Goal: Task Accomplishment & Management: Manage account settings

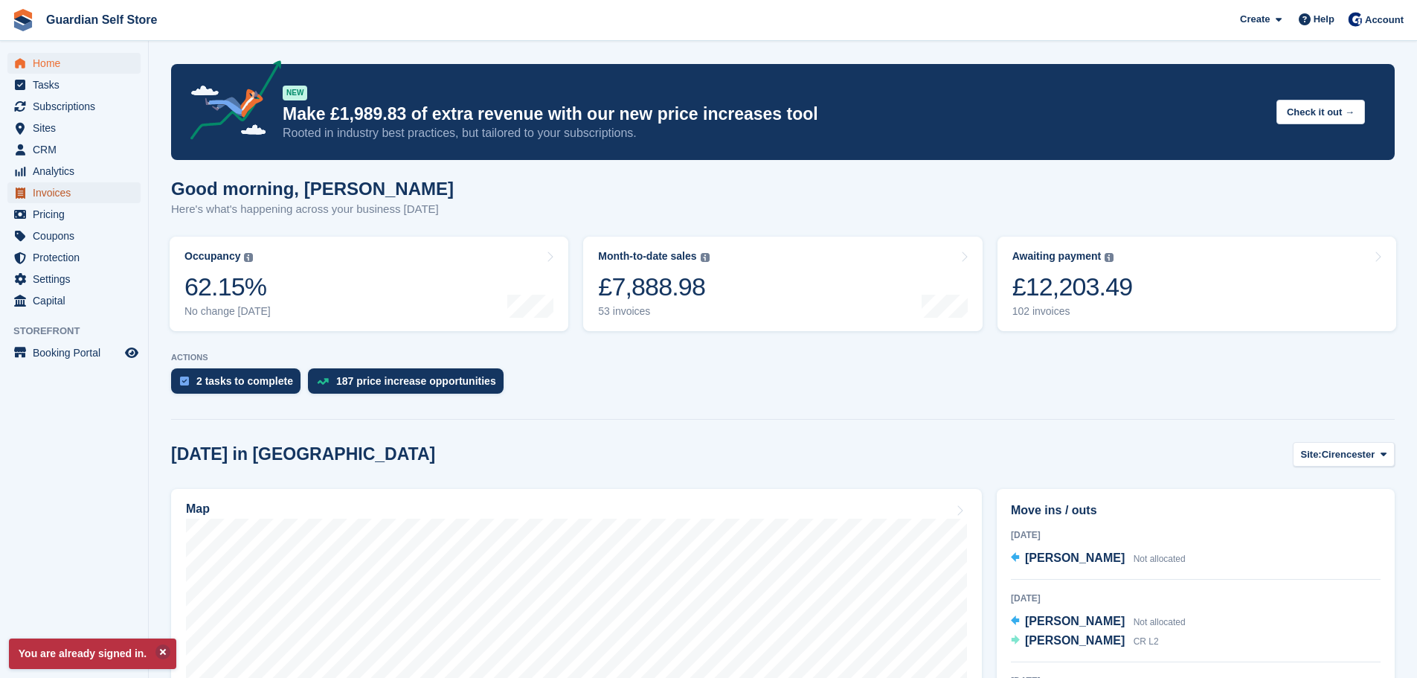
drag, startPoint x: 42, startPoint y: 192, endPoint x: 77, endPoint y: 194, distance: 34.3
click at [42, 192] on span "Invoices" at bounding box center [77, 192] width 89 height 21
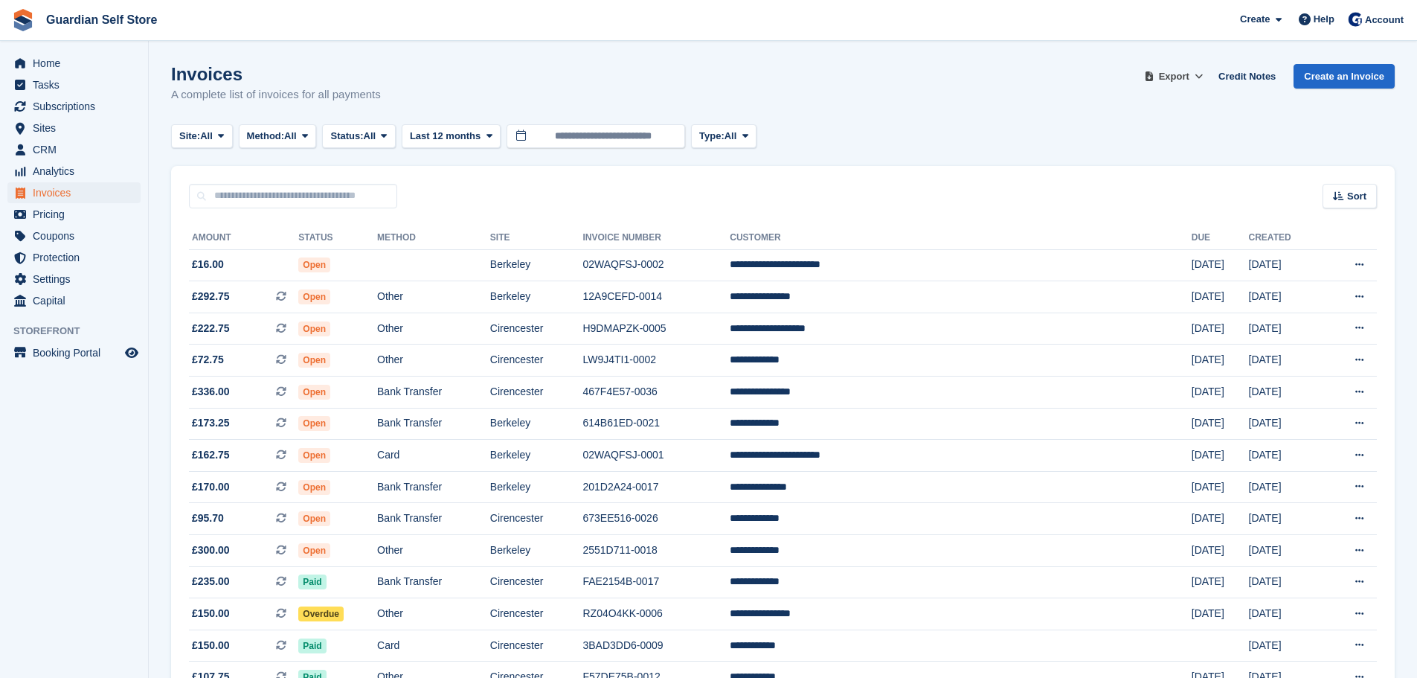
click at [1180, 78] on span "Export" at bounding box center [1174, 76] width 30 height 15
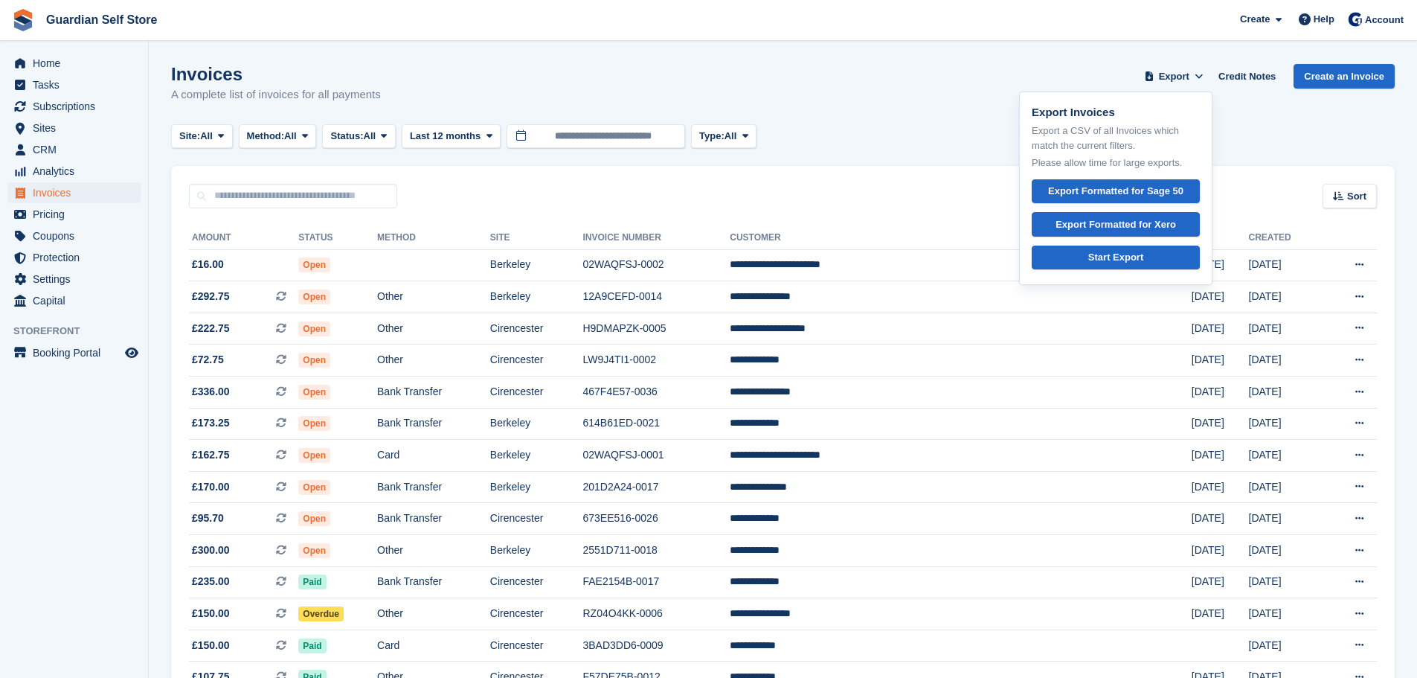
click at [1142, 238] on div "Export Invoices Export a CSV of all Invoices which match the current filters. P…" at bounding box center [1115, 188] width 193 height 194
click at [1143, 229] on div "Export Formatted for Xero" at bounding box center [1116, 224] width 121 height 15
click at [377, 251] on td "Open" at bounding box center [337, 265] width 79 height 32
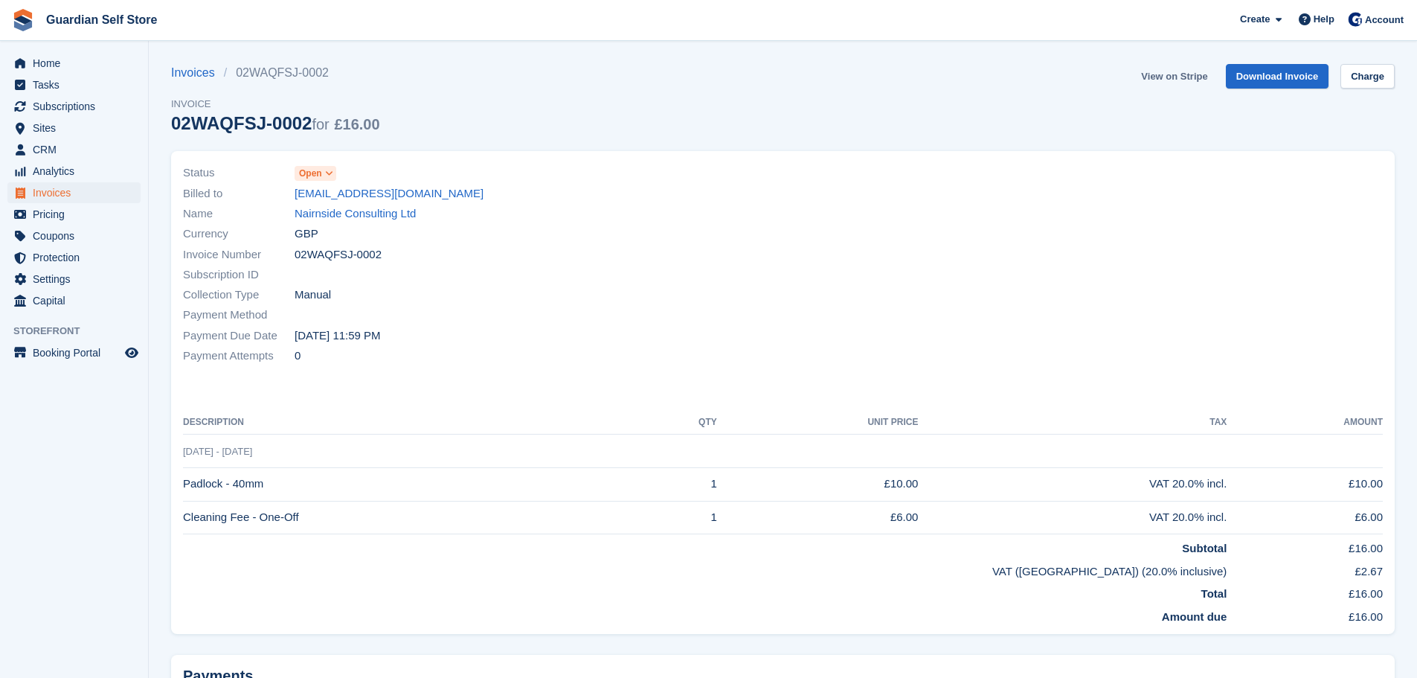
click at [1187, 80] on link "View on Stripe" at bounding box center [1174, 76] width 78 height 25
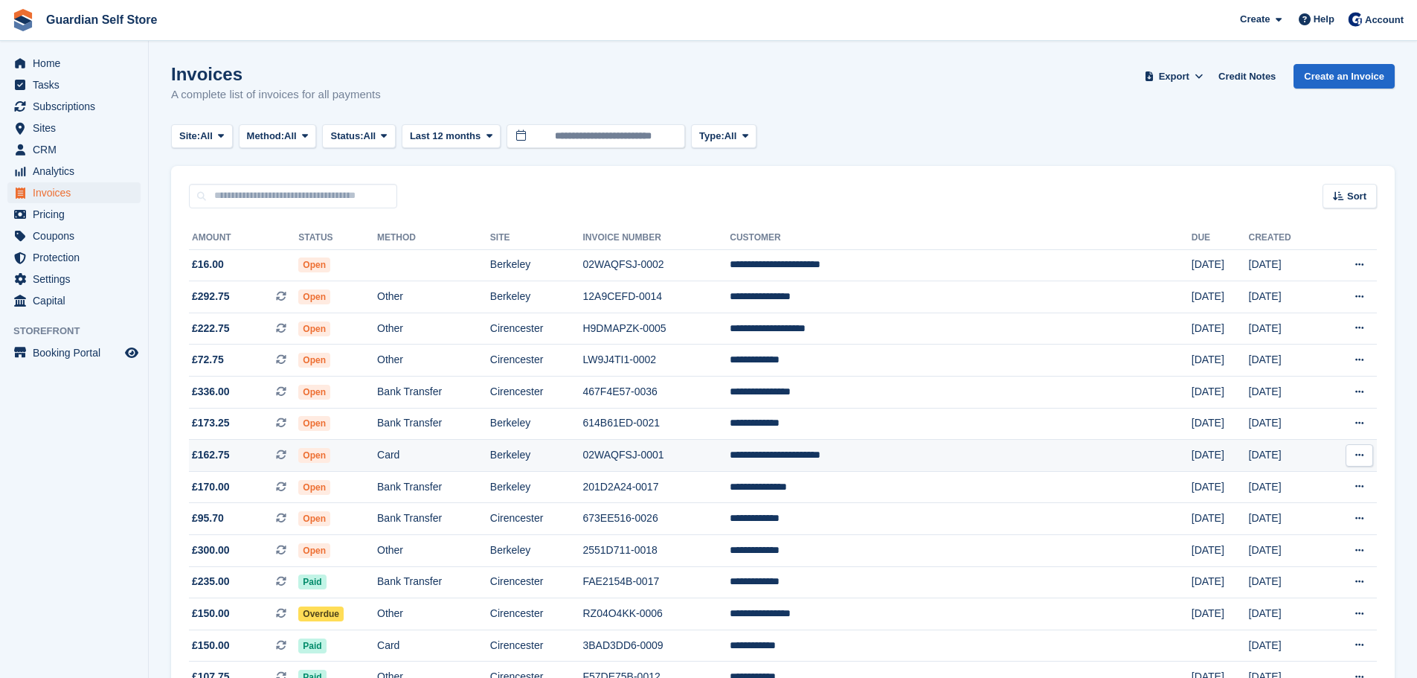
click at [452, 463] on td "Card" at bounding box center [433, 456] width 113 height 32
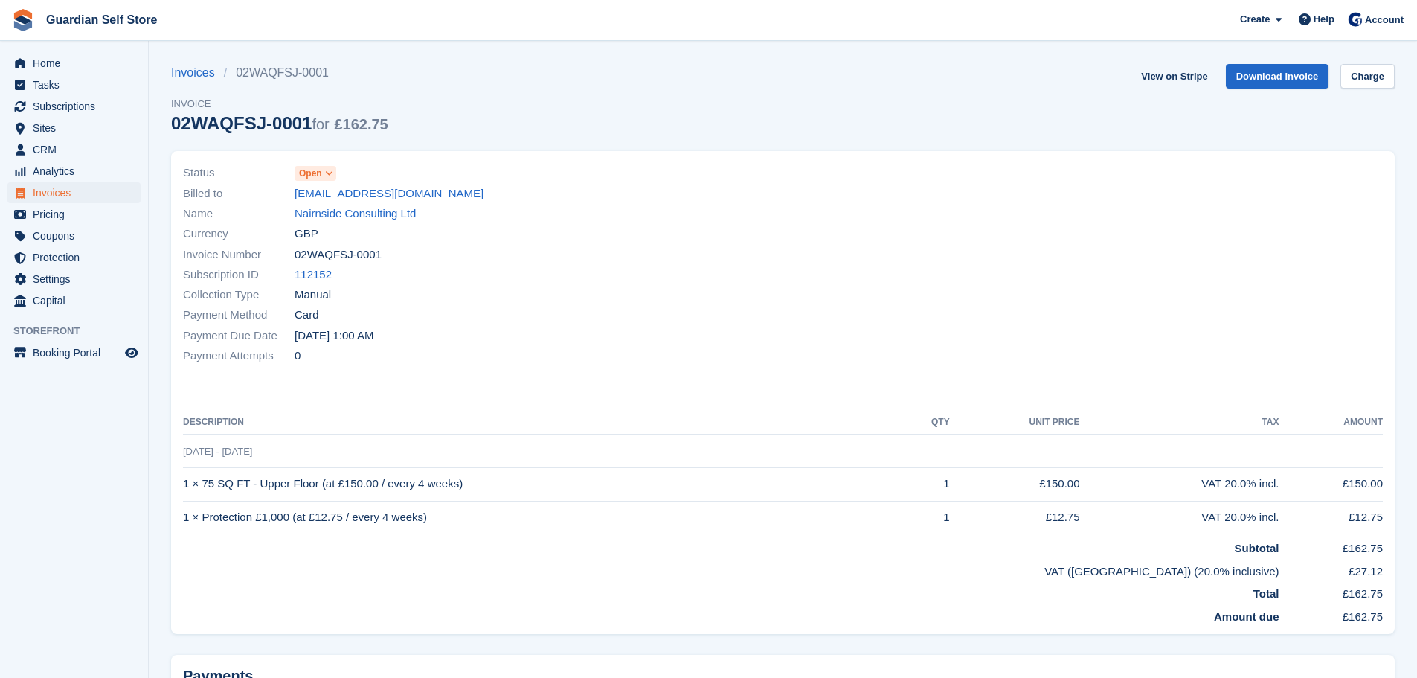
click at [1195, 79] on link "View on Stripe" at bounding box center [1174, 76] width 78 height 25
click at [32, 188] on link "Invoices" at bounding box center [73, 192] width 133 height 21
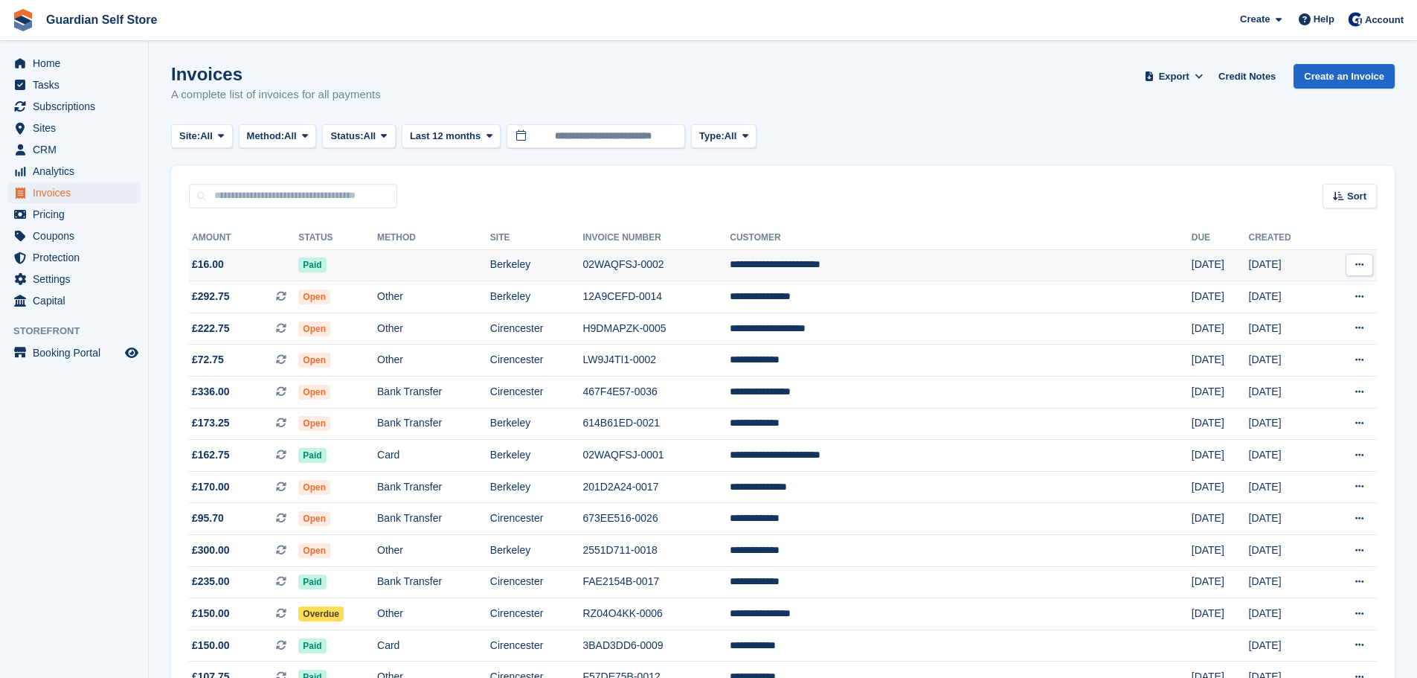
click at [490, 261] on td at bounding box center [433, 265] width 113 height 32
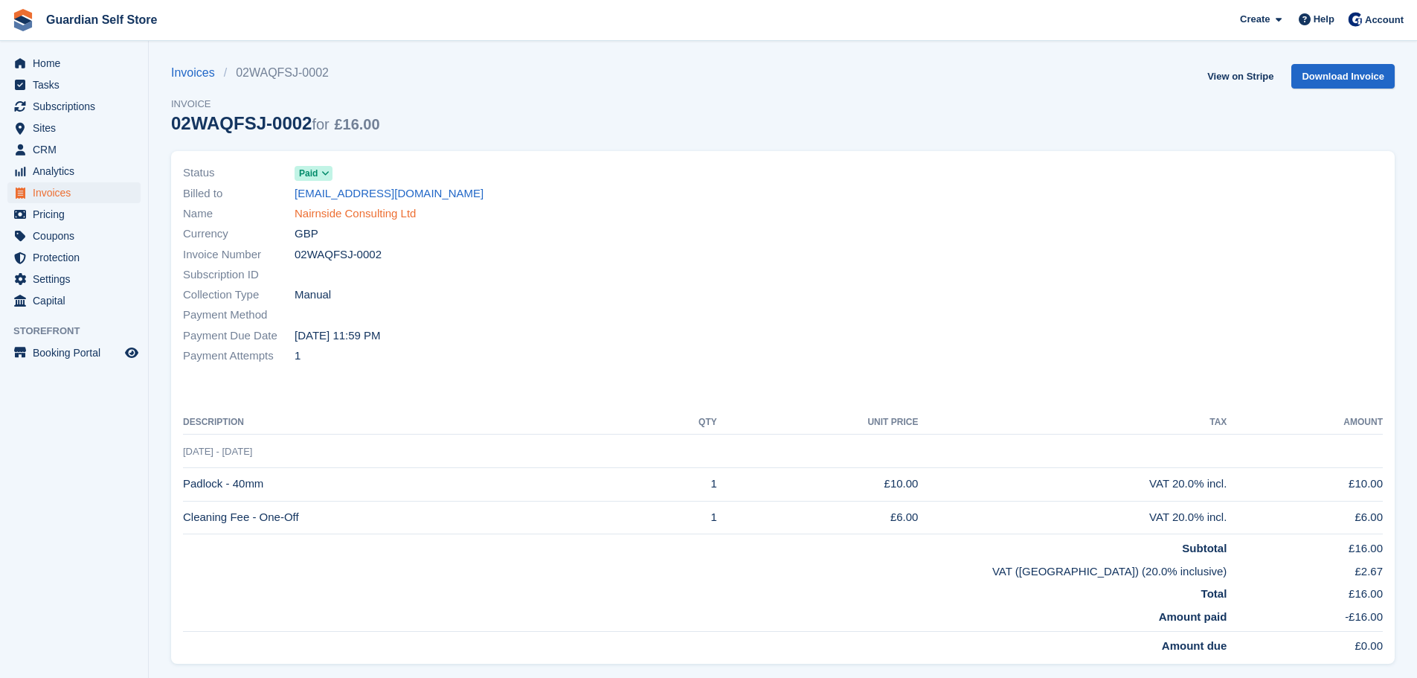
click at [335, 214] on link "Nairnside Consulting Ltd" at bounding box center [355, 213] width 121 height 17
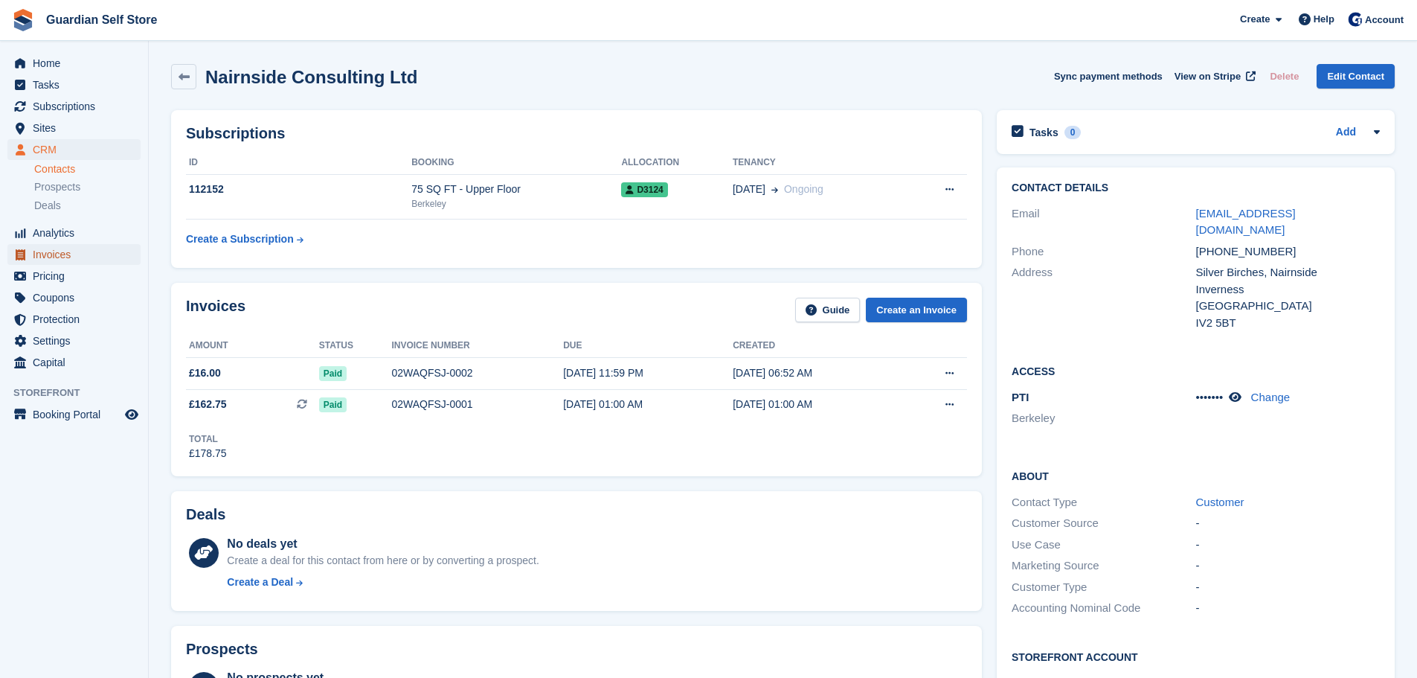
click at [86, 255] on span "Invoices" at bounding box center [77, 254] width 89 height 21
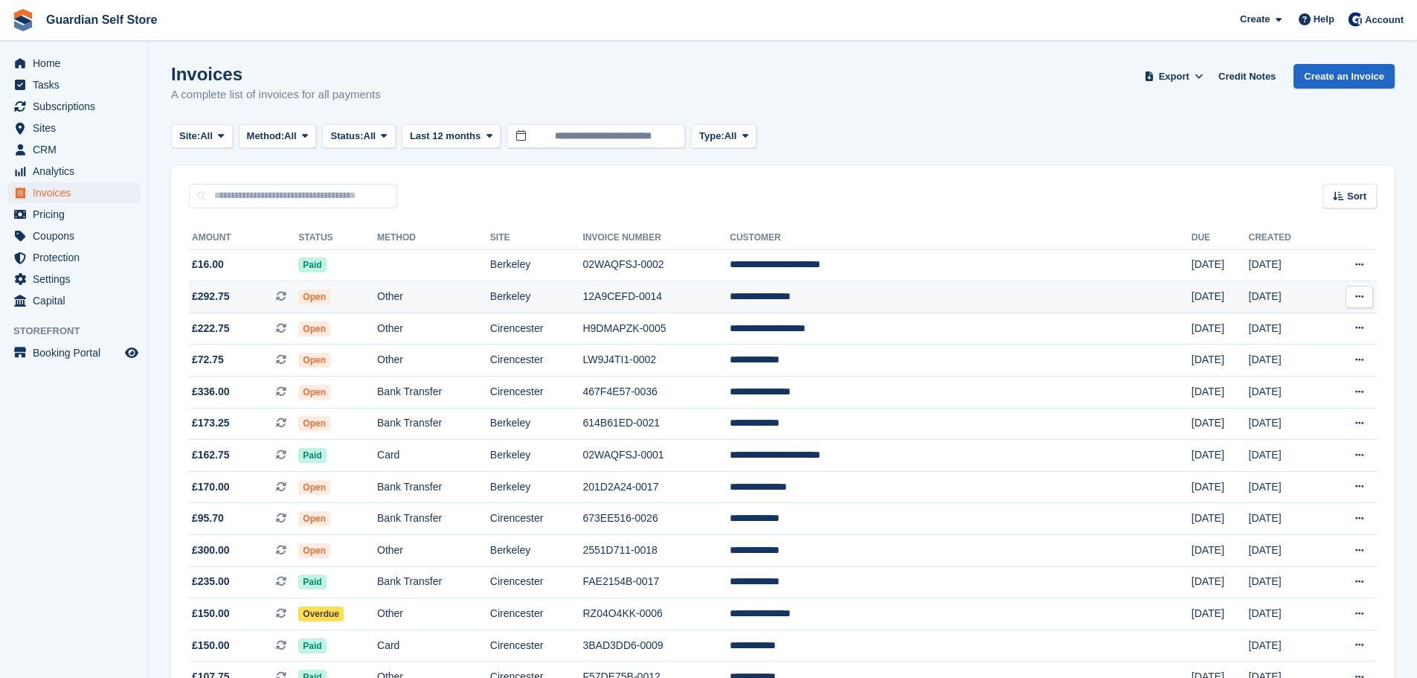
click at [377, 299] on td "Open" at bounding box center [337, 297] width 79 height 32
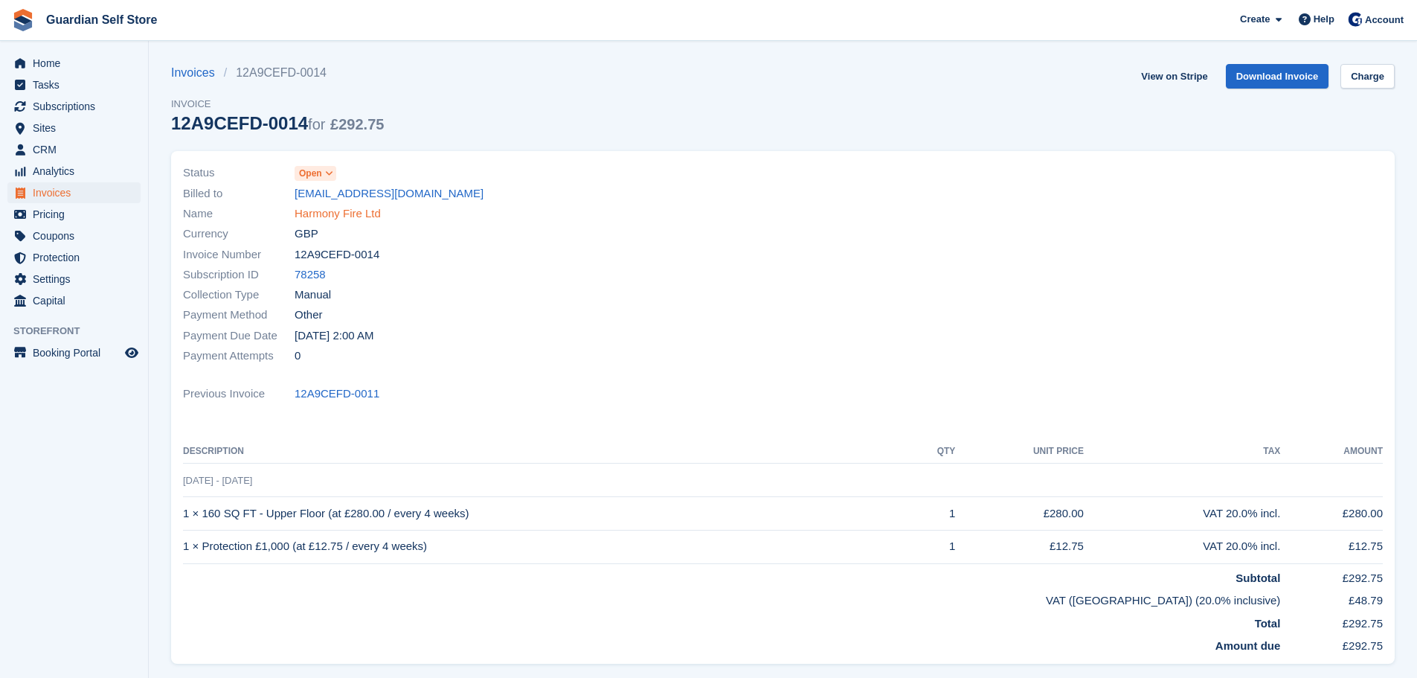
click at [338, 210] on link "Harmony Fire Ltd" at bounding box center [338, 213] width 86 height 17
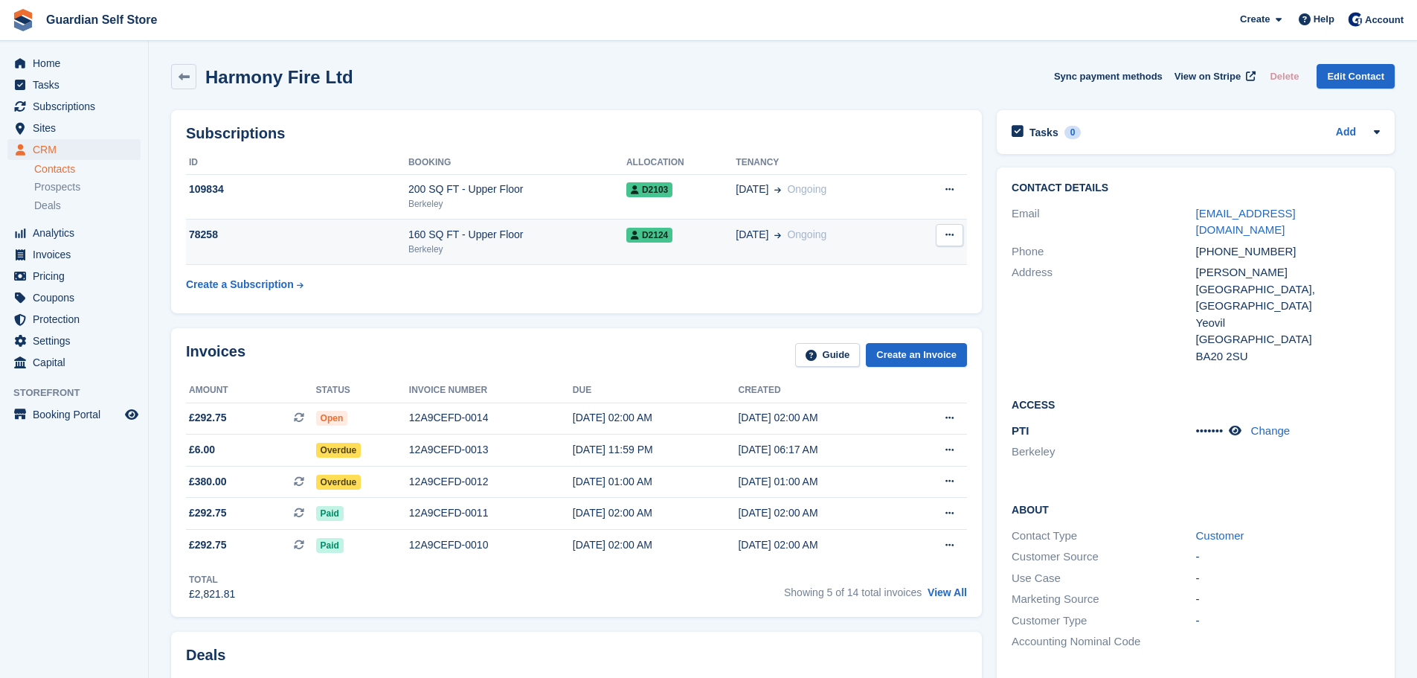
click at [420, 238] on div "160 SQ FT - Upper Floor" at bounding box center [517, 235] width 218 height 16
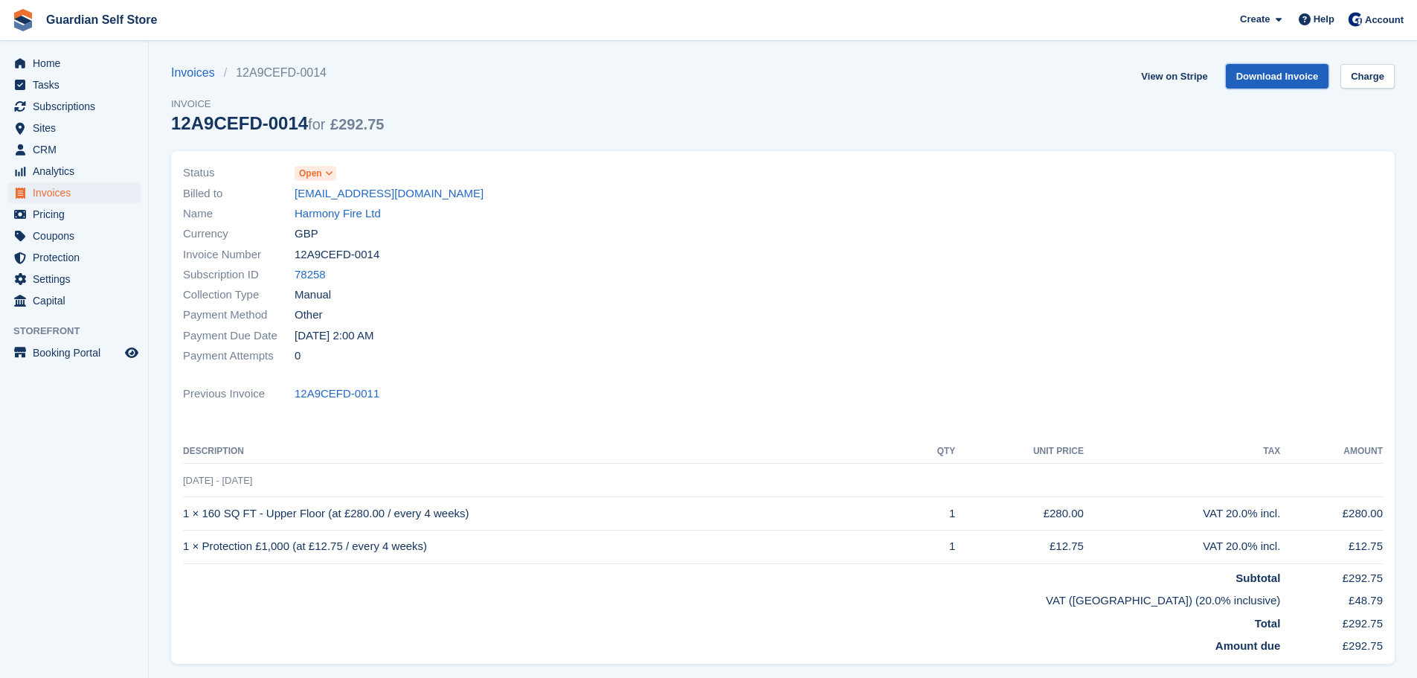
click at [1248, 72] on link "Download Invoice" at bounding box center [1277, 76] width 103 height 25
click at [57, 187] on span "Invoices" at bounding box center [77, 192] width 89 height 21
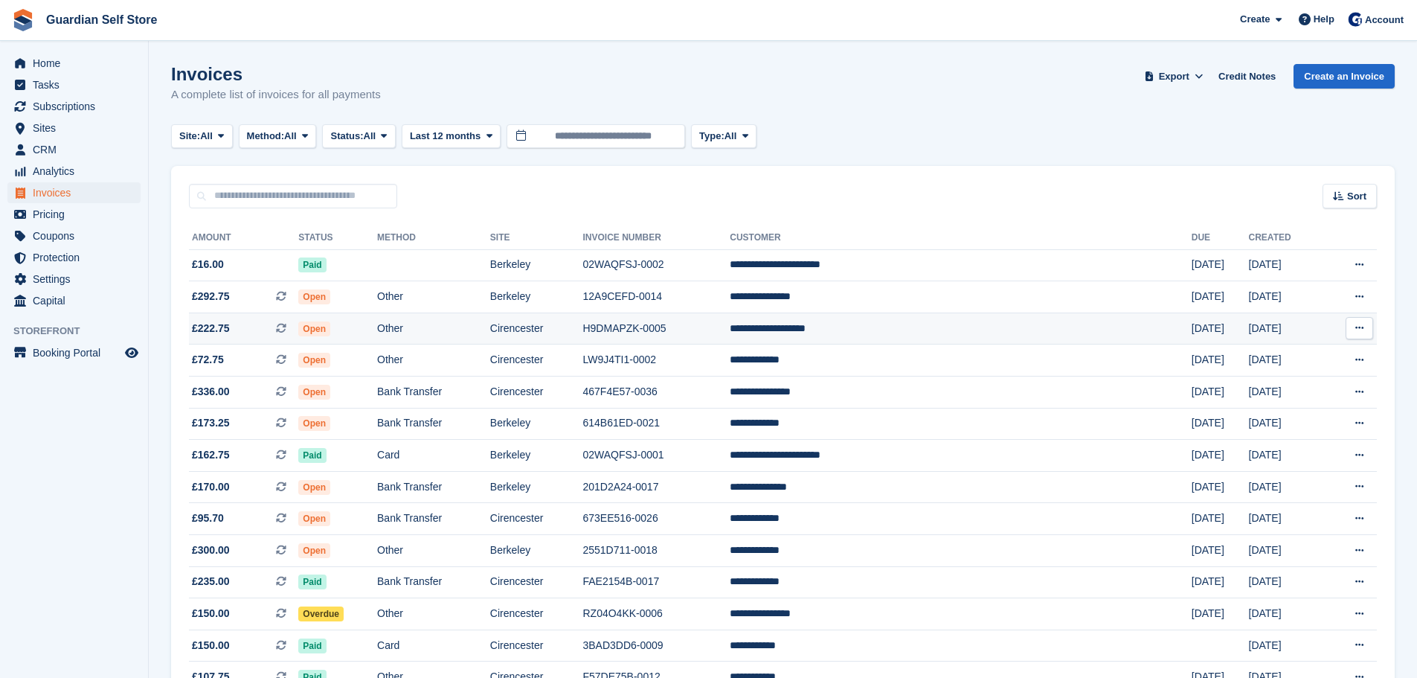
click at [730, 332] on td "H9DMAPZK-0005" at bounding box center [655, 328] width 147 height 32
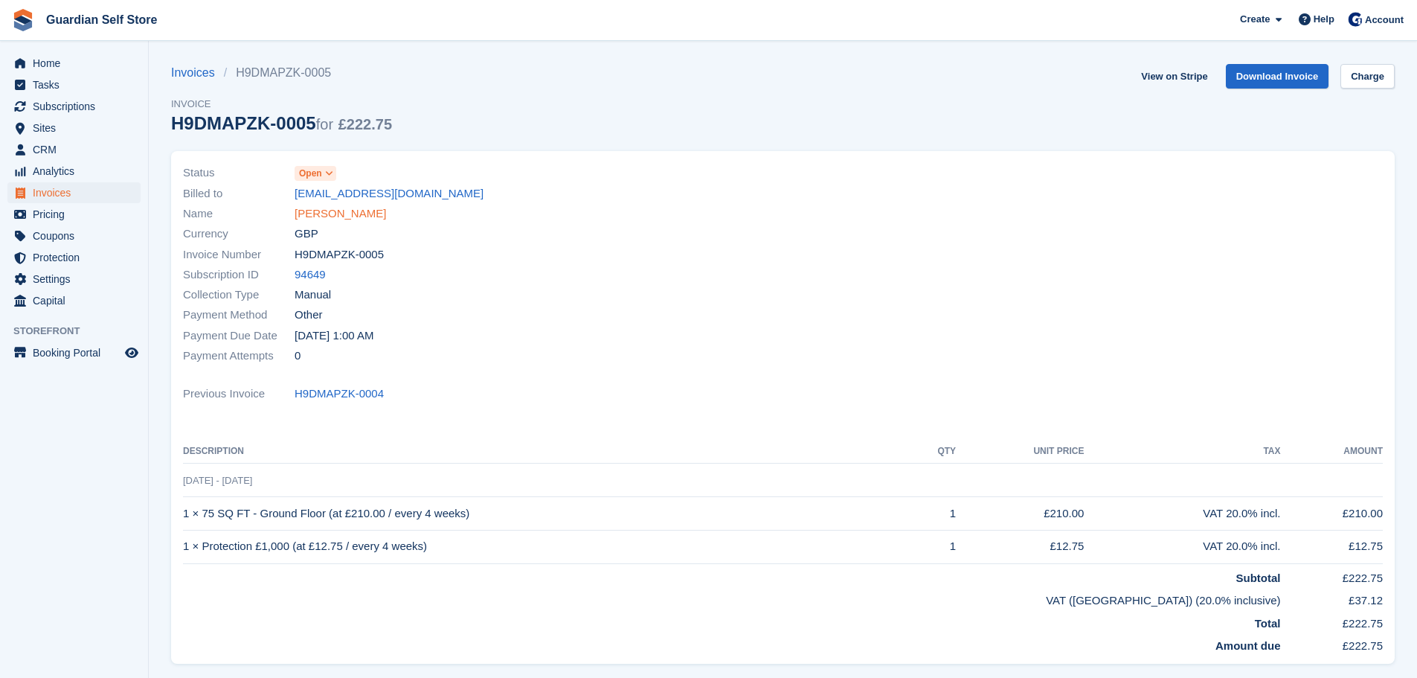
click at [343, 214] on link "Christopher Kizintas" at bounding box center [340, 213] width 91 height 17
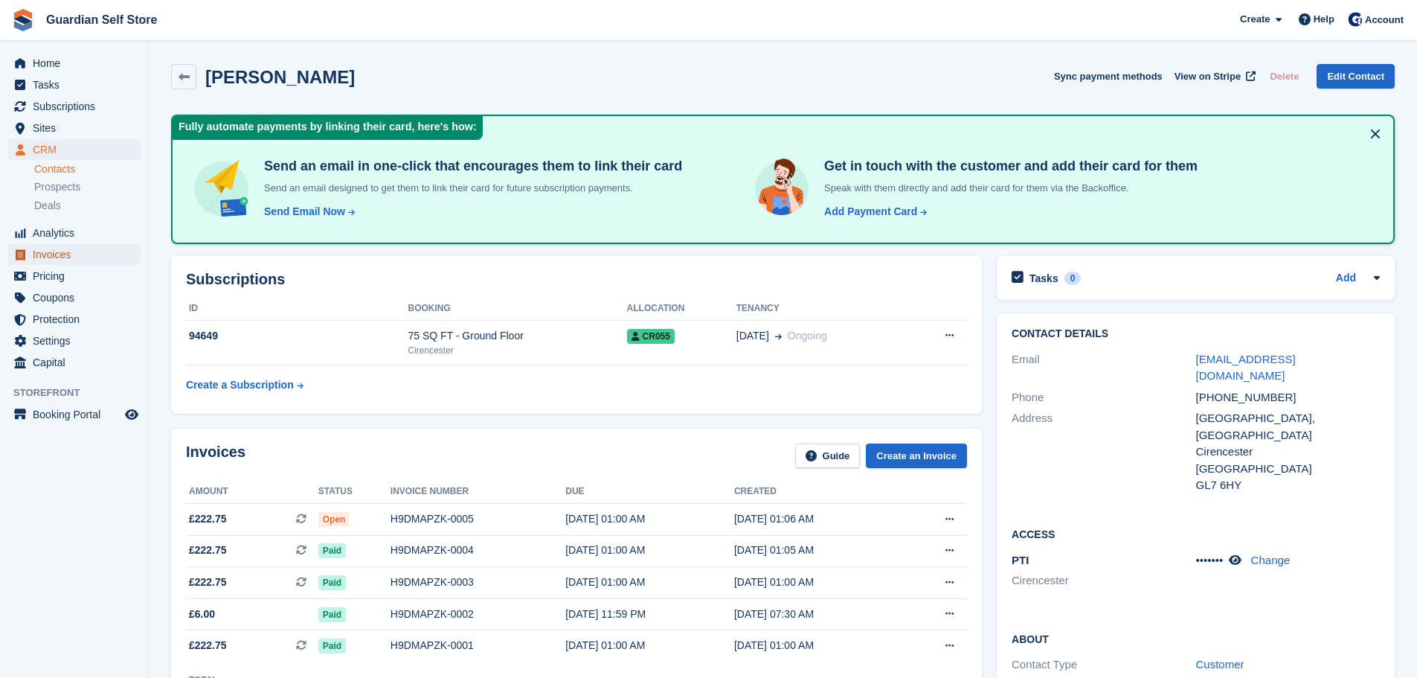
click at [98, 246] on span "Invoices" at bounding box center [77, 254] width 89 height 21
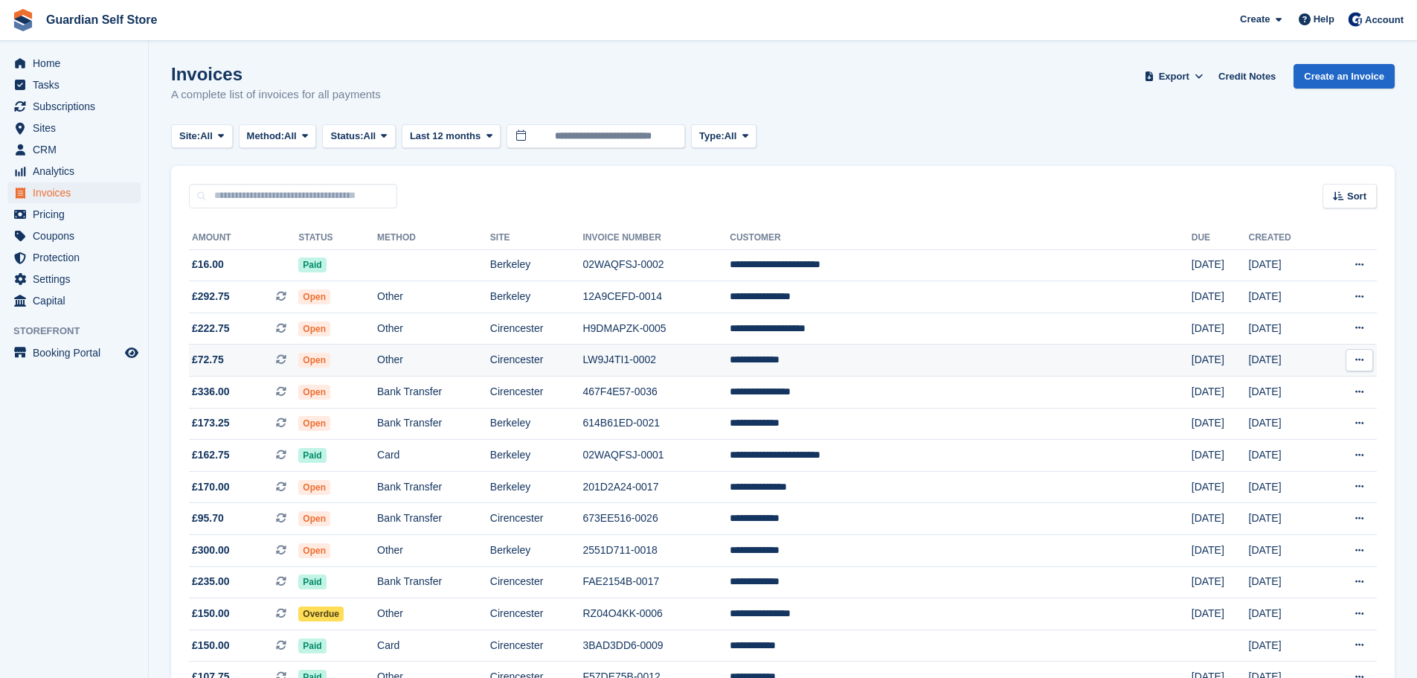
click at [583, 374] on td "Cirencester" at bounding box center [536, 360] width 93 height 32
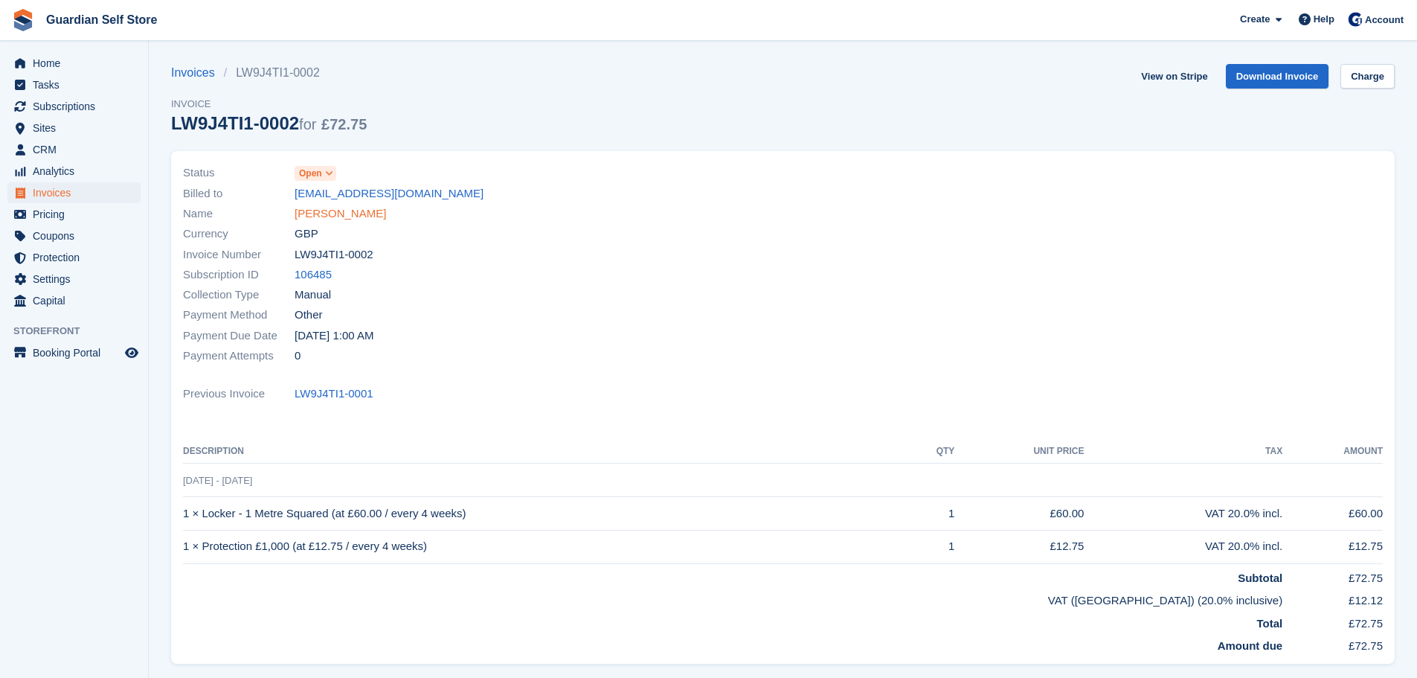
click at [347, 216] on link "Ross Cornwell" at bounding box center [340, 213] width 91 height 17
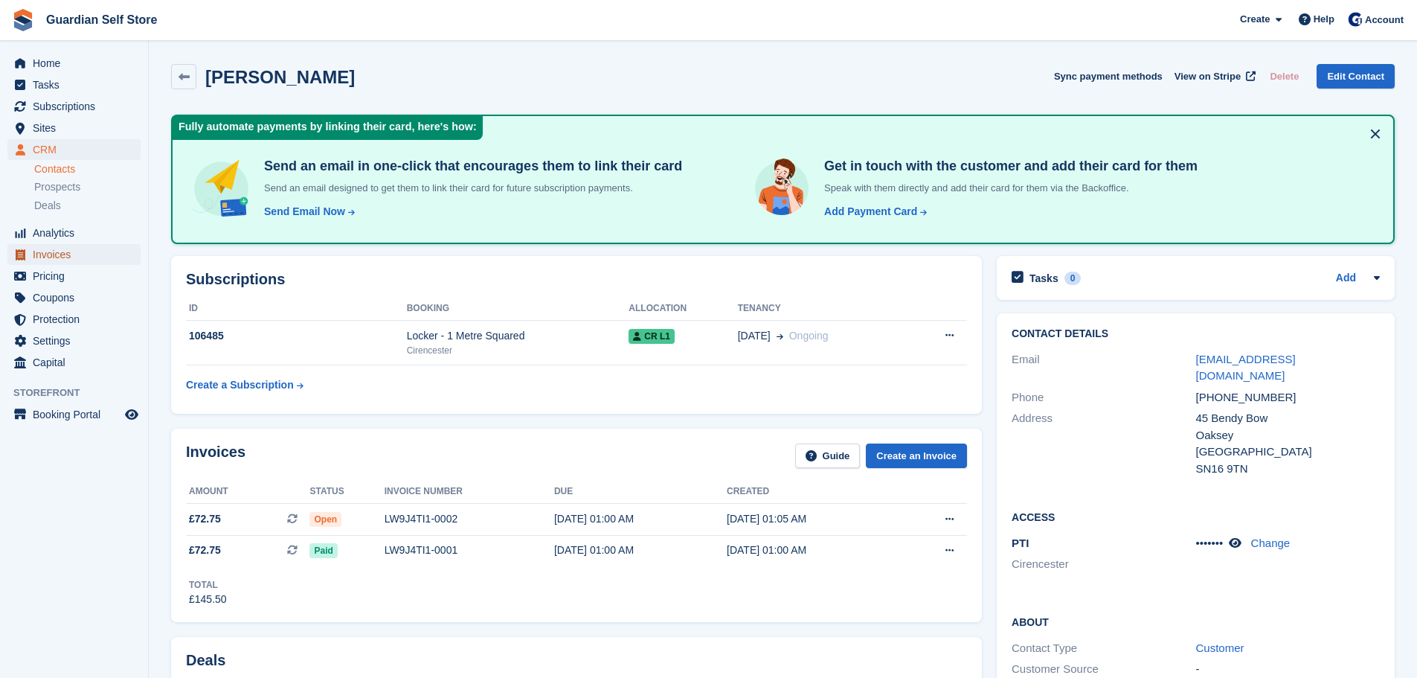
click at [71, 258] on span "Invoices" at bounding box center [77, 254] width 89 height 21
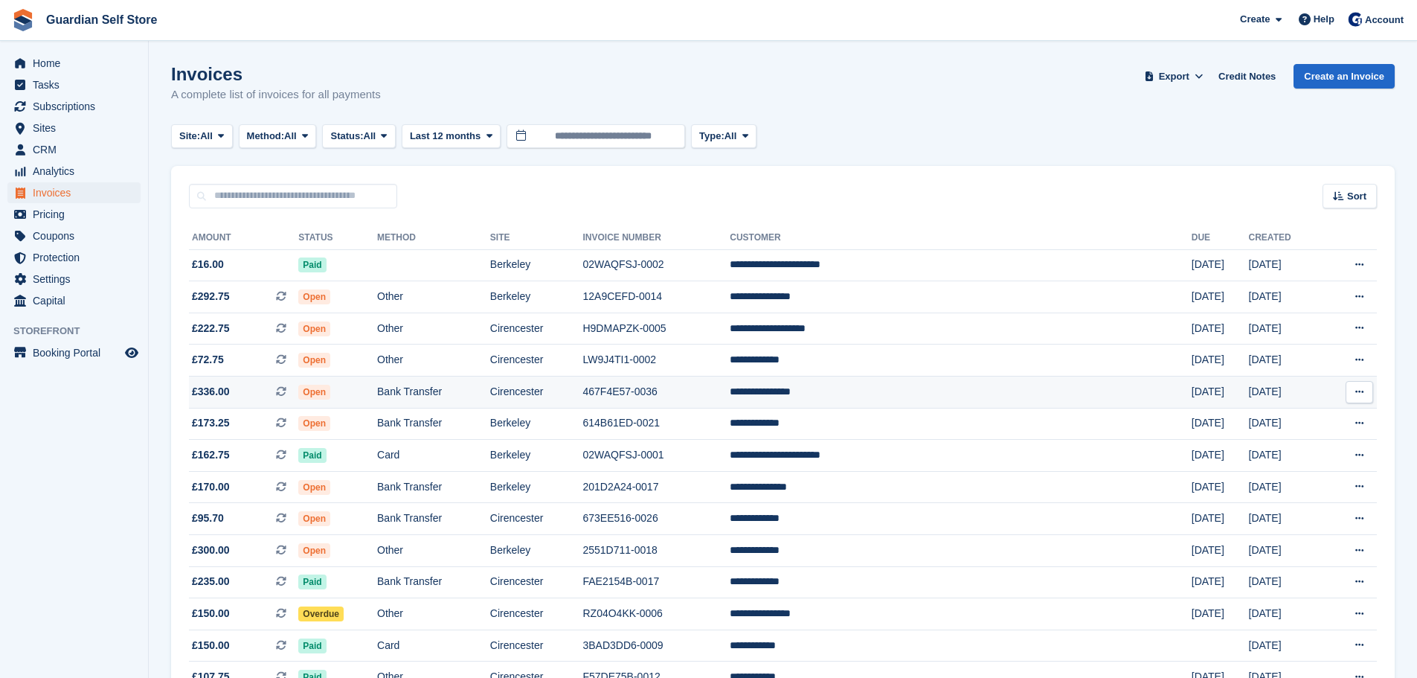
click at [730, 398] on td "467F4E57-0036" at bounding box center [655, 392] width 147 height 32
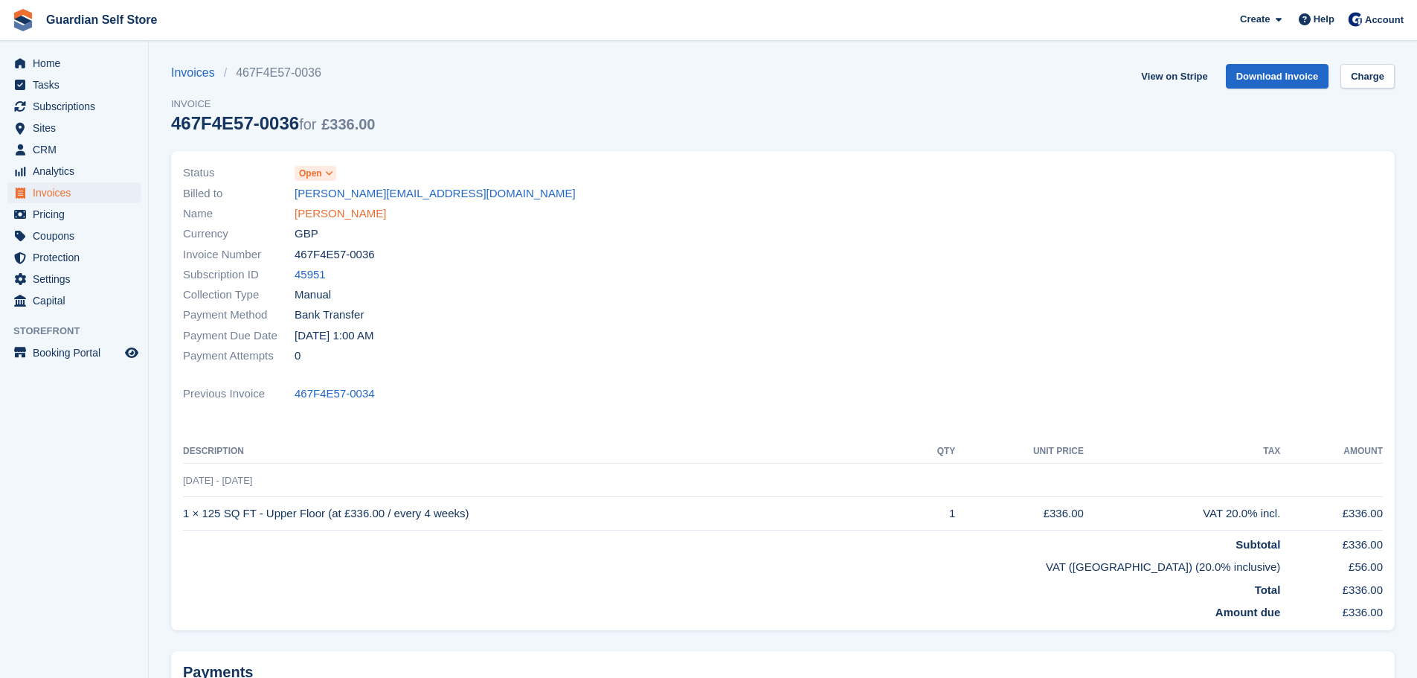
click at [362, 219] on link "Stephanie Ashton" at bounding box center [340, 213] width 91 height 17
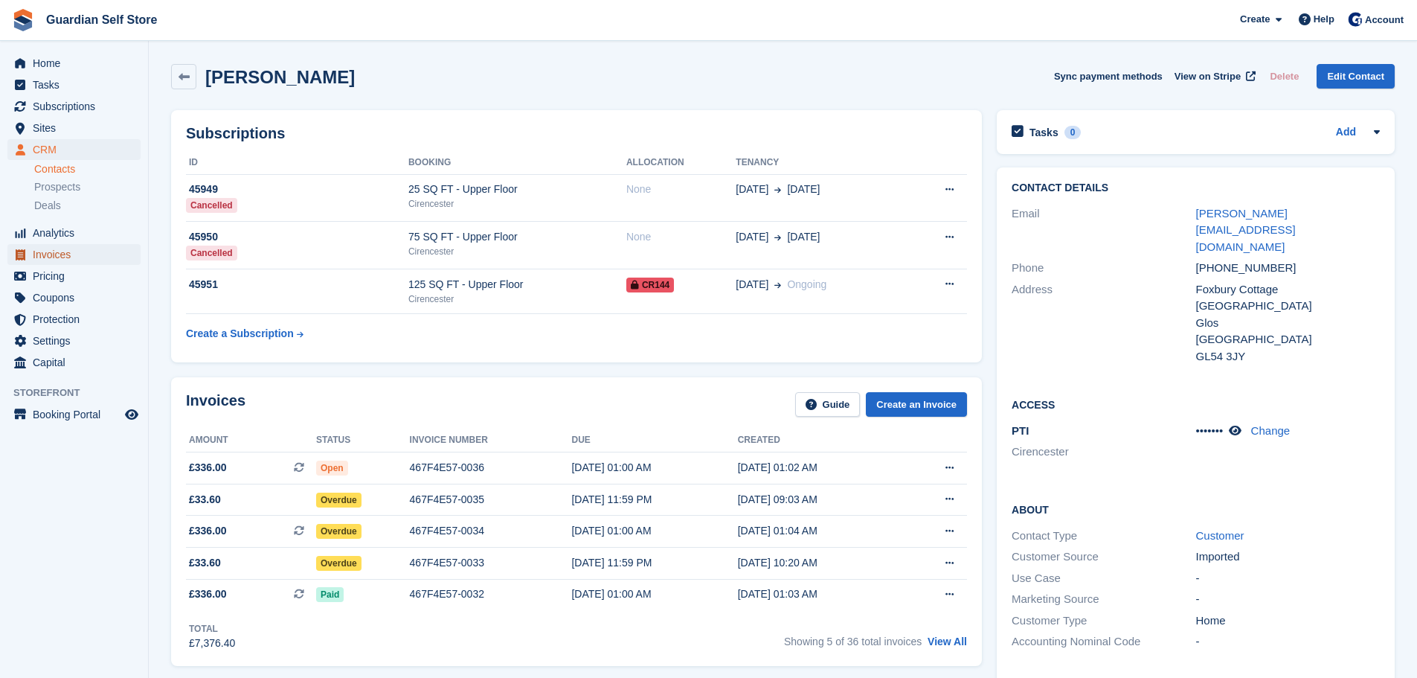
click at [33, 259] on span "Invoices" at bounding box center [77, 254] width 89 height 21
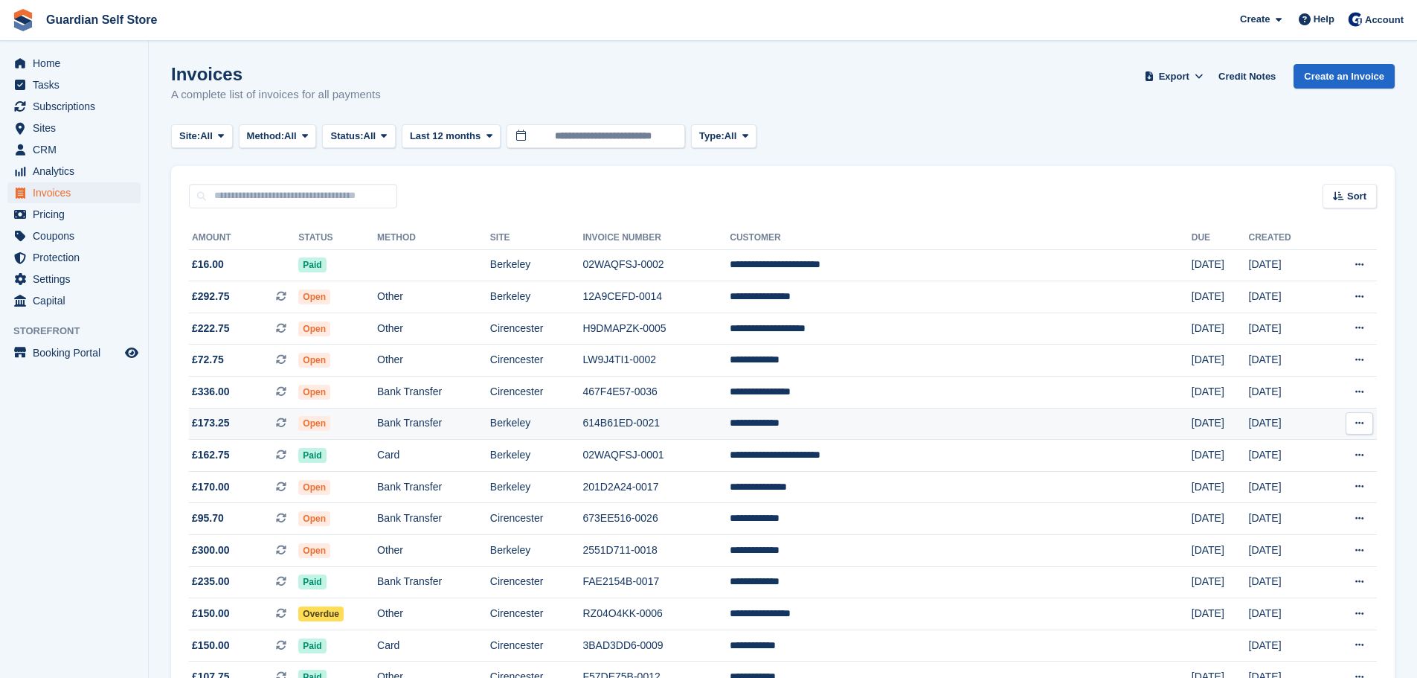
click at [730, 433] on td "614B61ED-0021" at bounding box center [655, 424] width 147 height 32
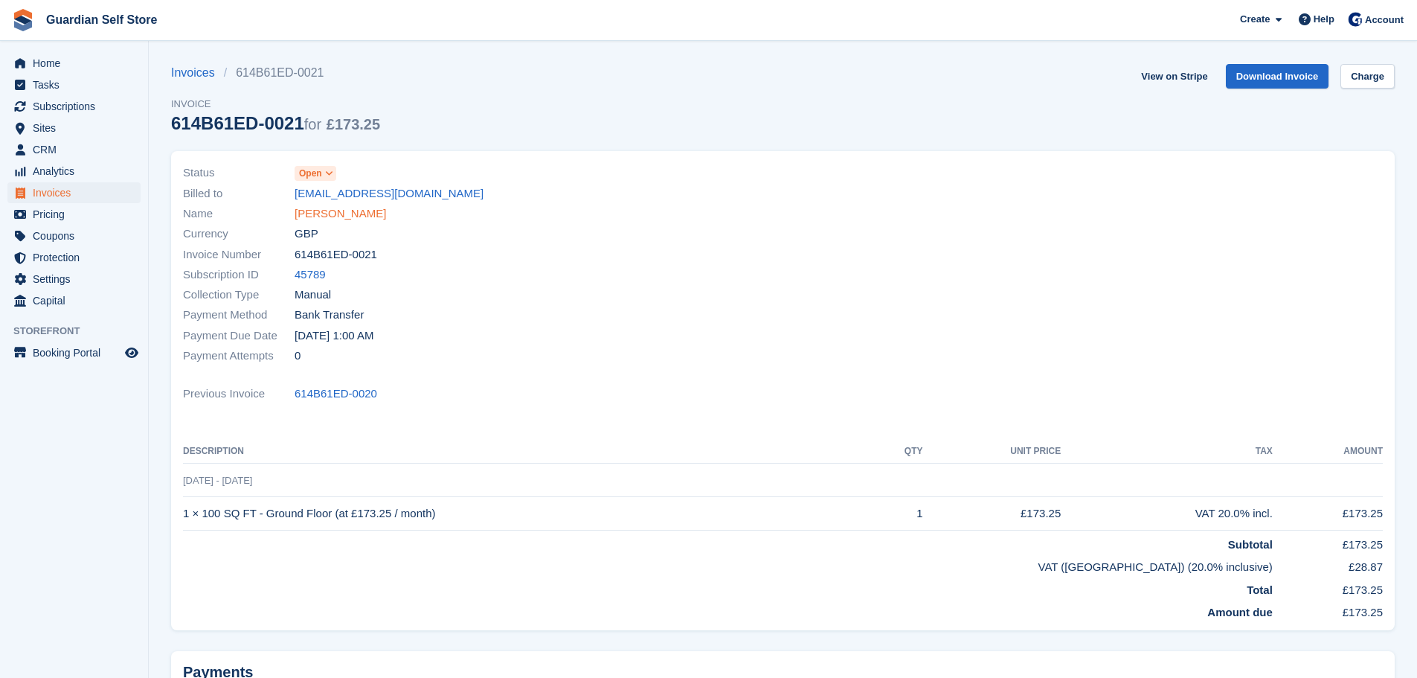
click at [320, 214] on link "Neil Anderson" at bounding box center [340, 213] width 91 height 17
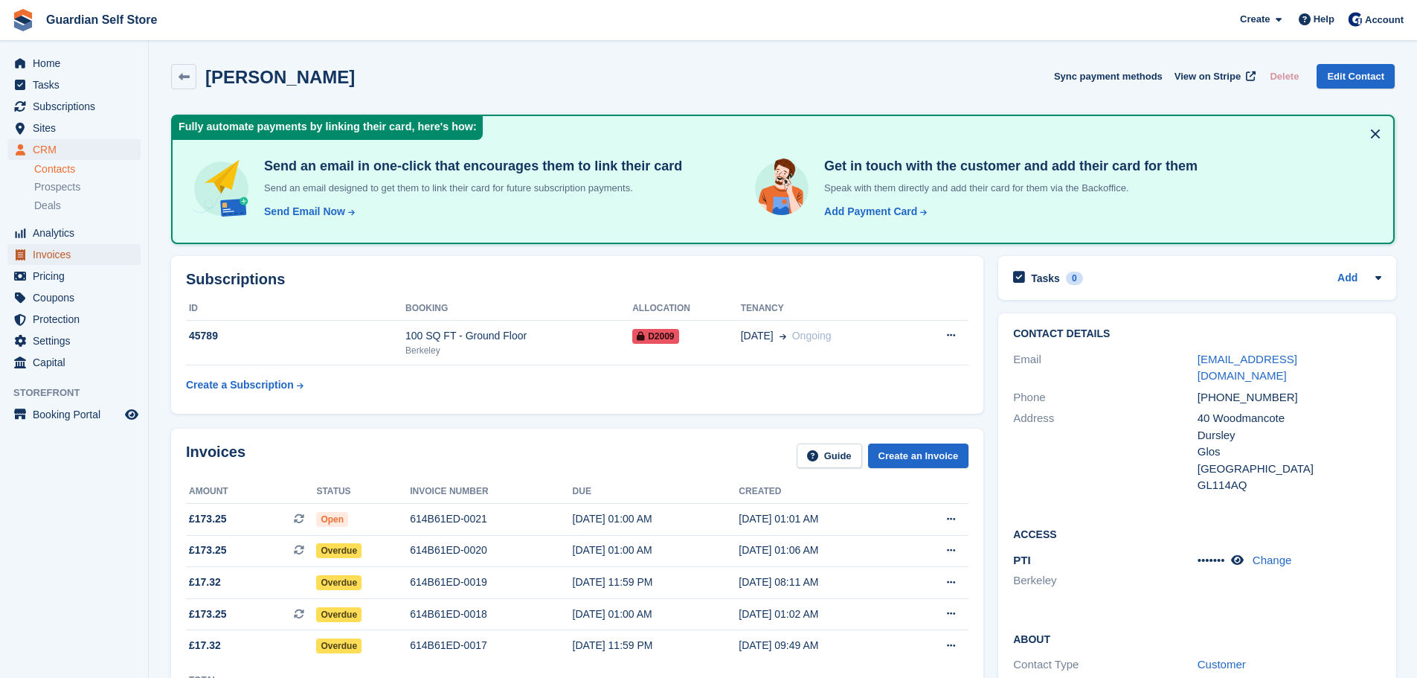
click at [110, 254] on span "Invoices" at bounding box center [77, 254] width 89 height 21
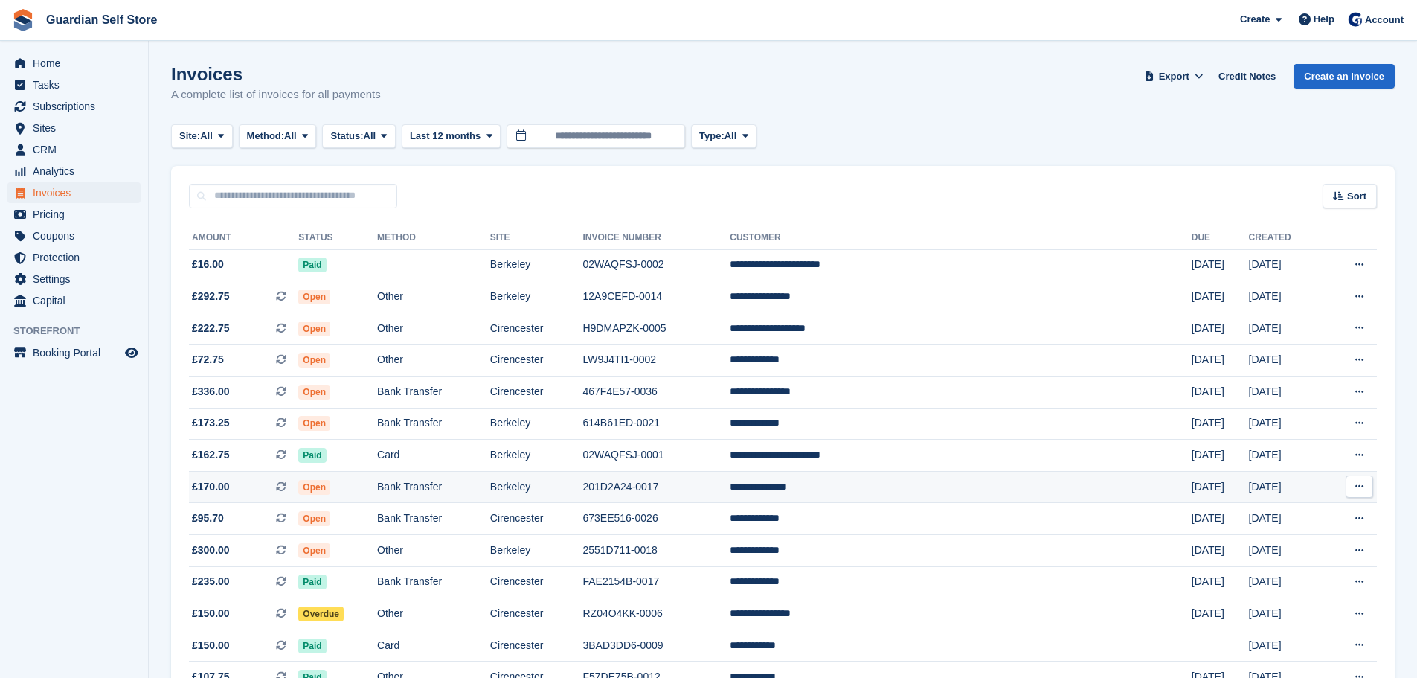
click at [730, 489] on td "201D2A24-0017" at bounding box center [655, 487] width 147 height 32
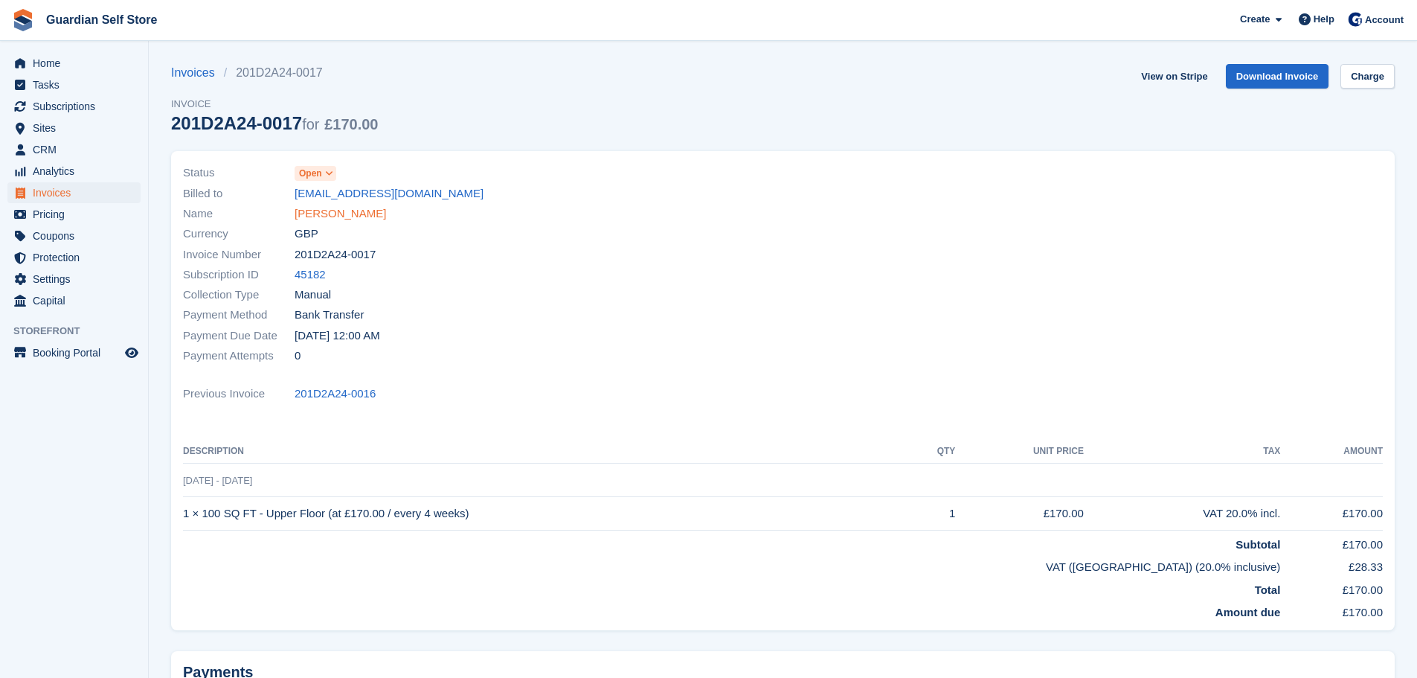
click at [325, 214] on link "[PERSON_NAME]" at bounding box center [340, 213] width 91 height 17
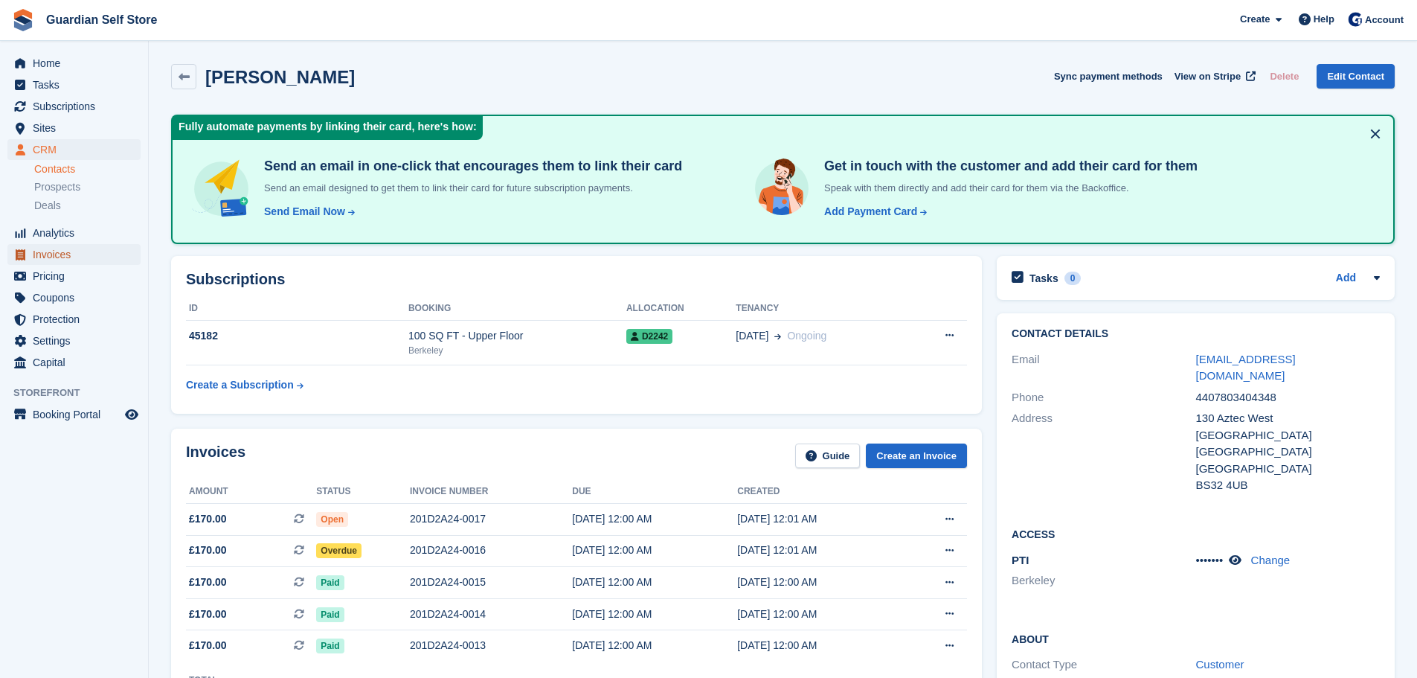
click at [32, 251] on link "Invoices" at bounding box center [73, 254] width 133 height 21
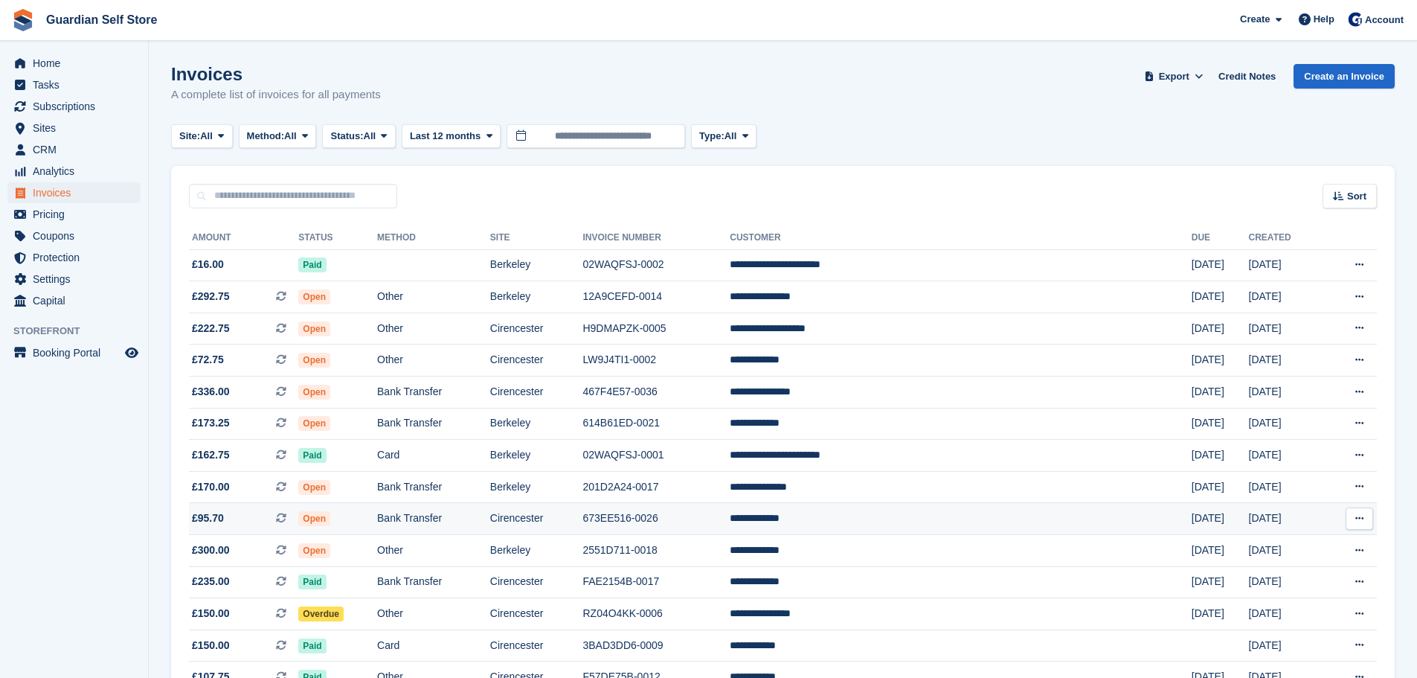
click at [730, 527] on td "673EE516-0026" at bounding box center [655, 519] width 147 height 32
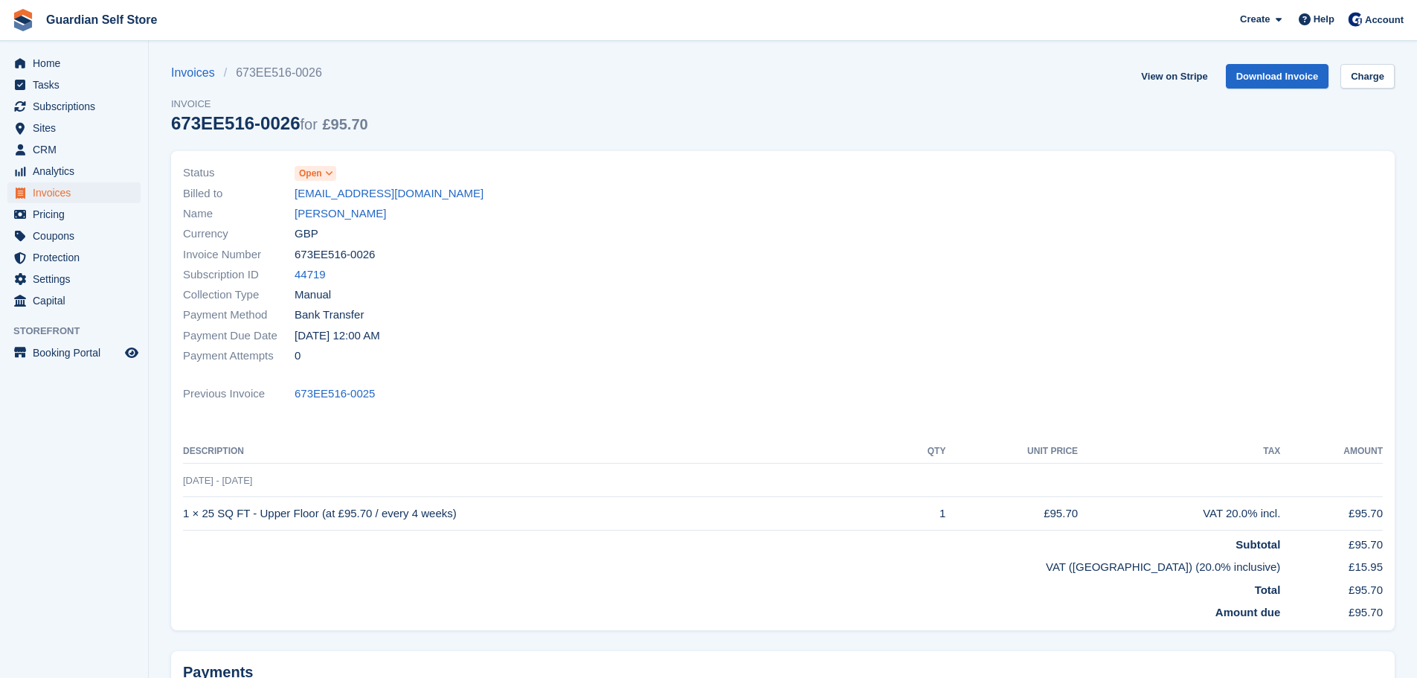
click at [300, 204] on div "Name Martin Sollis" at bounding box center [478, 214] width 591 height 20
click at [301, 207] on link "Martin Sollis" at bounding box center [340, 213] width 91 height 17
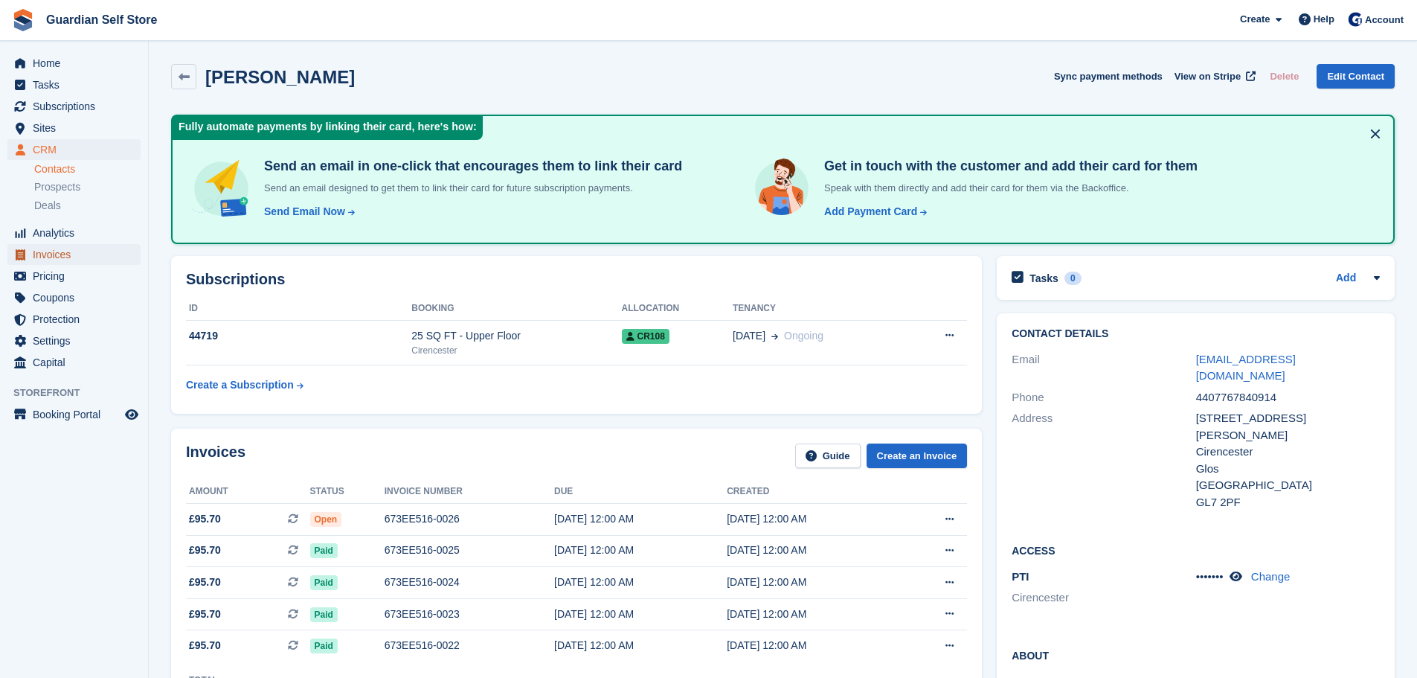
click at [21, 252] on icon "menu" at bounding box center [21, 254] width 10 height 11
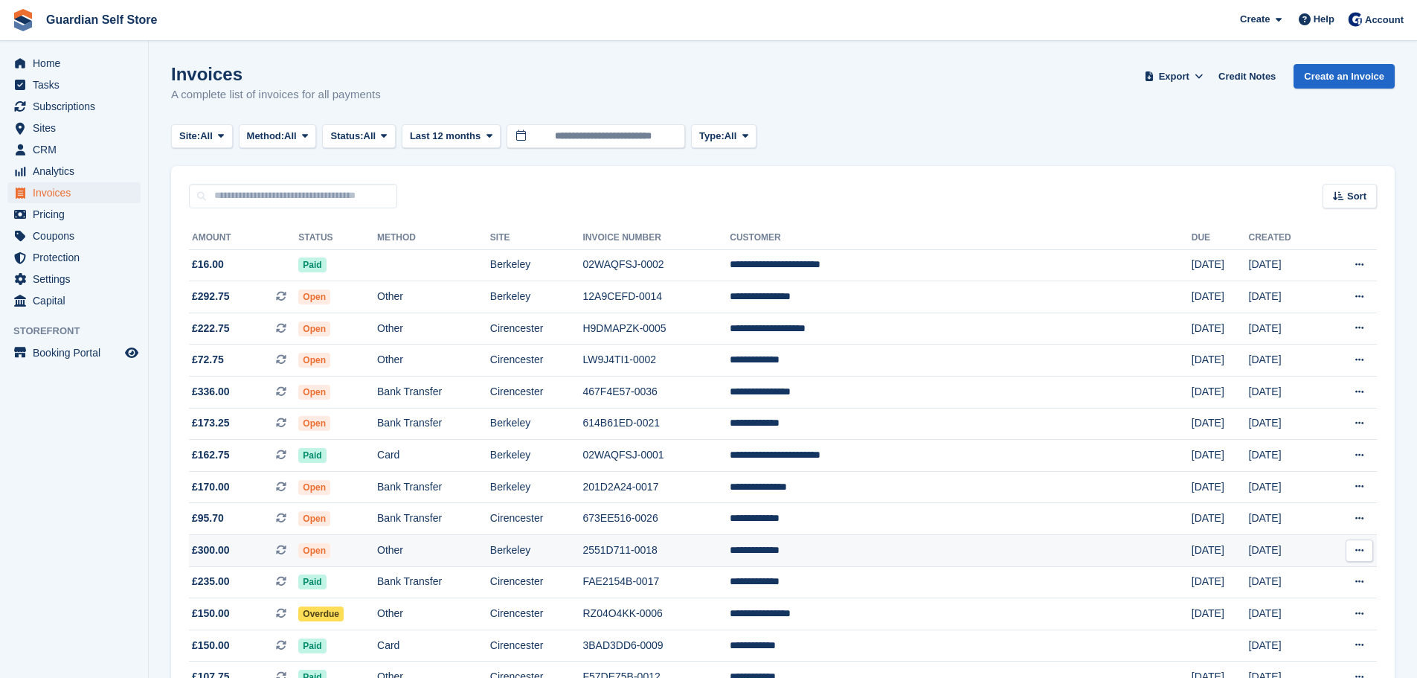
click at [730, 556] on td "2551D711-0018" at bounding box center [655, 551] width 147 height 32
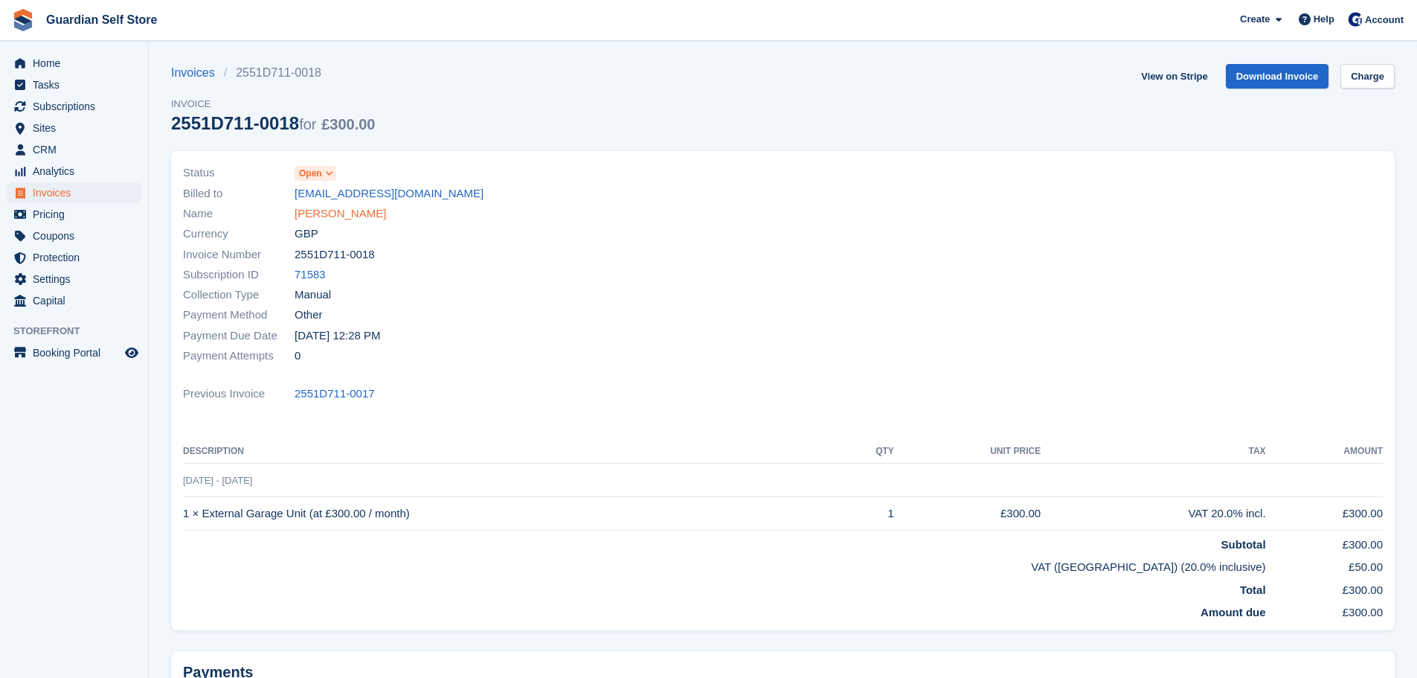
click at [347, 208] on link "Darren Hooper" at bounding box center [340, 213] width 91 height 17
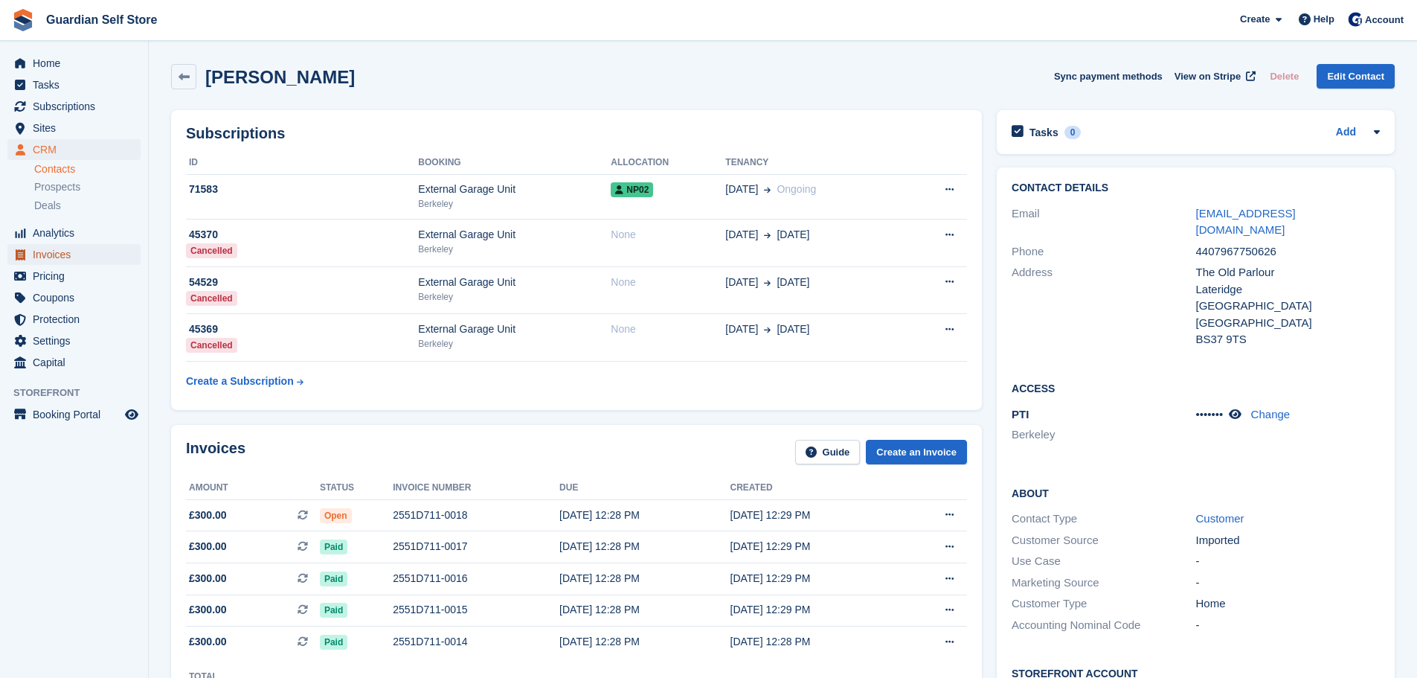
click at [62, 248] on span "Invoices" at bounding box center [77, 254] width 89 height 21
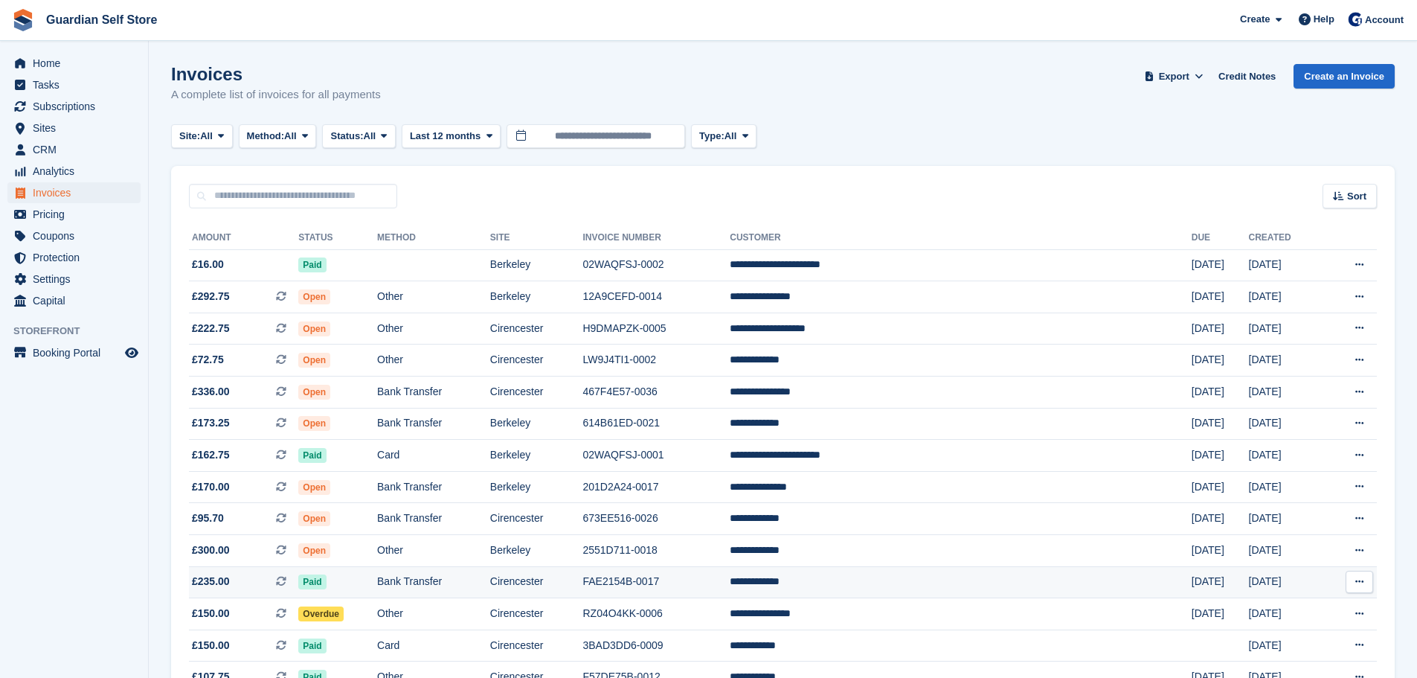
click at [730, 588] on td "FAE2154B-0017" at bounding box center [655, 582] width 147 height 32
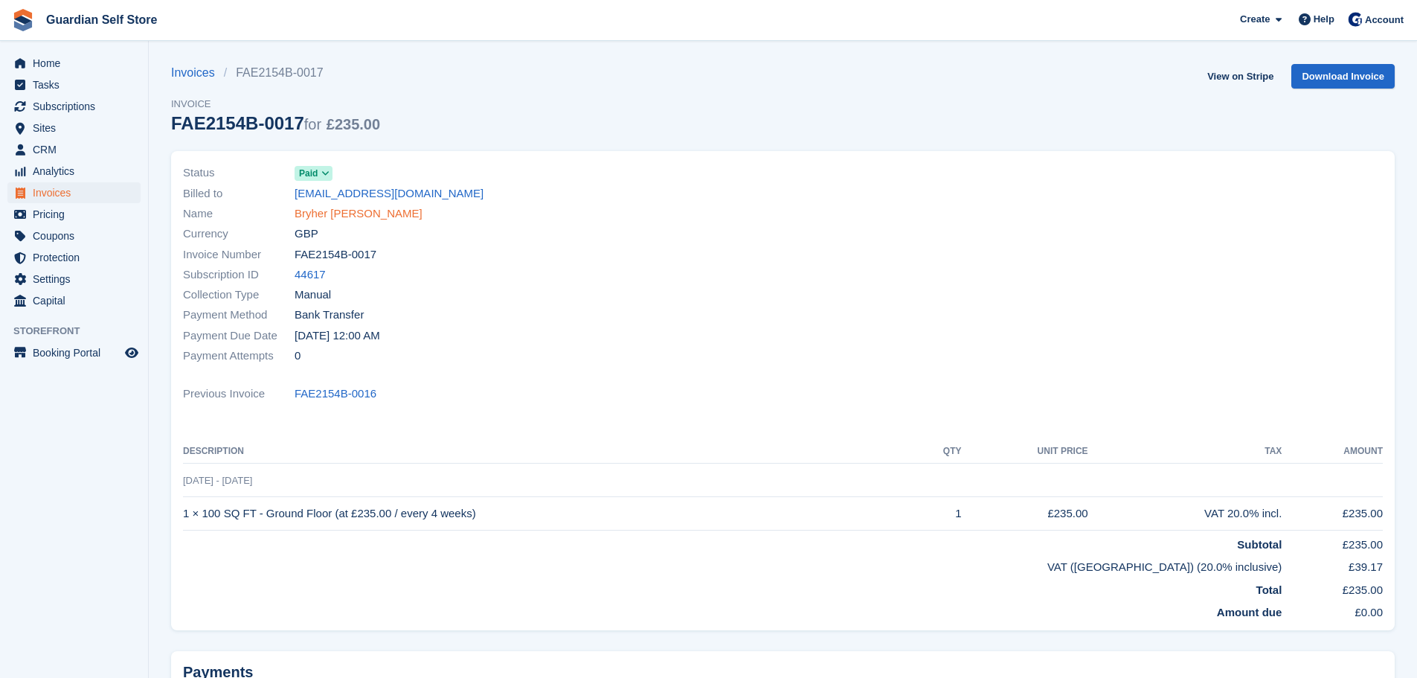
click at [323, 212] on link "Bryher [PERSON_NAME]" at bounding box center [359, 213] width 128 height 17
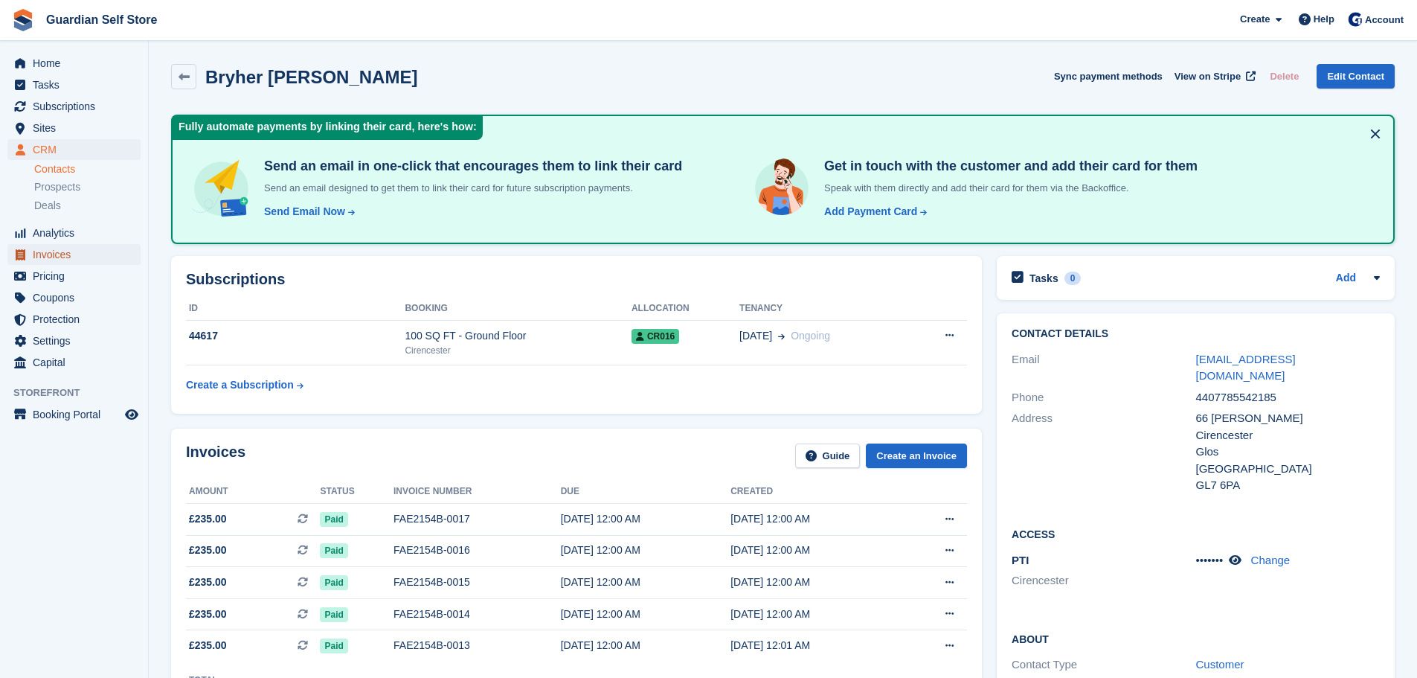
click at [97, 251] on span "Invoices" at bounding box center [77, 254] width 89 height 21
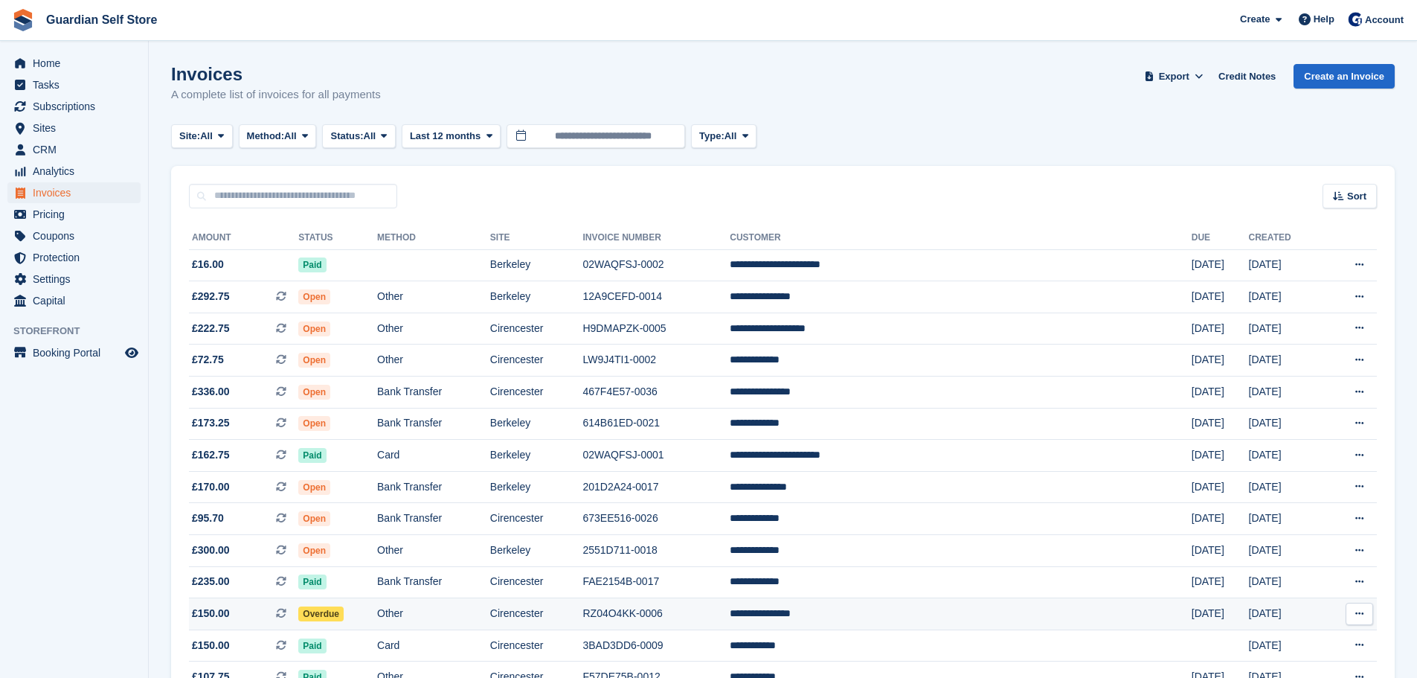
click at [730, 616] on td "RZ04O4KK-0006" at bounding box center [655, 614] width 147 height 32
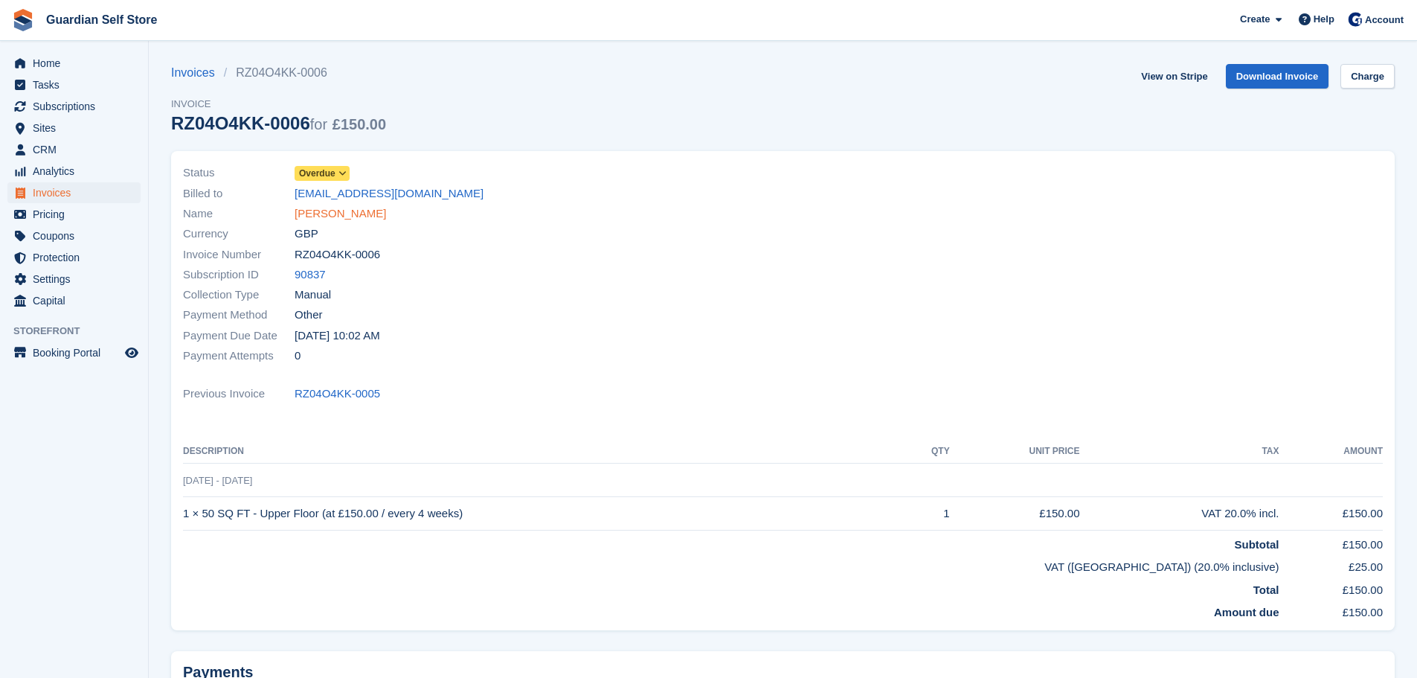
click at [314, 216] on link "[PERSON_NAME]" at bounding box center [340, 213] width 91 height 17
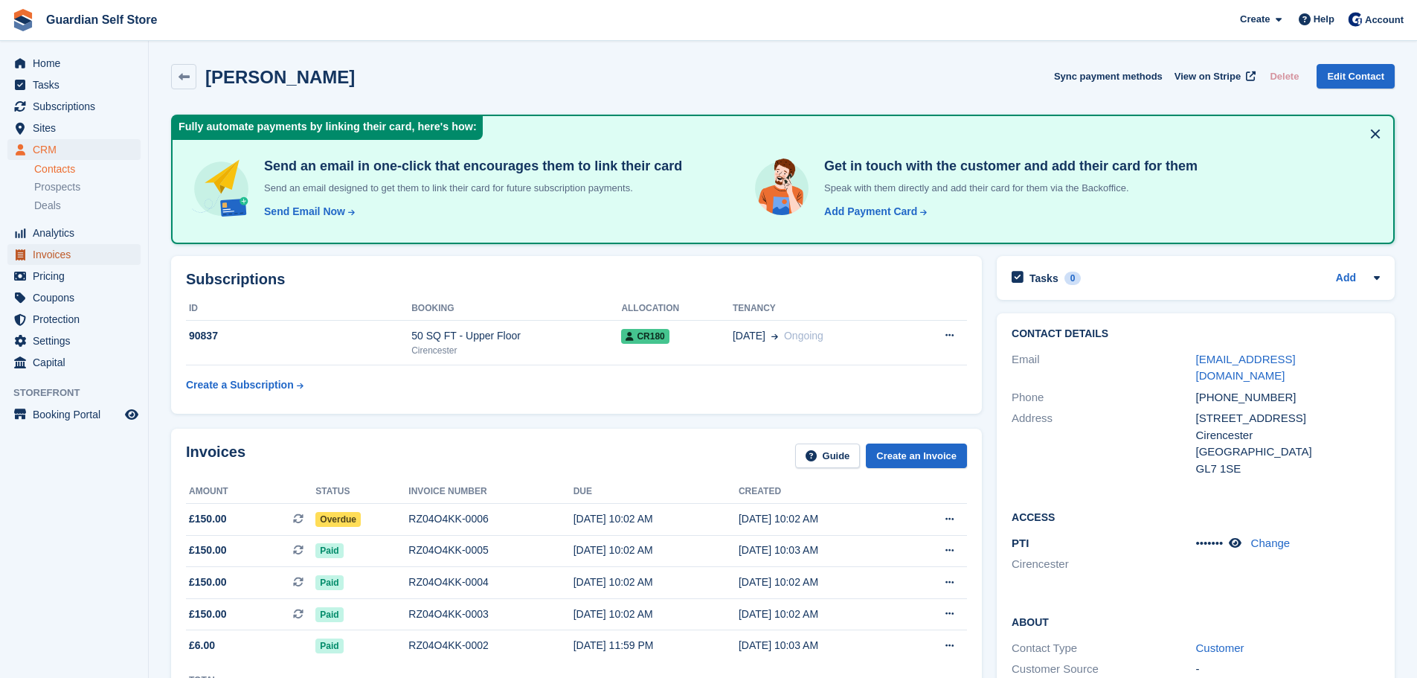
click at [73, 256] on span "Invoices" at bounding box center [77, 254] width 89 height 21
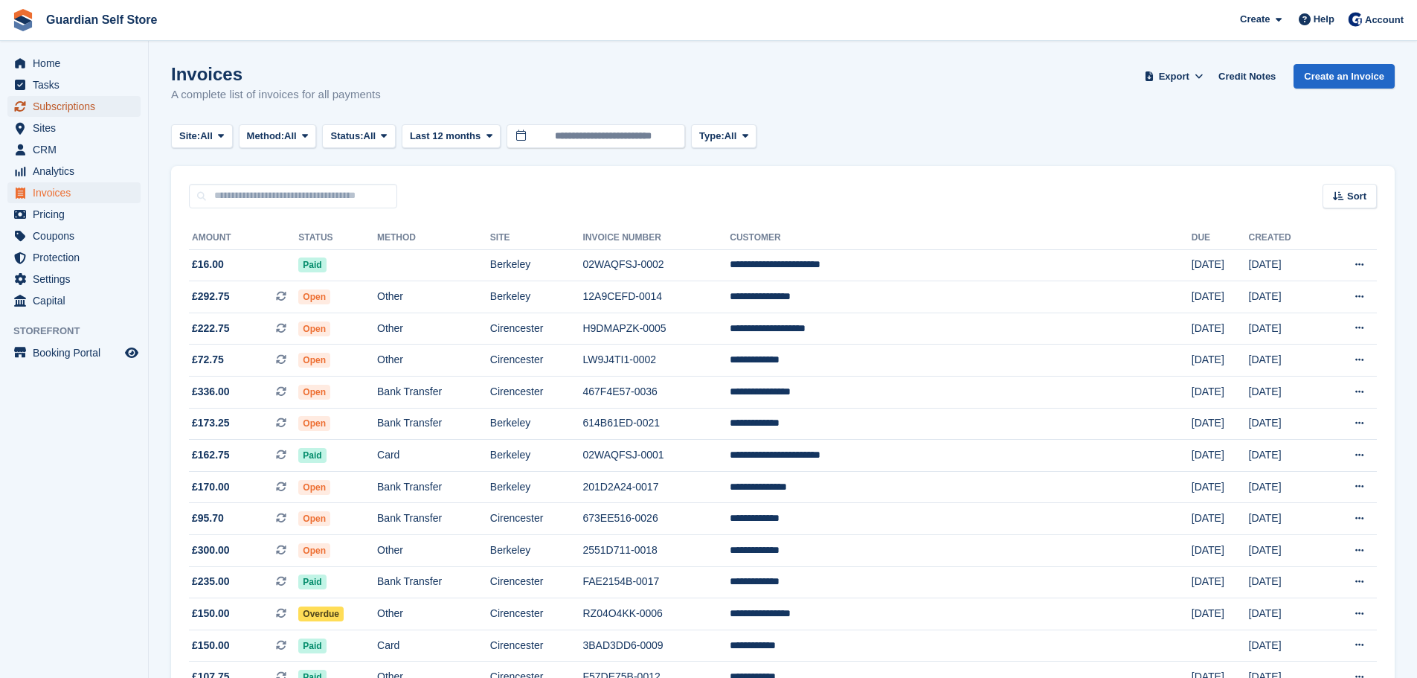
click at [50, 106] on span "Subscriptions" at bounding box center [77, 106] width 89 height 21
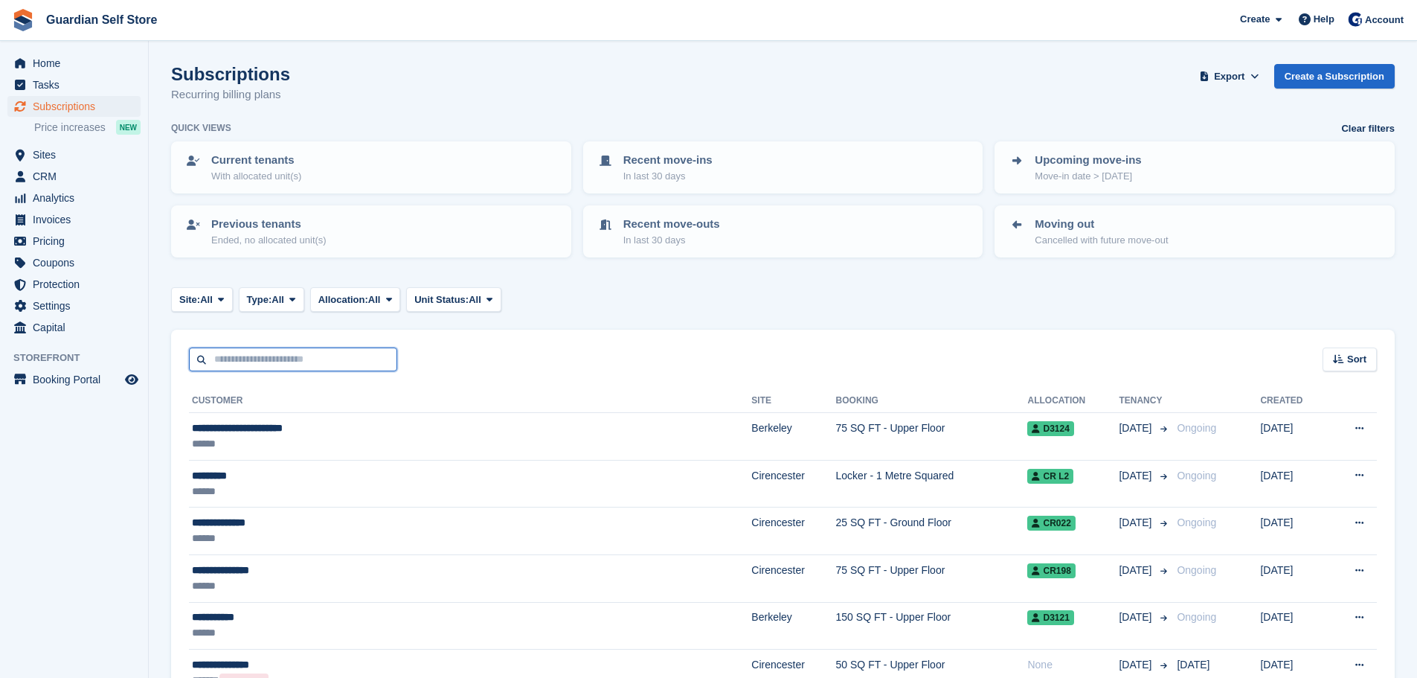
click at [277, 355] on input "text" at bounding box center [293, 359] width 208 height 25
type input "****"
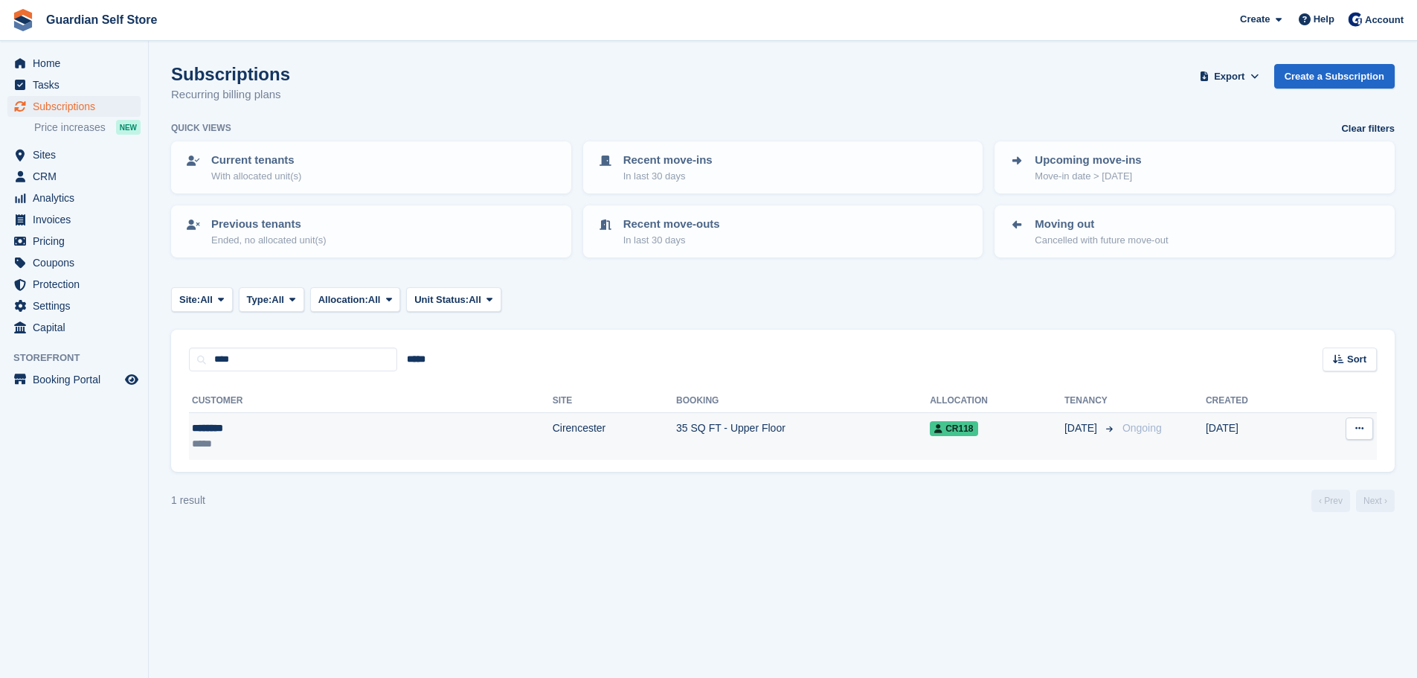
click at [261, 416] on td "******** *****" at bounding box center [371, 436] width 364 height 47
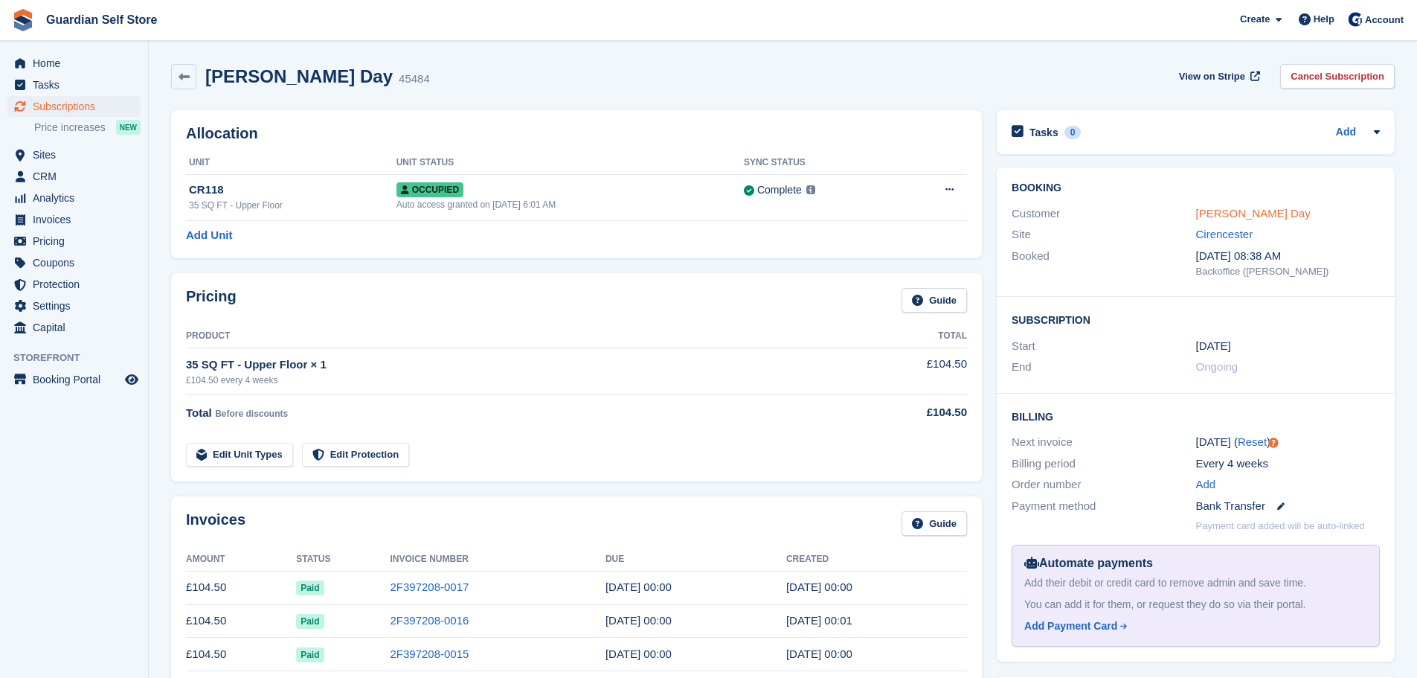
click at [1243, 211] on link "Dawn Day" at bounding box center [1253, 213] width 115 height 13
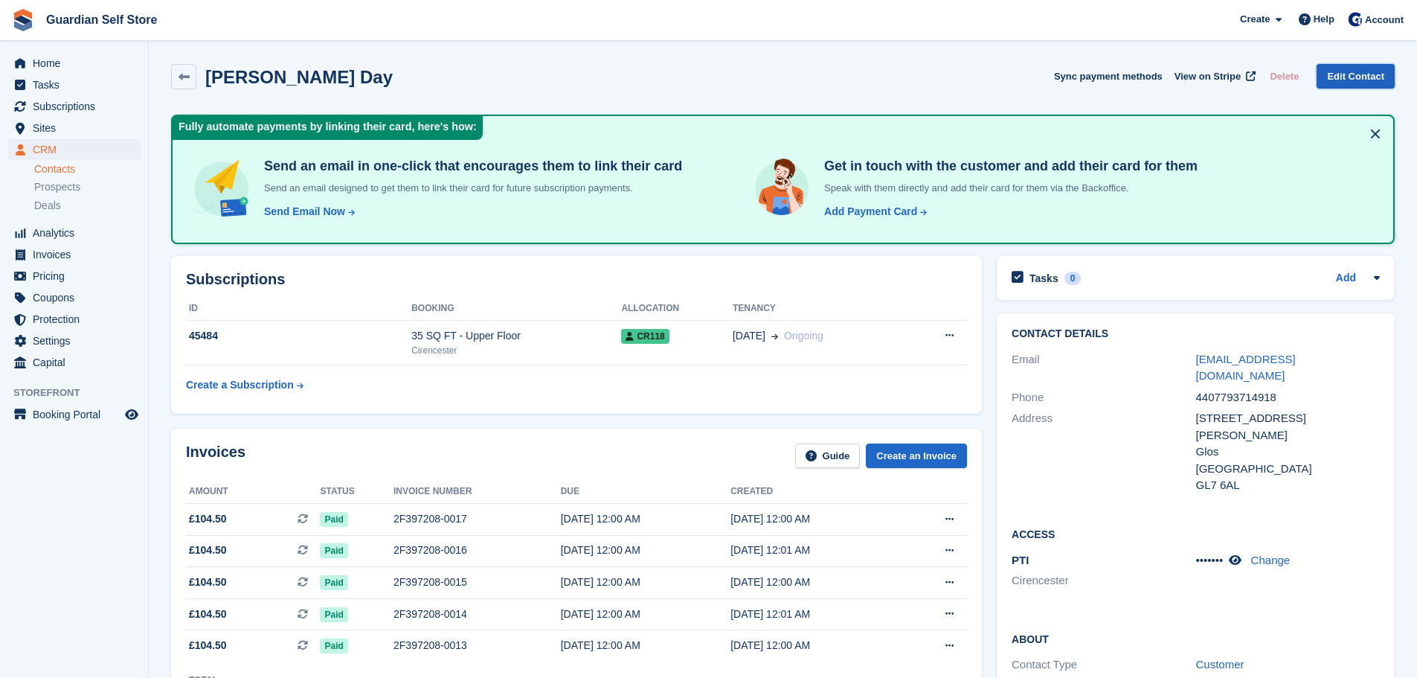
click at [1341, 81] on link "Edit Contact" at bounding box center [1356, 76] width 78 height 25
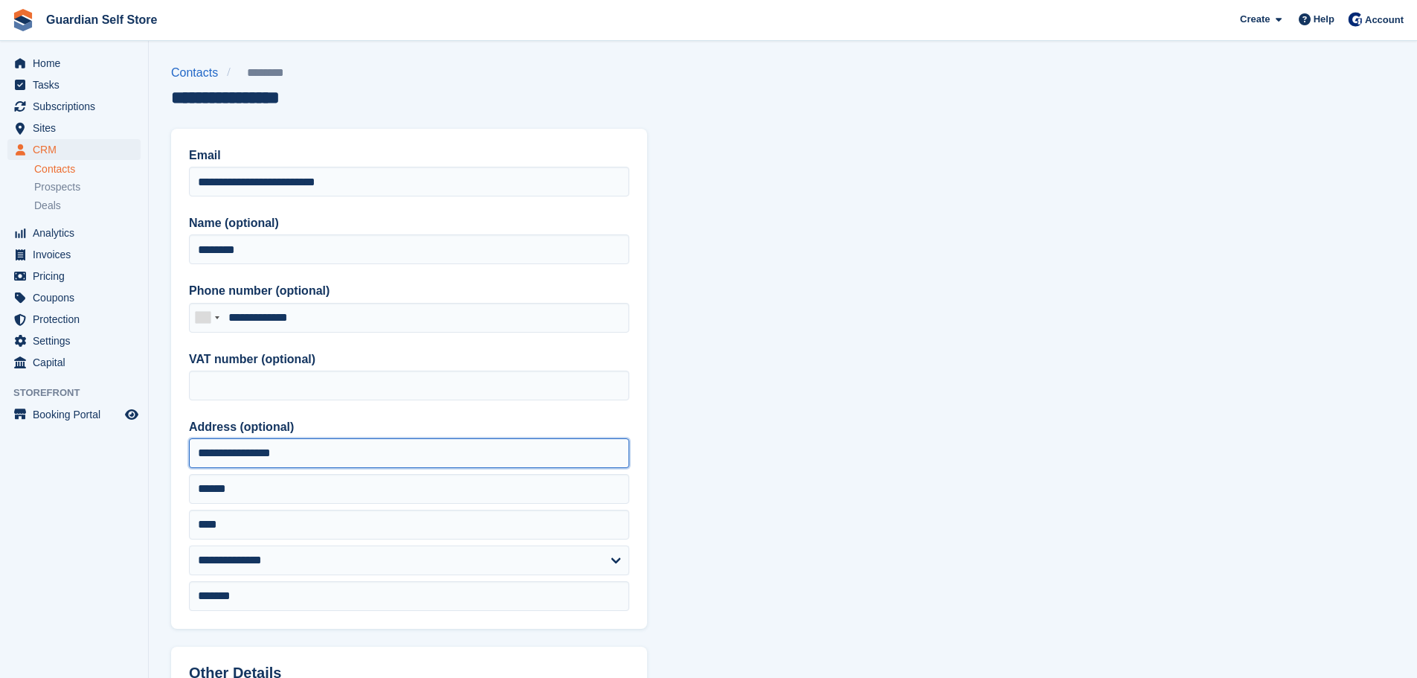
drag, startPoint x: 302, startPoint y: 453, endPoint x: -31, endPoint y: 429, distance: 334.1
click at [0, 429] on html "Guardian Self Store Create Subscription Invoice Contact Deal Discount Page Help…" at bounding box center [708, 339] width 1417 height 678
type input "**********"
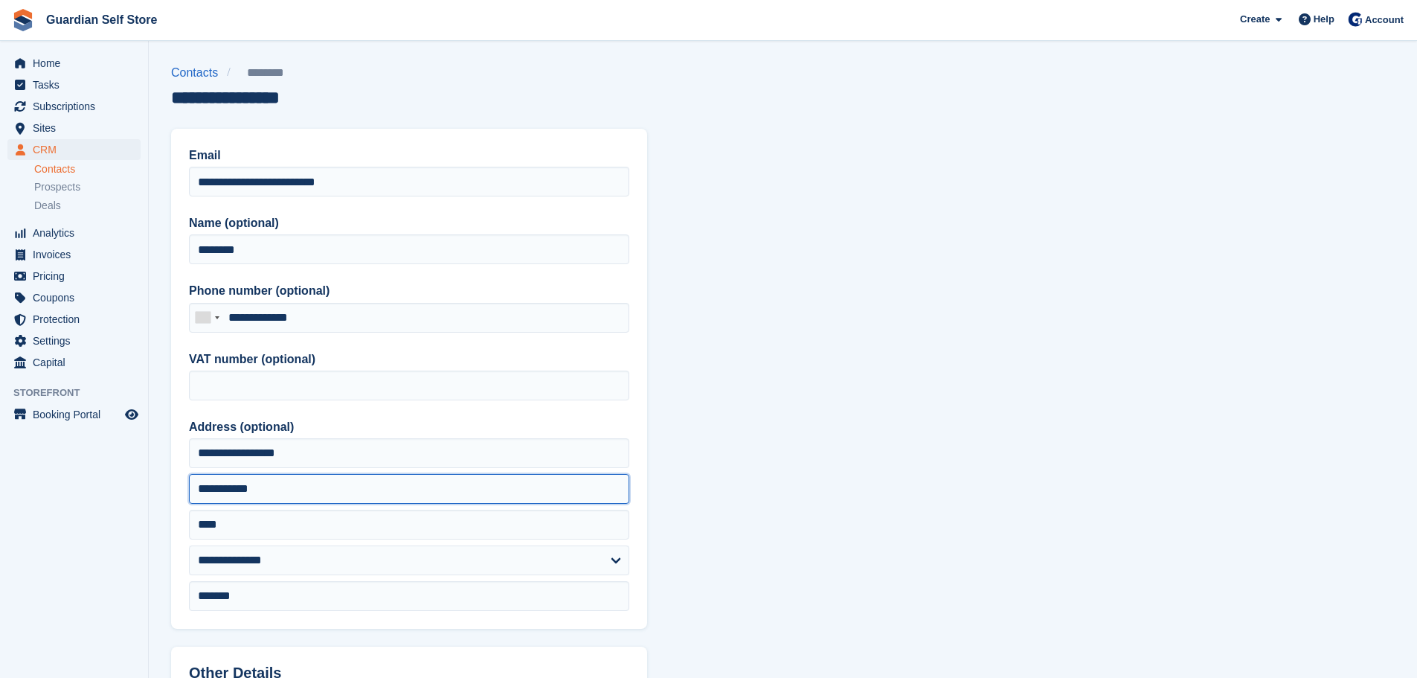
type input "**********"
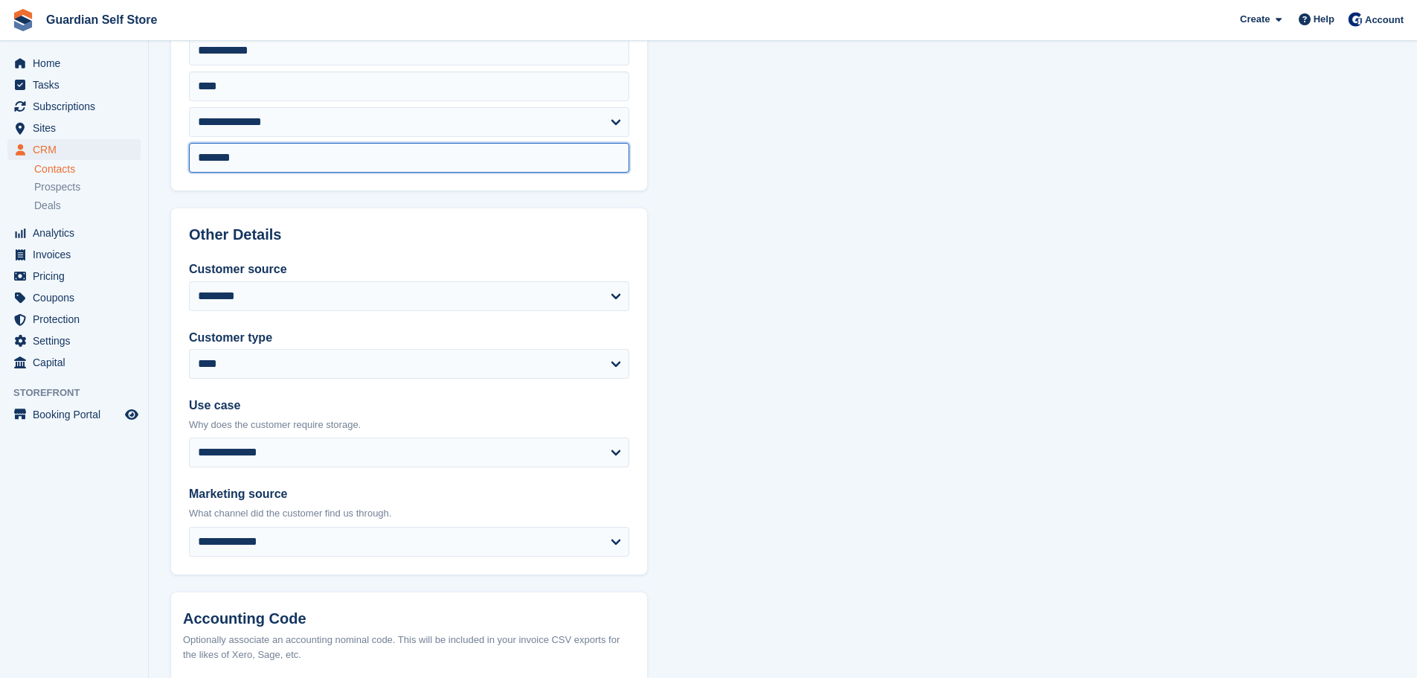
scroll to position [590, 0]
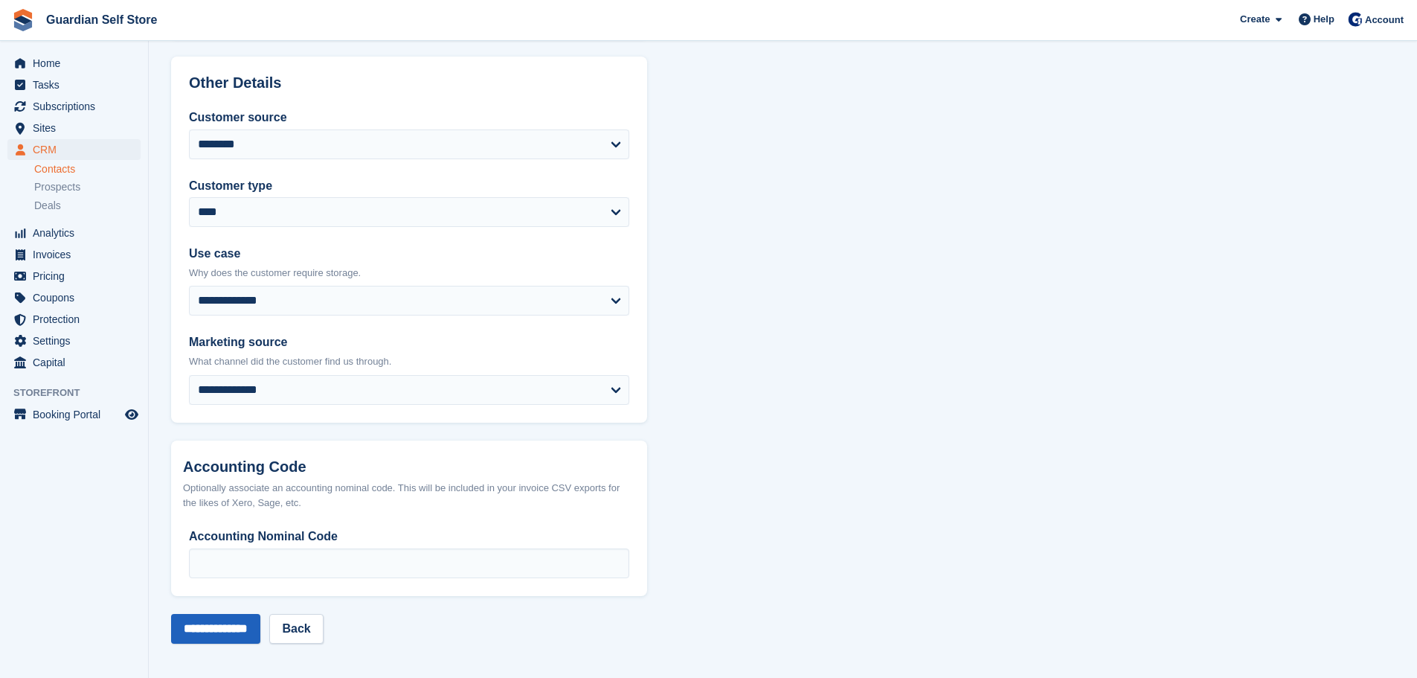
type input "*******"
click at [187, 625] on input "**********" at bounding box center [215, 629] width 89 height 30
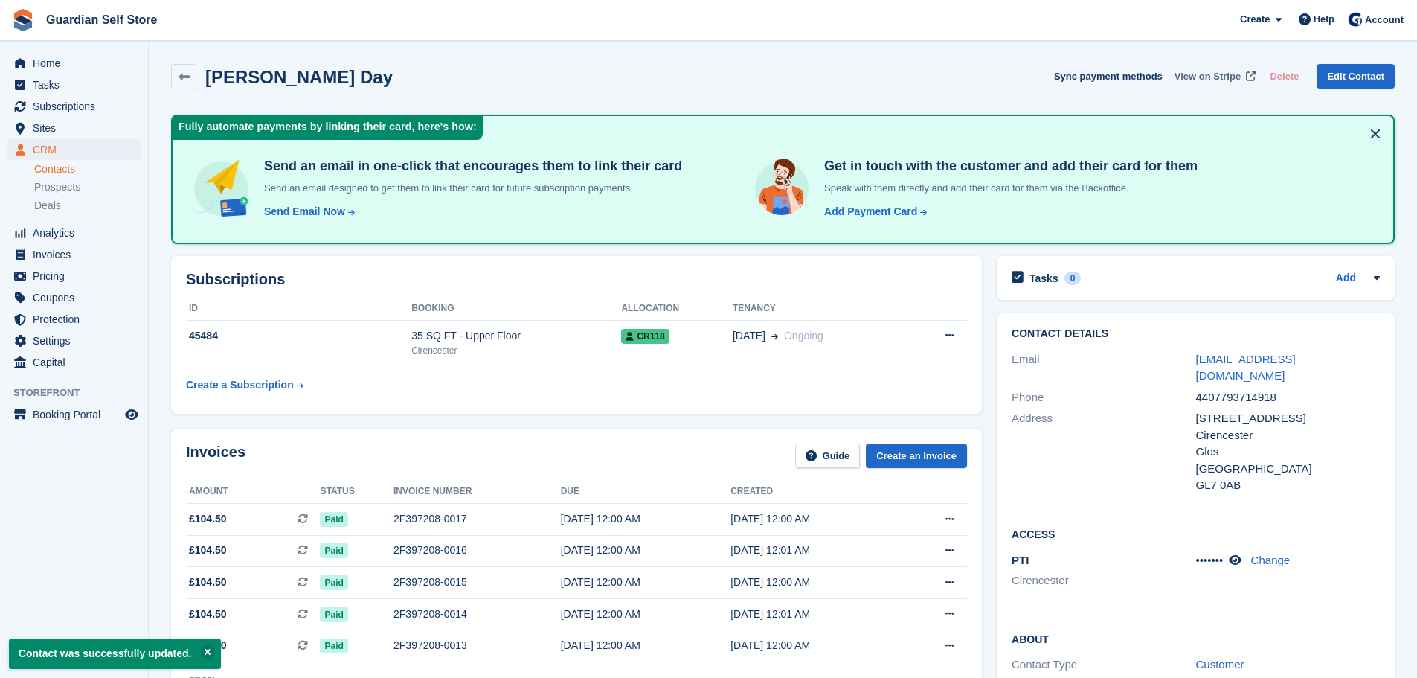
click at [1227, 78] on span "View on Stripe" at bounding box center [1208, 76] width 66 height 15
click at [109, 249] on span "Invoices" at bounding box center [77, 254] width 89 height 21
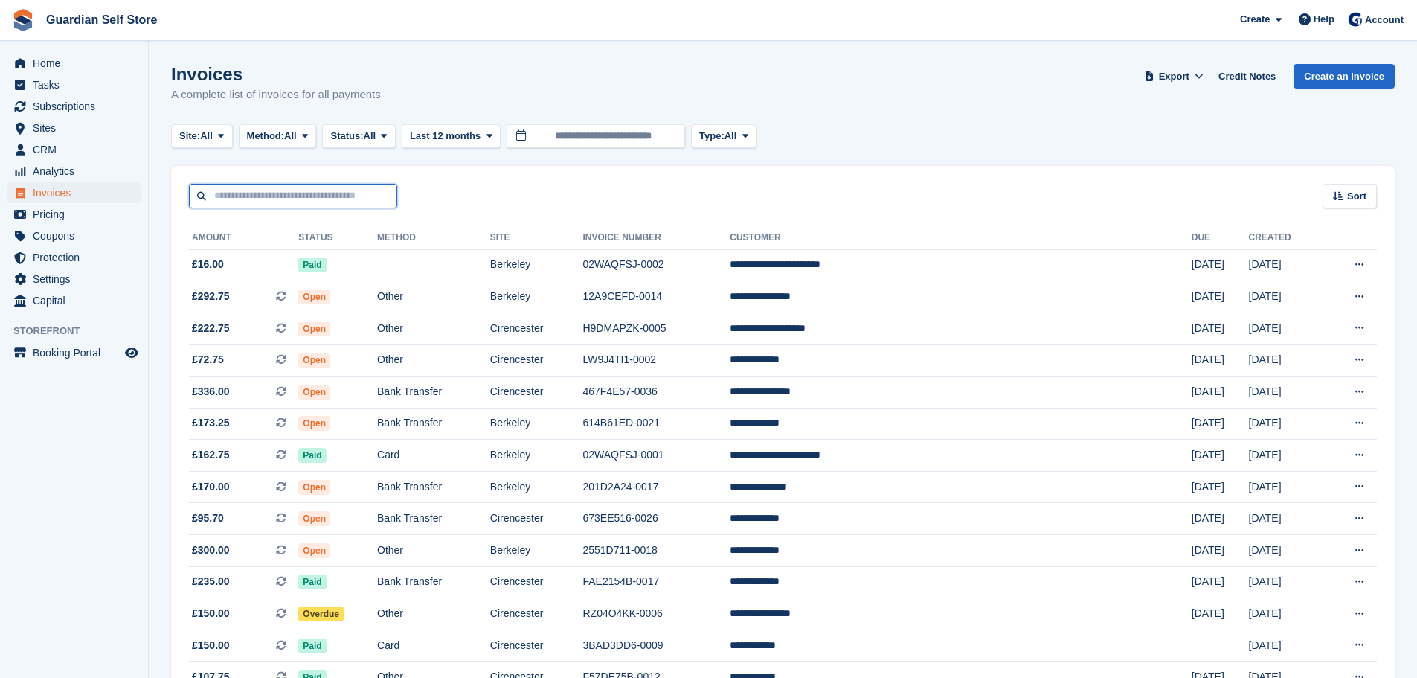
click at [266, 196] on input "text" at bounding box center [293, 196] width 208 height 25
type input "*****"
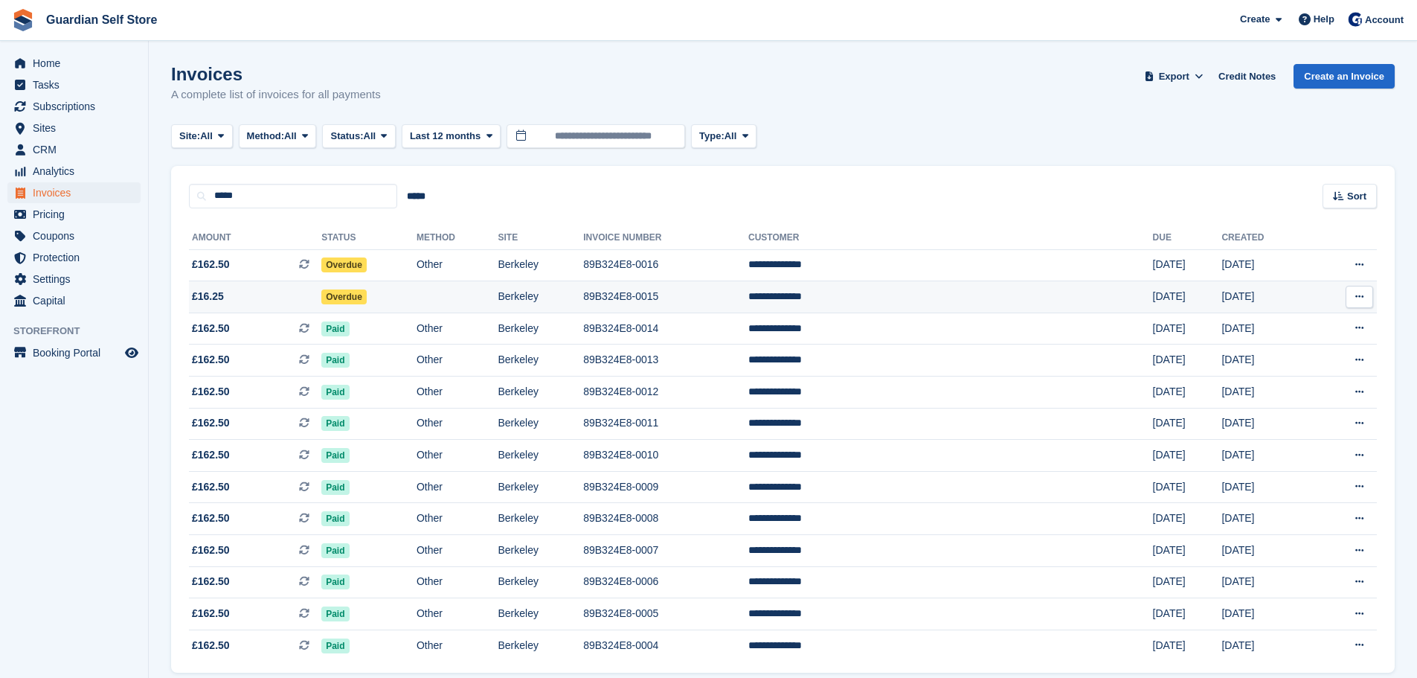
click at [251, 293] on span "£16.25" at bounding box center [255, 297] width 132 height 16
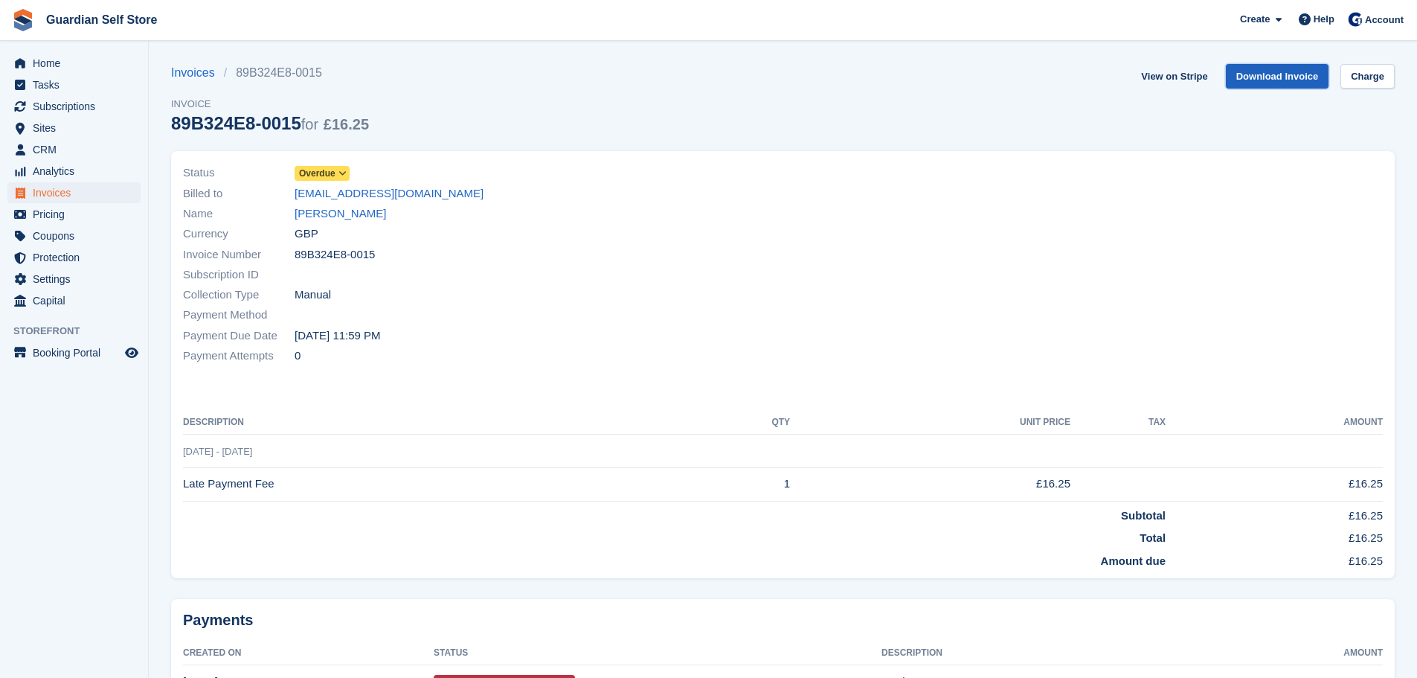
click at [1251, 74] on link "Download Invoice" at bounding box center [1277, 76] width 103 height 25
click at [45, 190] on span "Invoices" at bounding box center [77, 192] width 89 height 21
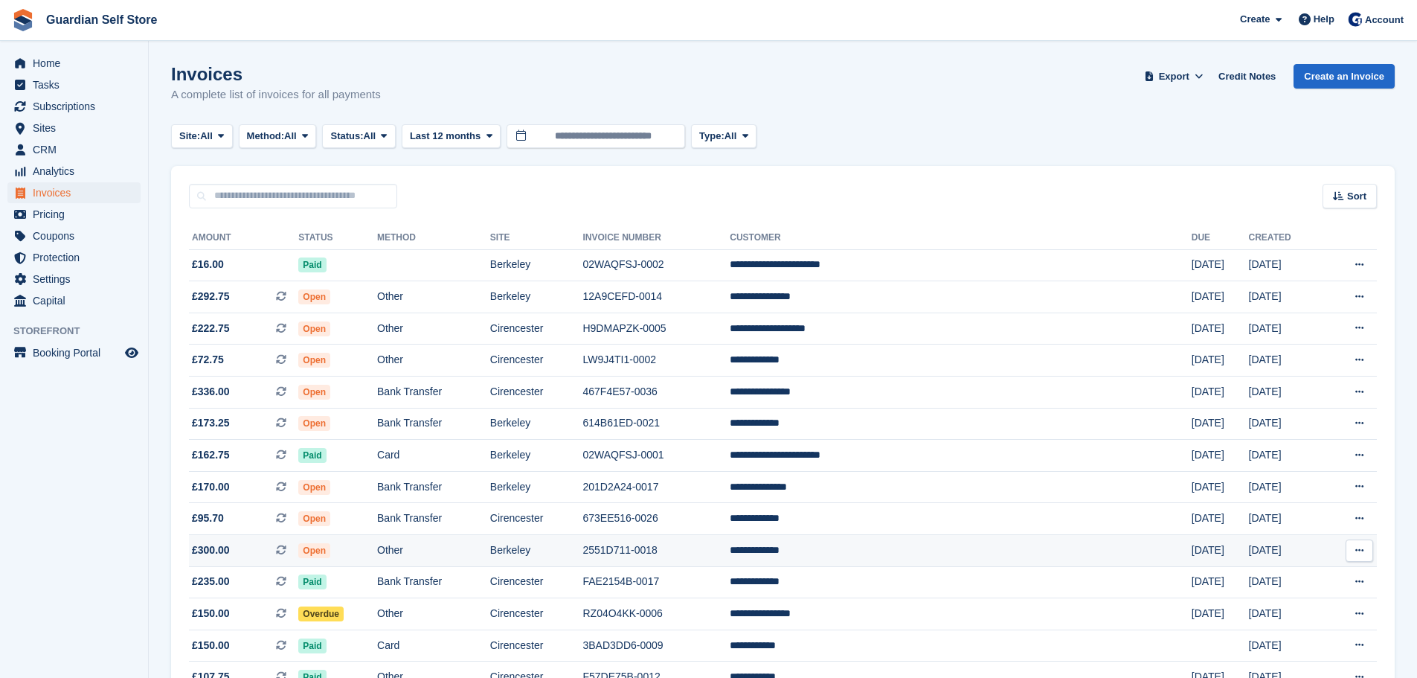
click at [730, 541] on td "2551D711-0018" at bounding box center [655, 551] width 147 height 32
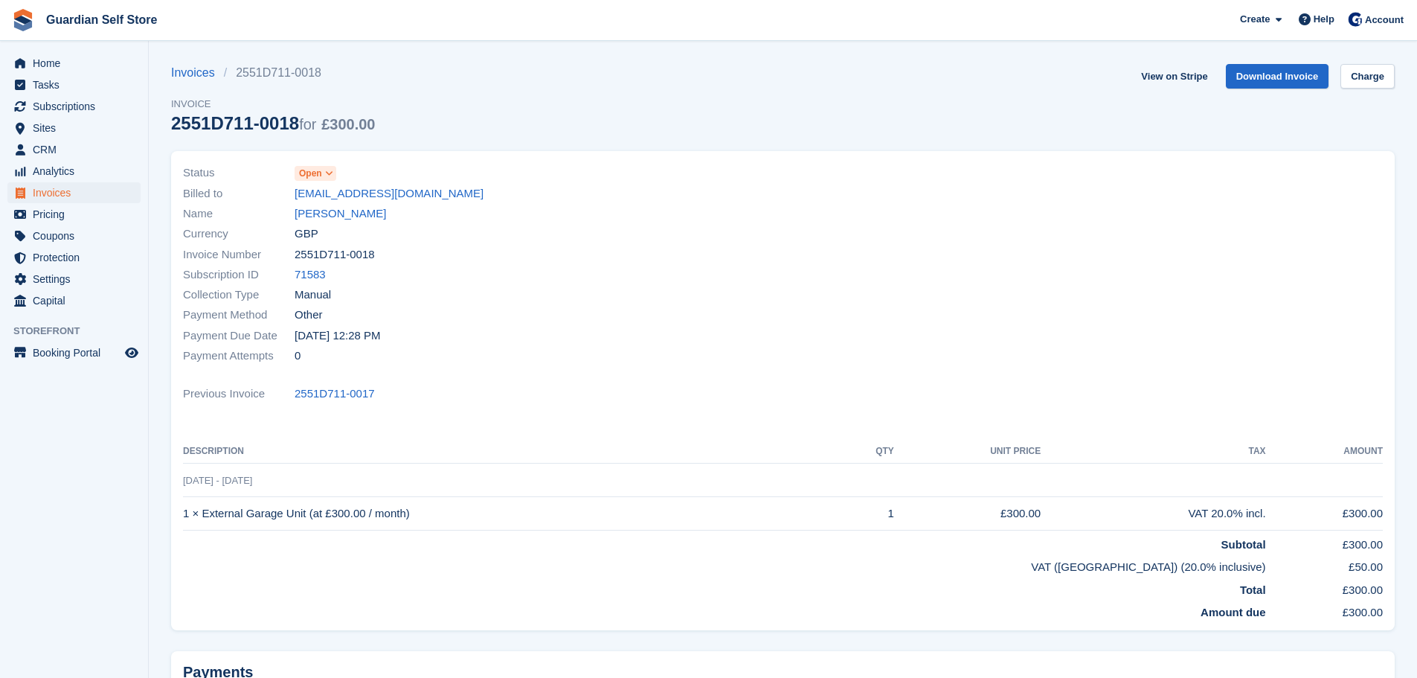
click at [318, 175] on span "Open" at bounding box center [310, 173] width 23 height 13
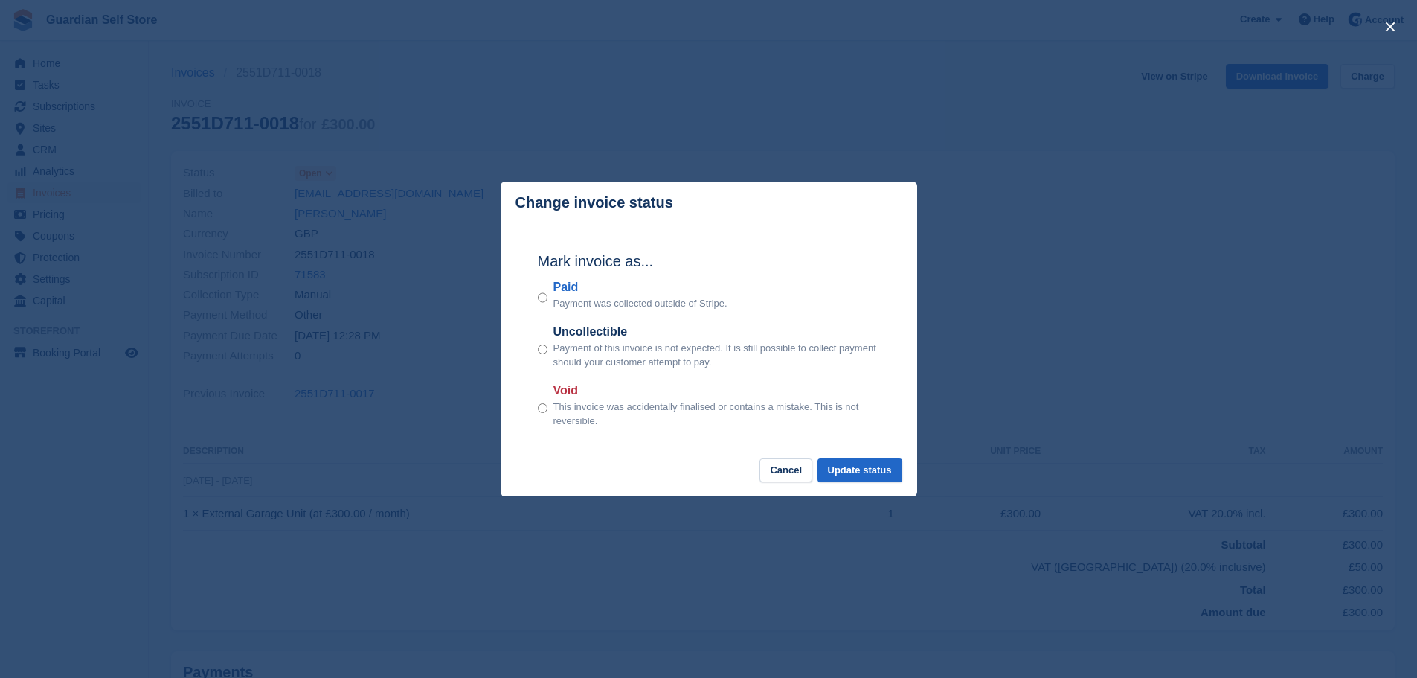
click at [567, 286] on label "Paid" at bounding box center [640, 287] width 174 height 18
click at [841, 462] on button "Update status" at bounding box center [860, 470] width 85 height 25
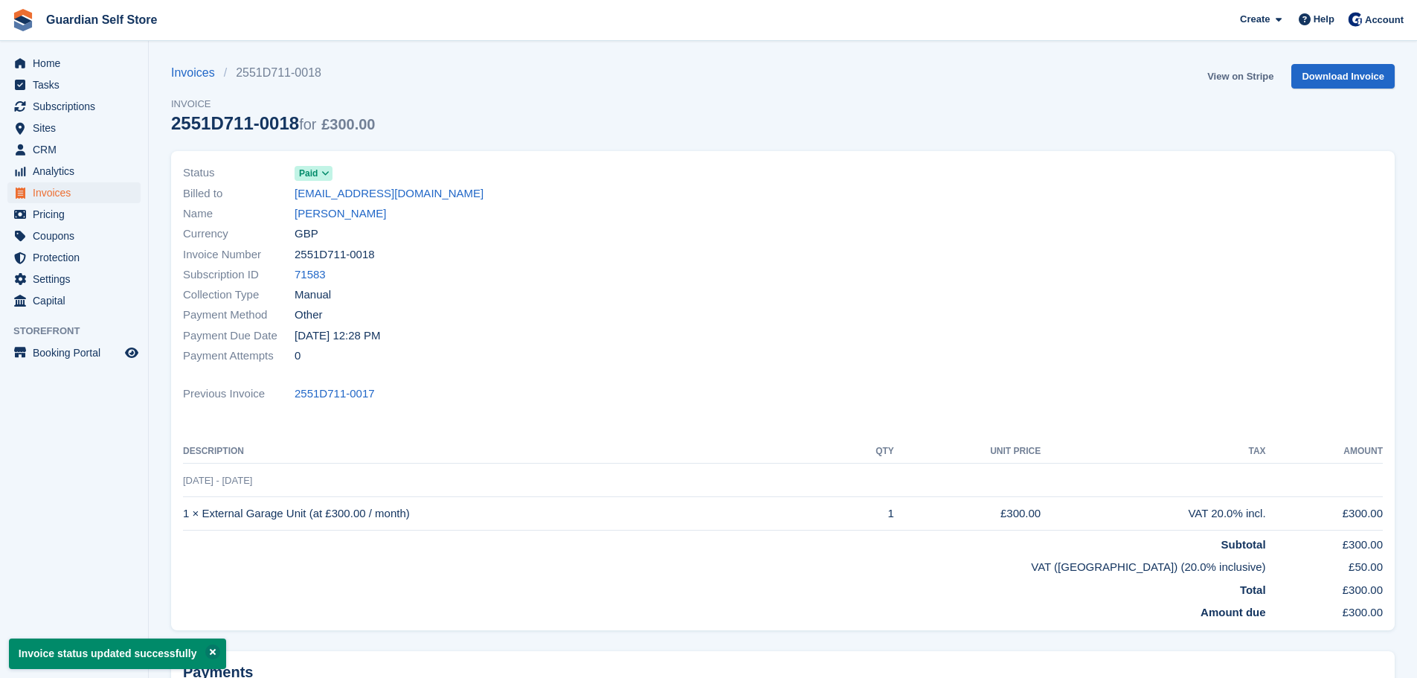
click at [1230, 74] on link "View on Stripe" at bounding box center [1240, 76] width 78 height 25
click at [84, 195] on span "Invoices" at bounding box center [77, 192] width 89 height 21
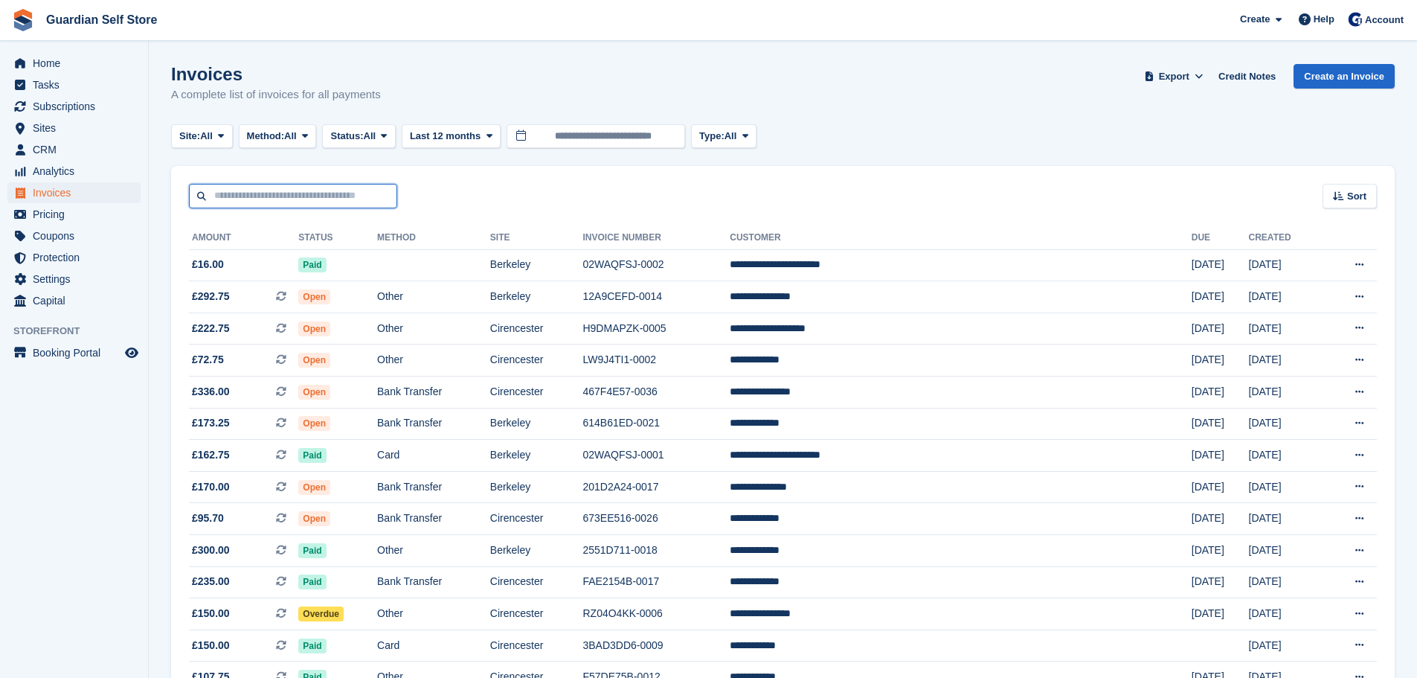
click at [265, 197] on input "text" at bounding box center [293, 196] width 208 height 25
type input "****"
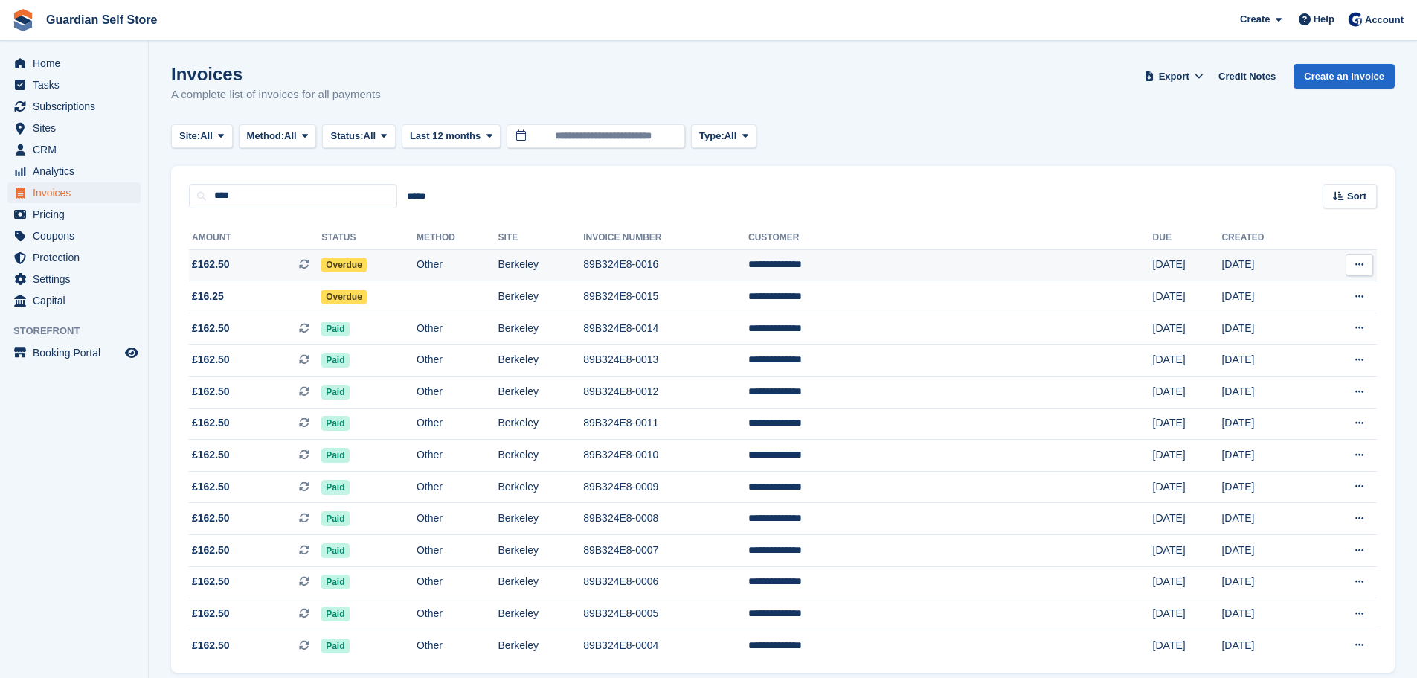
click at [258, 260] on span "£162.50 This is a recurring subscription invoice." at bounding box center [255, 265] width 132 height 16
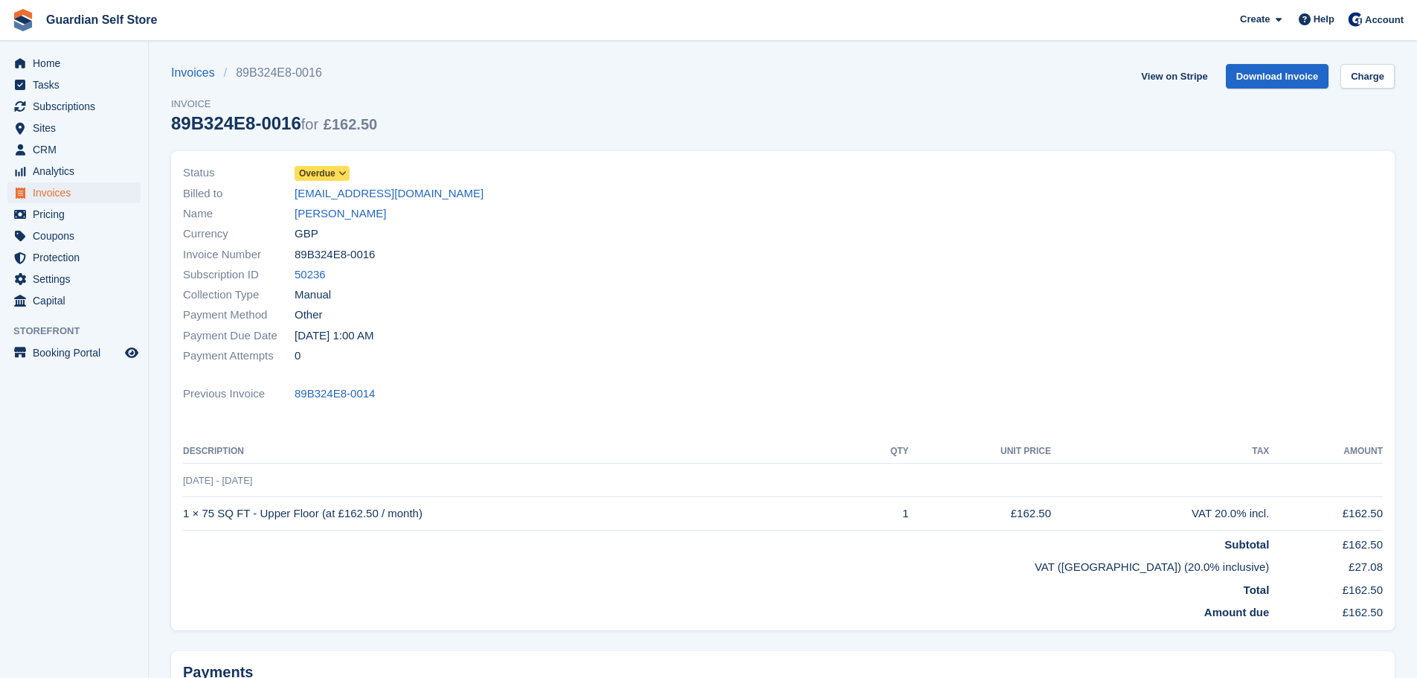
click at [338, 176] on icon at bounding box center [342, 173] width 8 height 9
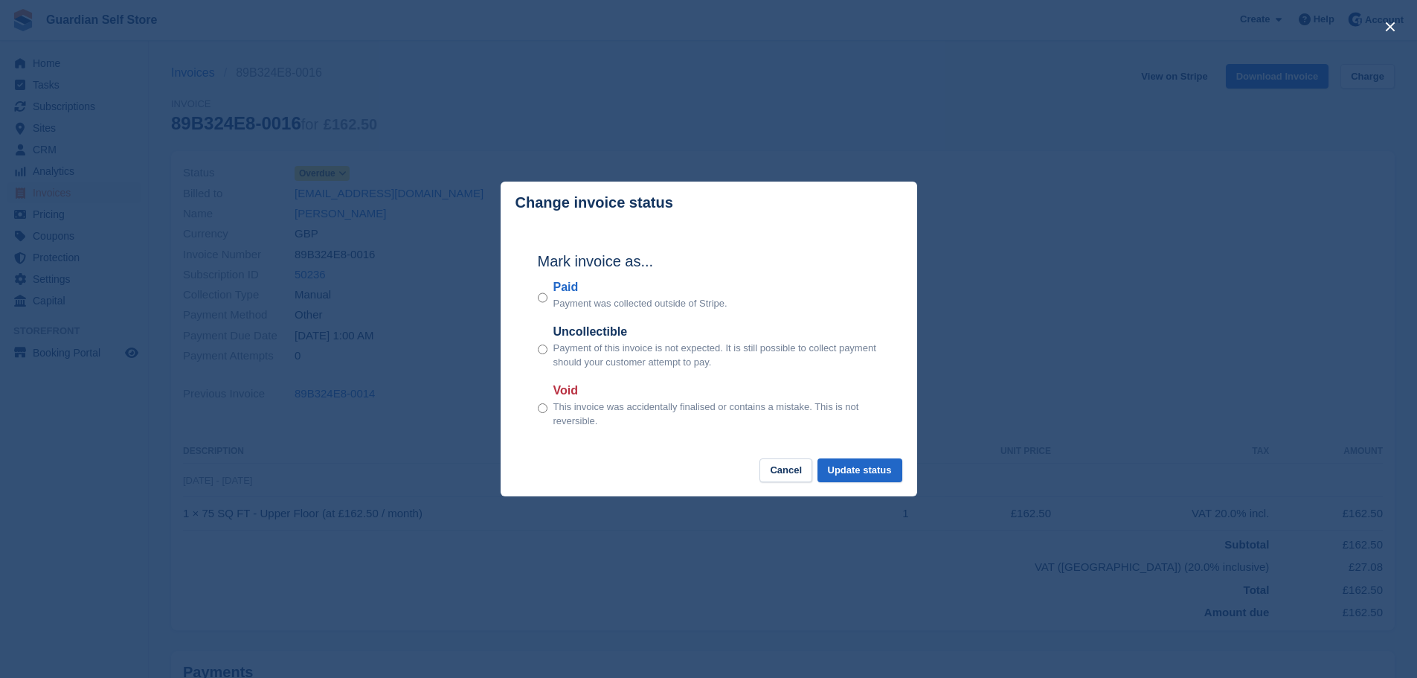
click at [568, 298] on p "Payment was collected outside of Stripe." at bounding box center [640, 303] width 174 height 15
click at [566, 289] on label "Paid" at bounding box center [640, 287] width 174 height 18
click at [893, 469] on button "Update status" at bounding box center [860, 470] width 85 height 25
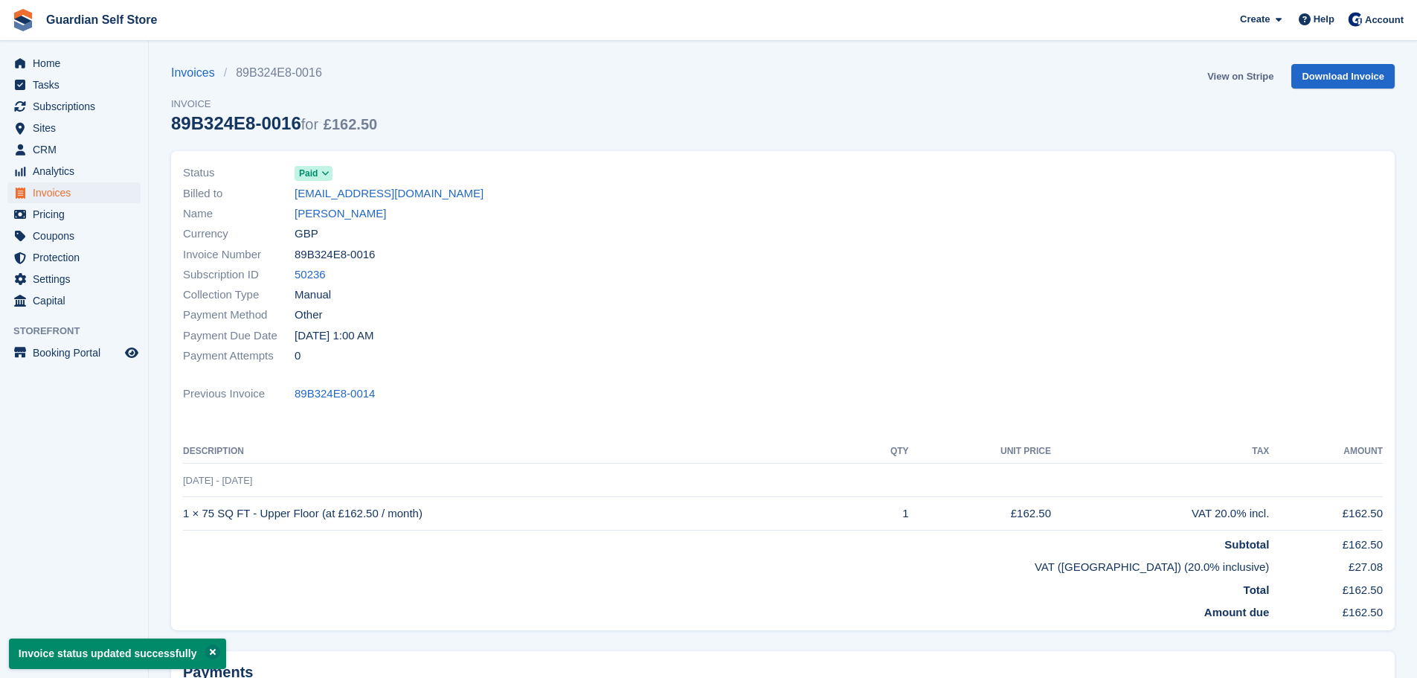
click at [1239, 77] on link "View on Stripe" at bounding box center [1240, 76] width 78 height 25
click at [79, 190] on span "Invoices" at bounding box center [77, 192] width 89 height 21
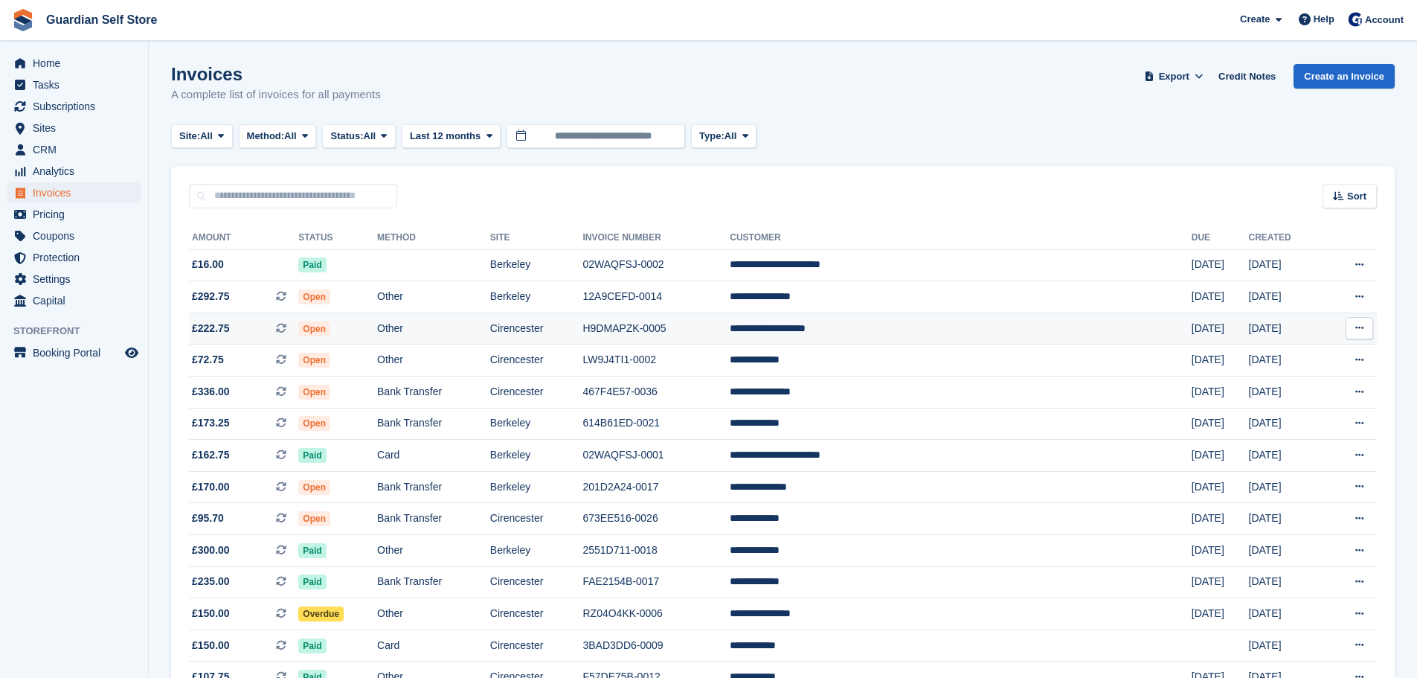
click at [490, 327] on td "Other" at bounding box center [433, 328] width 113 height 32
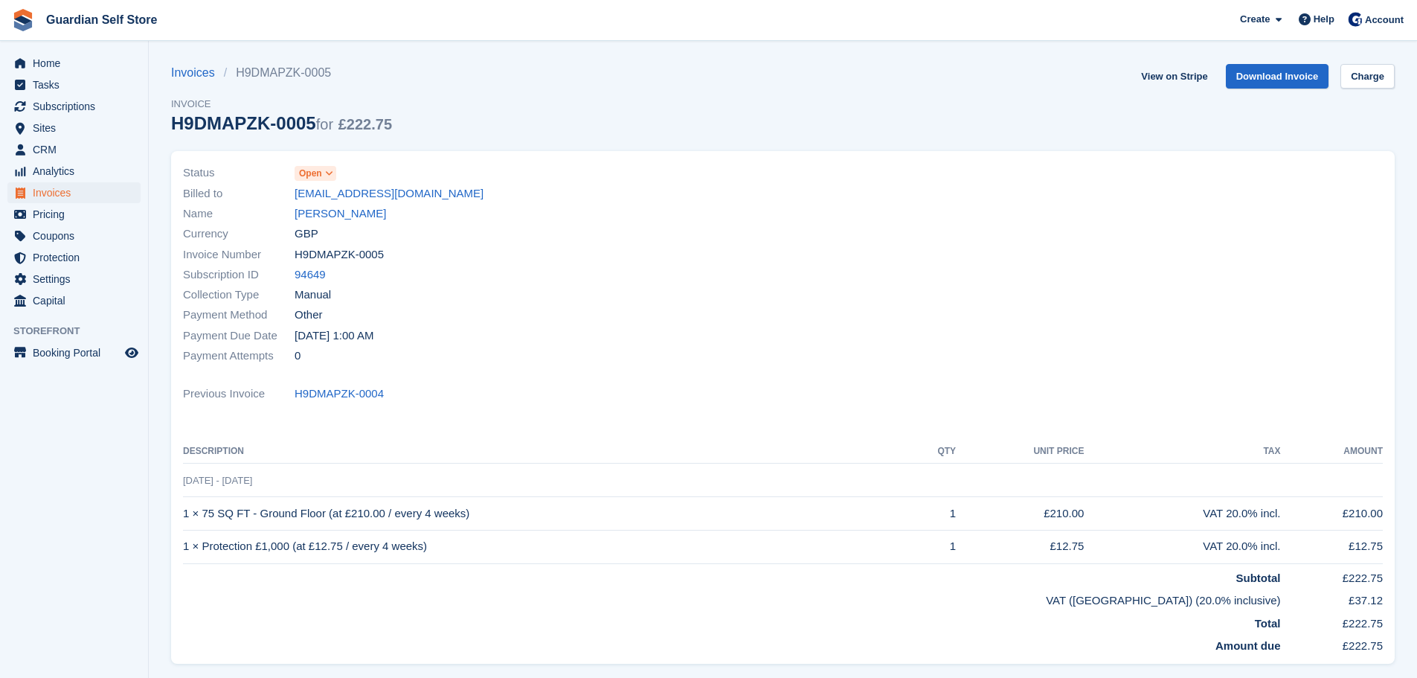
click at [320, 176] on span "Open" at bounding box center [310, 173] width 23 height 13
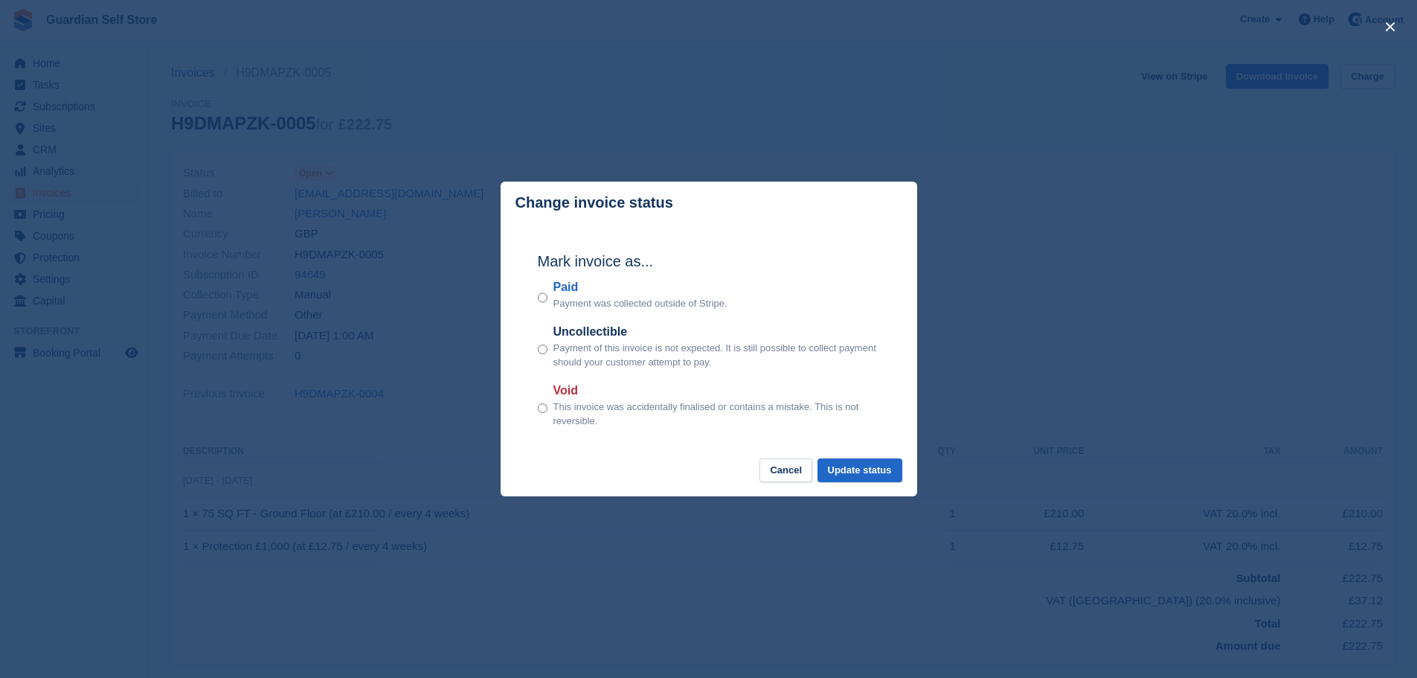
click at [558, 291] on label "Paid" at bounding box center [640, 287] width 174 height 18
click at [844, 467] on button "Update status" at bounding box center [860, 470] width 85 height 25
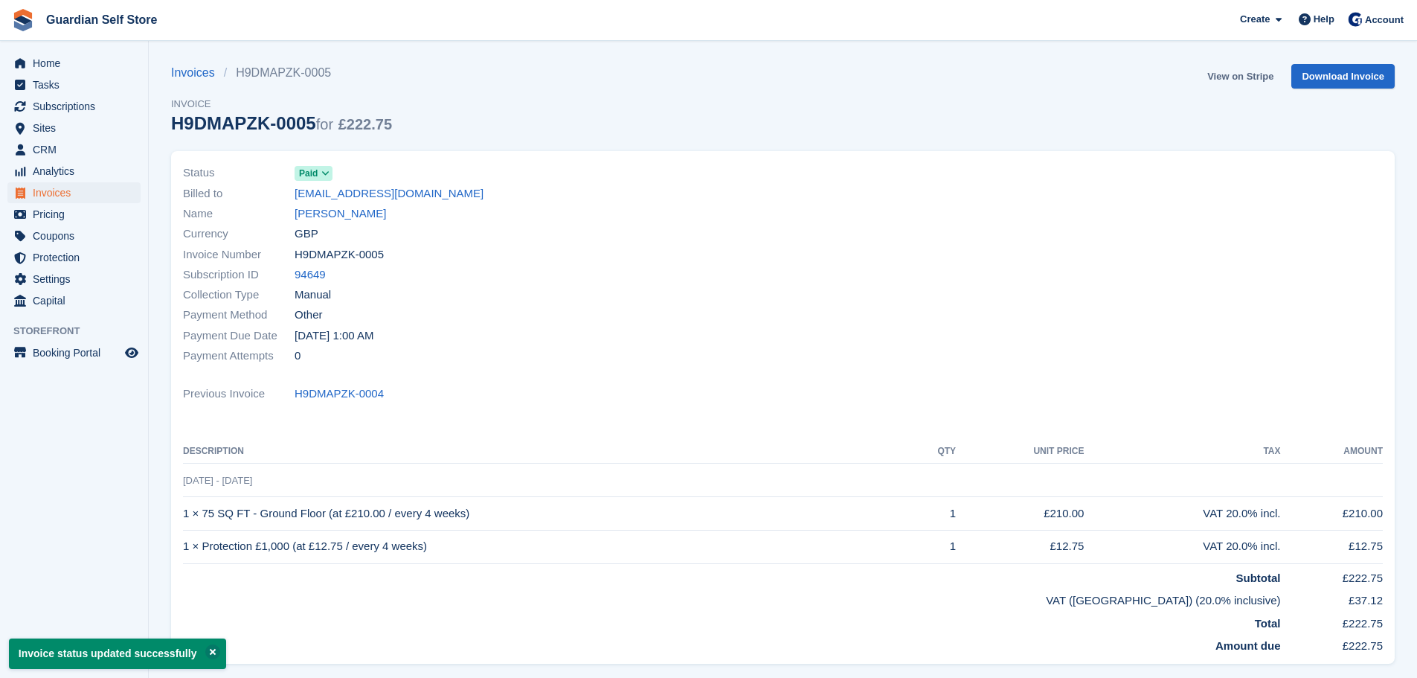
click at [1224, 74] on link "View on Stripe" at bounding box center [1240, 76] width 78 height 25
click at [87, 193] on span "Invoices" at bounding box center [77, 192] width 89 height 21
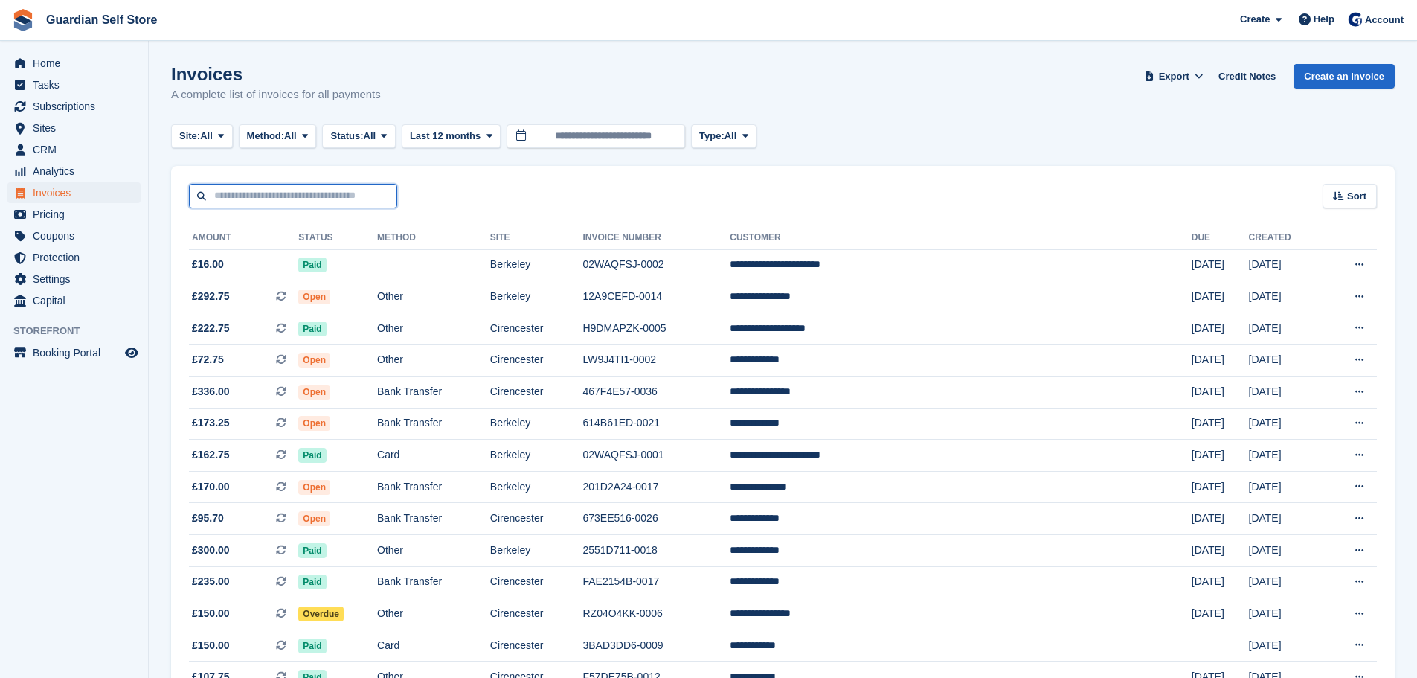
click at [319, 203] on input "text" at bounding box center [293, 196] width 208 height 25
type input "****"
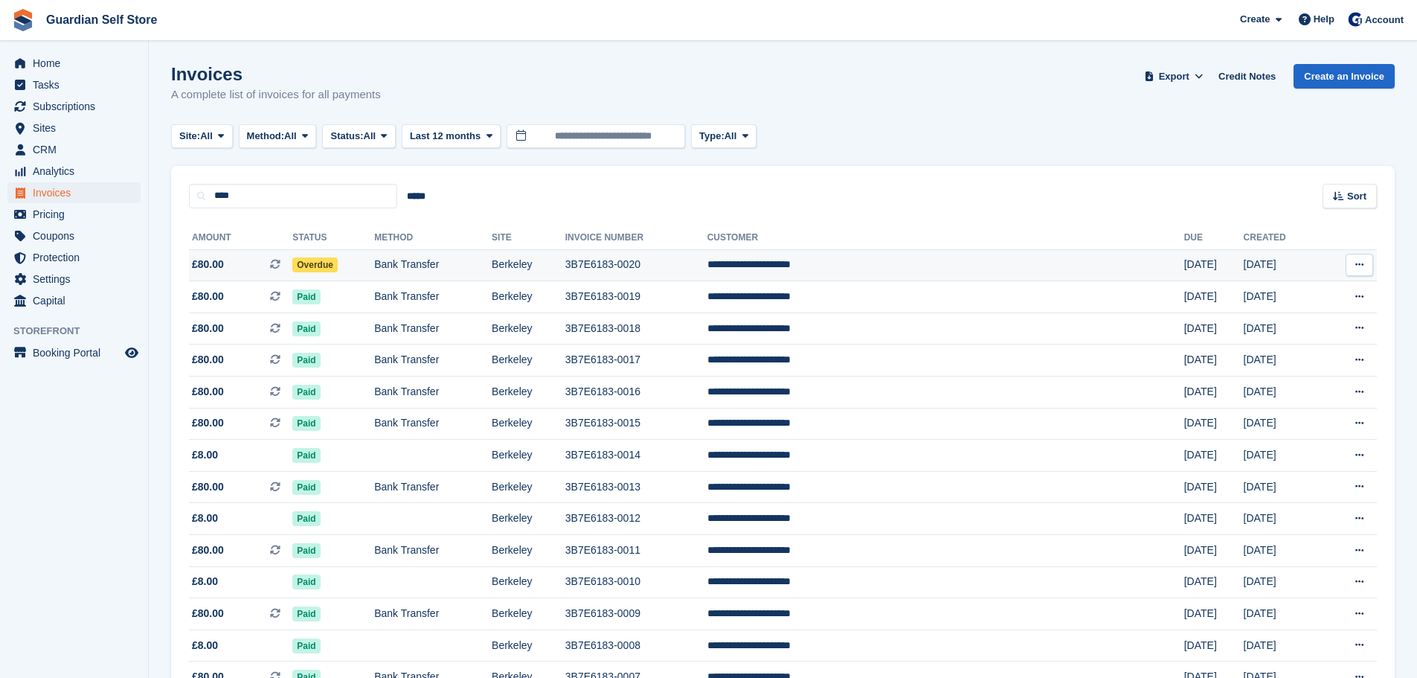
click at [258, 260] on span "£80.00 This is a recurring subscription invoice." at bounding box center [240, 265] width 103 height 16
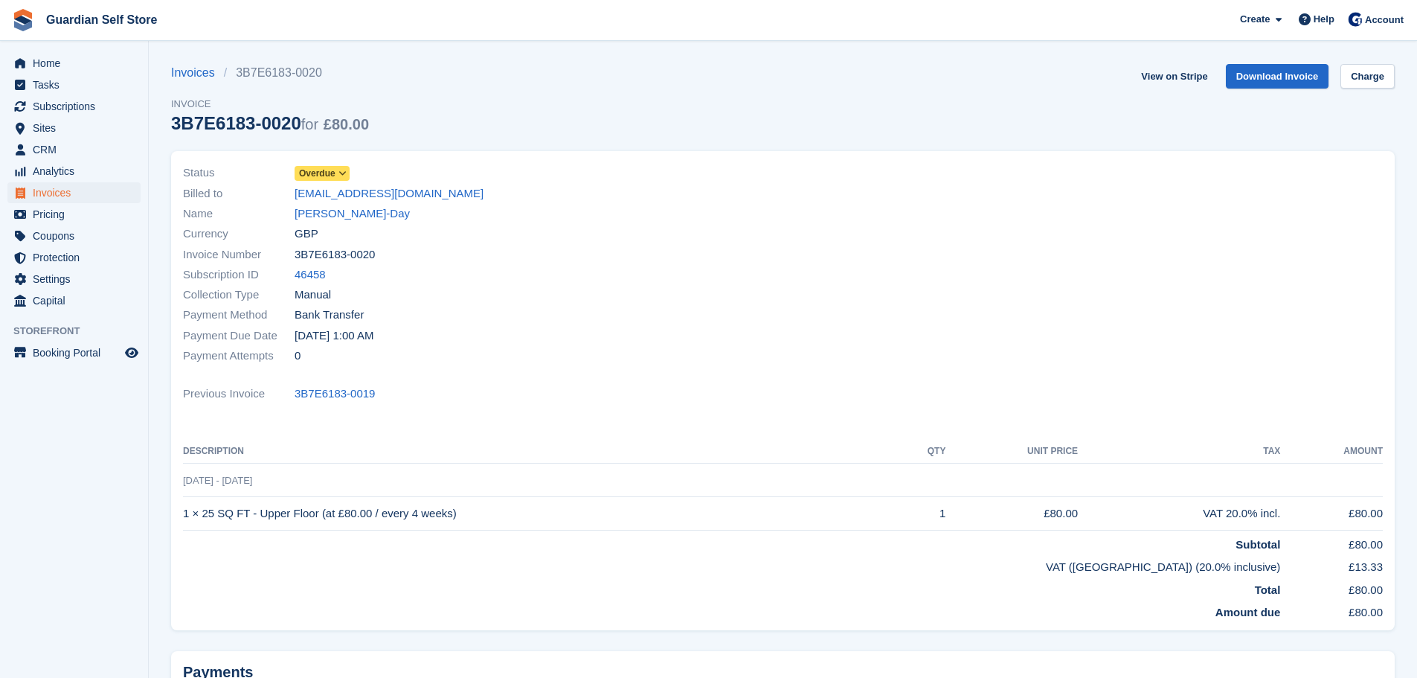
click at [303, 176] on span "Overdue" at bounding box center [317, 173] width 36 height 13
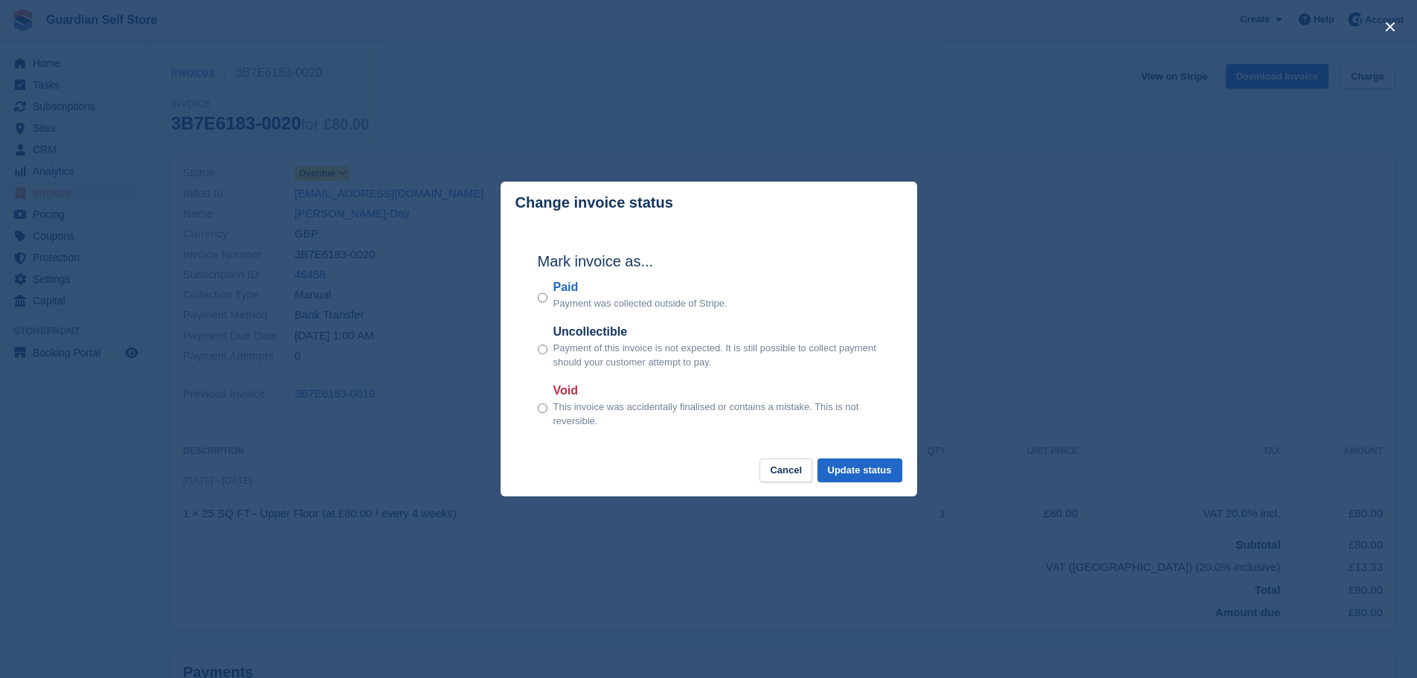
click at [565, 287] on label "Paid" at bounding box center [640, 287] width 174 height 18
click at [854, 472] on button "Update status" at bounding box center [860, 470] width 85 height 25
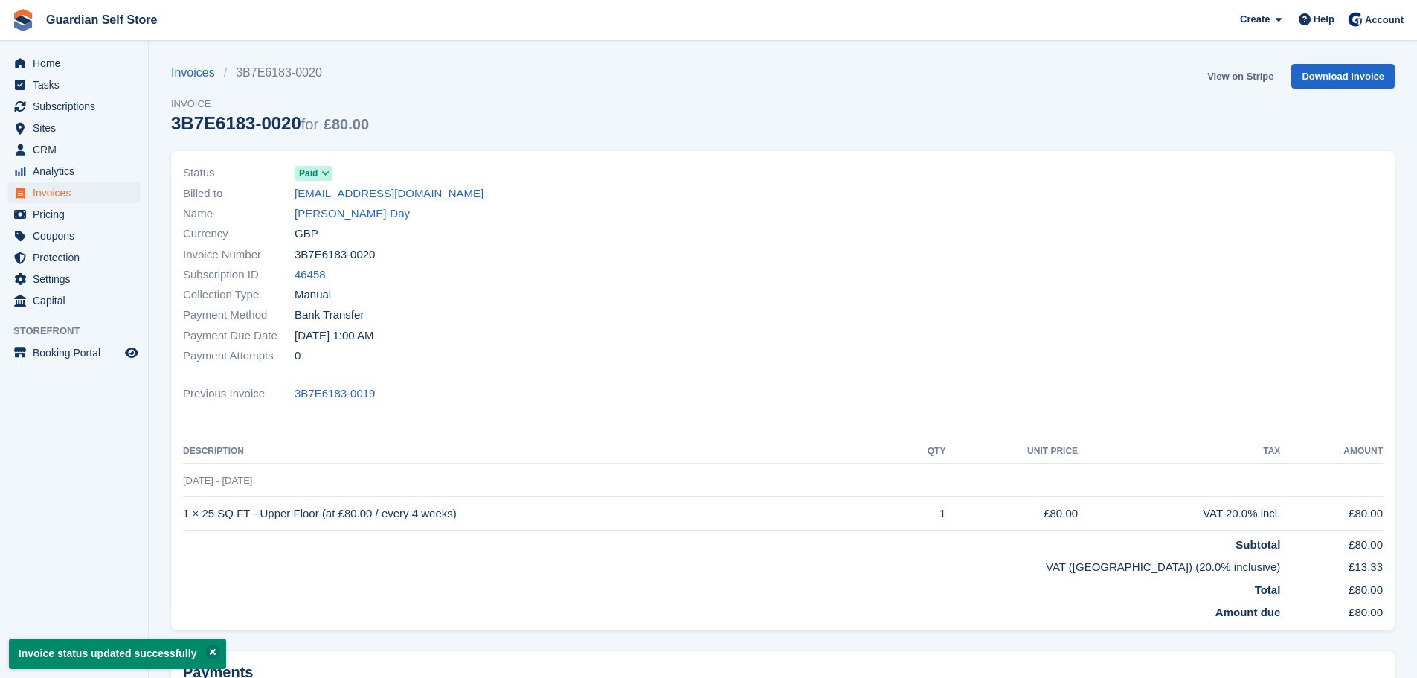
click at [1223, 75] on link "View on Stripe" at bounding box center [1240, 76] width 78 height 25
click at [60, 190] on span "Invoices" at bounding box center [77, 192] width 89 height 21
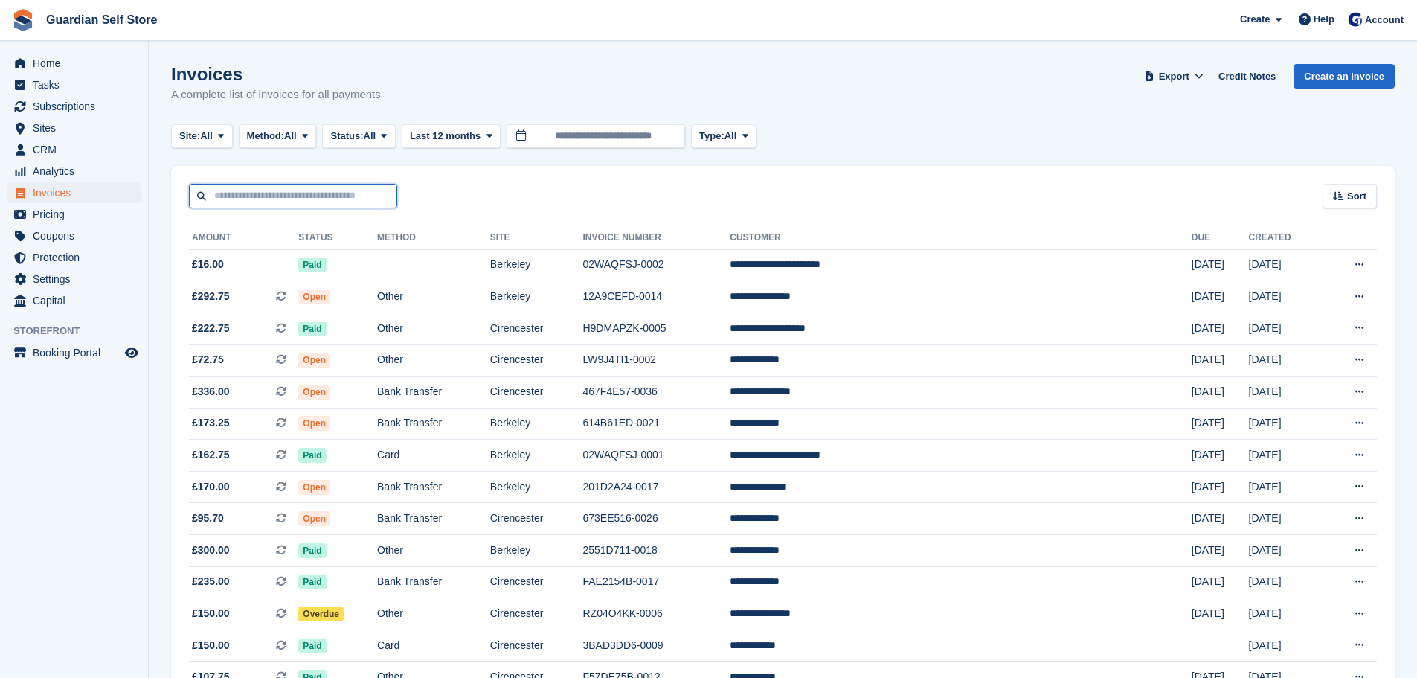
click at [244, 187] on input "text" at bounding box center [293, 196] width 208 height 25
type input "*****"
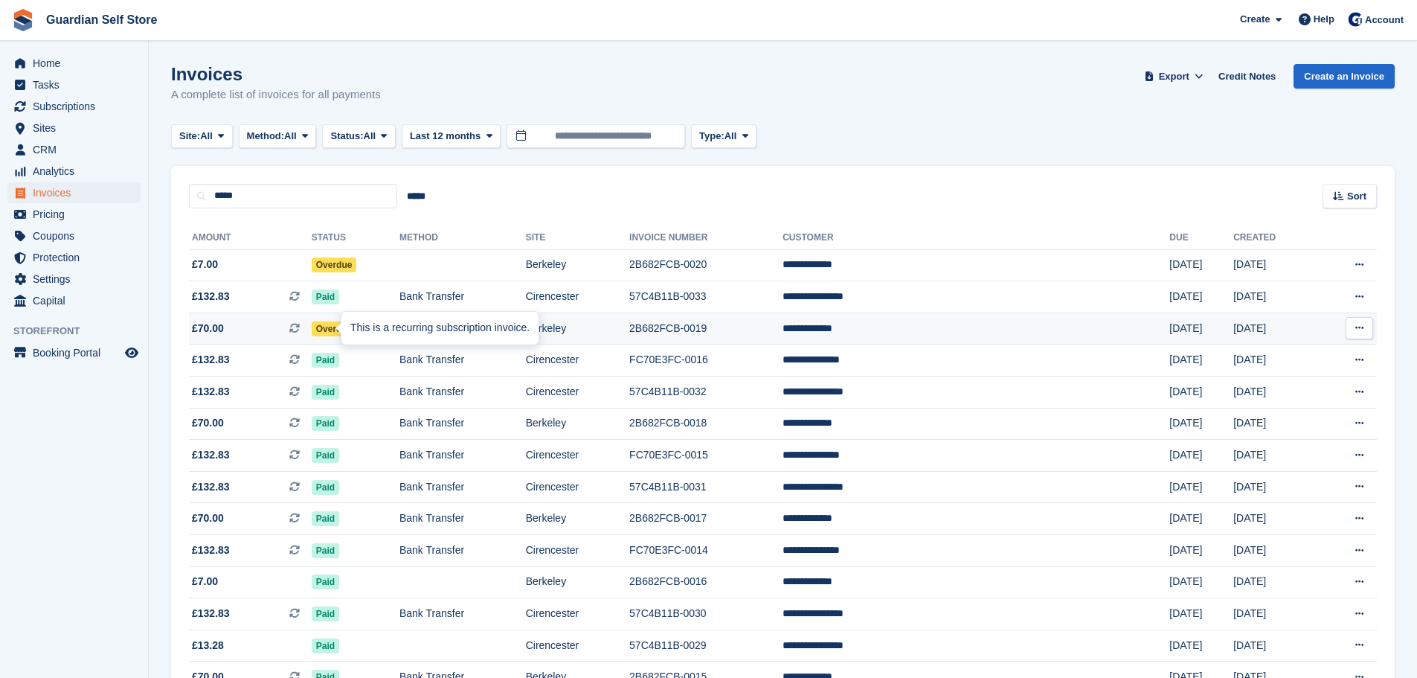
drag, startPoint x: 330, startPoint y: 333, endPoint x: 398, endPoint y: 327, distance: 68.0
click at [398, 327] on div "This is a recurring subscription invoice." at bounding box center [439, 328] width 197 height 33
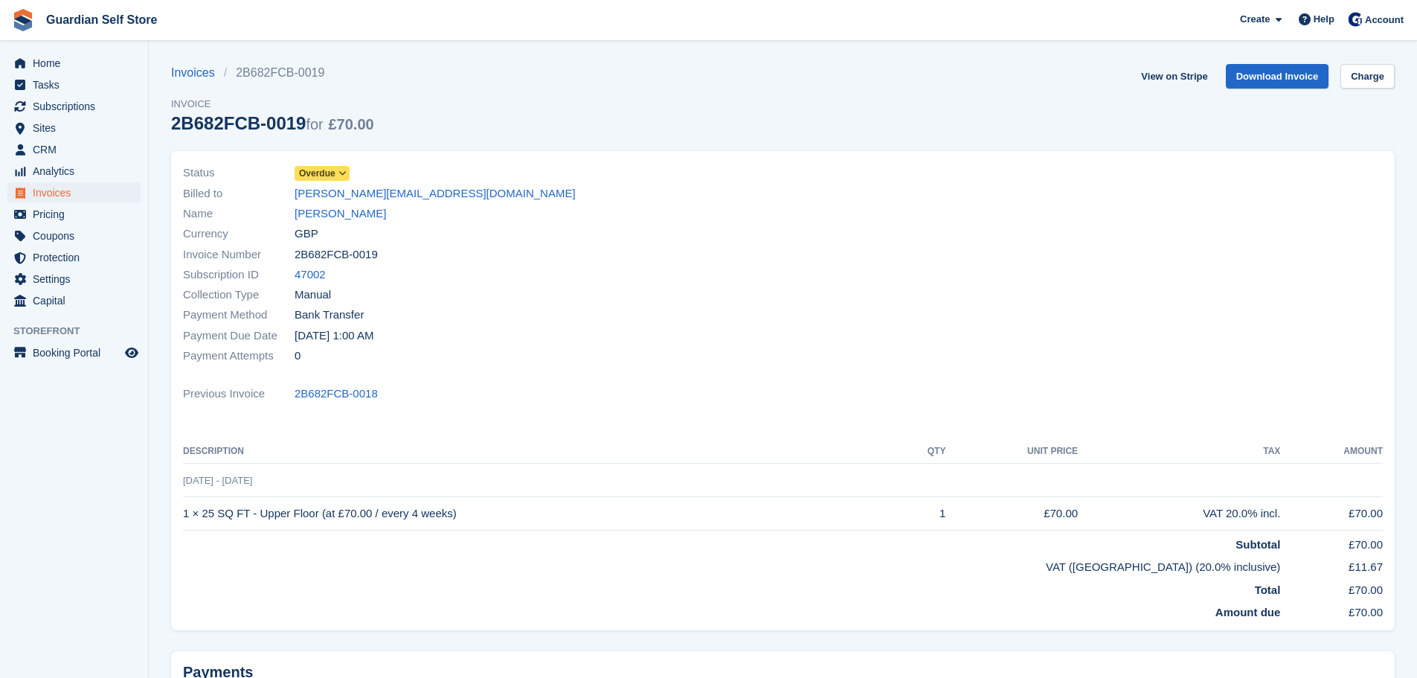
click at [317, 175] on span "Overdue" at bounding box center [317, 173] width 36 height 13
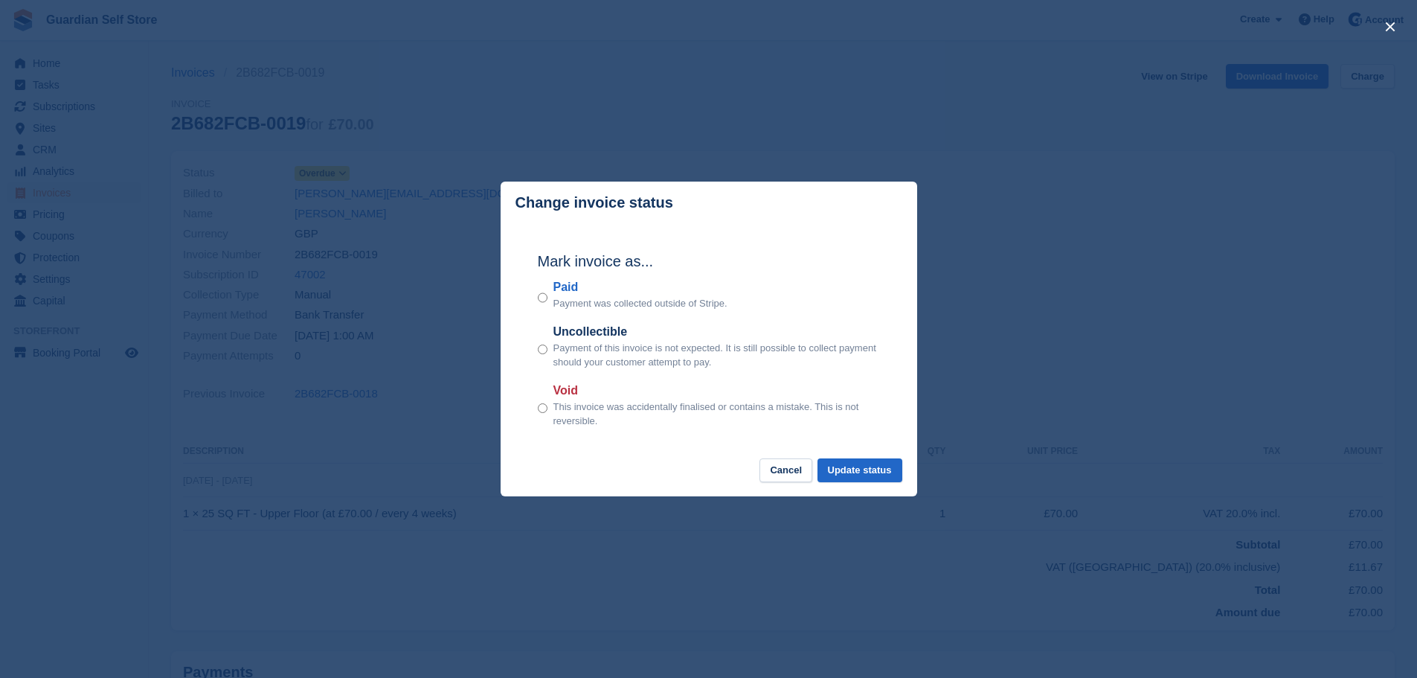
click at [564, 283] on label "Paid" at bounding box center [640, 287] width 174 height 18
click at [855, 469] on button "Update status" at bounding box center [860, 470] width 85 height 25
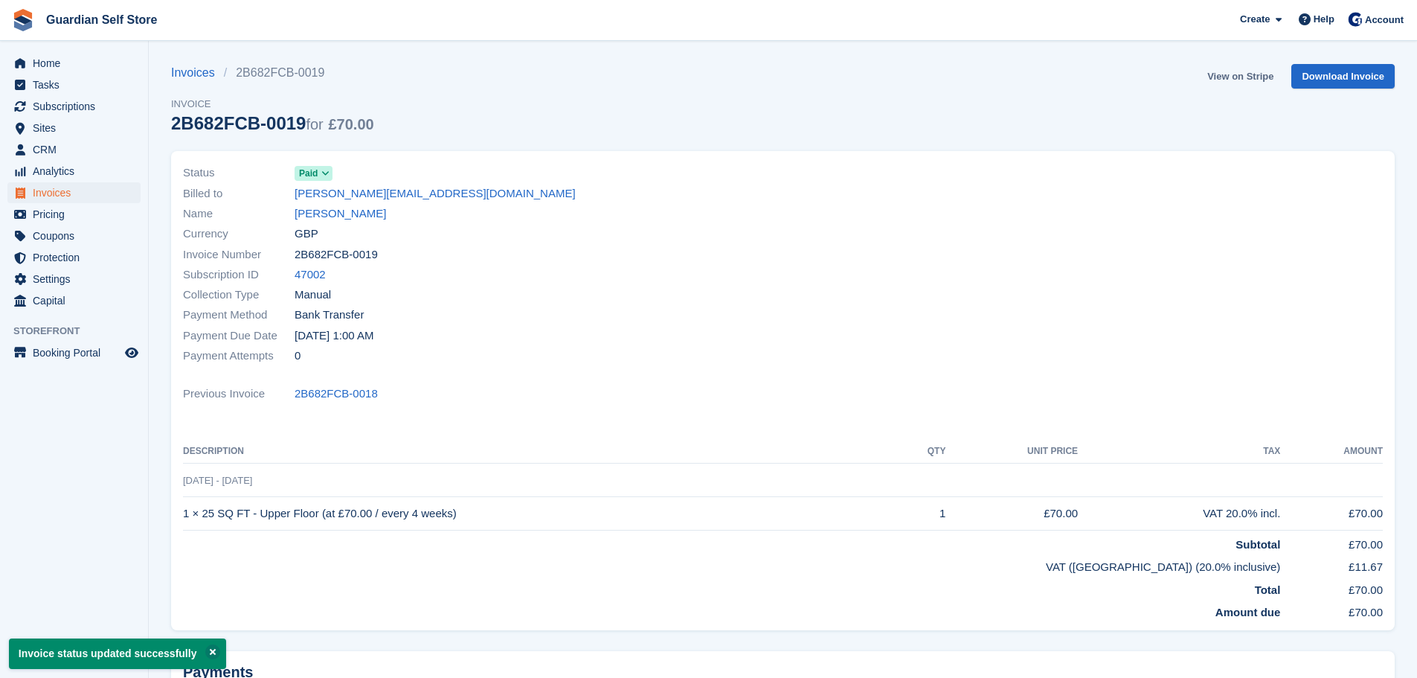
click at [1233, 74] on link "View on Stripe" at bounding box center [1240, 76] width 78 height 25
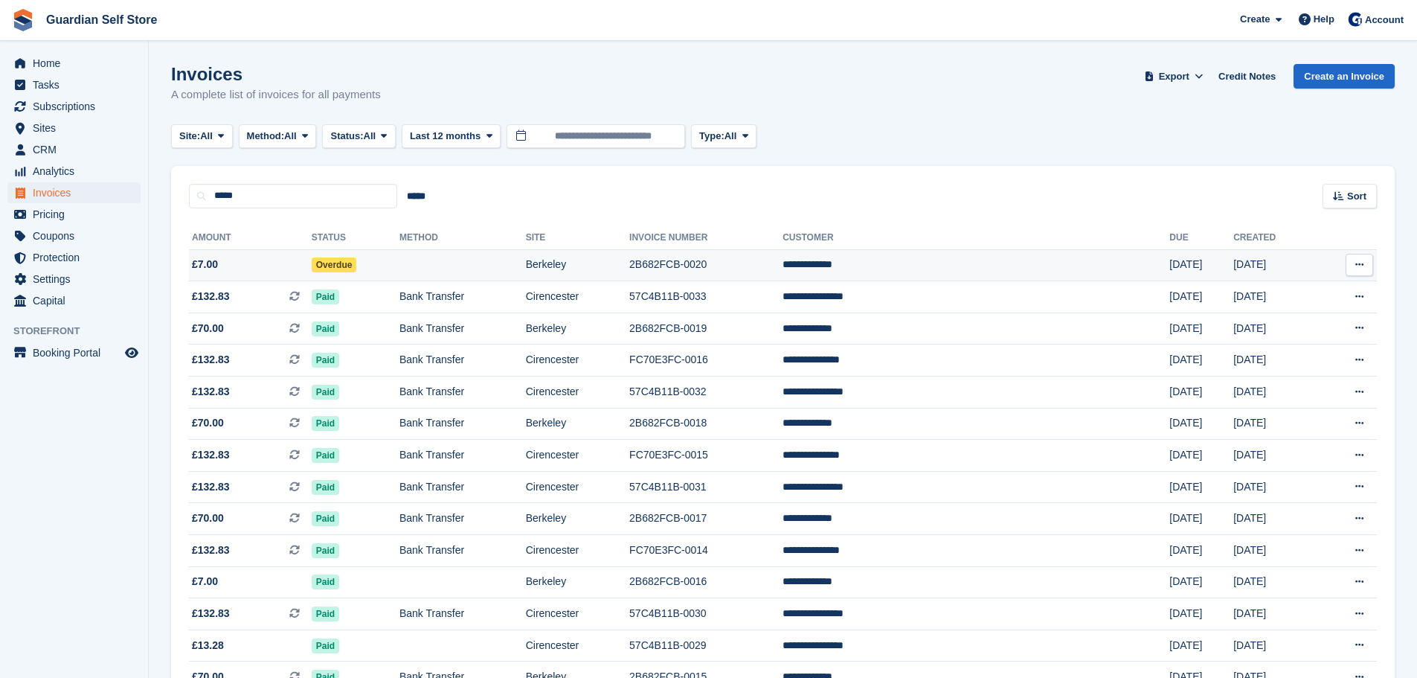
drag, startPoint x: 0, startPoint y: 0, endPoint x: 333, endPoint y: 263, distance: 423.7
click at [333, 263] on span "Overdue" at bounding box center [334, 264] width 45 height 15
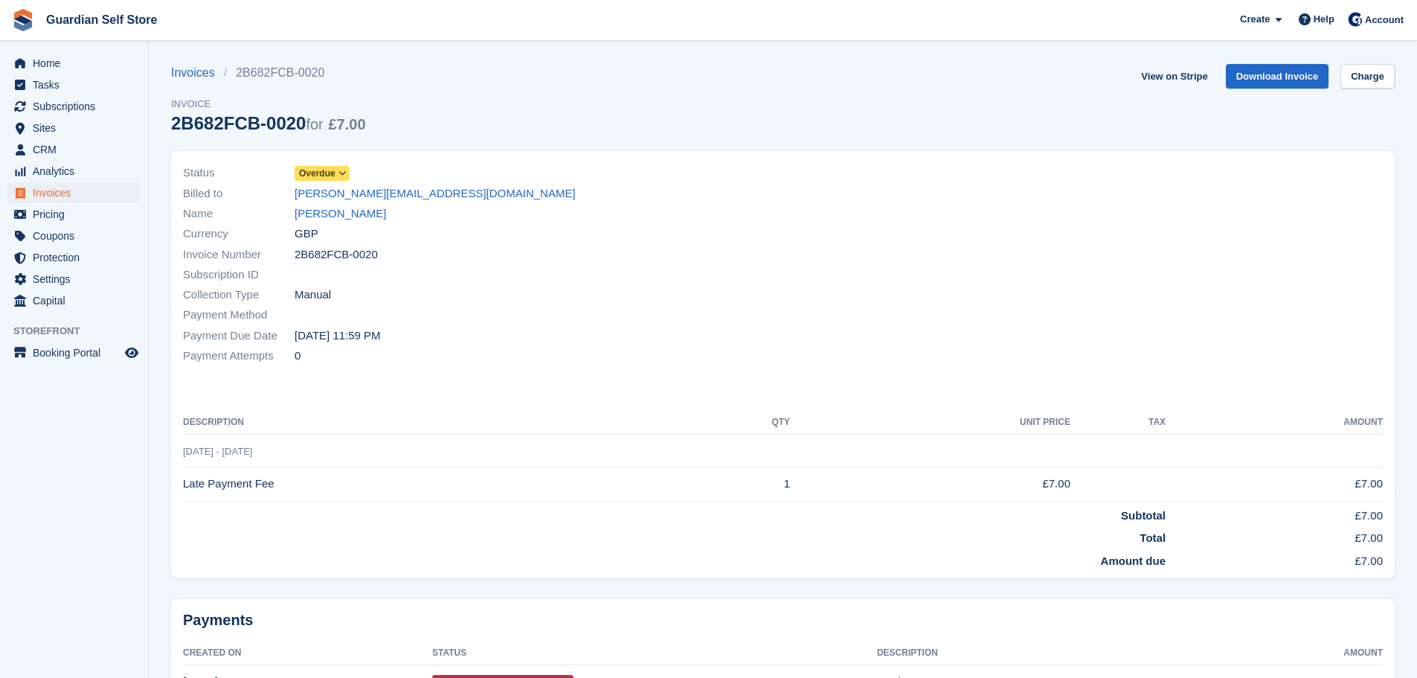
click at [319, 175] on span "Overdue" at bounding box center [317, 173] width 36 height 13
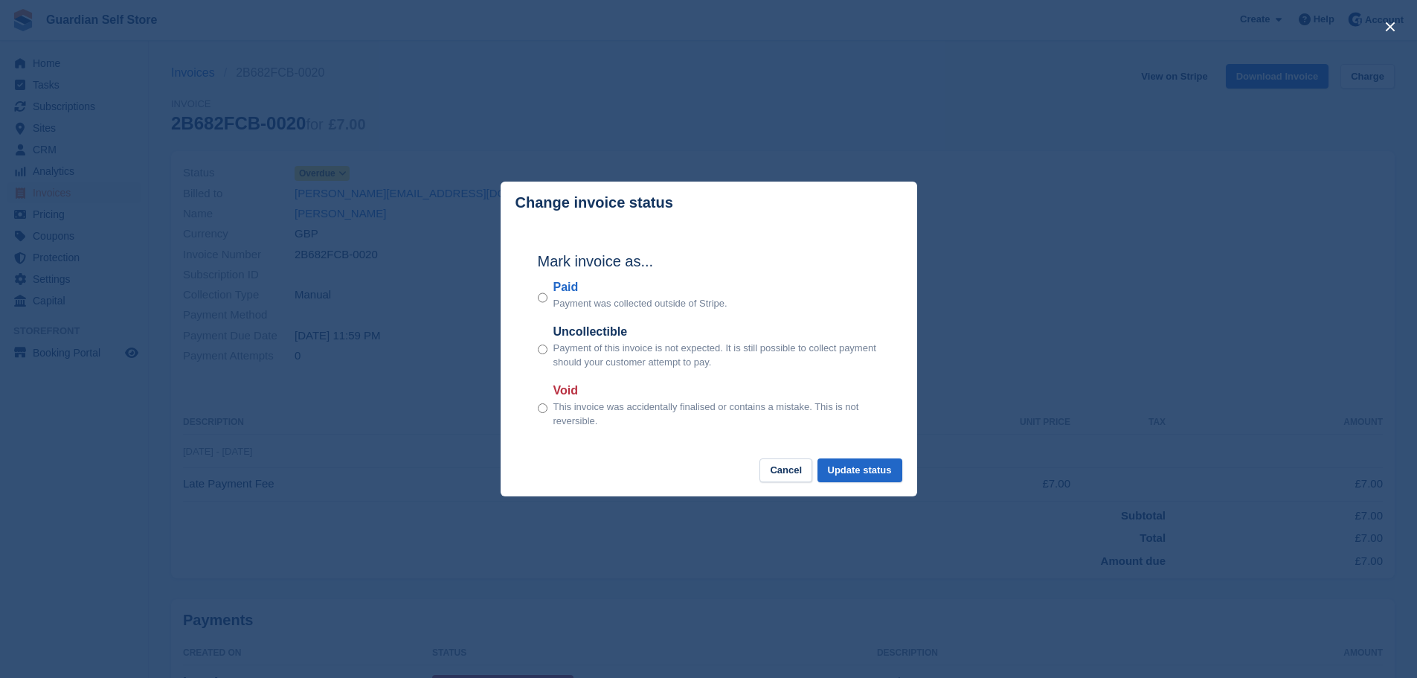
click at [556, 288] on label "Paid" at bounding box center [640, 287] width 174 height 18
click at [840, 470] on button "Update status" at bounding box center [860, 470] width 85 height 25
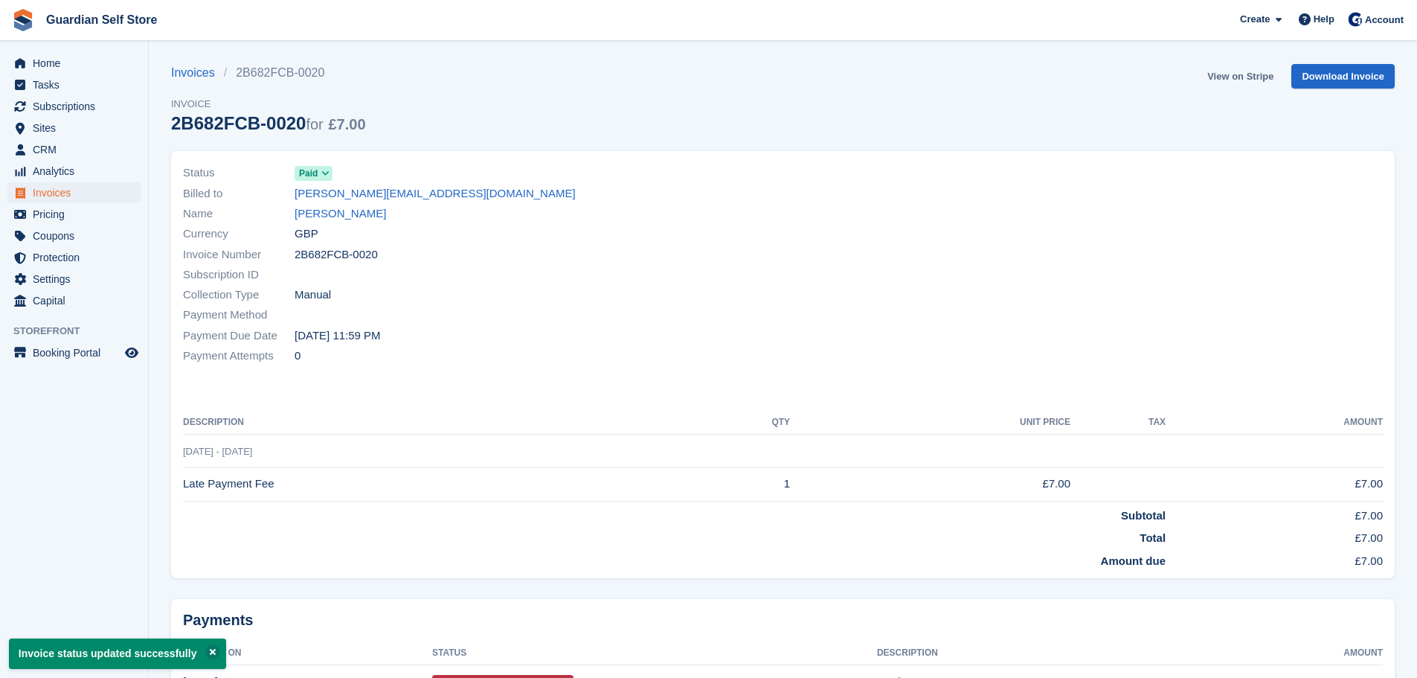
click at [1231, 72] on link "View on Stripe" at bounding box center [1240, 76] width 78 height 25
click at [318, 208] on link "[PERSON_NAME]" at bounding box center [340, 213] width 91 height 17
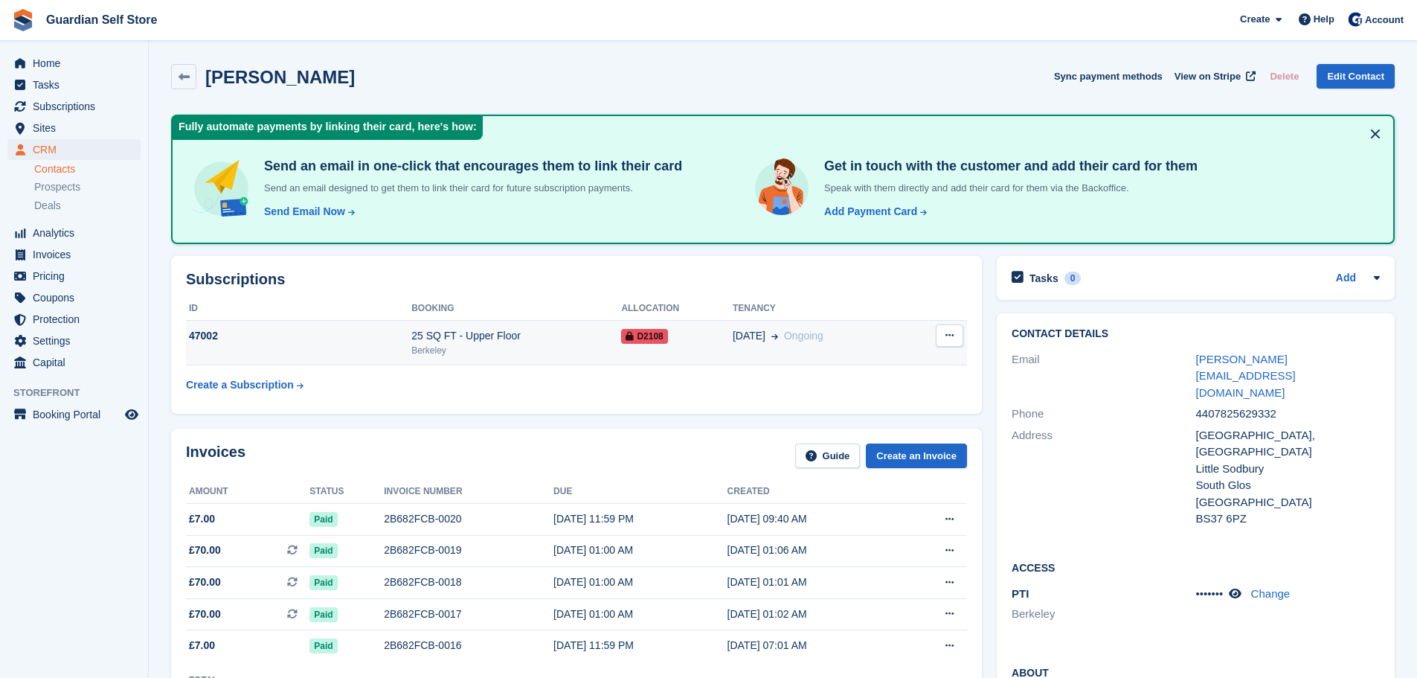
click at [948, 335] on icon at bounding box center [949, 335] width 8 height 10
click at [692, 336] on div "D2108" at bounding box center [677, 336] width 112 height 16
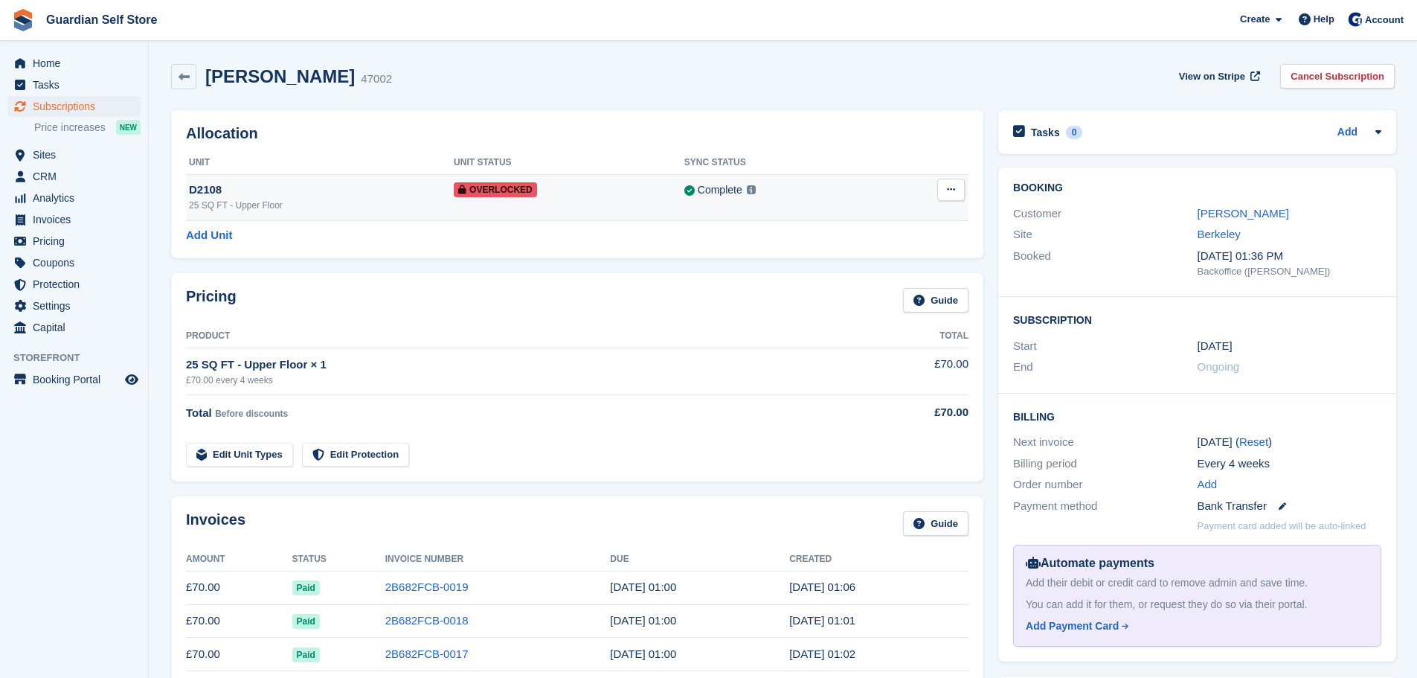
click at [952, 194] on icon at bounding box center [951, 189] width 8 height 10
click at [890, 222] on p "Remove Overlock" at bounding box center [893, 218] width 129 height 19
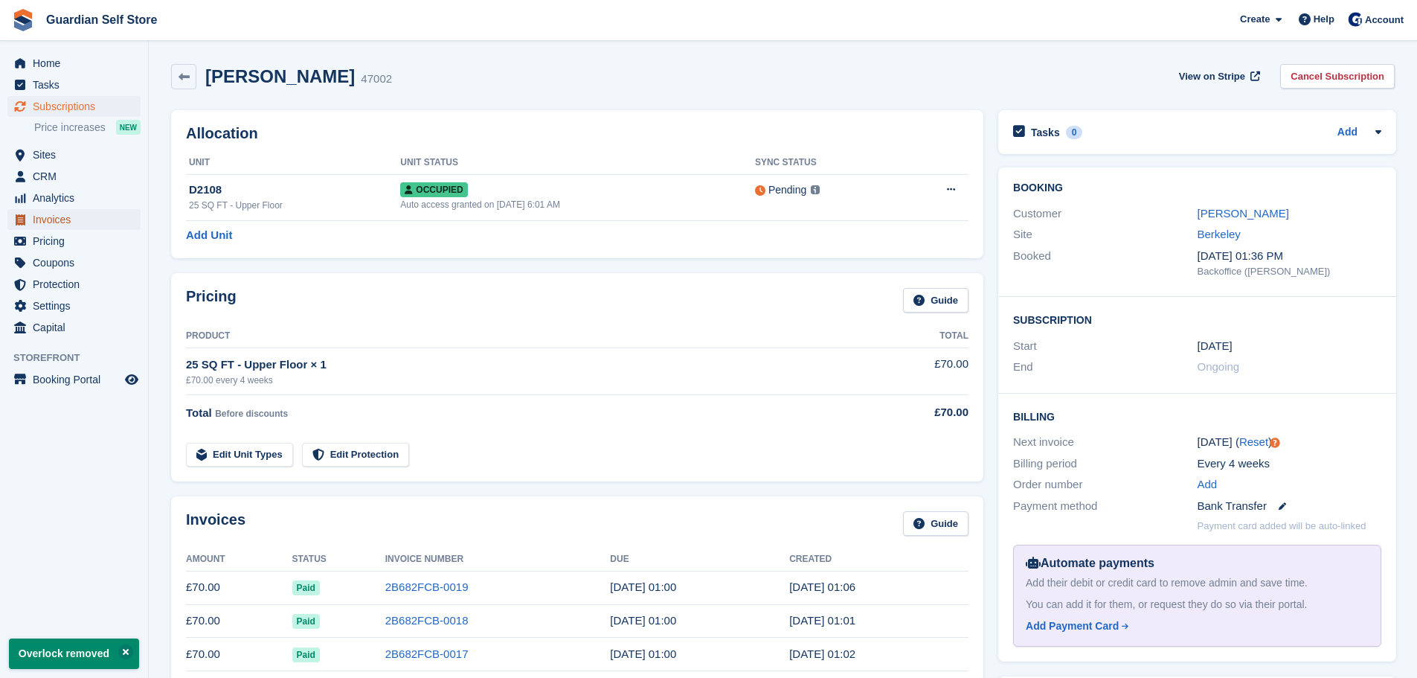
click at [82, 218] on span "Invoices" at bounding box center [77, 219] width 89 height 21
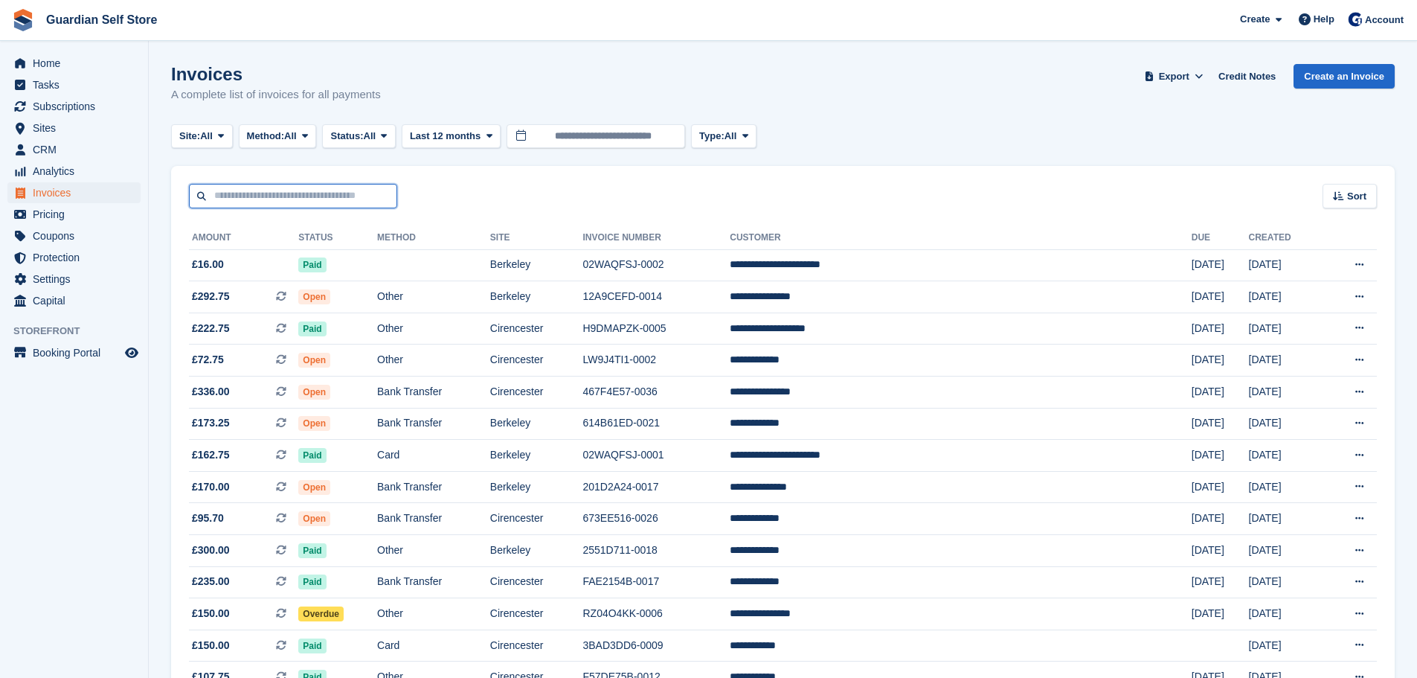
click at [251, 202] on input "text" at bounding box center [293, 196] width 208 height 25
type input "*****"
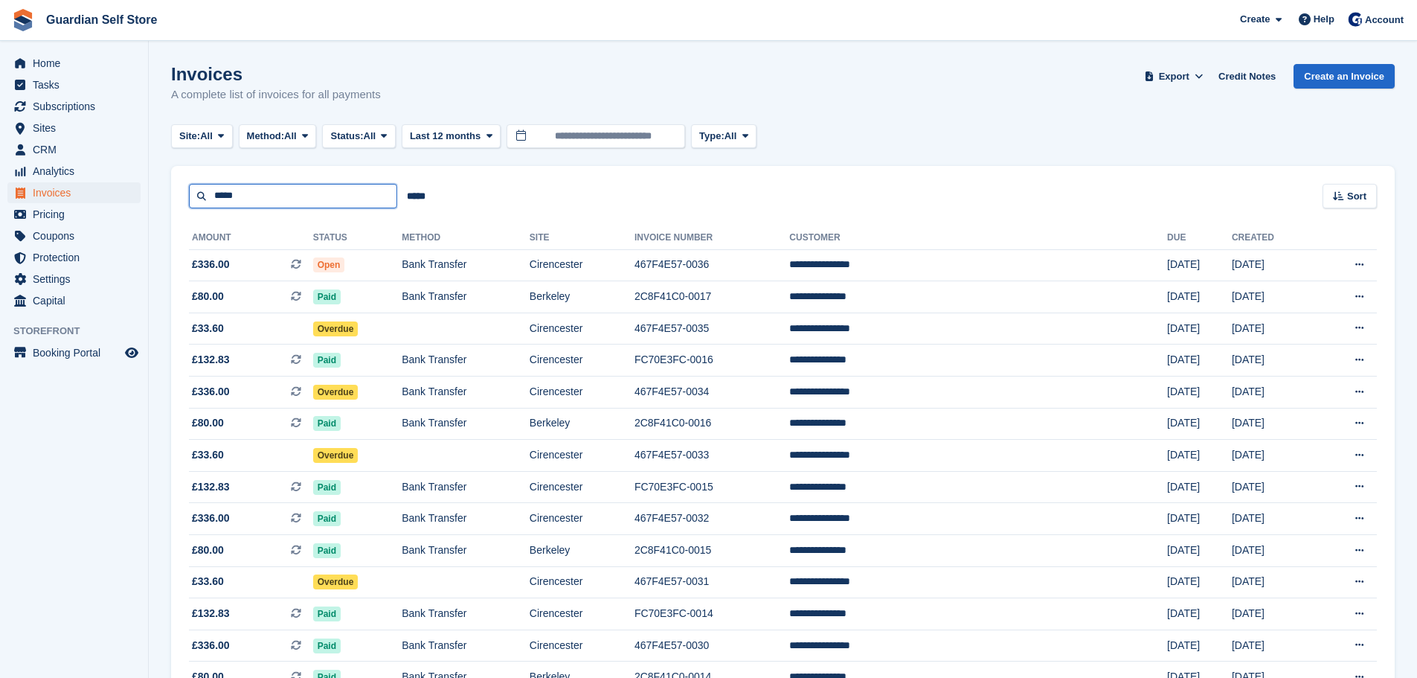
drag, startPoint x: 249, startPoint y: 199, endPoint x: 152, endPoint y: 193, distance: 97.7
click at [254, 195] on input "*****" at bounding box center [293, 196] width 208 height 25
drag, startPoint x: 221, startPoint y: 191, endPoint x: 172, endPoint y: 188, distance: 49.2
click at [181, 188] on div "***** ***** Sort Sort by Date created Created (oldest first) Created (newest fi…" at bounding box center [783, 187] width 1224 height 42
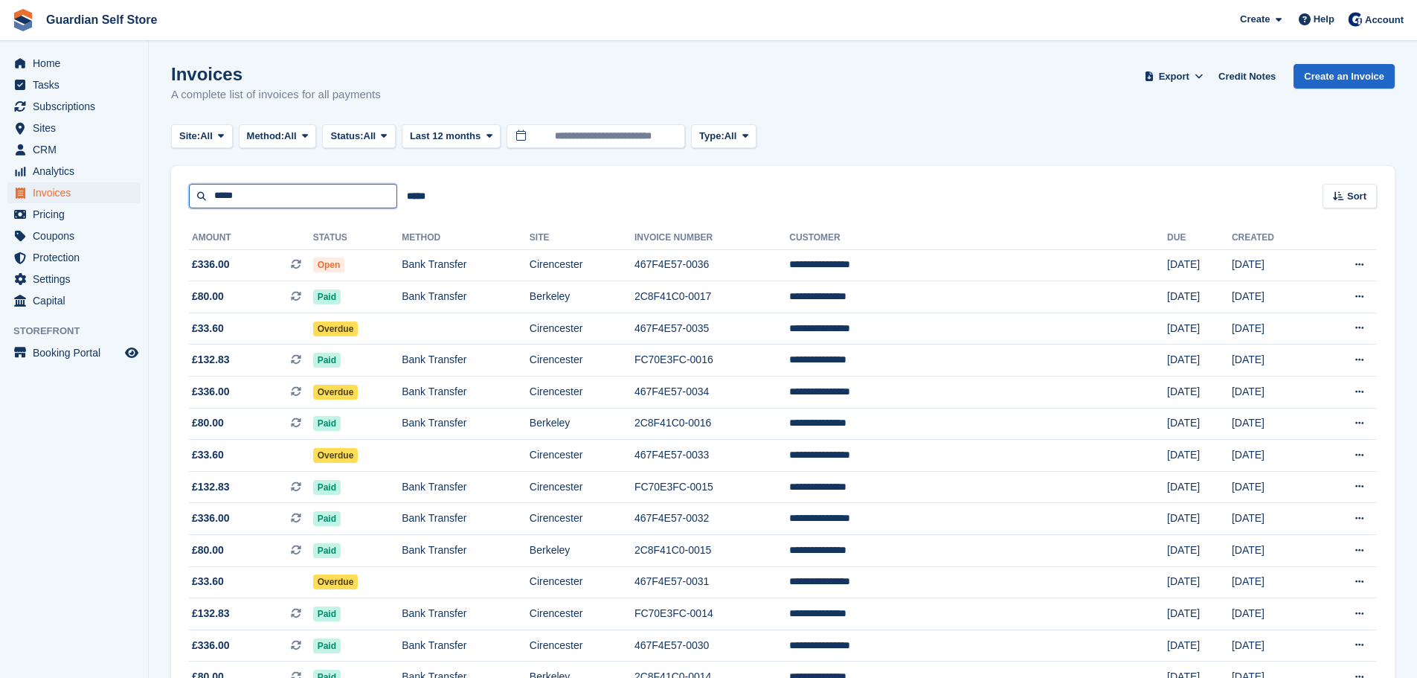
type input "*****"
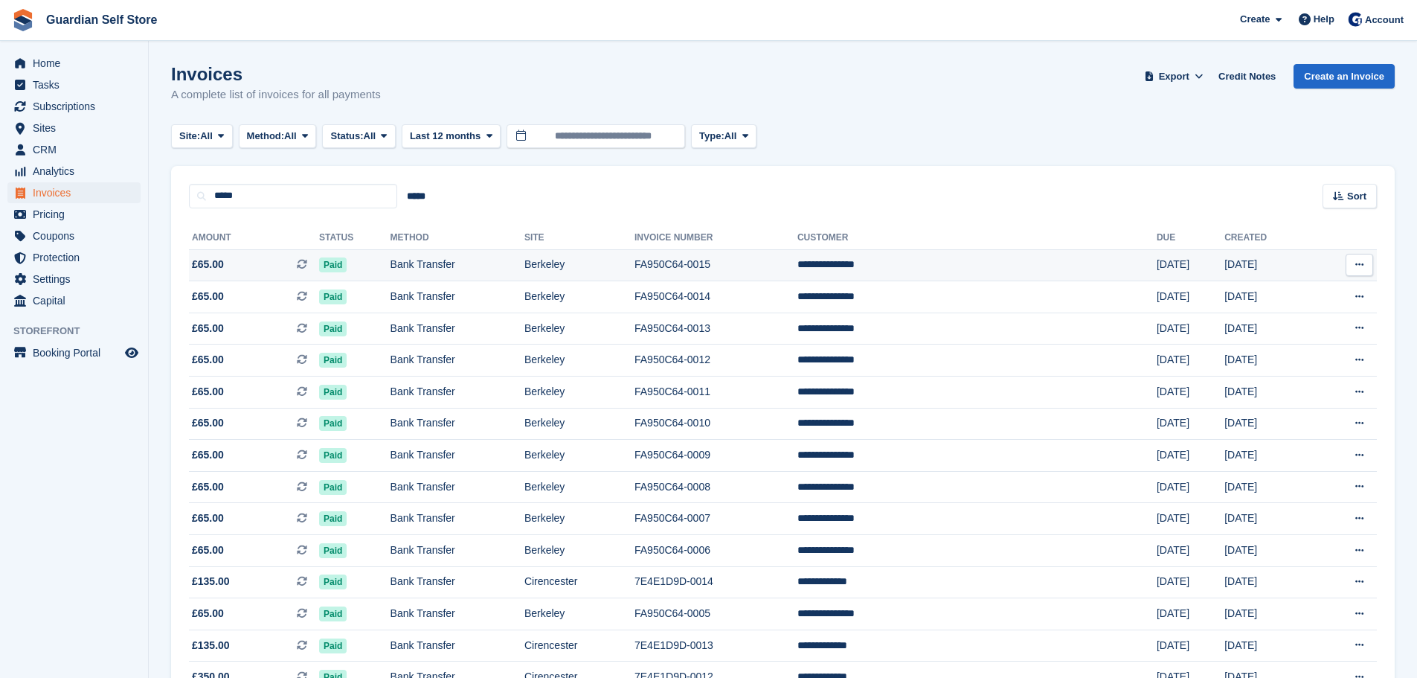
click at [268, 257] on span "£65.00 This is a recurring subscription invoice." at bounding box center [254, 265] width 130 height 16
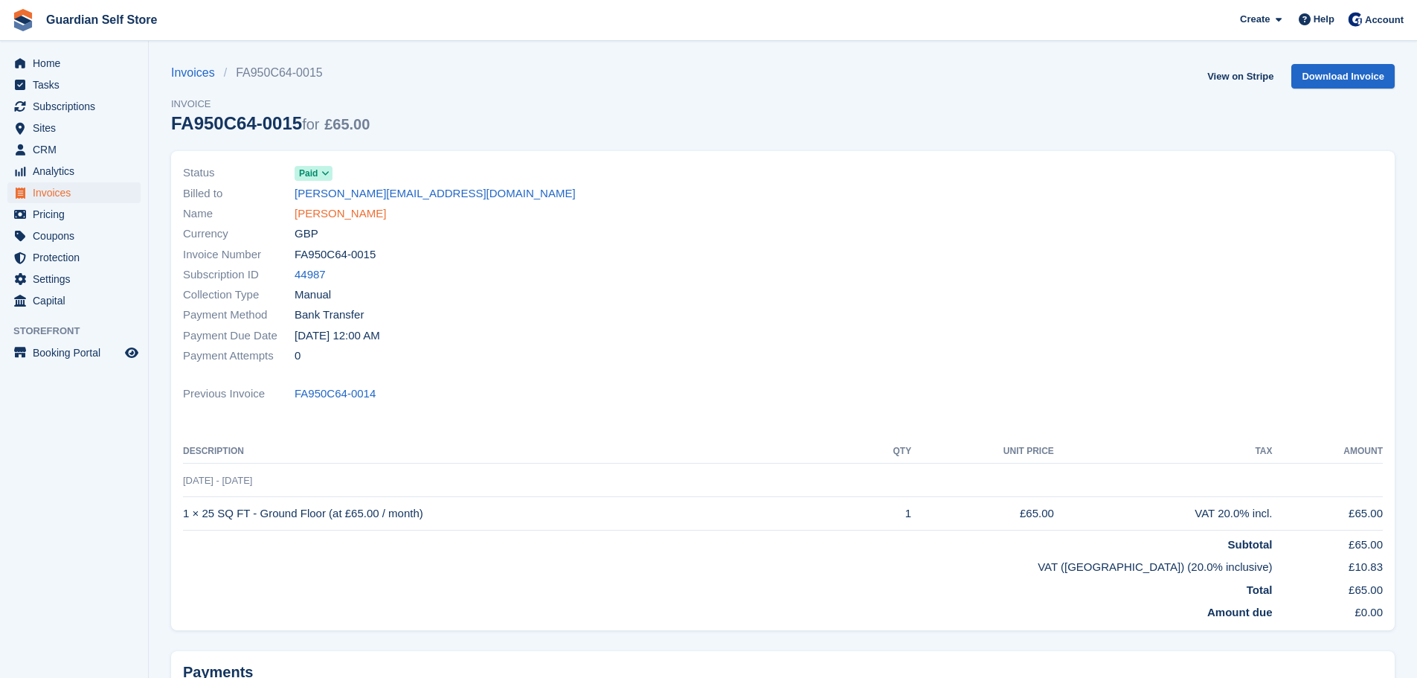
click at [324, 206] on link "[PERSON_NAME]" at bounding box center [340, 213] width 91 height 17
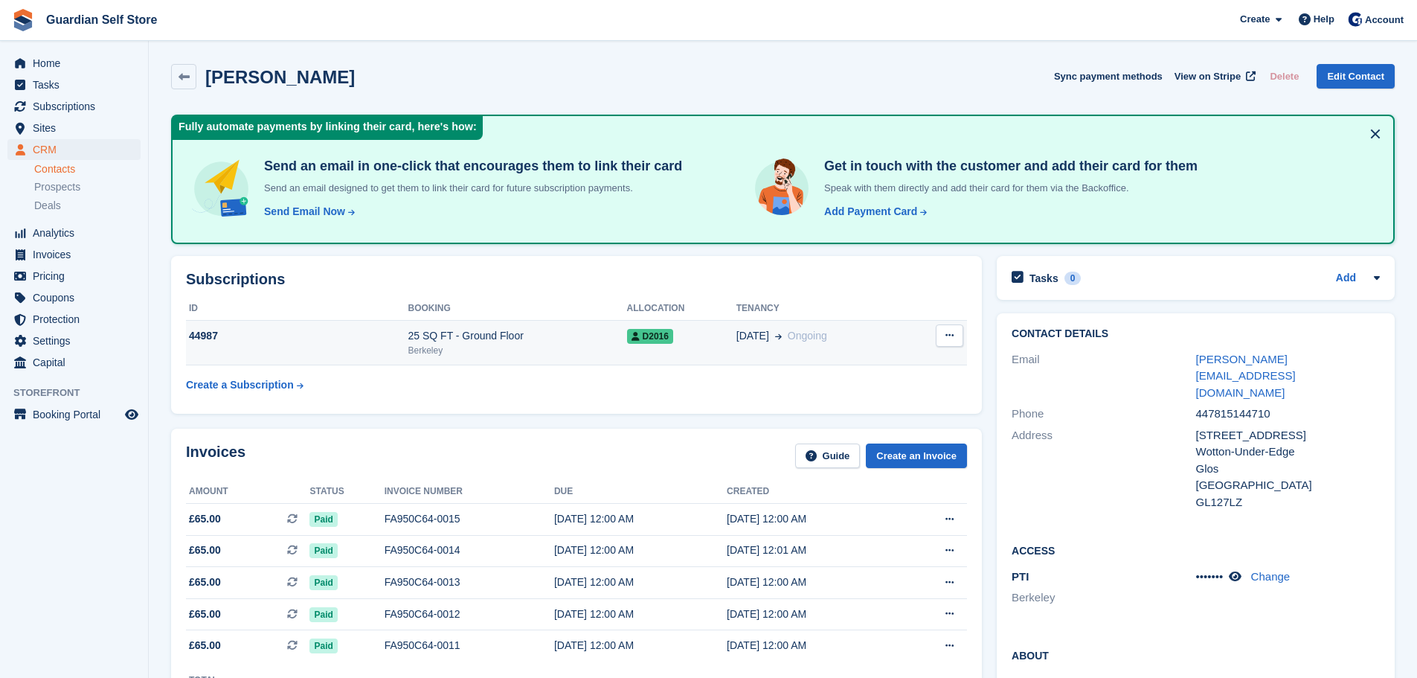
click at [616, 350] on div "Berkeley" at bounding box center [517, 350] width 219 height 13
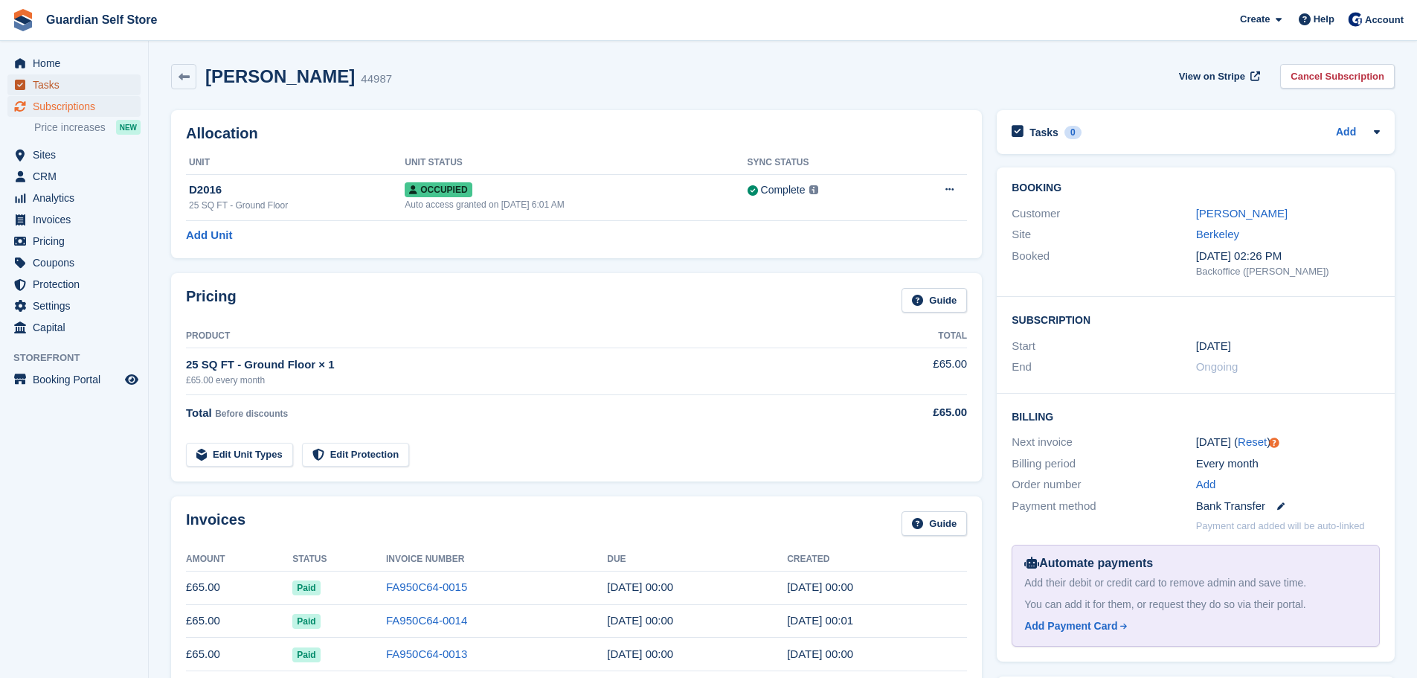
click at [99, 85] on span "Tasks" at bounding box center [77, 84] width 89 height 21
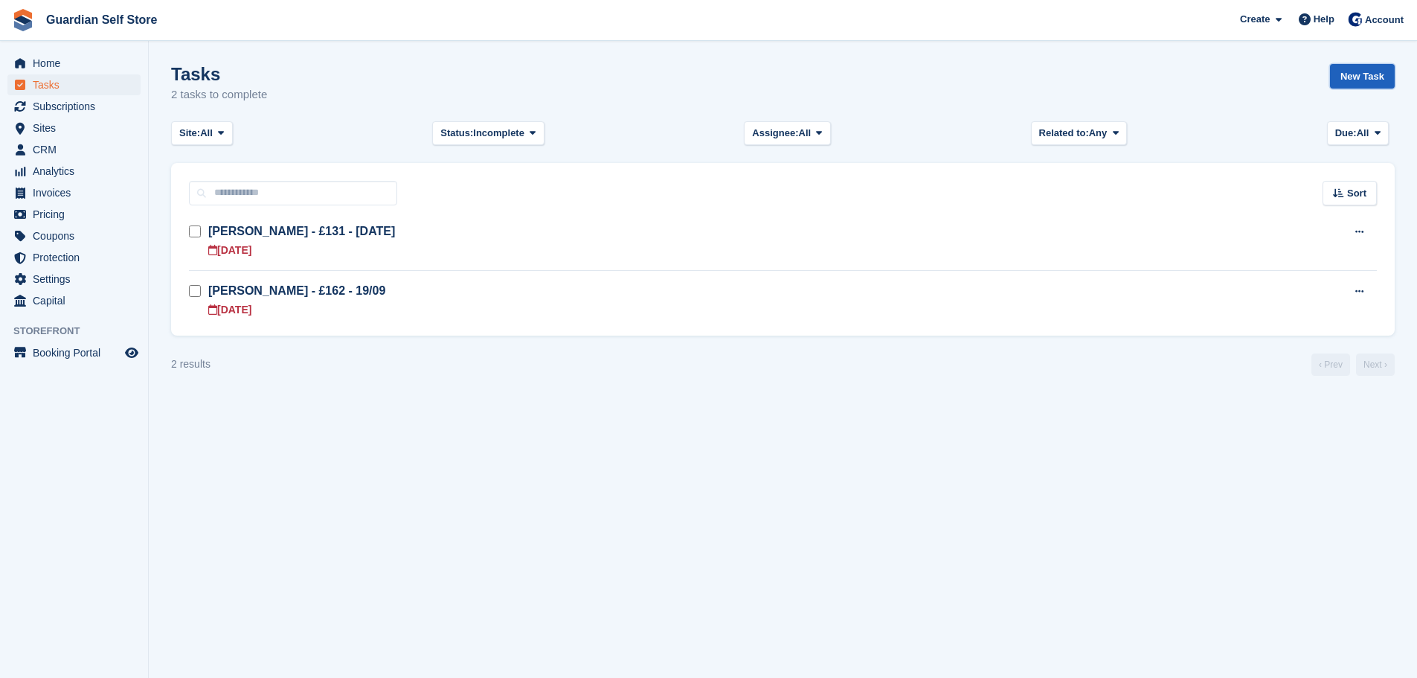
click at [1349, 80] on link "New Task" at bounding box center [1362, 76] width 65 height 25
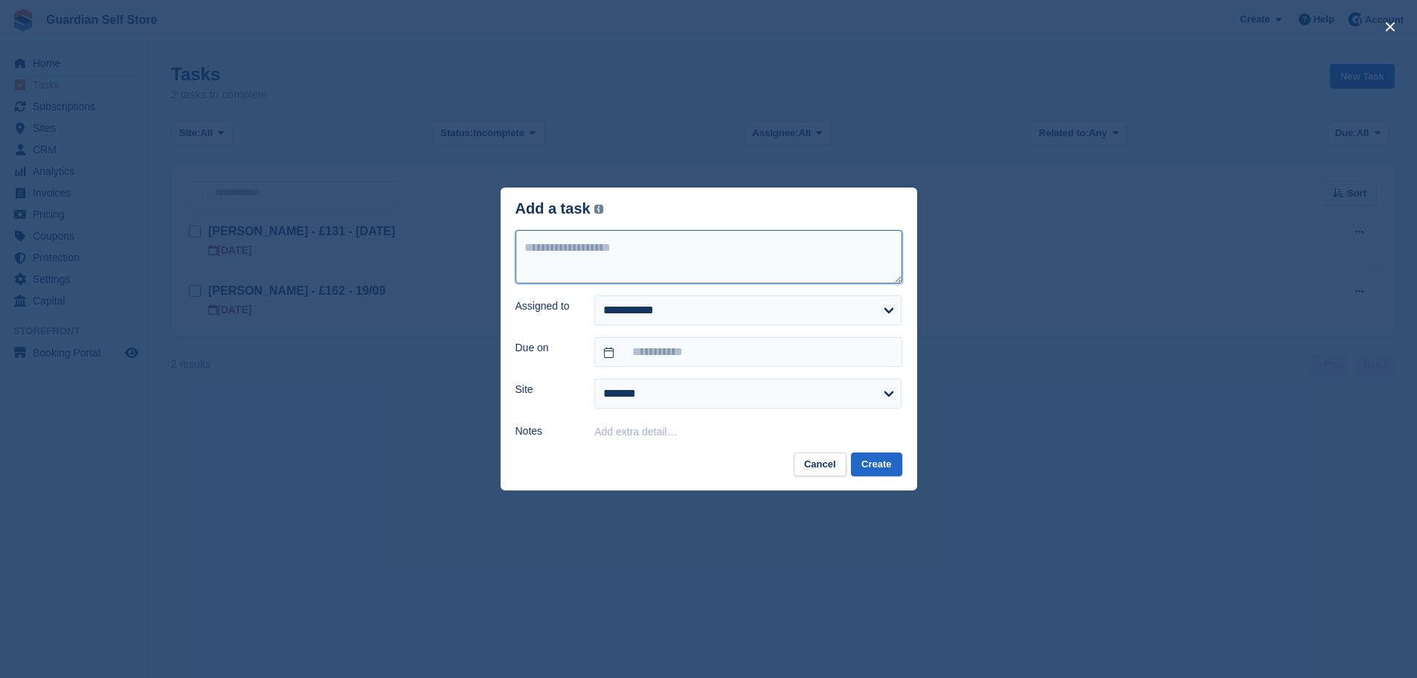
click at [553, 257] on textarea at bounding box center [709, 257] width 387 height 54
type textarea "**********"
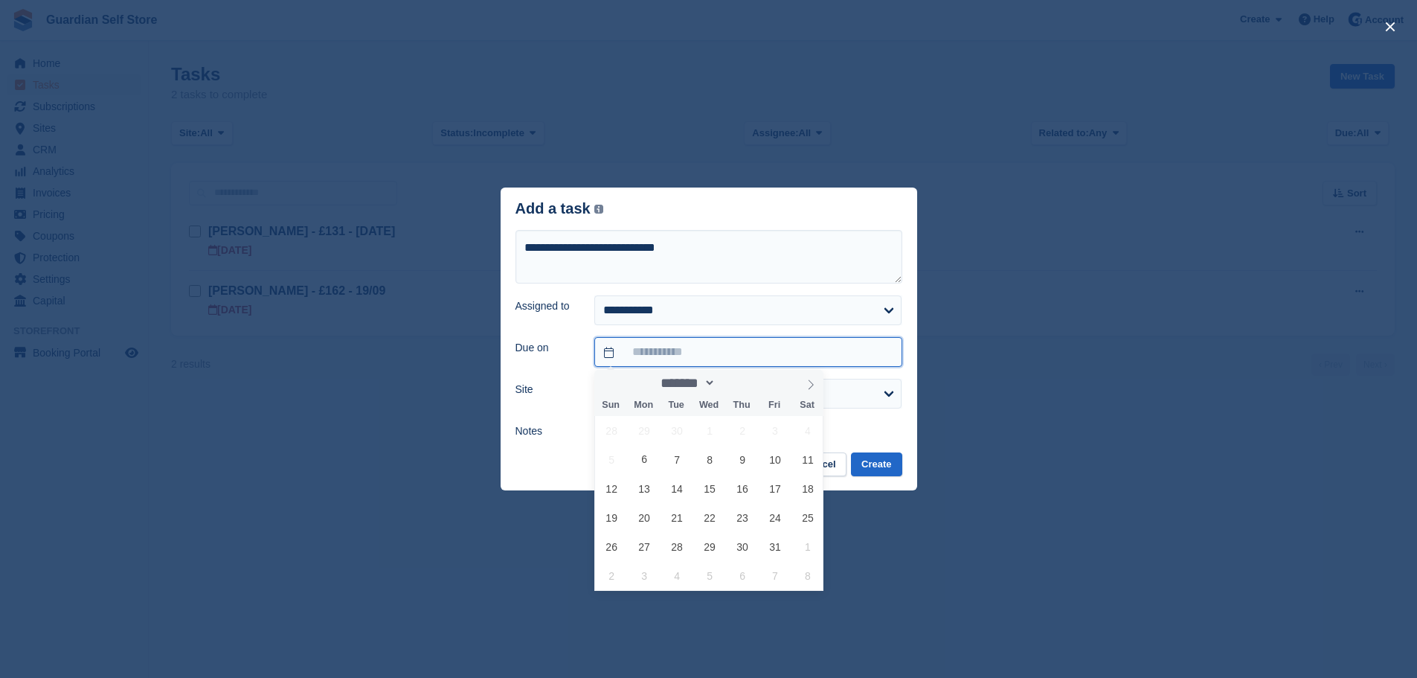
click at [682, 347] on input "text" at bounding box center [747, 352] width 307 height 30
click at [687, 489] on span "14" at bounding box center [677, 488] width 29 height 29
type input "**********"
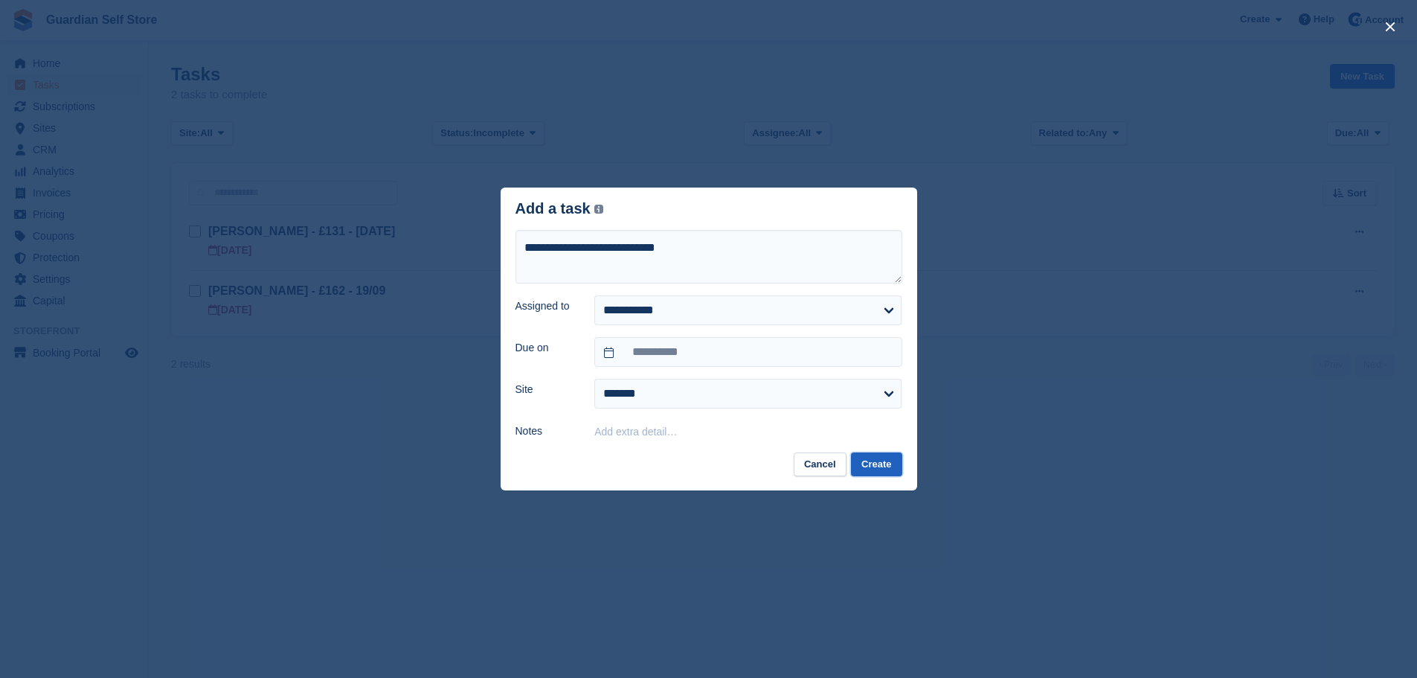
click at [876, 461] on button "Create" at bounding box center [876, 464] width 51 height 25
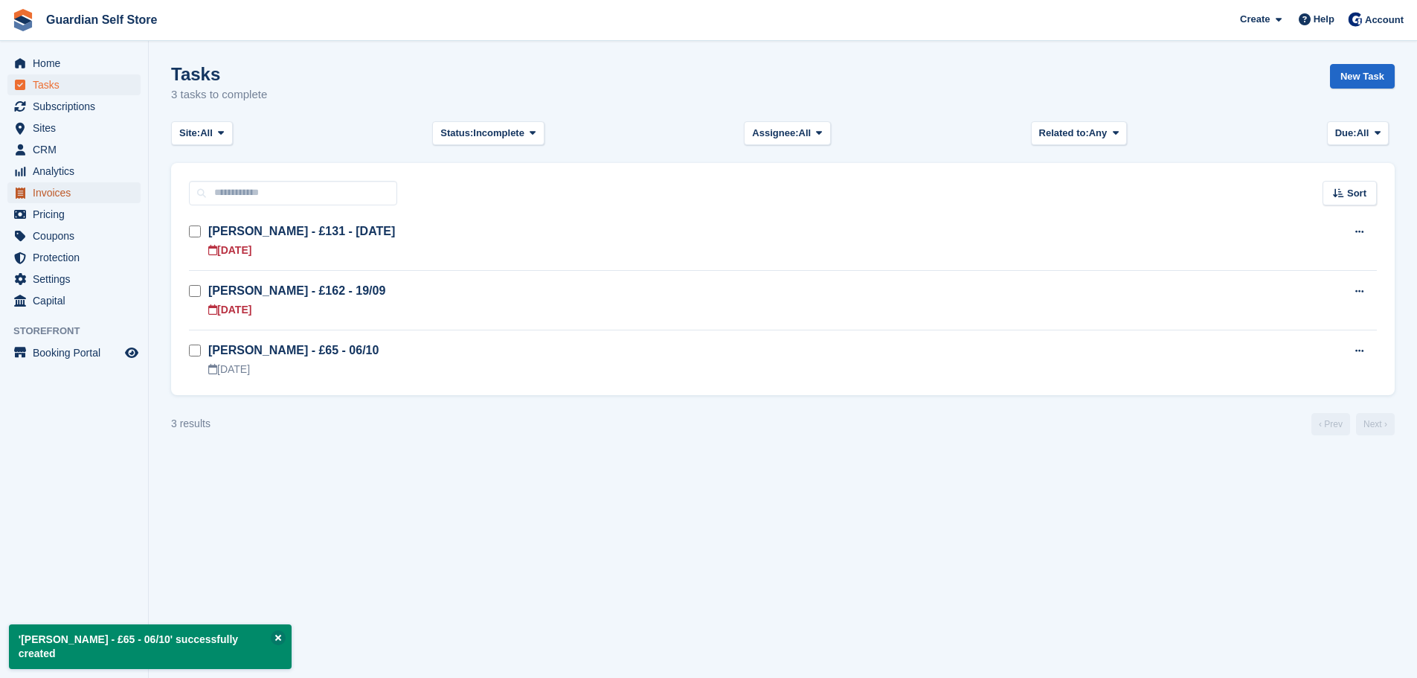
click at [83, 184] on span "Invoices" at bounding box center [77, 192] width 89 height 21
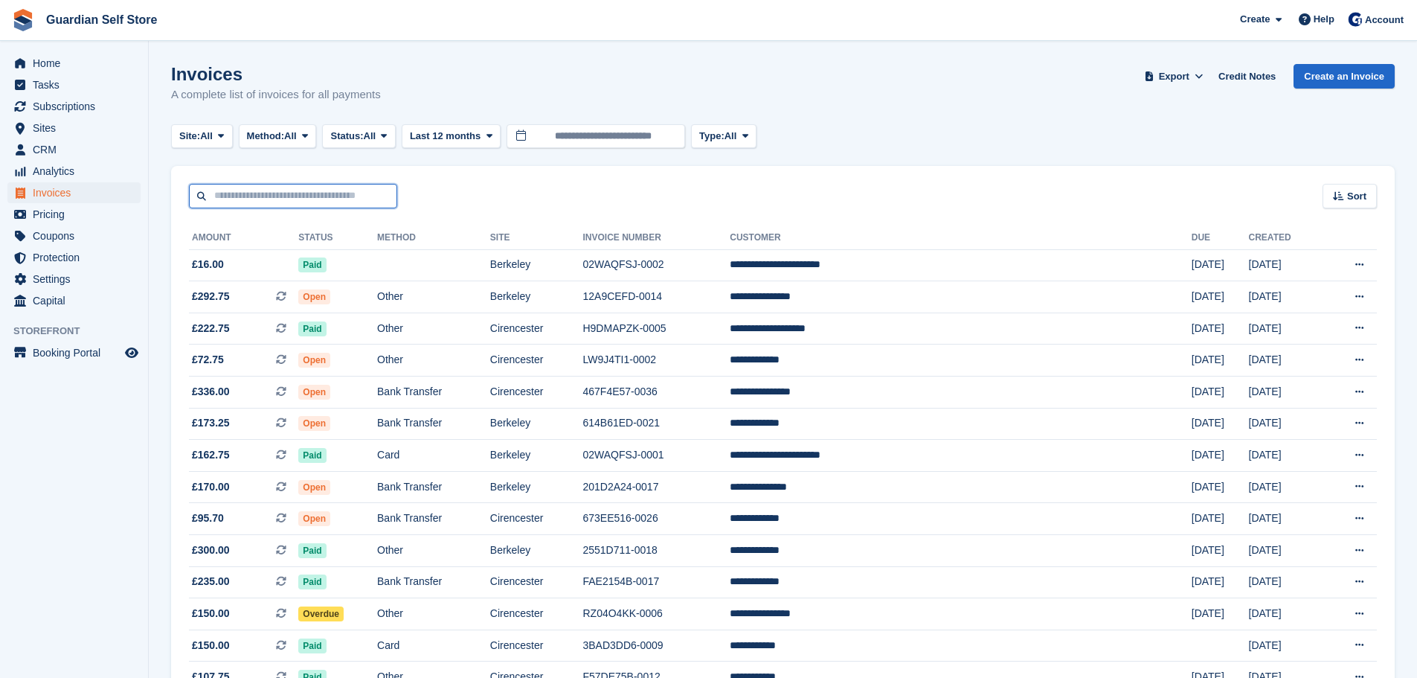
click at [271, 201] on input "text" at bounding box center [293, 196] width 208 height 25
type input "*****"
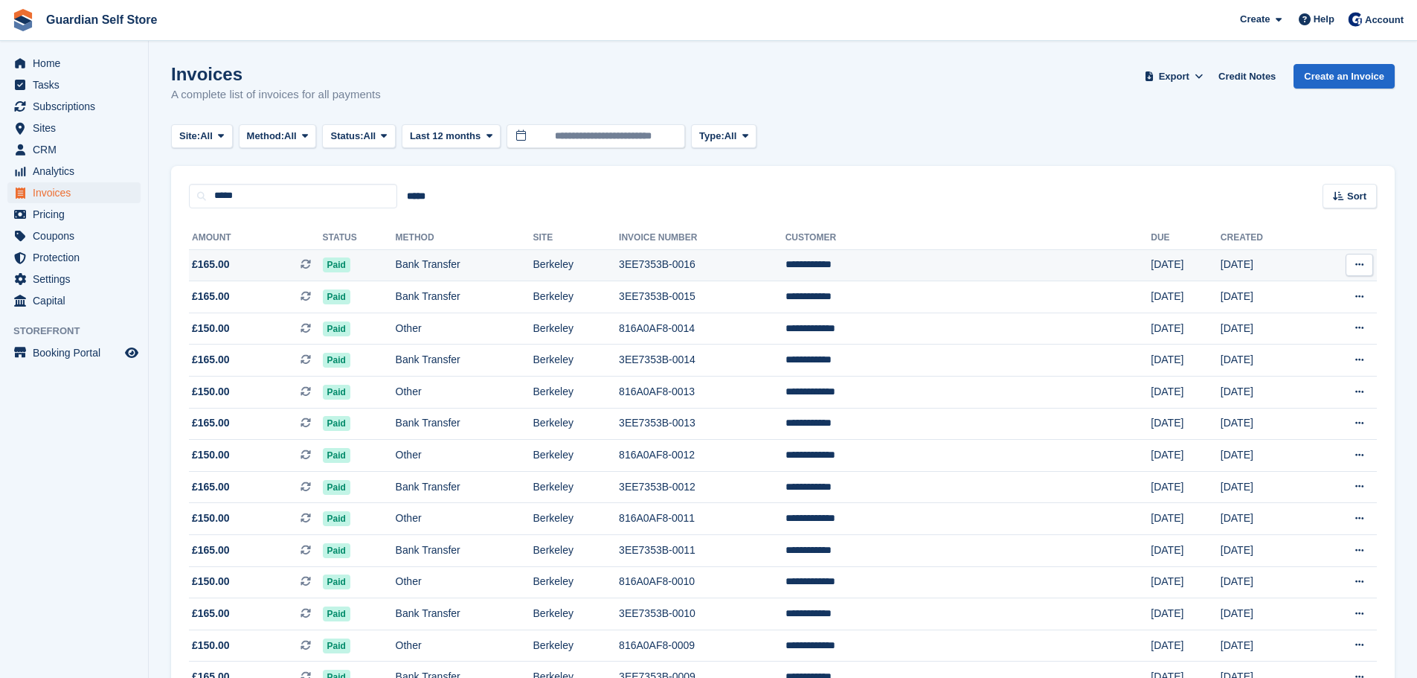
click at [257, 263] on span "£165.00 This is a recurring subscription invoice." at bounding box center [256, 265] width 134 height 16
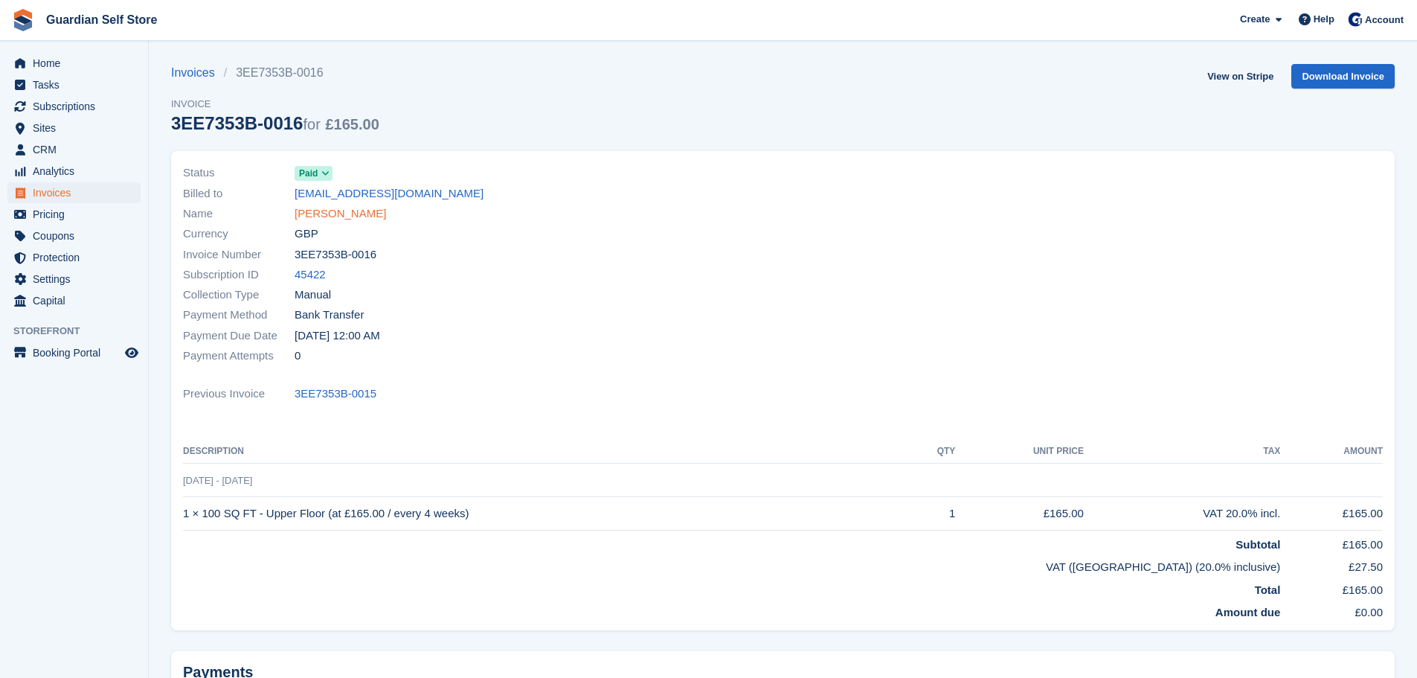
click at [333, 218] on link "[PERSON_NAME]" at bounding box center [340, 213] width 91 height 17
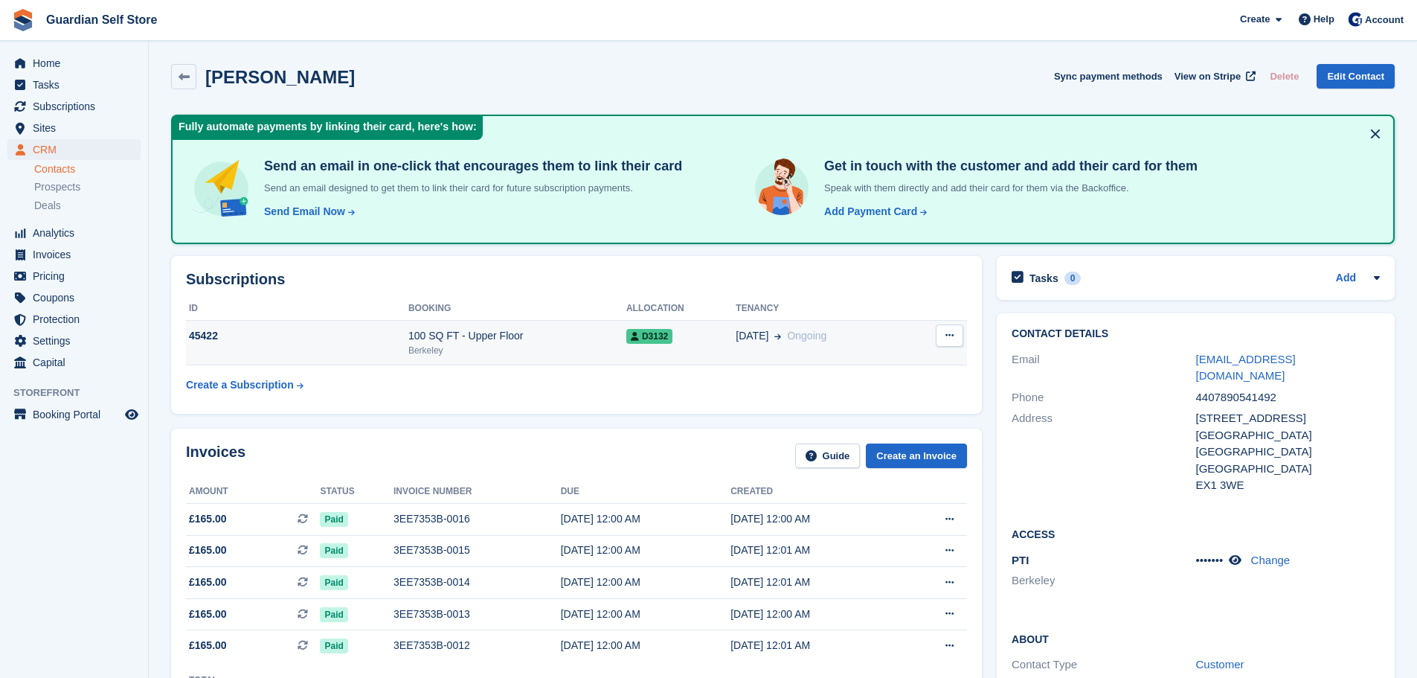
click at [559, 347] on div "Berkeley" at bounding box center [517, 350] width 218 height 13
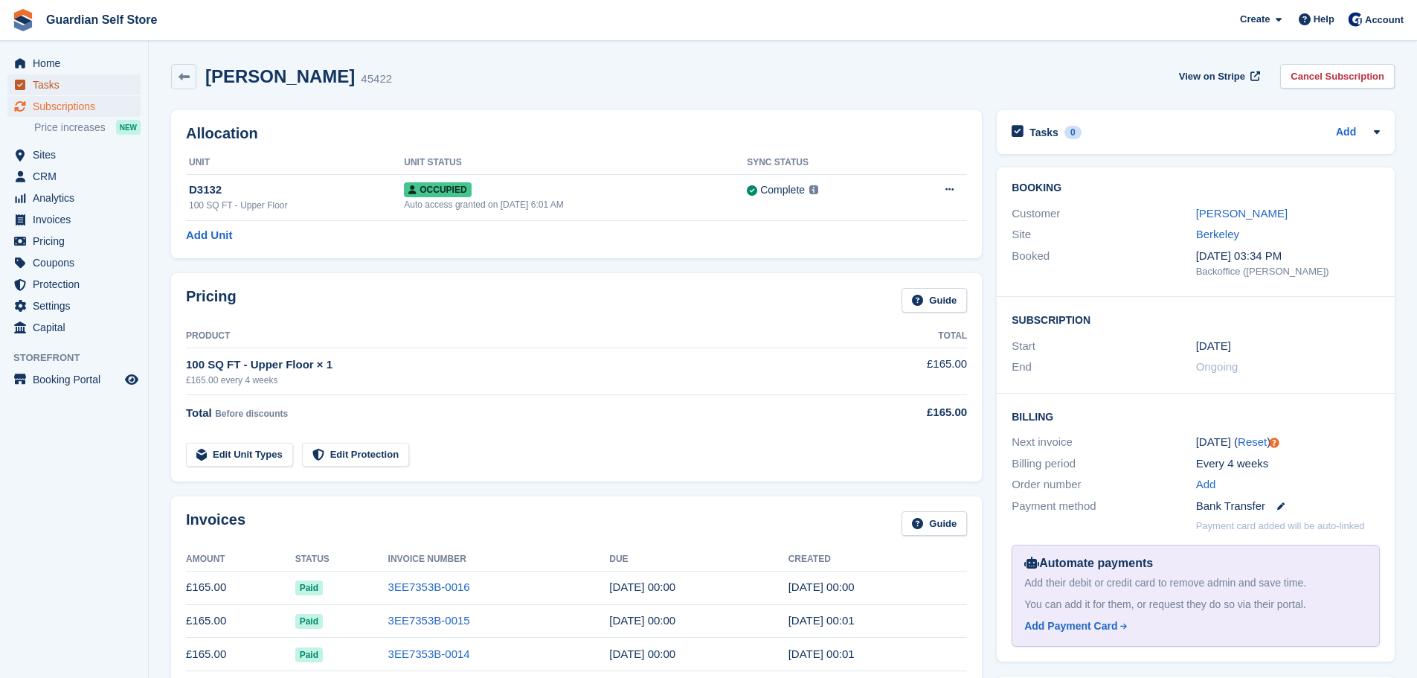
click at [75, 80] on span "Tasks" at bounding box center [77, 84] width 89 height 21
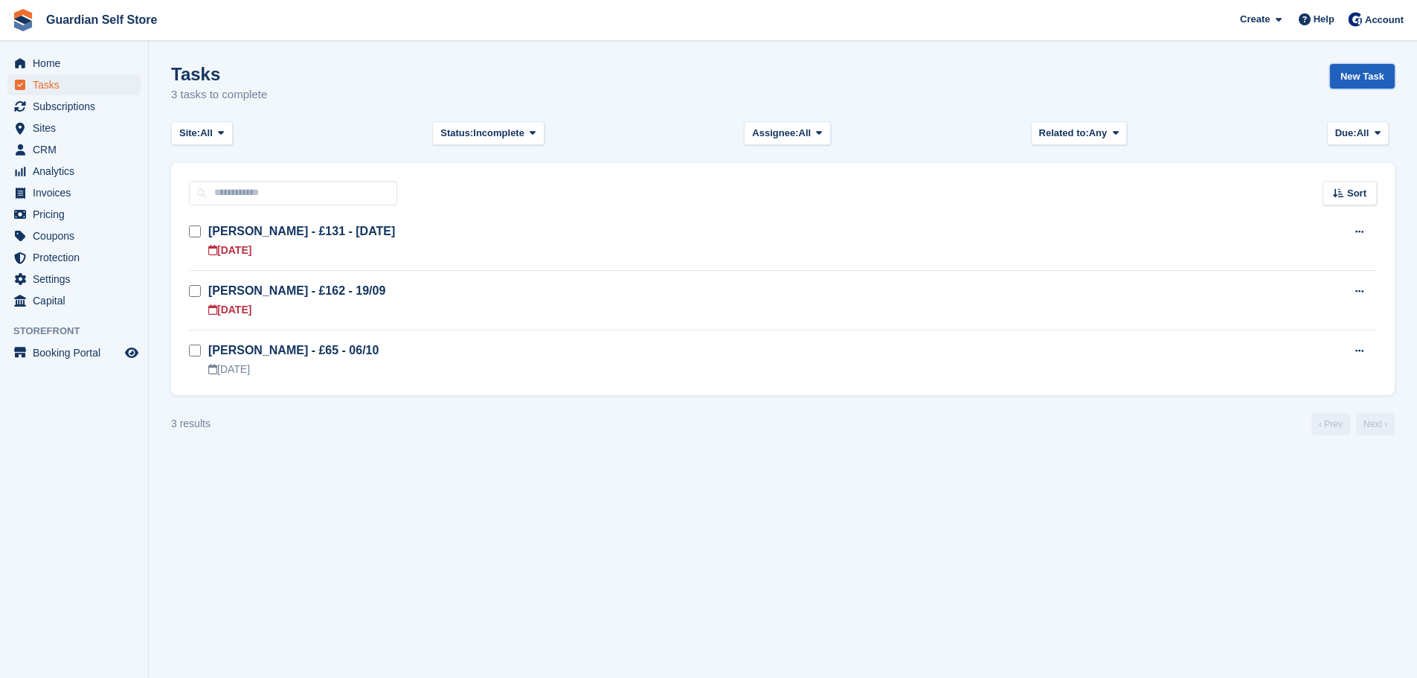
click at [1358, 85] on link "New Task" at bounding box center [1362, 76] width 65 height 25
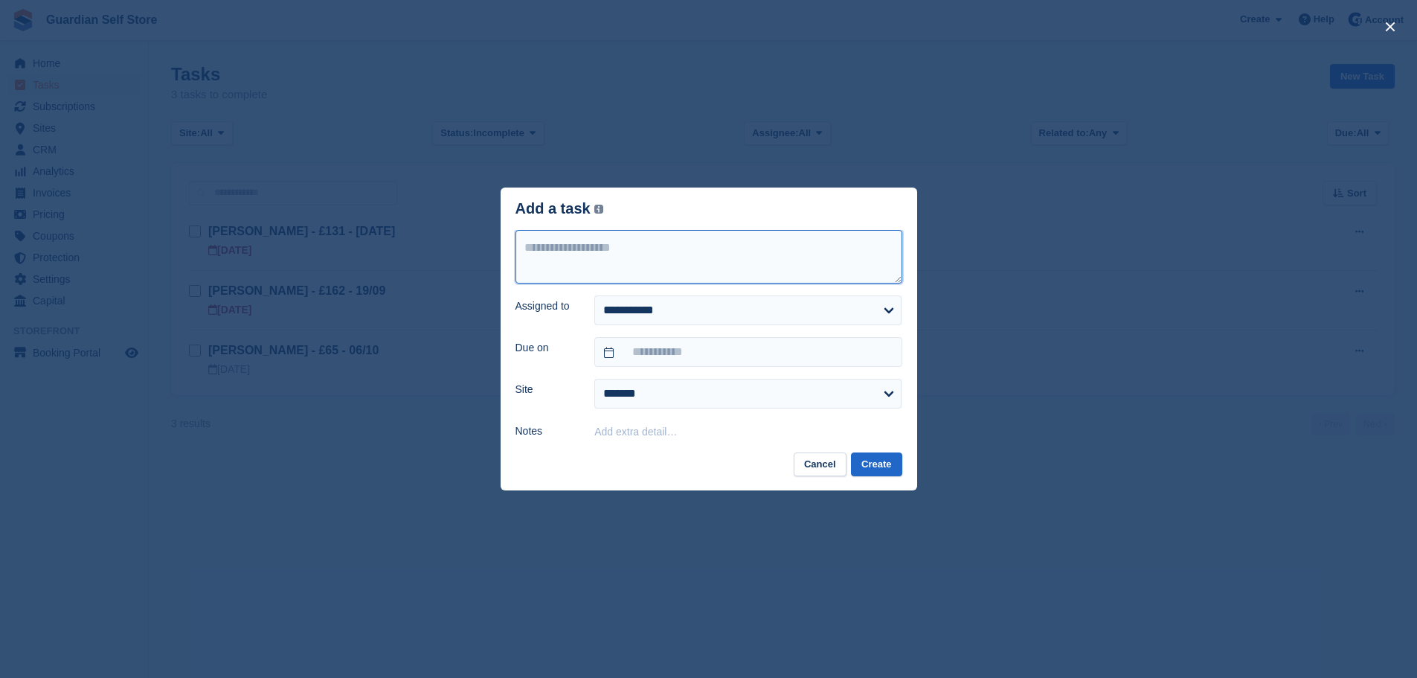
click at [545, 266] on textarea at bounding box center [709, 257] width 387 height 54
type textarea "**********"
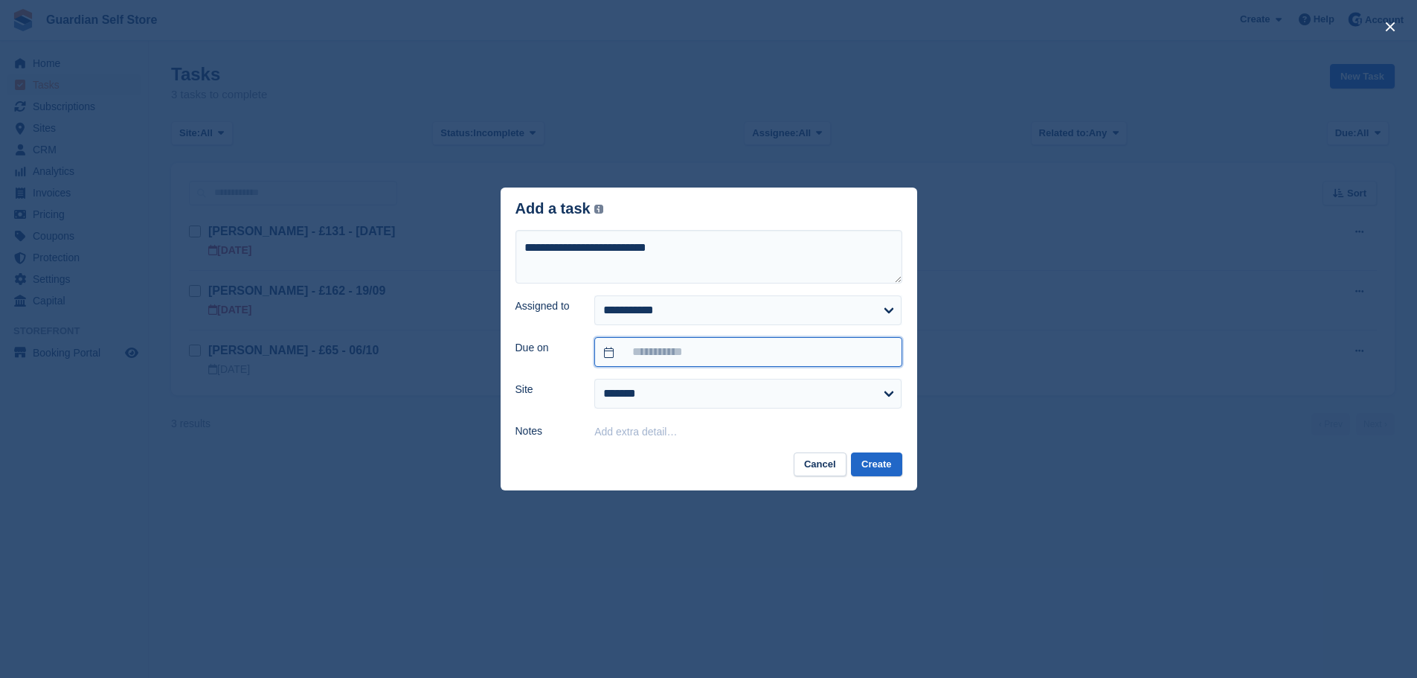
click at [678, 347] on input "text" at bounding box center [747, 352] width 307 height 30
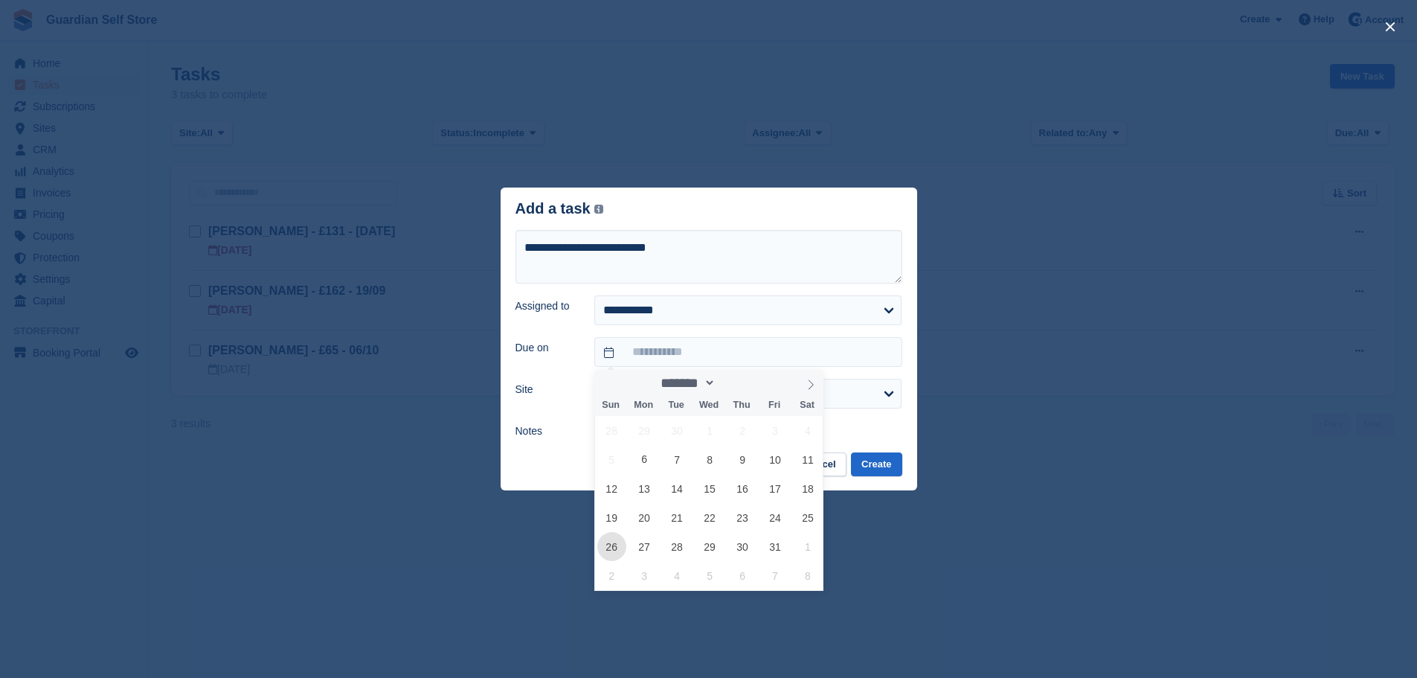
click at [620, 550] on span "26" at bounding box center [611, 546] width 29 height 29
type input "**********"
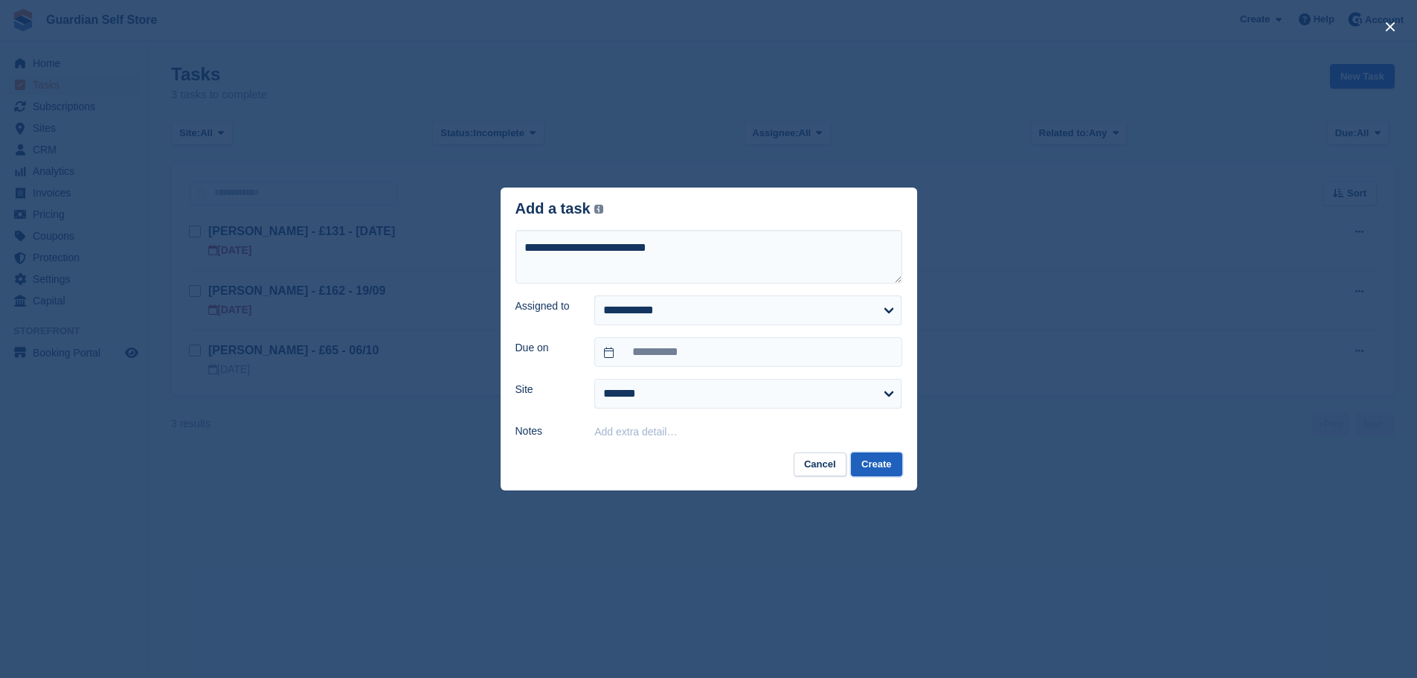
click at [873, 466] on button "Create" at bounding box center [876, 464] width 51 height 25
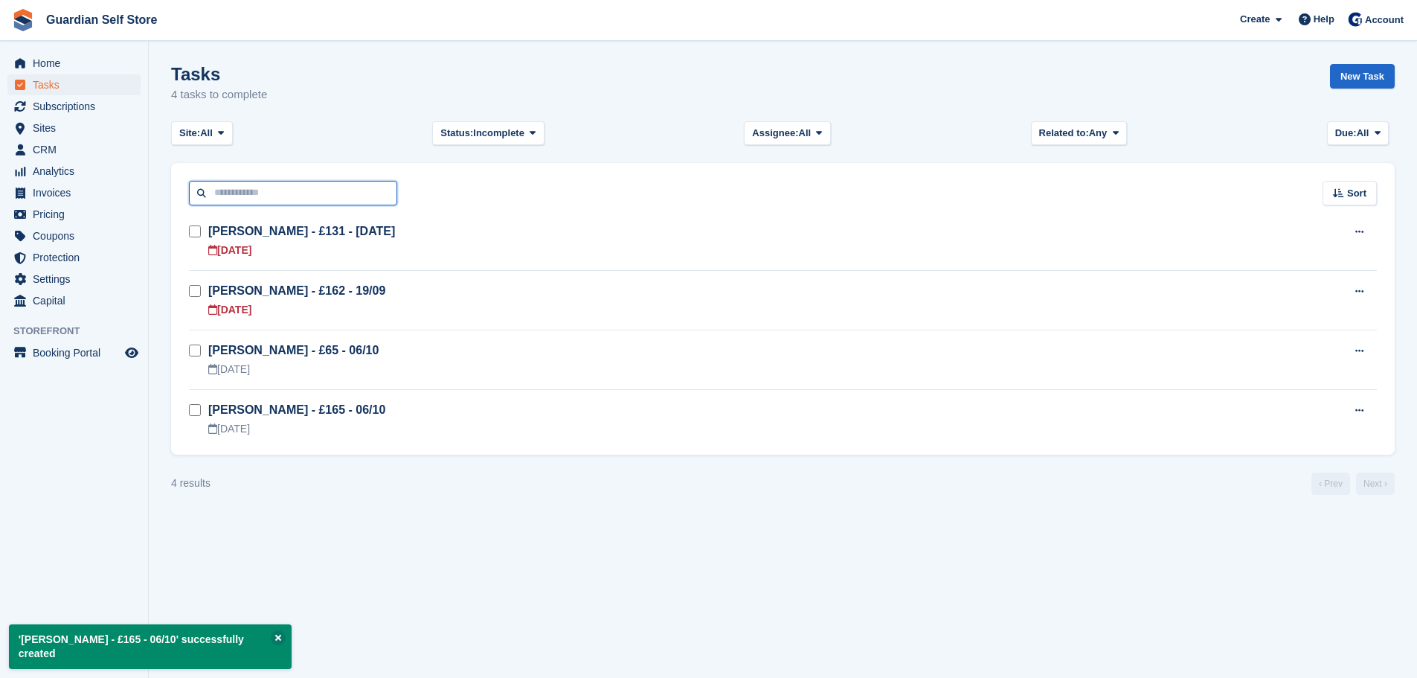
click at [231, 194] on input "text" at bounding box center [293, 193] width 208 height 25
type input "****"
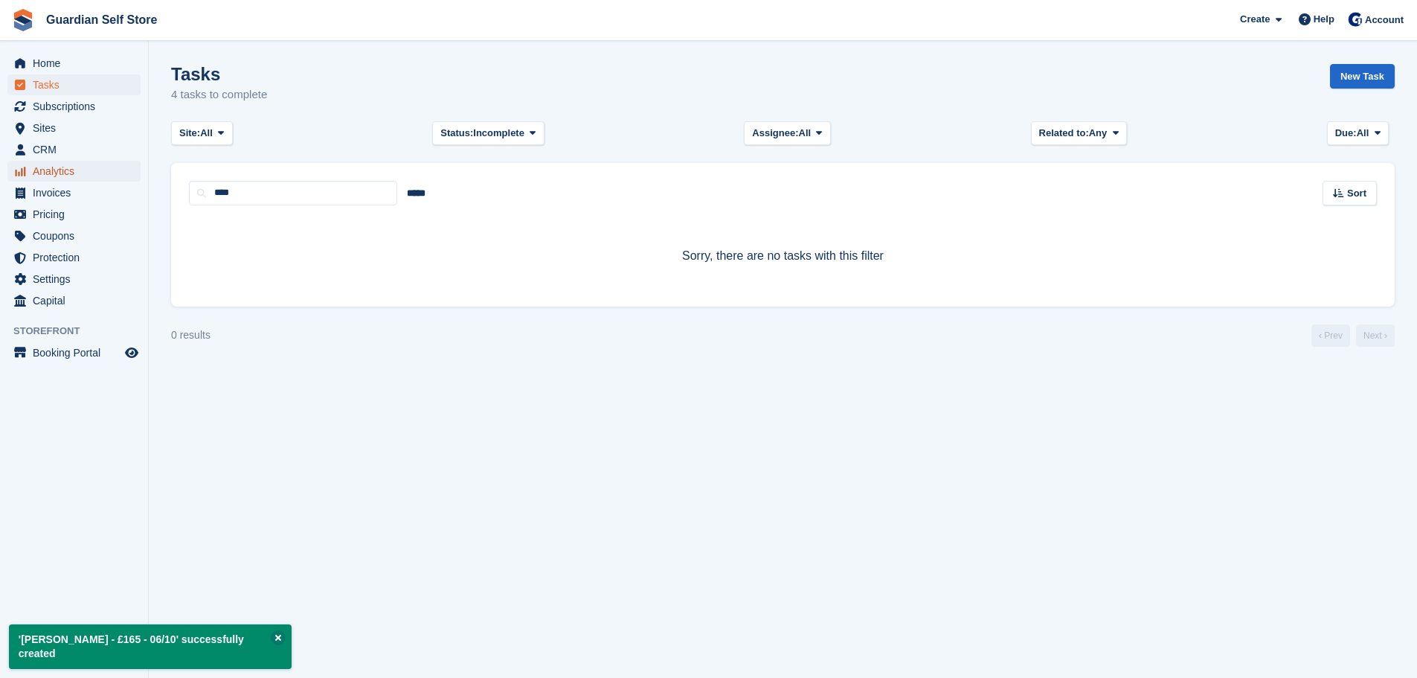
click at [57, 179] on span "Analytics" at bounding box center [77, 171] width 89 height 21
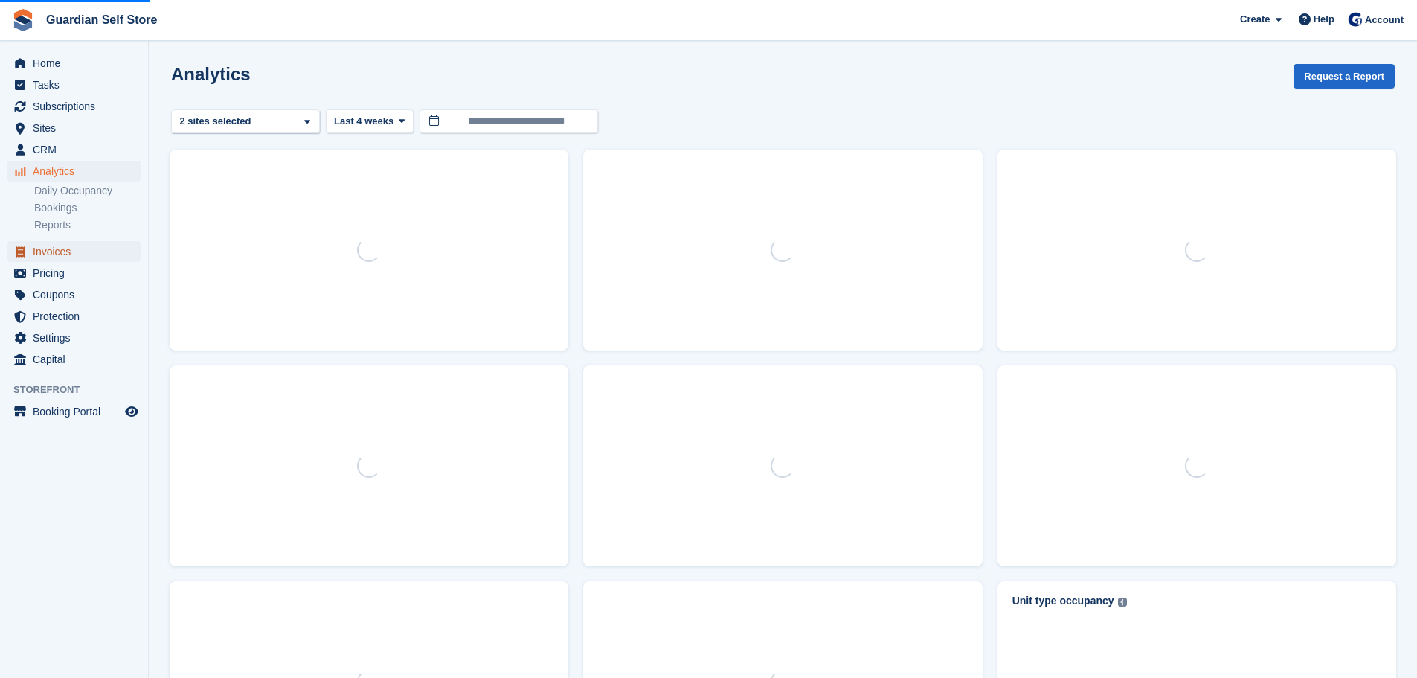
click at [58, 254] on span "Invoices" at bounding box center [77, 251] width 89 height 21
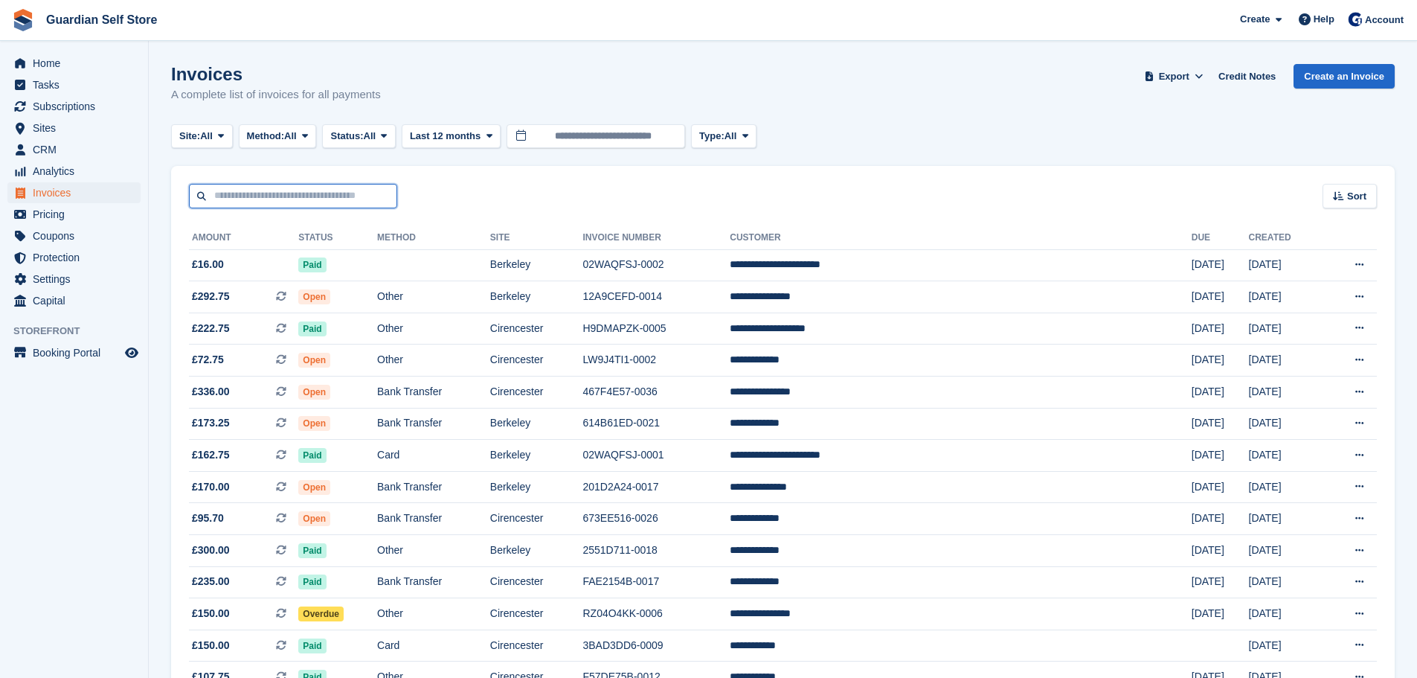
click at [245, 202] on input "text" at bounding box center [293, 196] width 208 height 25
type input "****"
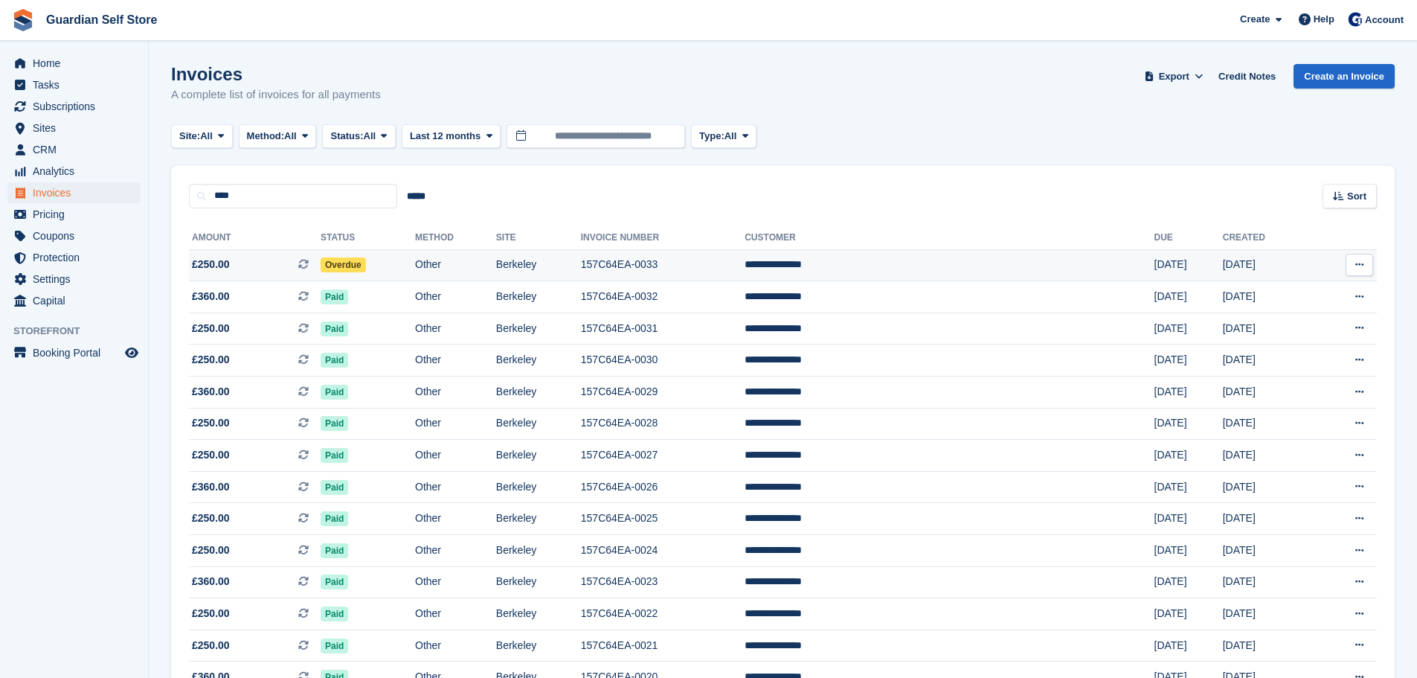
click at [238, 276] on td "£250.00 This is a recurring subscription invoice." at bounding box center [255, 265] width 132 height 32
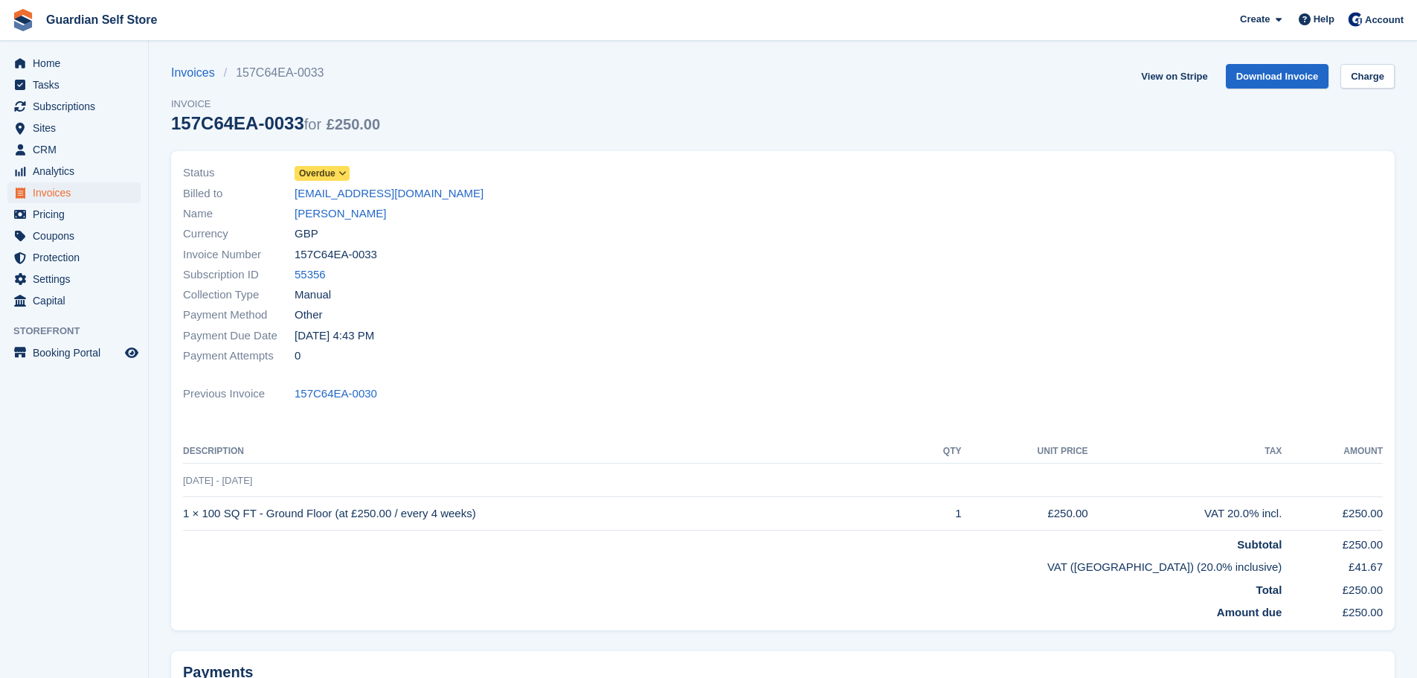
click at [323, 175] on span "Overdue" at bounding box center [317, 173] width 36 height 13
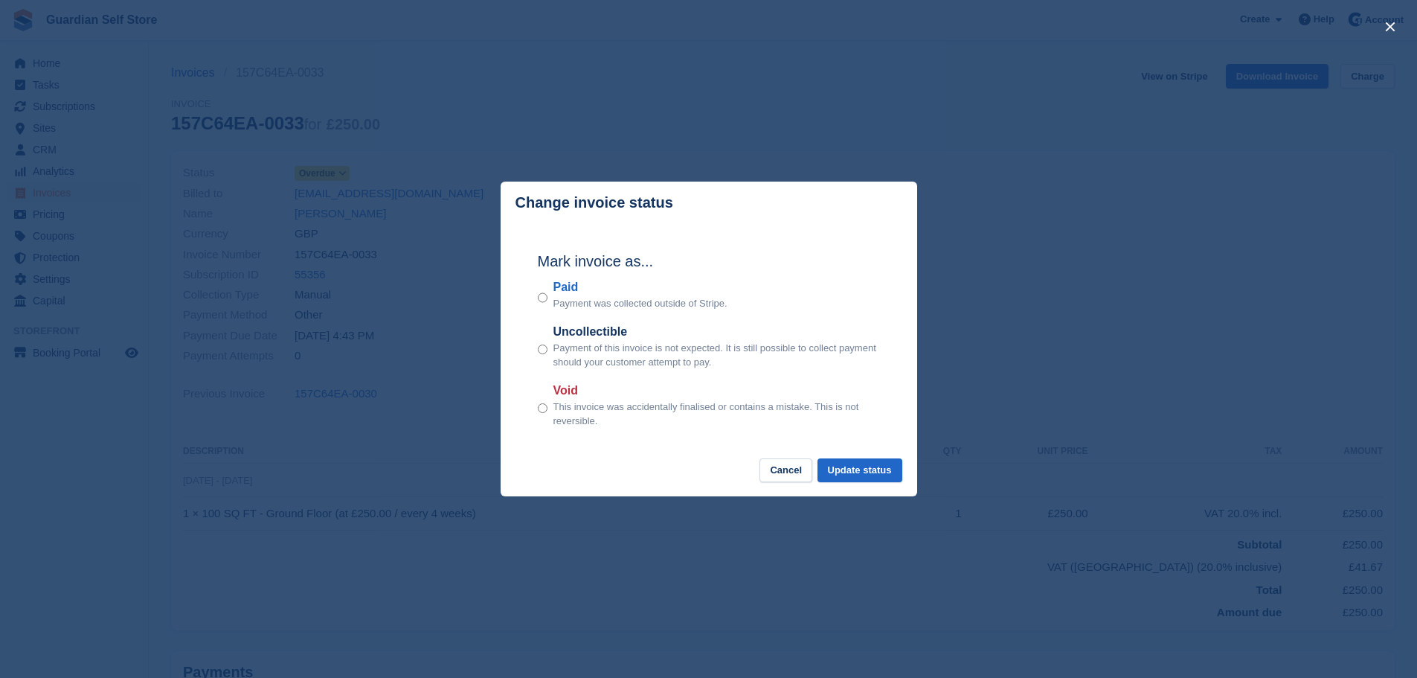
click at [563, 295] on label "Paid" at bounding box center [640, 287] width 174 height 18
click at [857, 466] on button "Update status" at bounding box center [860, 470] width 85 height 25
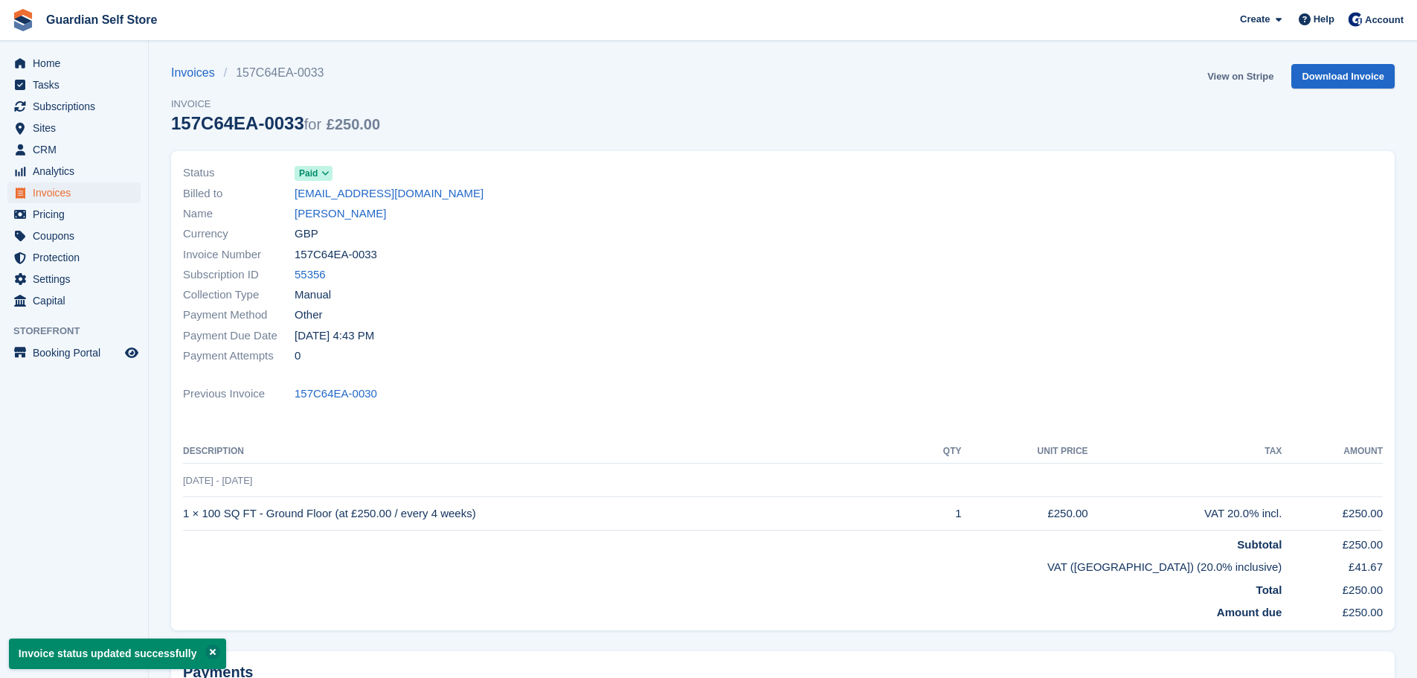
click at [1219, 71] on link "View on Stripe" at bounding box center [1240, 76] width 78 height 25
click at [88, 194] on span "Invoices" at bounding box center [77, 192] width 89 height 21
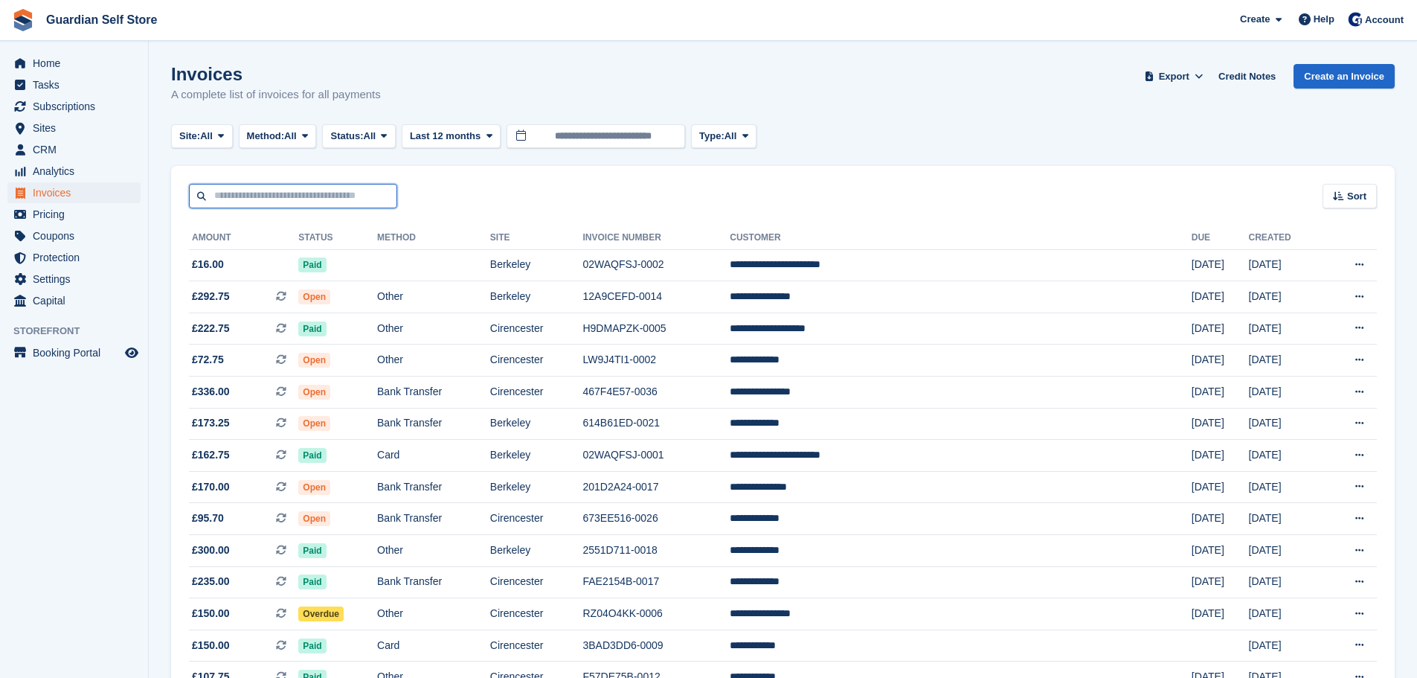
click at [314, 200] on input "text" at bounding box center [293, 196] width 208 height 25
type input "****"
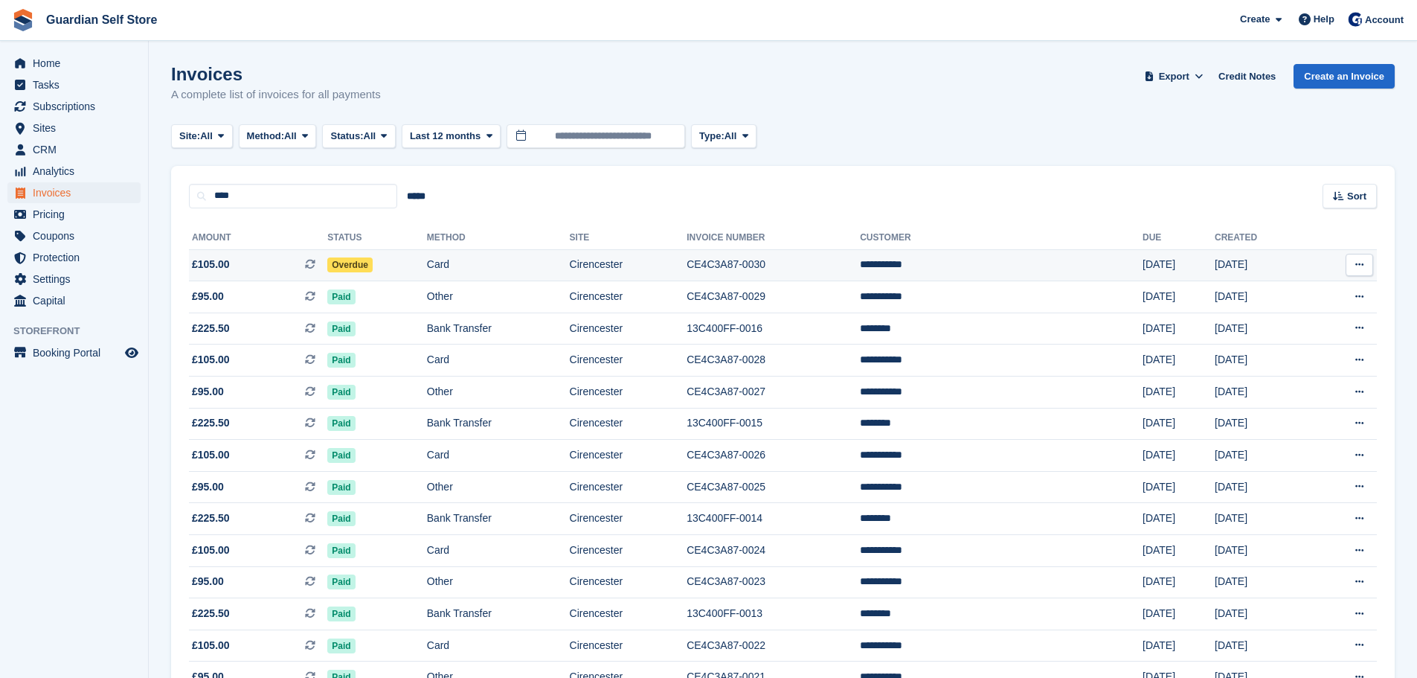
click at [290, 270] on span "£105.00 This is a recurring subscription invoice." at bounding box center [258, 265] width 138 height 16
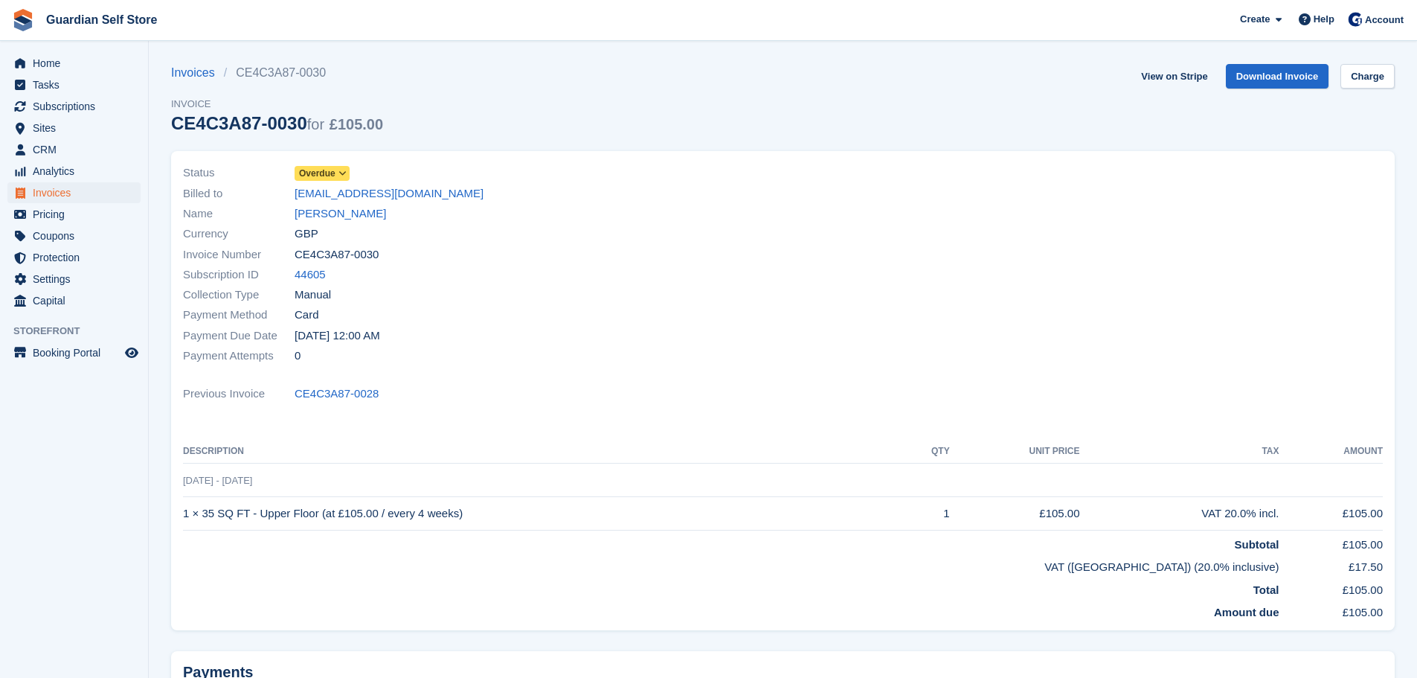
click at [333, 179] on span "Overdue" at bounding box center [317, 173] width 36 height 13
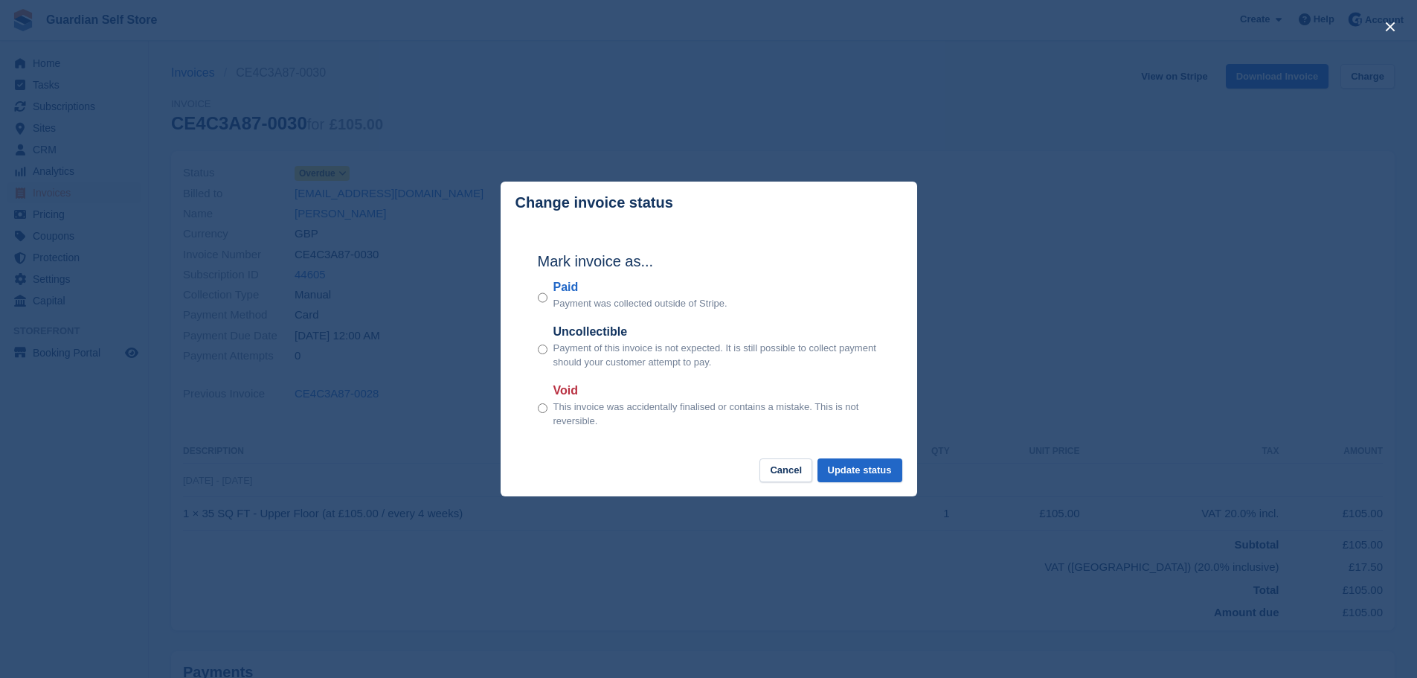
click at [566, 285] on label "Paid" at bounding box center [640, 287] width 174 height 18
click at [850, 468] on button "Update status" at bounding box center [860, 470] width 85 height 25
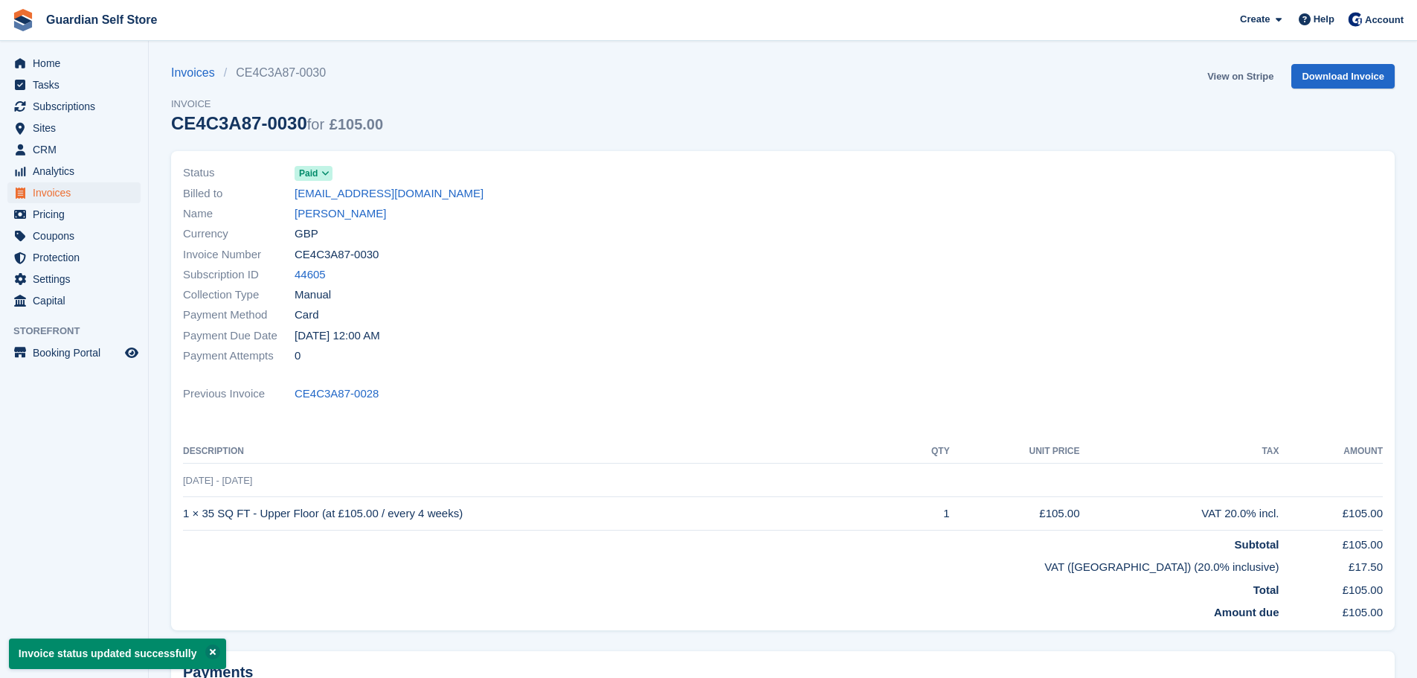
click at [1225, 80] on link "View on Stripe" at bounding box center [1240, 76] width 78 height 25
click at [71, 190] on span "Invoices" at bounding box center [77, 192] width 89 height 21
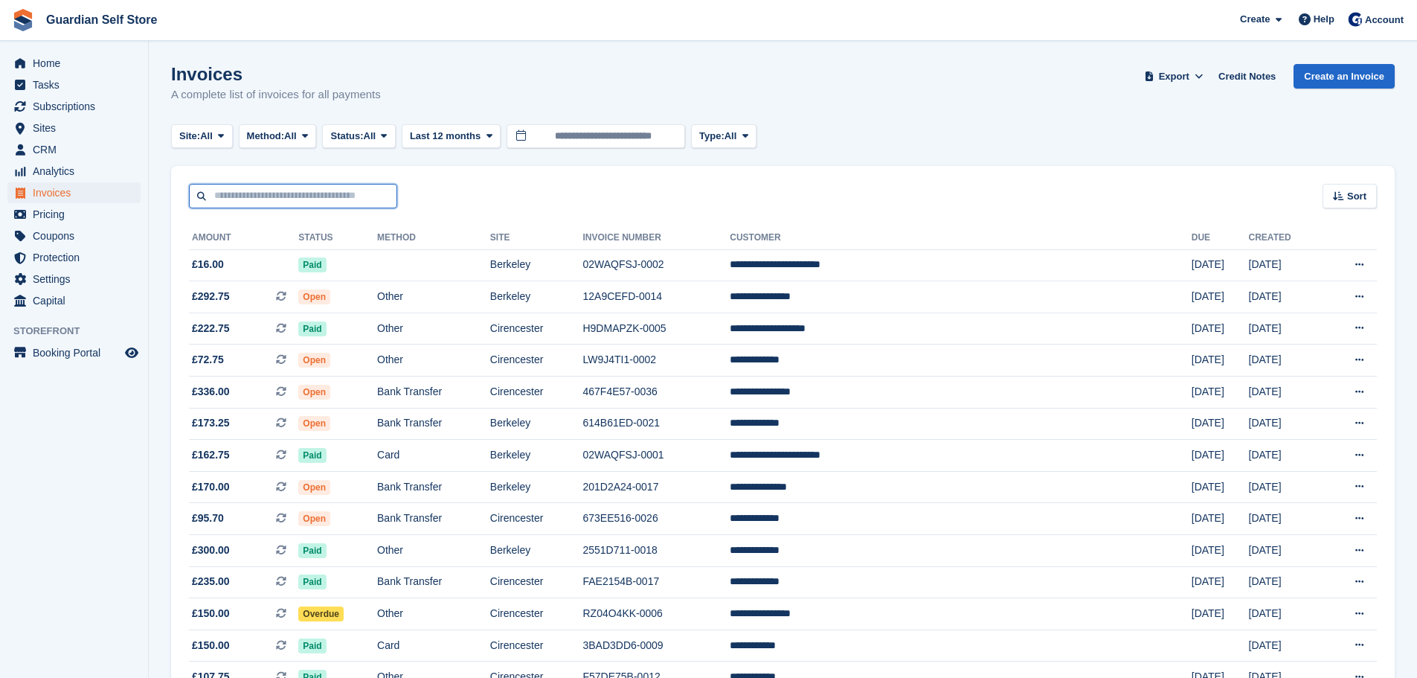
click at [287, 198] on input "text" at bounding box center [293, 196] width 208 height 25
type input "*******"
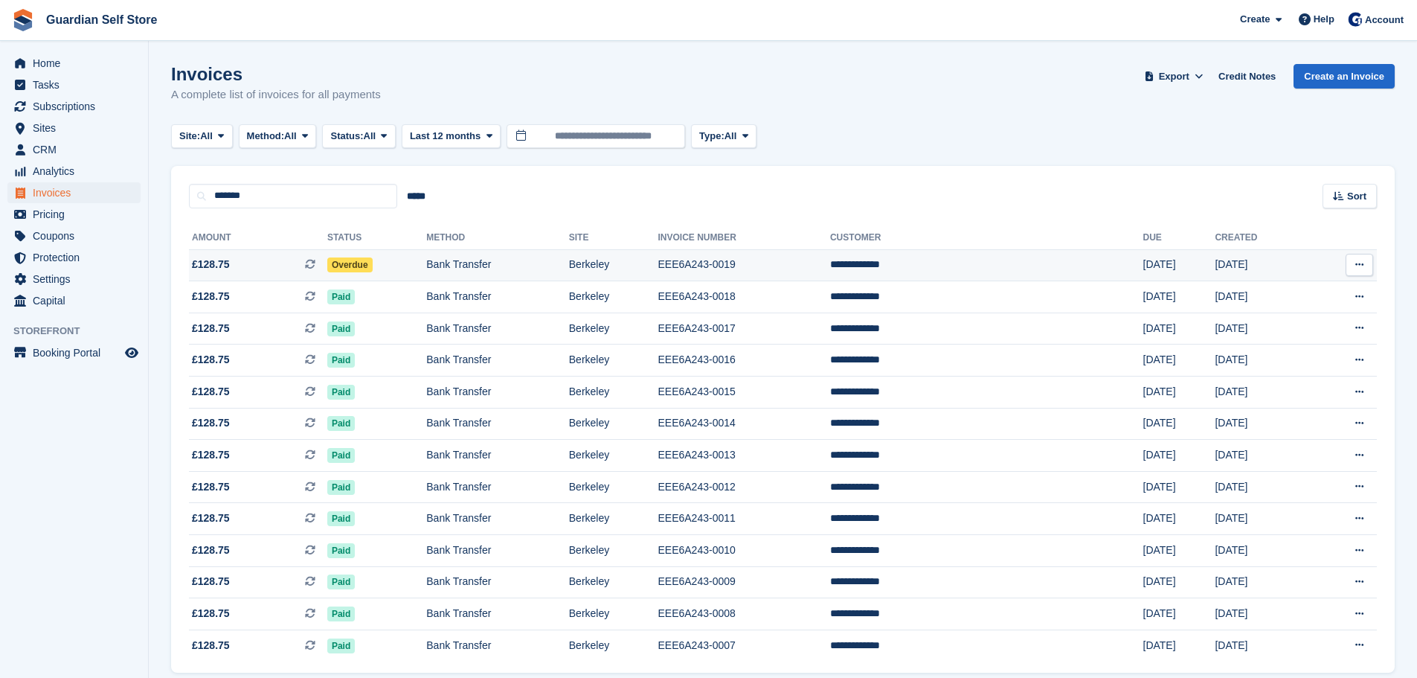
click at [276, 274] on td "£128.75 This is a recurring subscription invoice." at bounding box center [258, 265] width 138 height 32
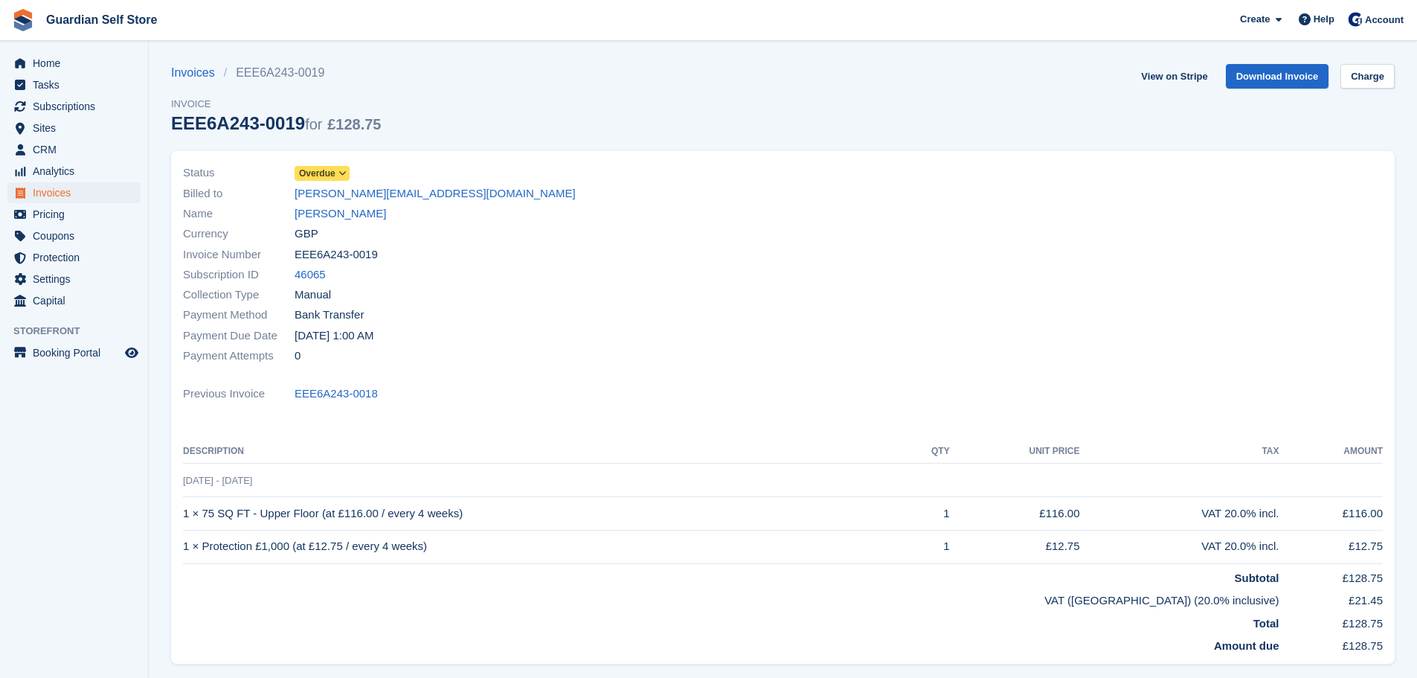
click at [330, 176] on span "Overdue" at bounding box center [317, 173] width 36 height 13
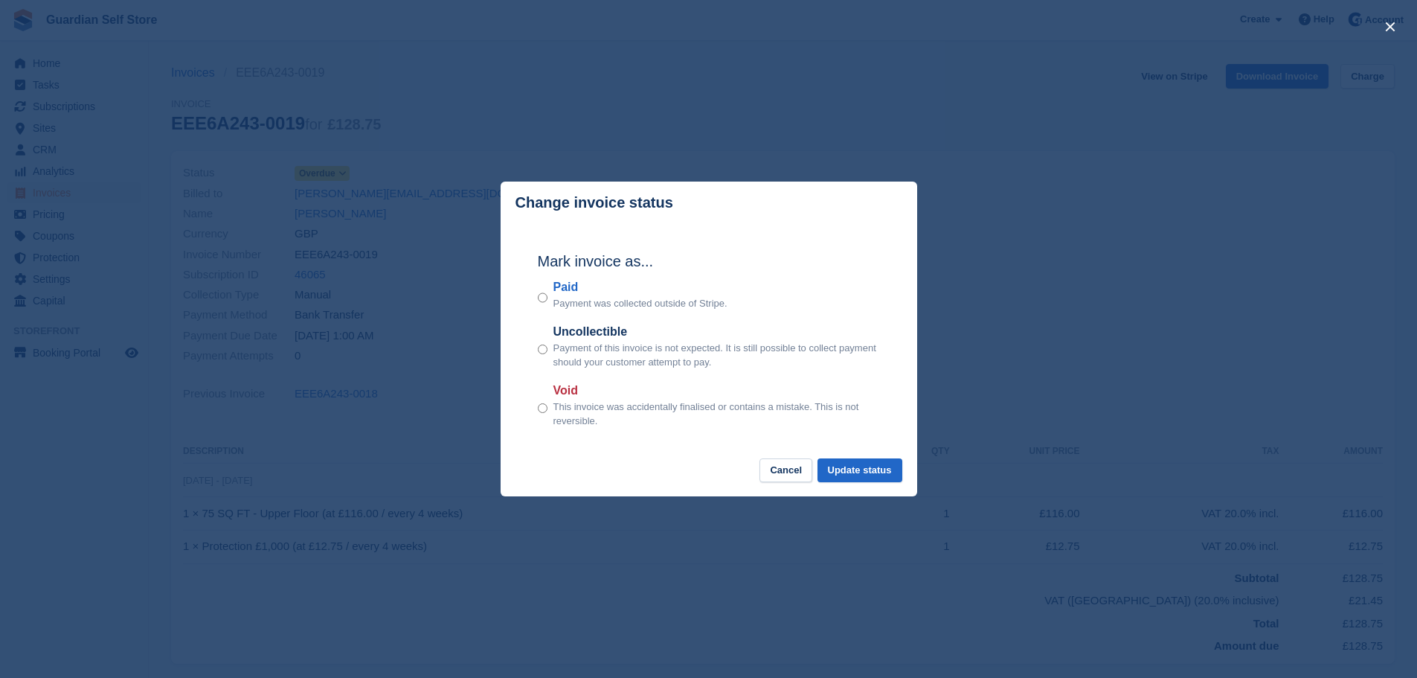
click at [569, 287] on label "Paid" at bounding box center [640, 287] width 174 height 18
click at [874, 473] on button "Update status" at bounding box center [860, 470] width 85 height 25
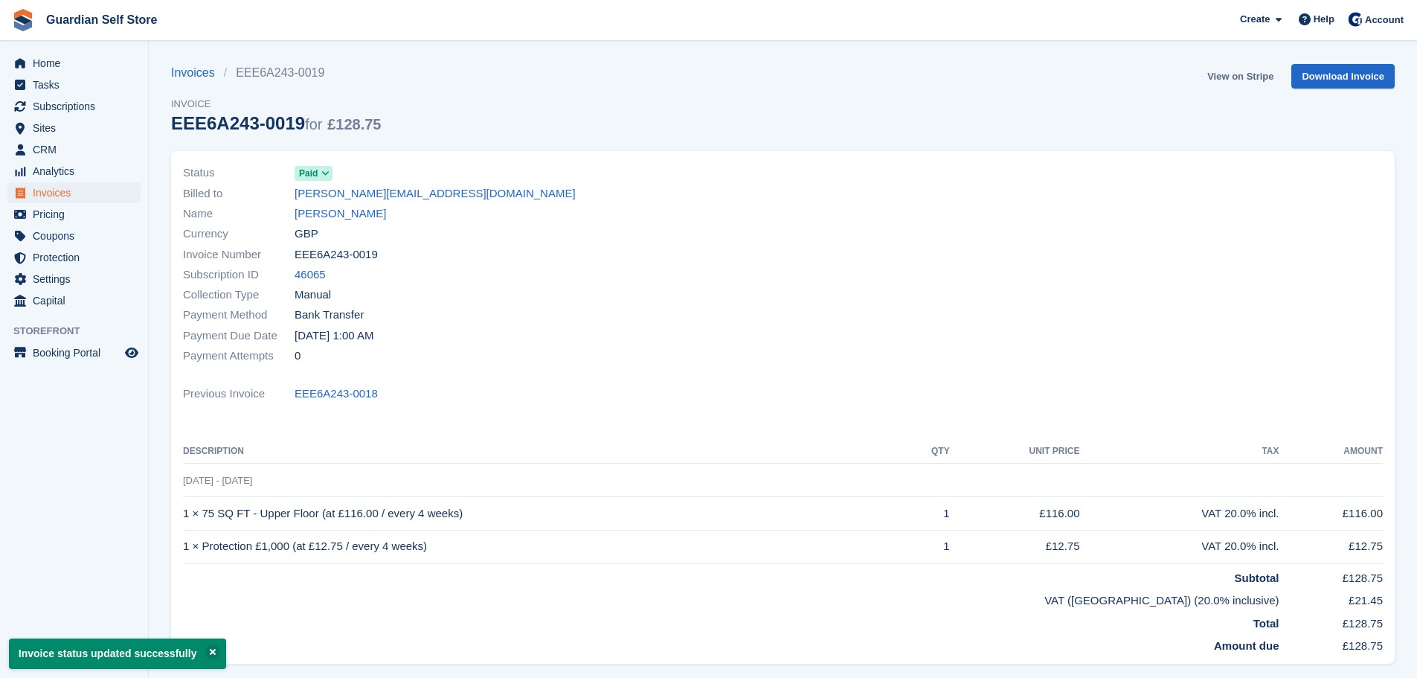
click at [1224, 79] on link "View on Stripe" at bounding box center [1240, 76] width 78 height 25
click at [84, 198] on span "Invoices" at bounding box center [77, 192] width 89 height 21
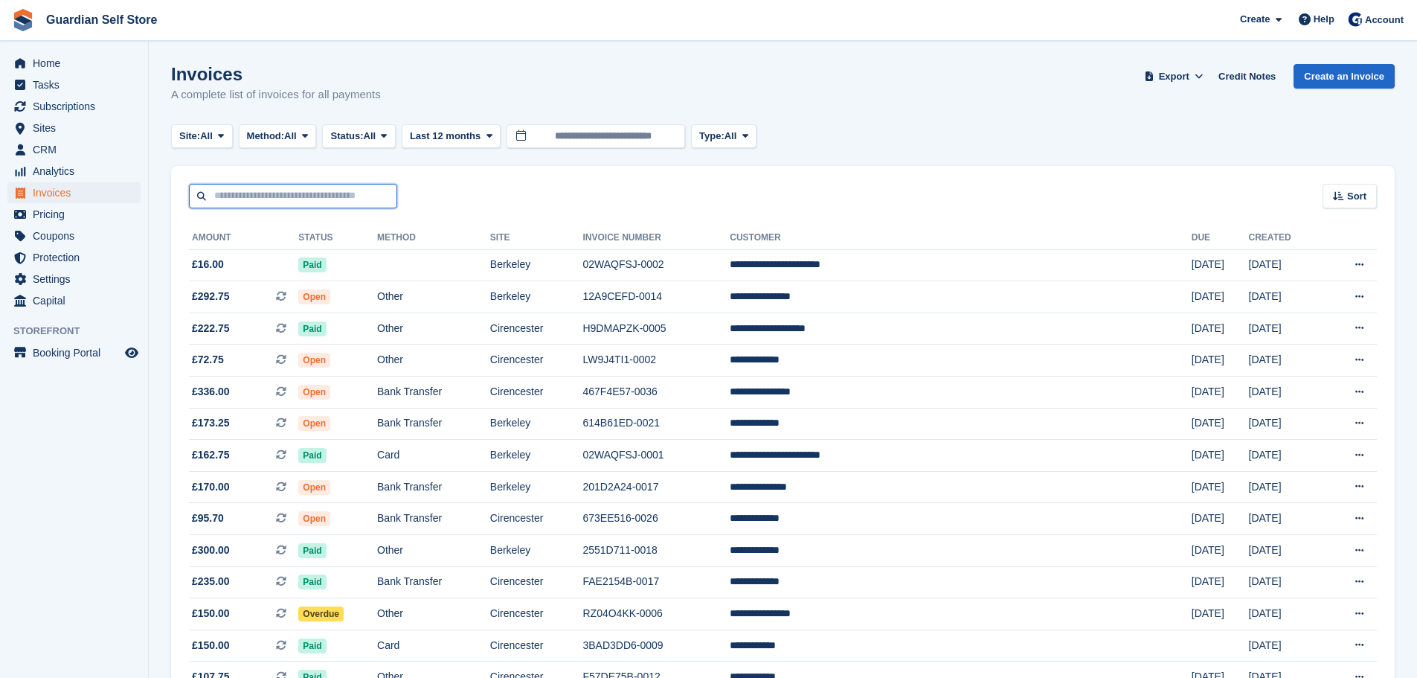
click at [274, 198] on input "text" at bounding box center [293, 196] width 208 height 25
type input "****"
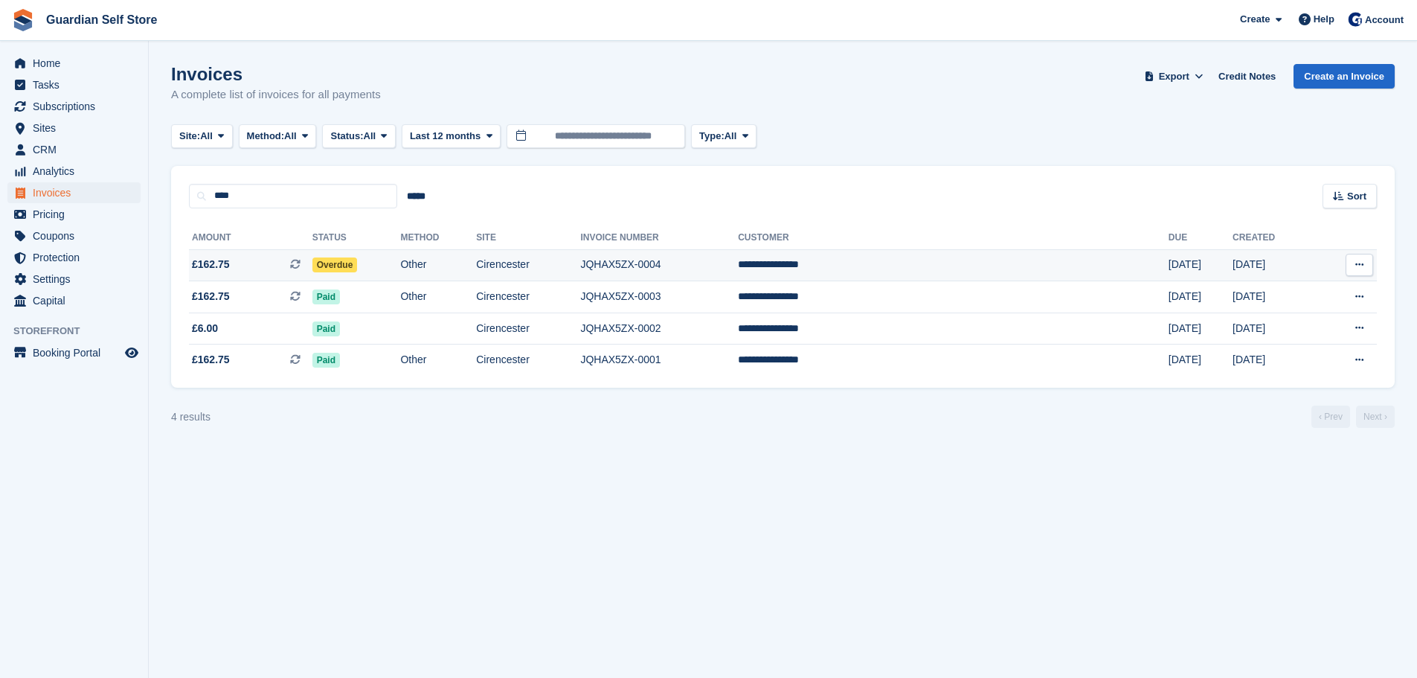
click at [257, 267] on span "£162.75 This is a recurring subscription invoice." at bounding box center [250, 265] width 123 height 16
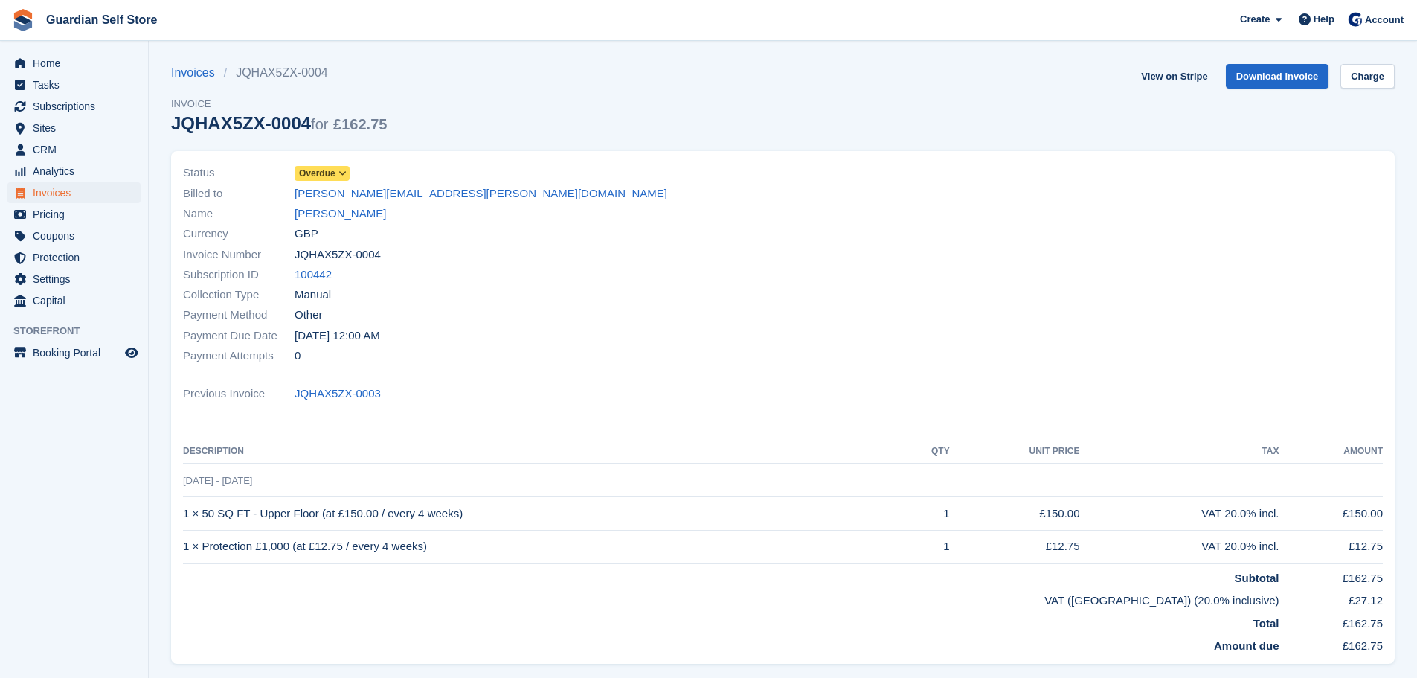
click at [320, 170] on span "Overdue" at bounding box center [317, 173] width 36 height 13
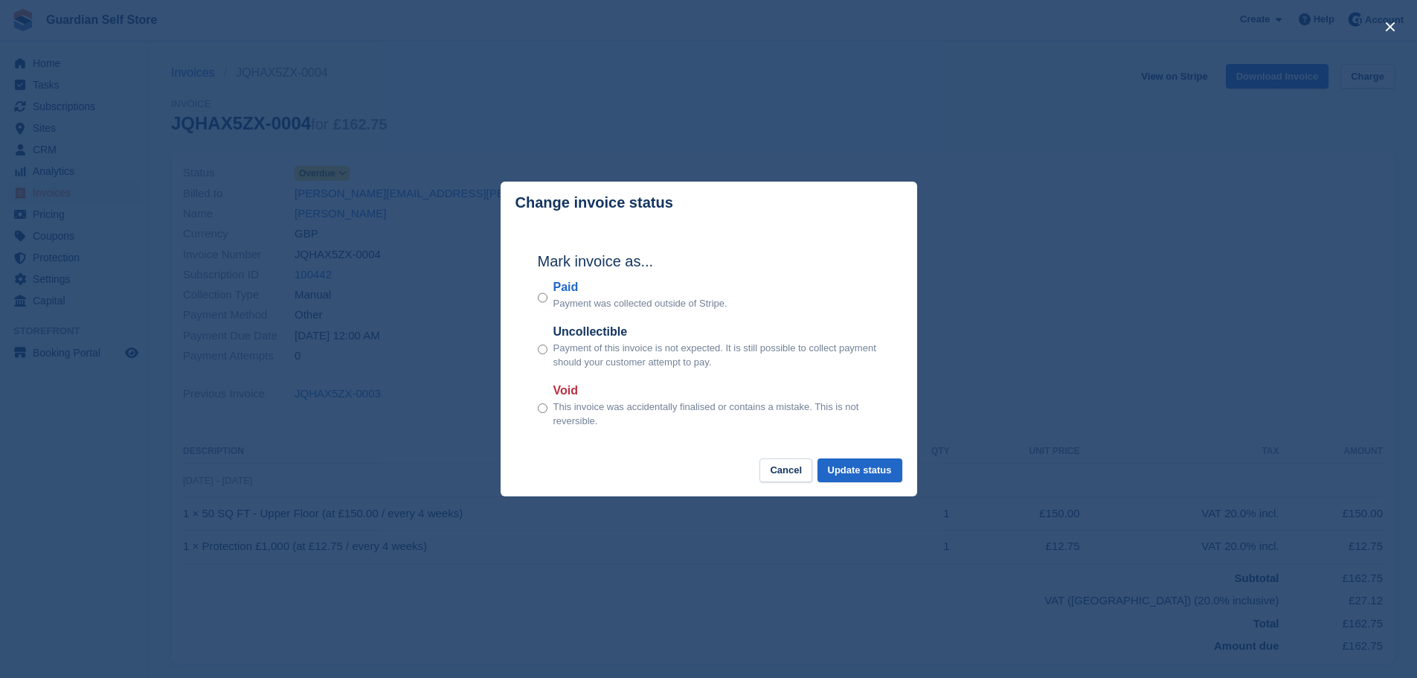
click at [565, 294] on label "Paid" at bounding box center [640, 287] width 174 height 18
click at [852, 465] on button "Update status" at bounding box center [860, 470] width 85 height 25
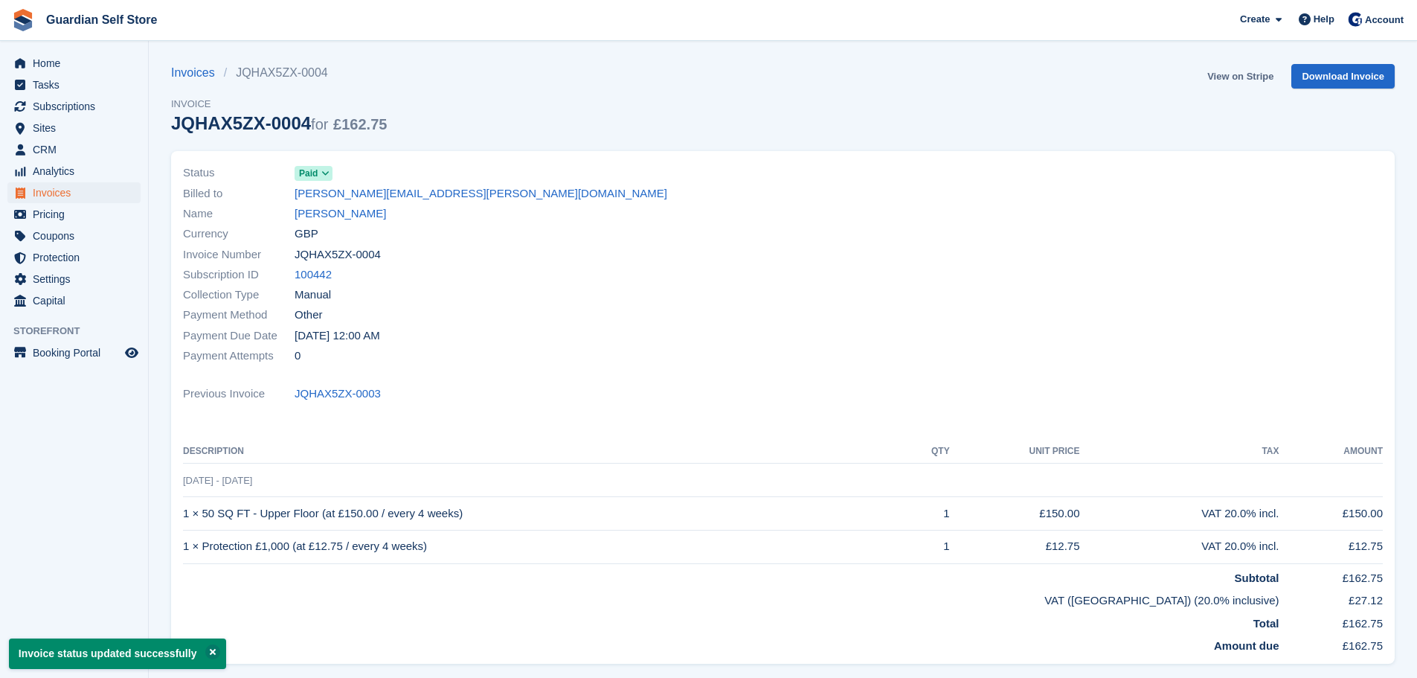
click at [1229, 70] on link "View on Stripe" at bounding box center [1240, 76] width 78 height 25
click at [65, 190] on span "Invoices" at bounding box center [77, 192] width 89 height 21
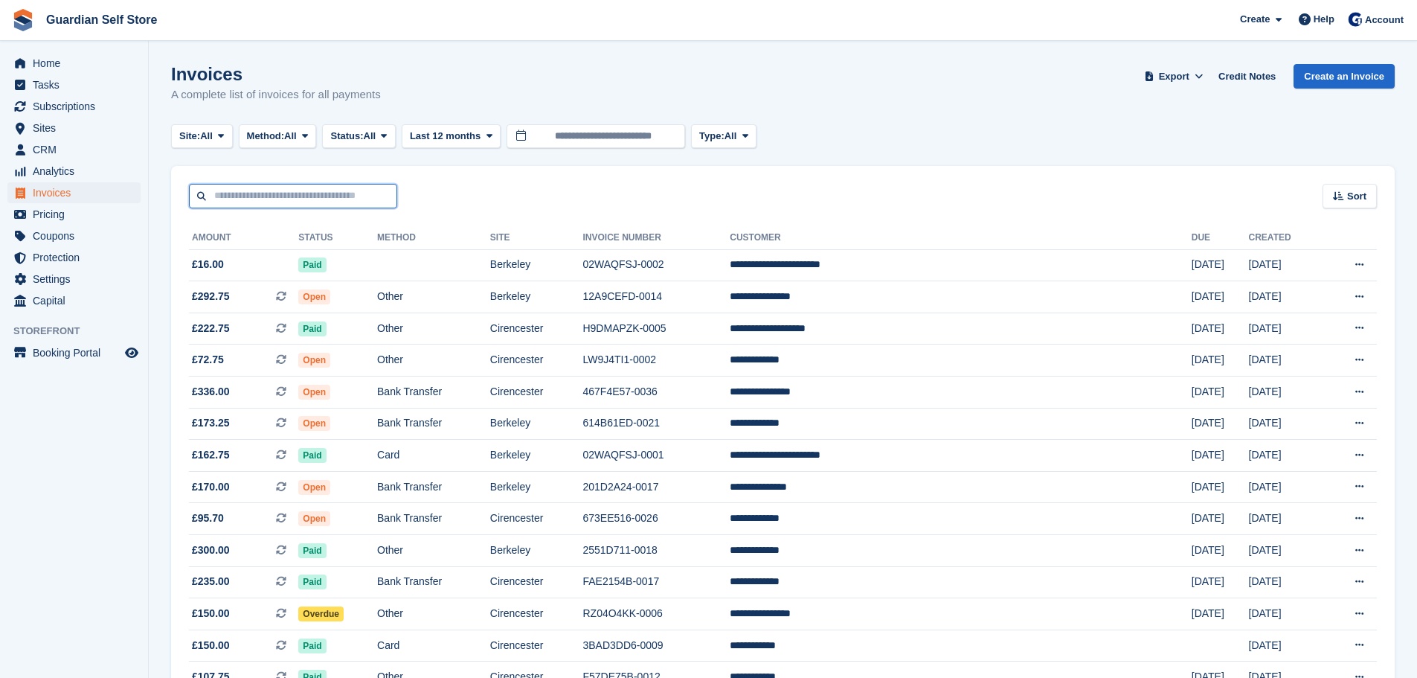
drag, startPoint x: 266, startPoint y: 196, endPoint x: 266, endPoint y: 187, distance: 8.2
click at [266, 196] on input "text" at bounding box center [293, 196] width 208 height 25
type input "****"
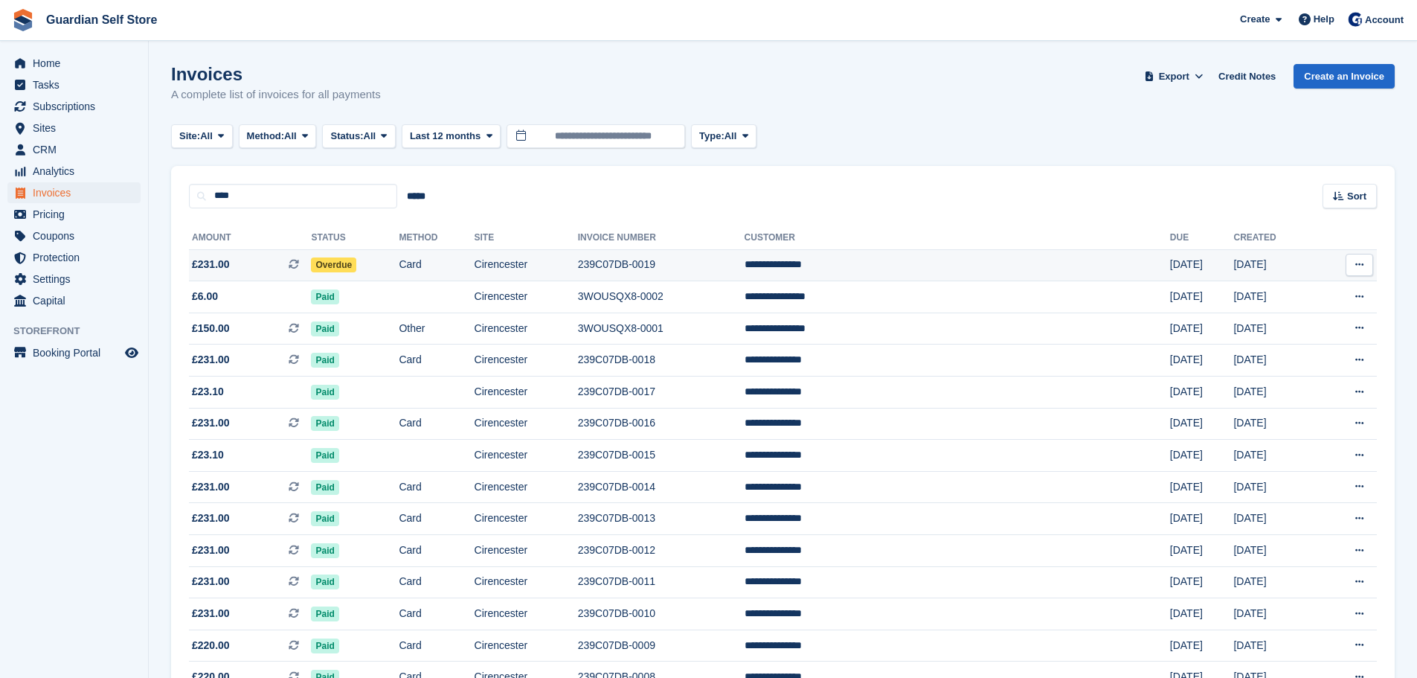
click at [278, 257] on span "£231.00 This is a recurring subscription invoice." at bounding box center [250, 265] width 122 height 16
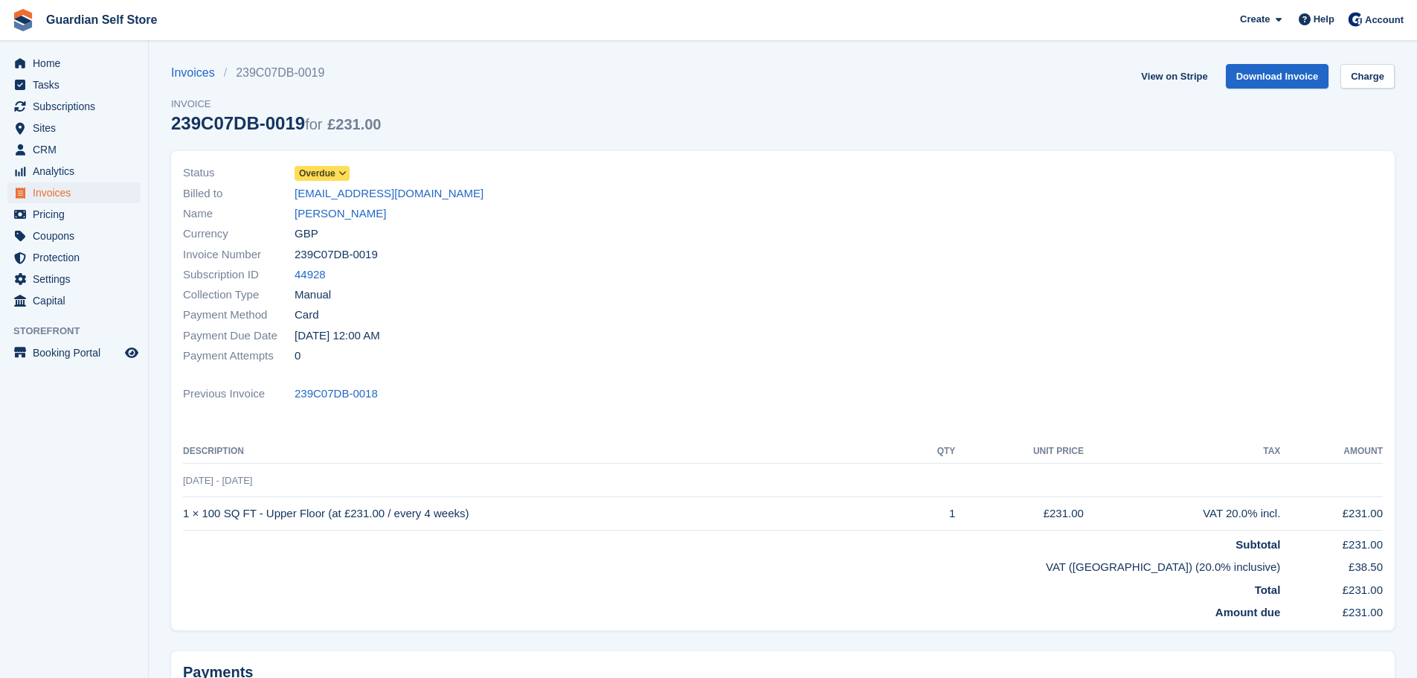
click at [324, 170] on span "Overdue" at bounding box center [317, 173] width 36 height 13
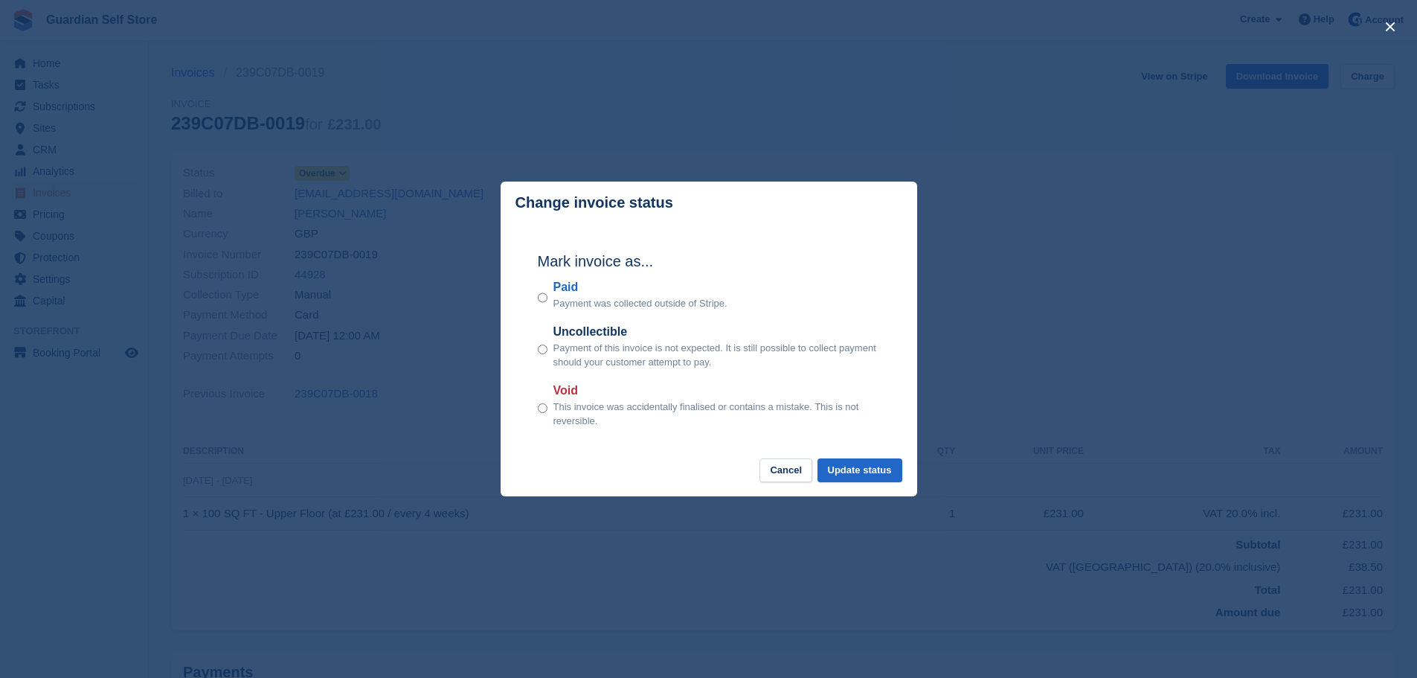
click at [572, 292] on label "Paid" at bounding box center [640, 287] width 174 height 18
click at [844, 466] on button "Update status" at bounding box center [860, 470] width 85 height 25
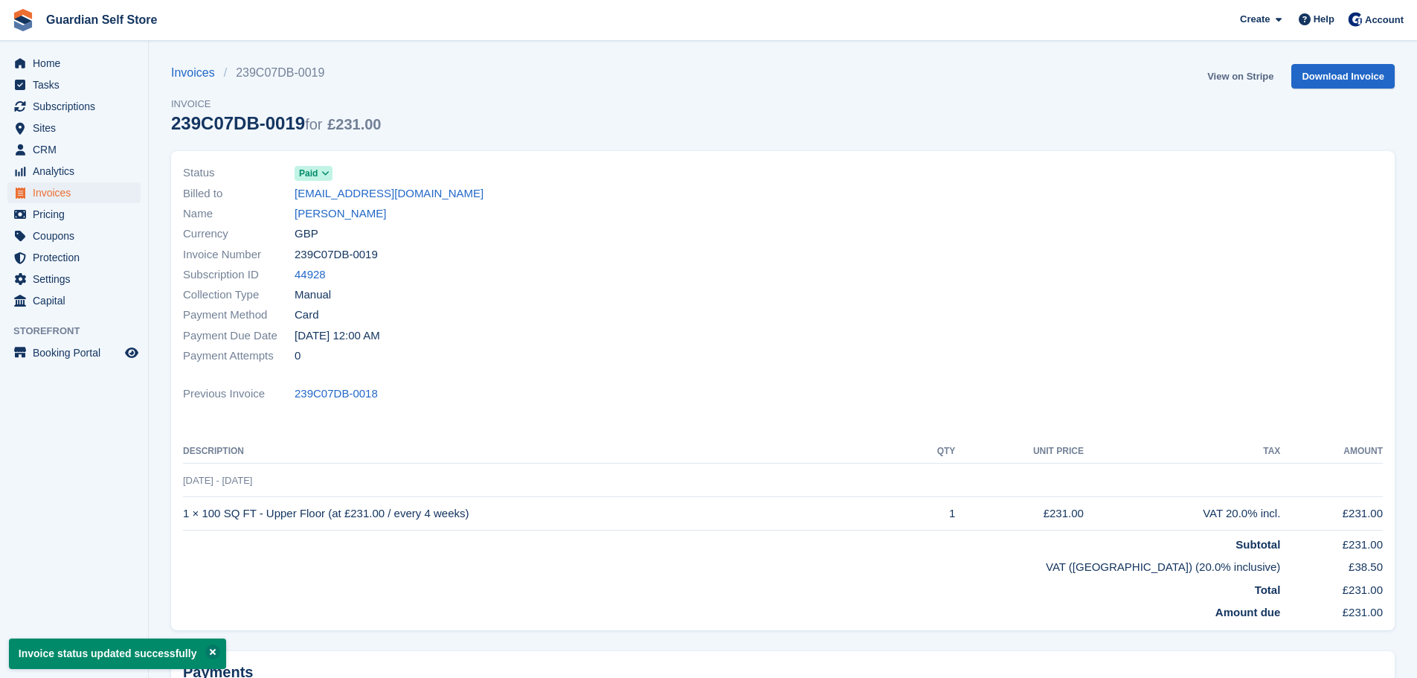
click at [1229, 72] on link "View on Stripe" at bounding box center [1240, 76] width 78 height 25
click at [74, 193] on span "Invoices" at bounding box center [77, 192] width 89 height 21
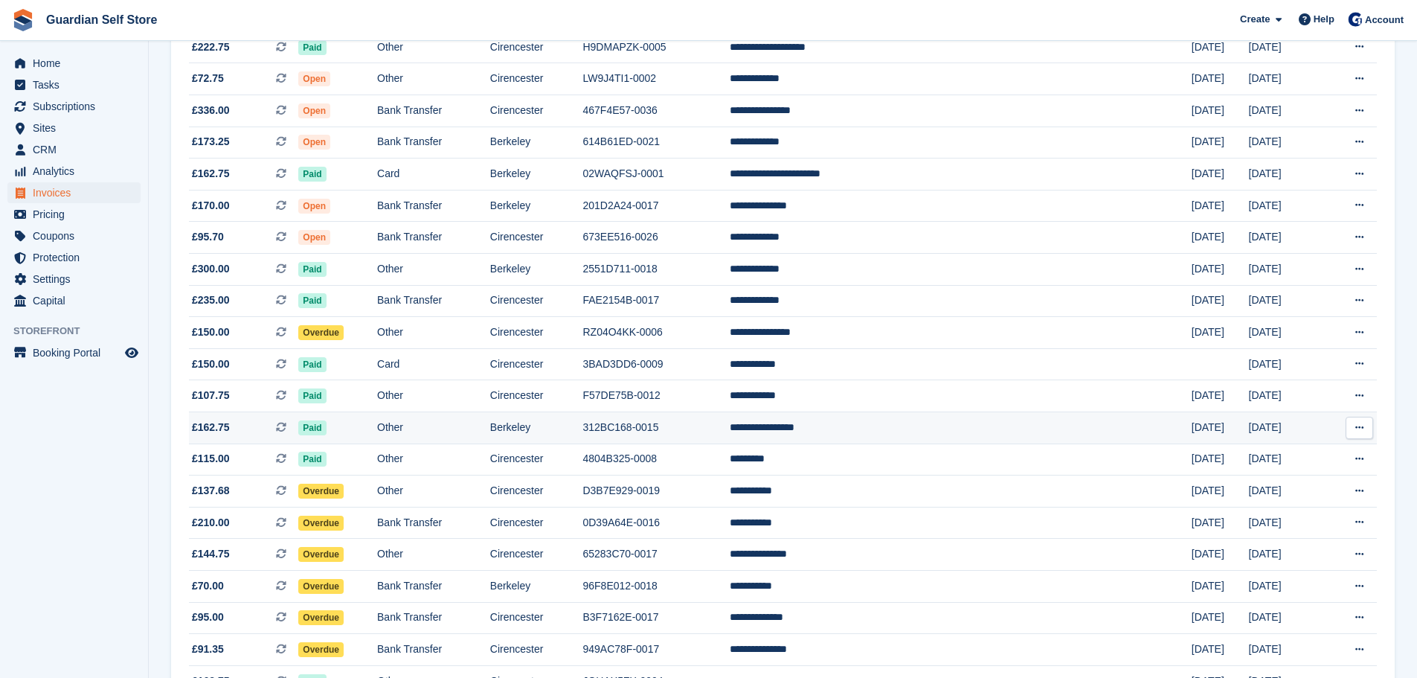
scroll to position [372, 0]
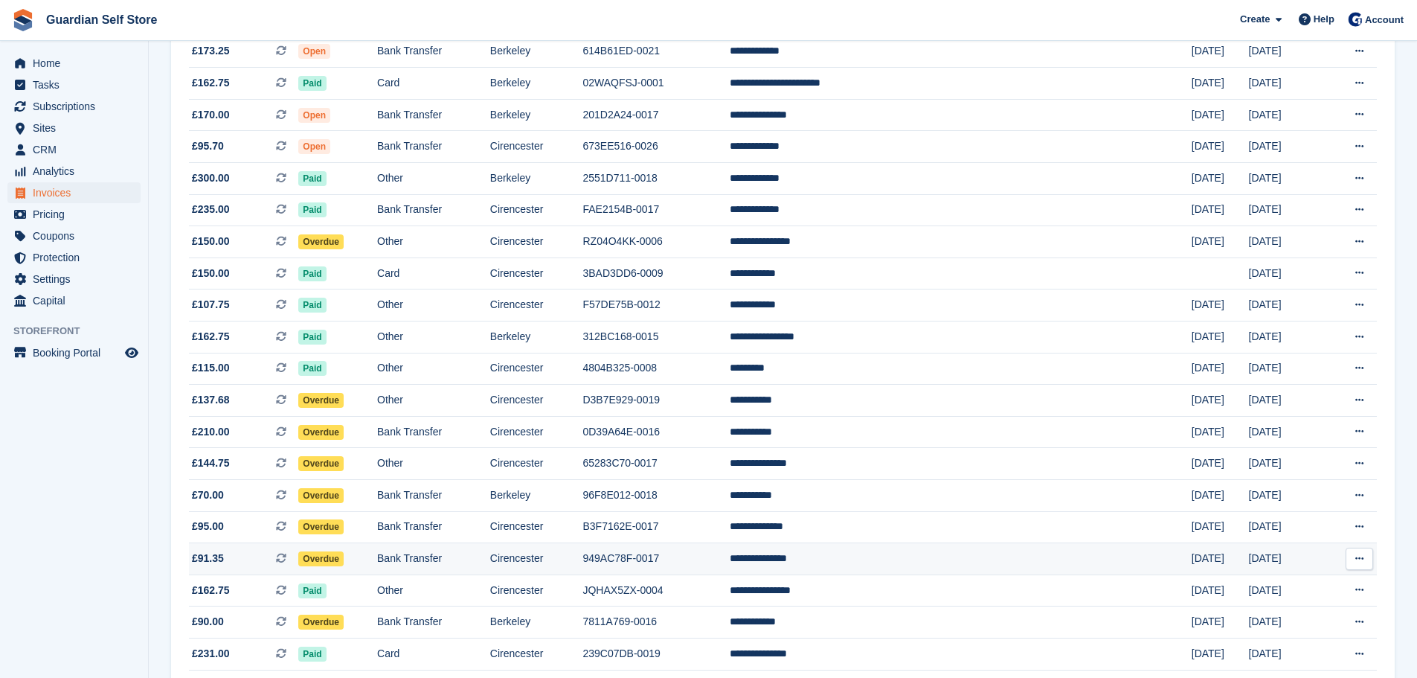
click at [490, 552] on td "Bank Transfer" at bounding box center [433, 559] width 113 height 32
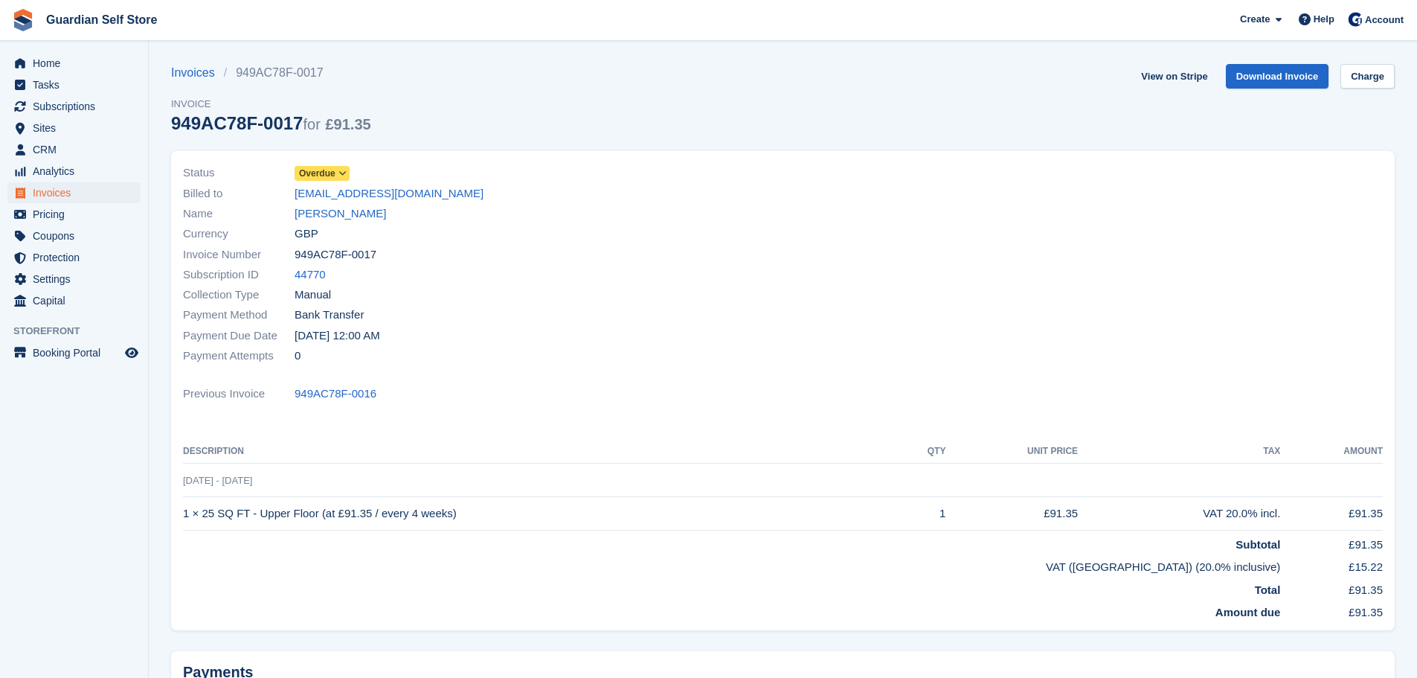
click at [322, 167] on span "Overdue" at bounding box center [317, 173] width 36 height 13
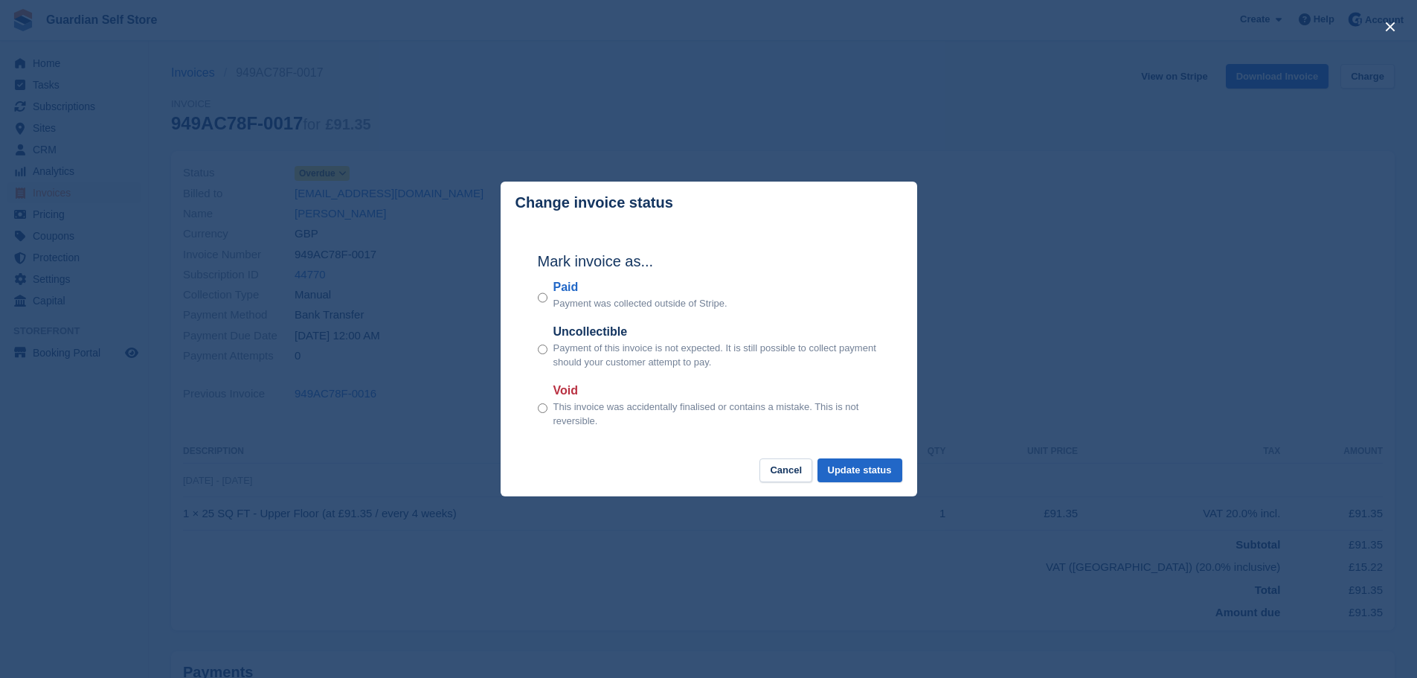
click at [559, 292] on label "Paid" at bounding box center [640, 287] width 174 height 18
click at [844, 476] on button "Update status" at bounding box center [860, 470] width 85 height 25
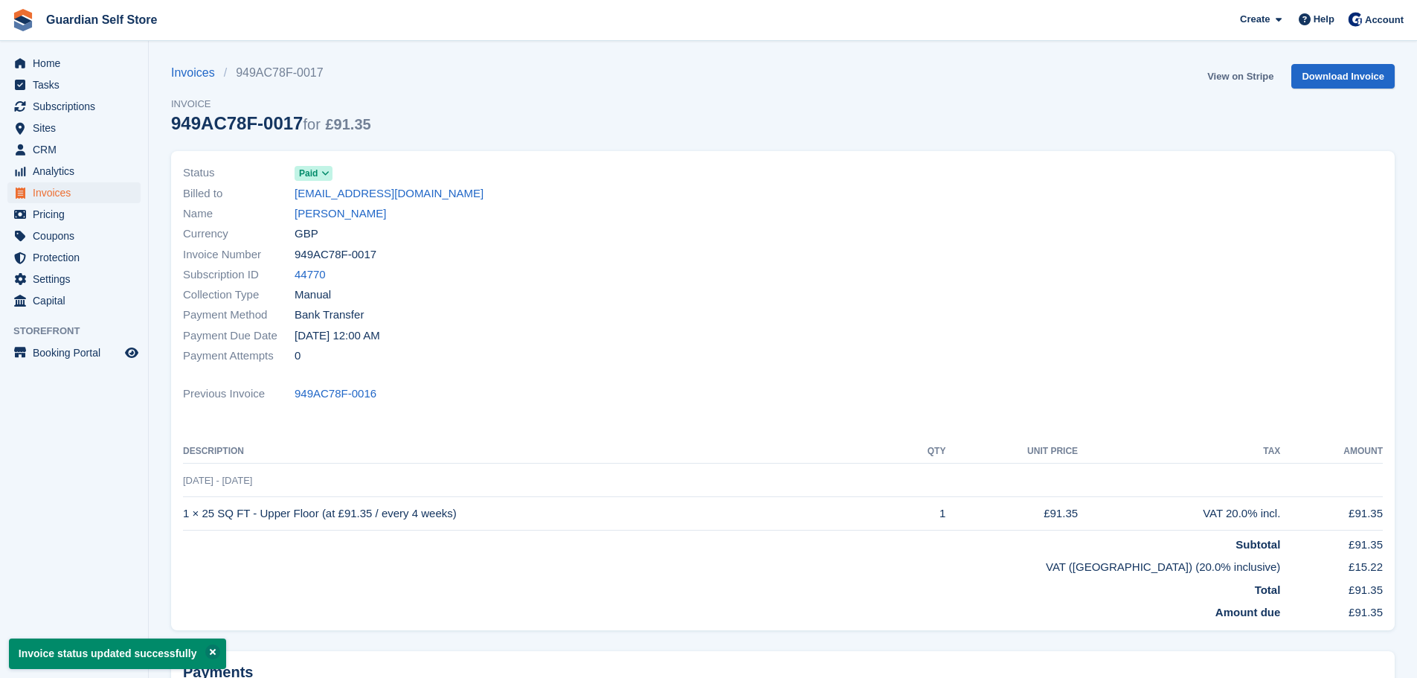
click at [1233, 75] on link "View on Stripe" at bounding box center [1240, 76] width 78 height 25
click at [73, 190] on span "Invoices" at bounding box center [77, 192] width 89 height 21
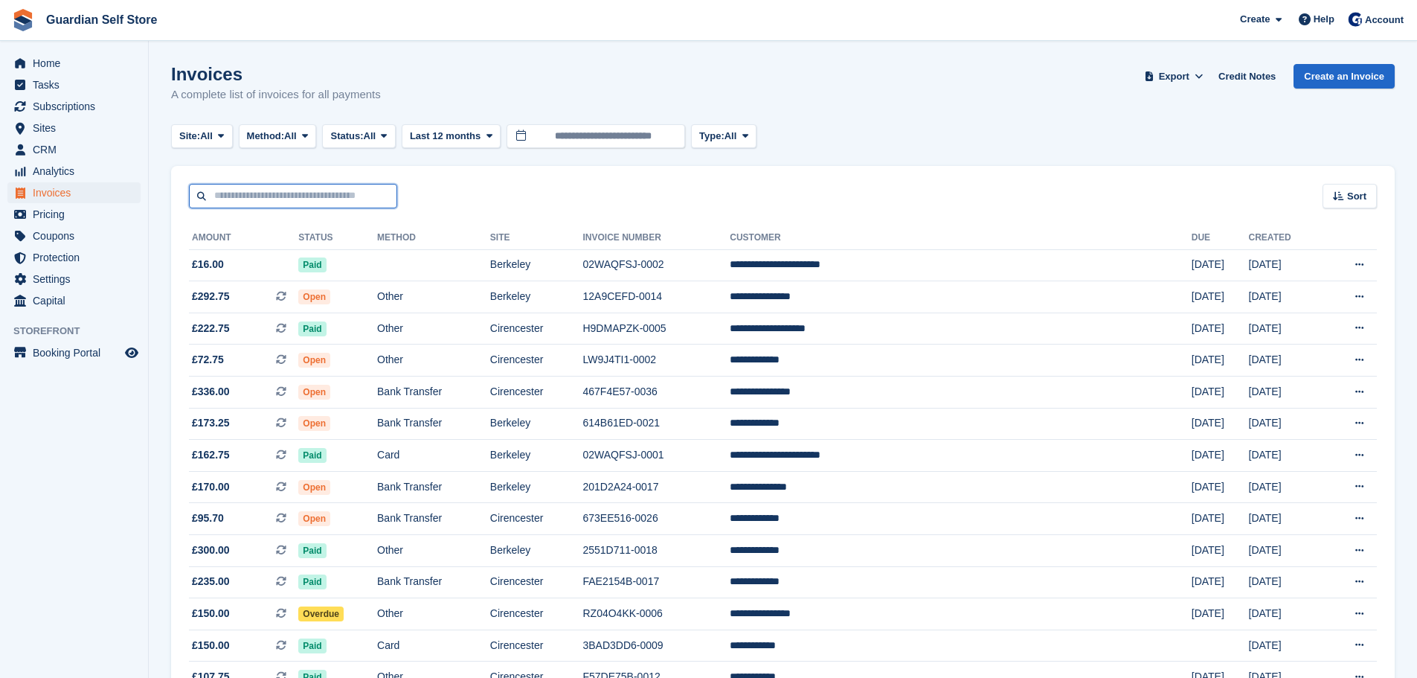
click at [282, 198] on input "text" at bounding box center [293, 196] width 208 height 25
type input "*****"
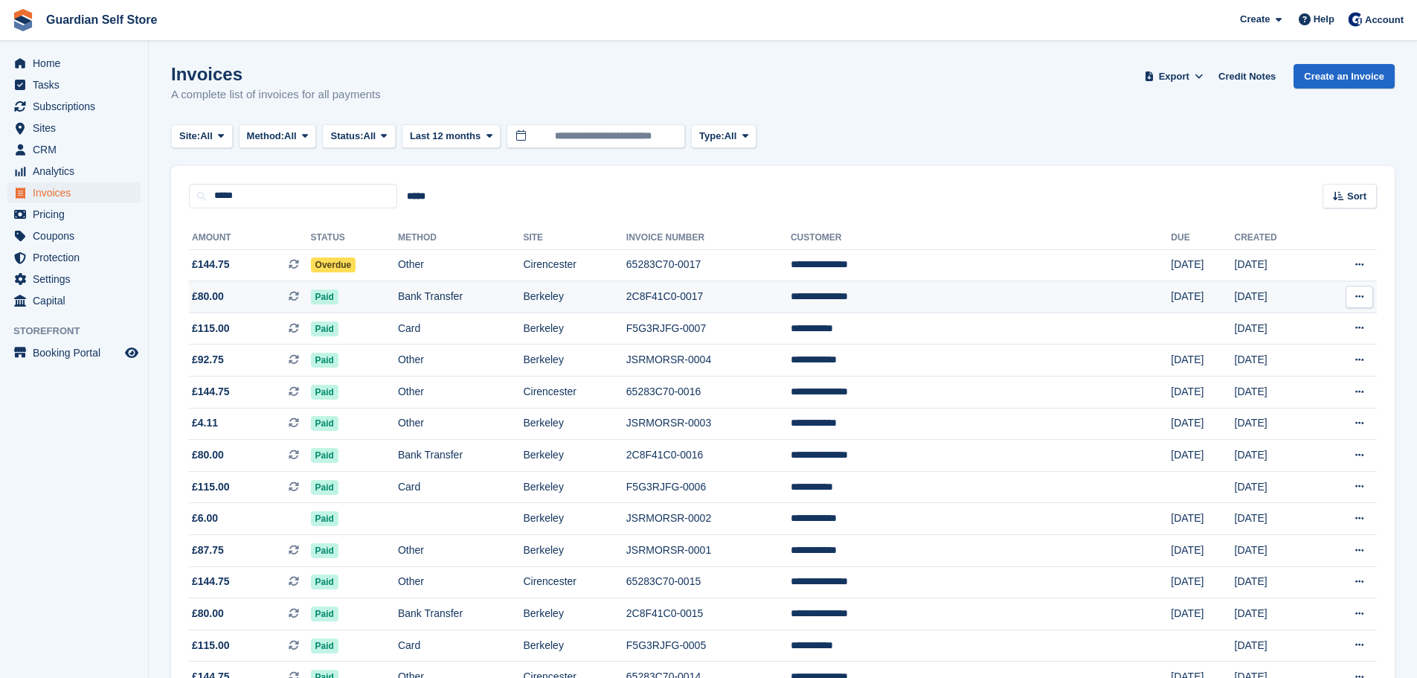
click at [286, 305] on td "£80.00 This is a recurring subscription invoice." at bounding box center [250, 297] width 122 height 32
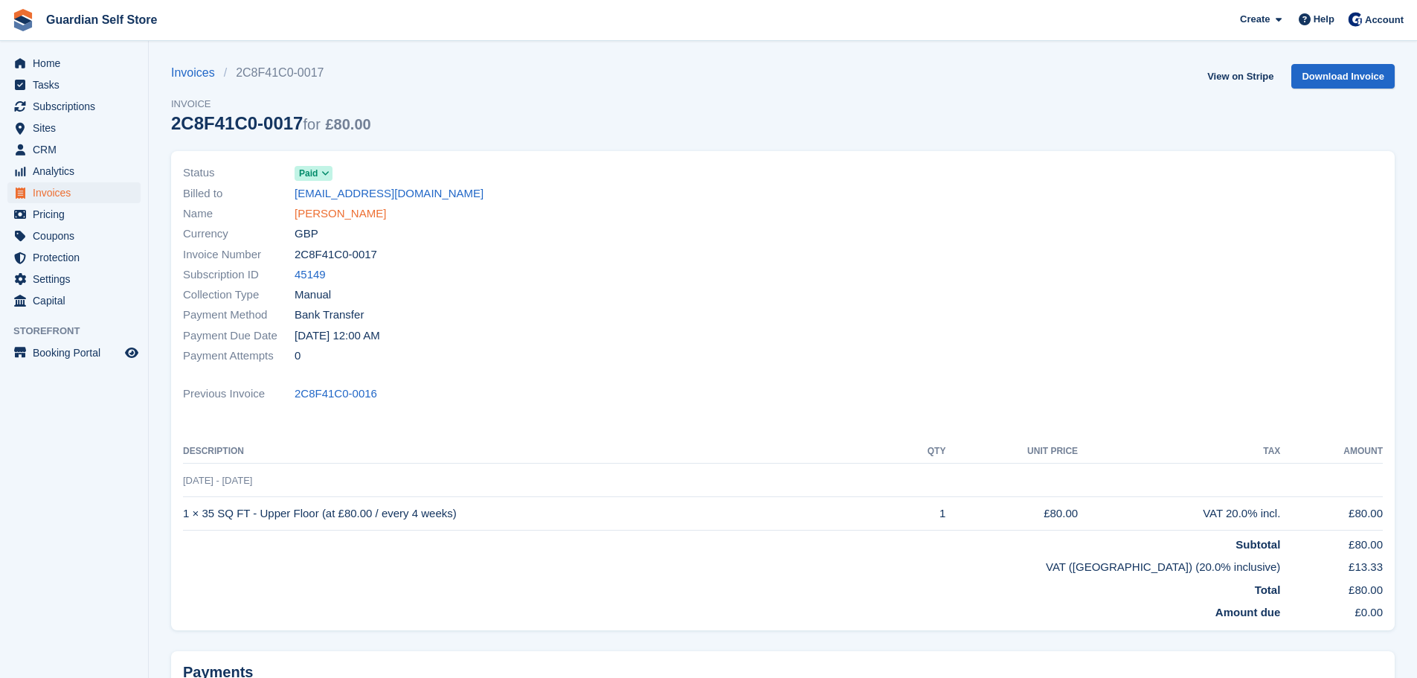
click at [308, 212] on link "[PERSON_NAME]" at bounding box center [340, 213] width 91 height 17
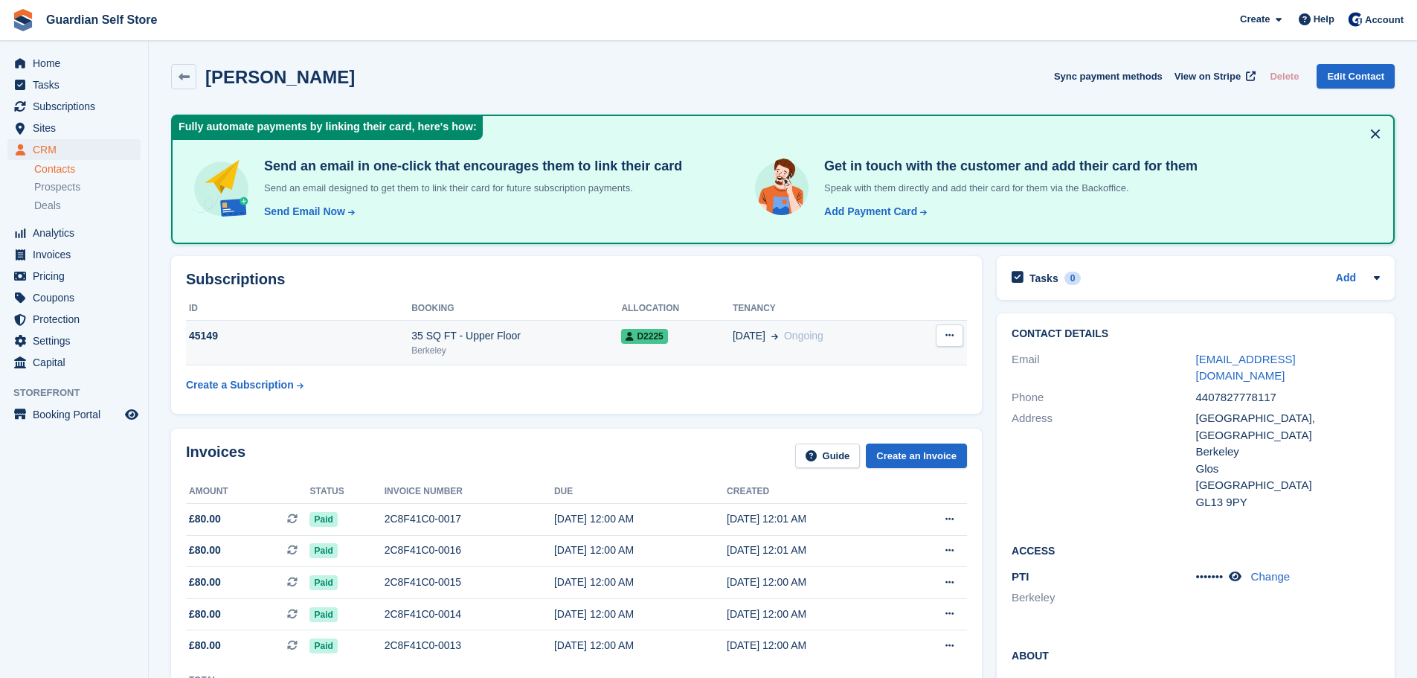
click at [492, 356] on div "Berkeley" at bounding box center [516, 350] width 210 height 13
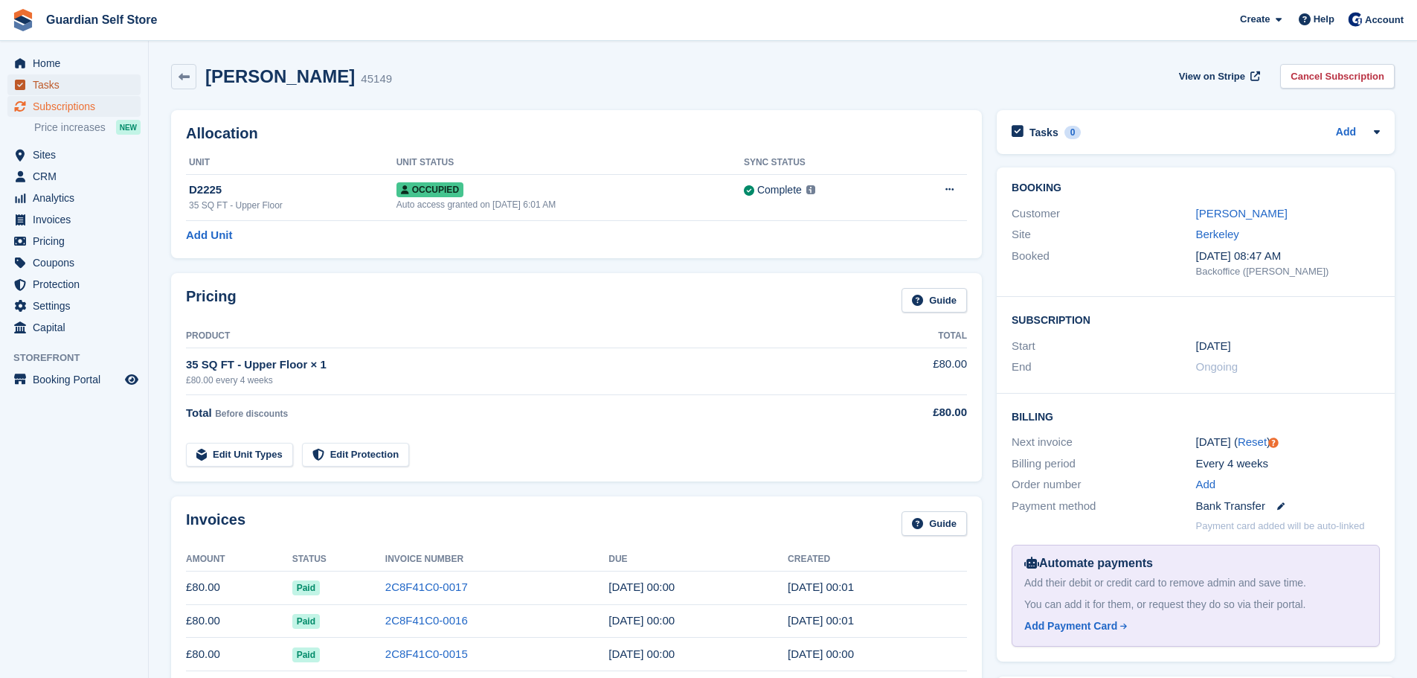
click at [82, 78] on span "Tasks" at bounding box center [77, 84] width 89 height 21
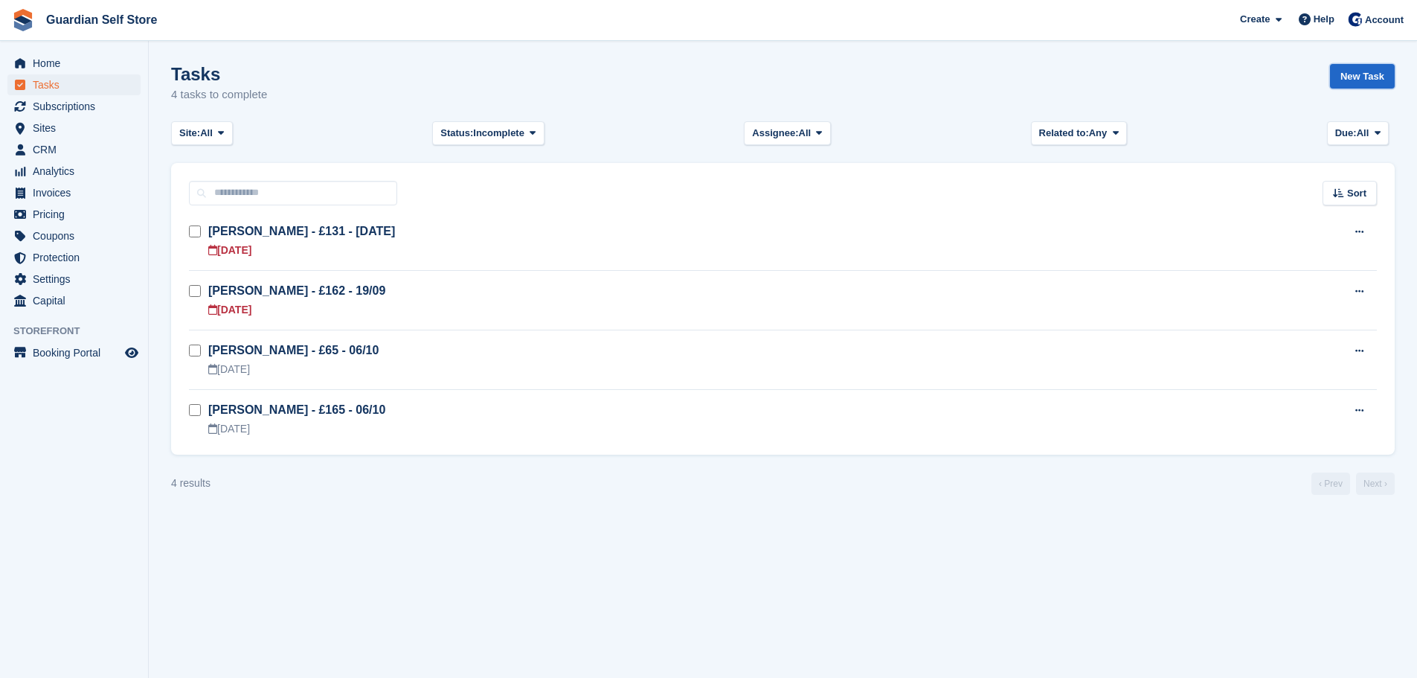
drag, startPoint x: 1355, startPoint y: 73, endPoint x: 1330, endPoint y: 83, distance: 26.4
click at [1355, 73] on link "New Task" at bounding box center [1362, 76] width 65 height 25
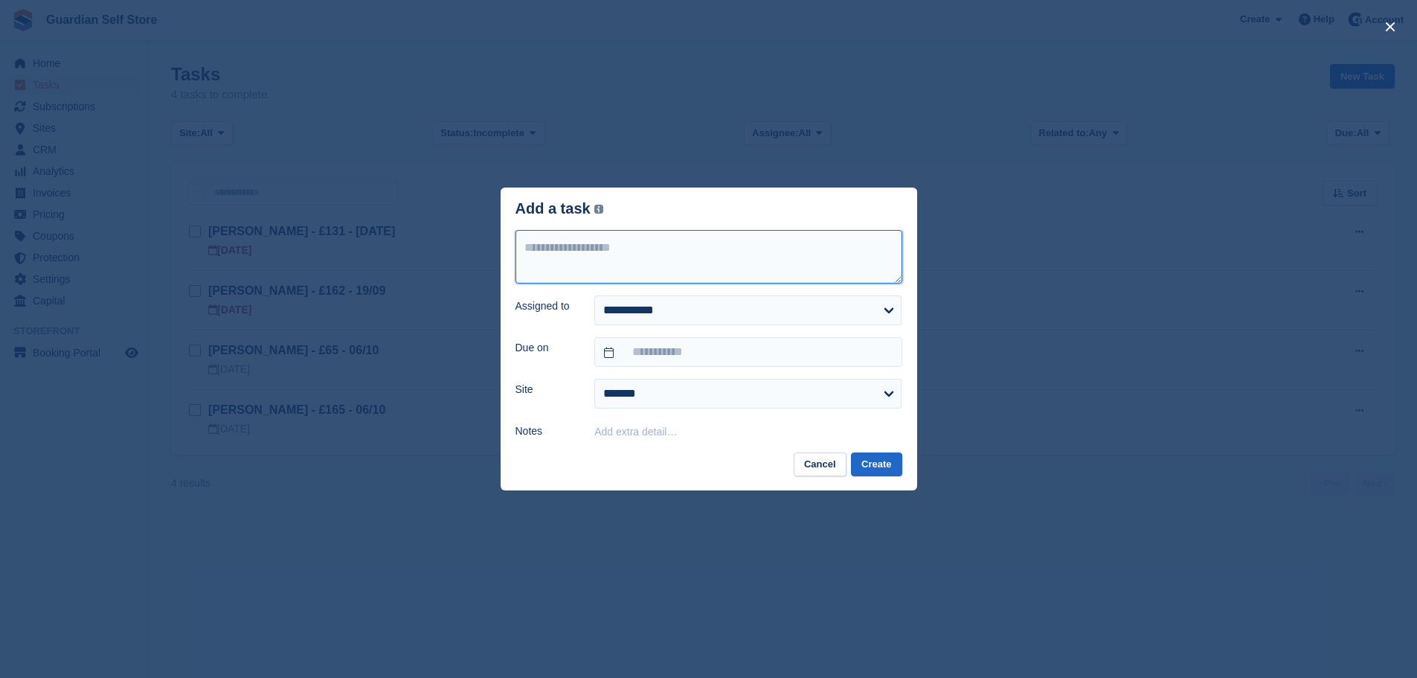
click at [626, 240] on textarea at bounding box center [709, 257] width 387 height 54
type textarea "**********"
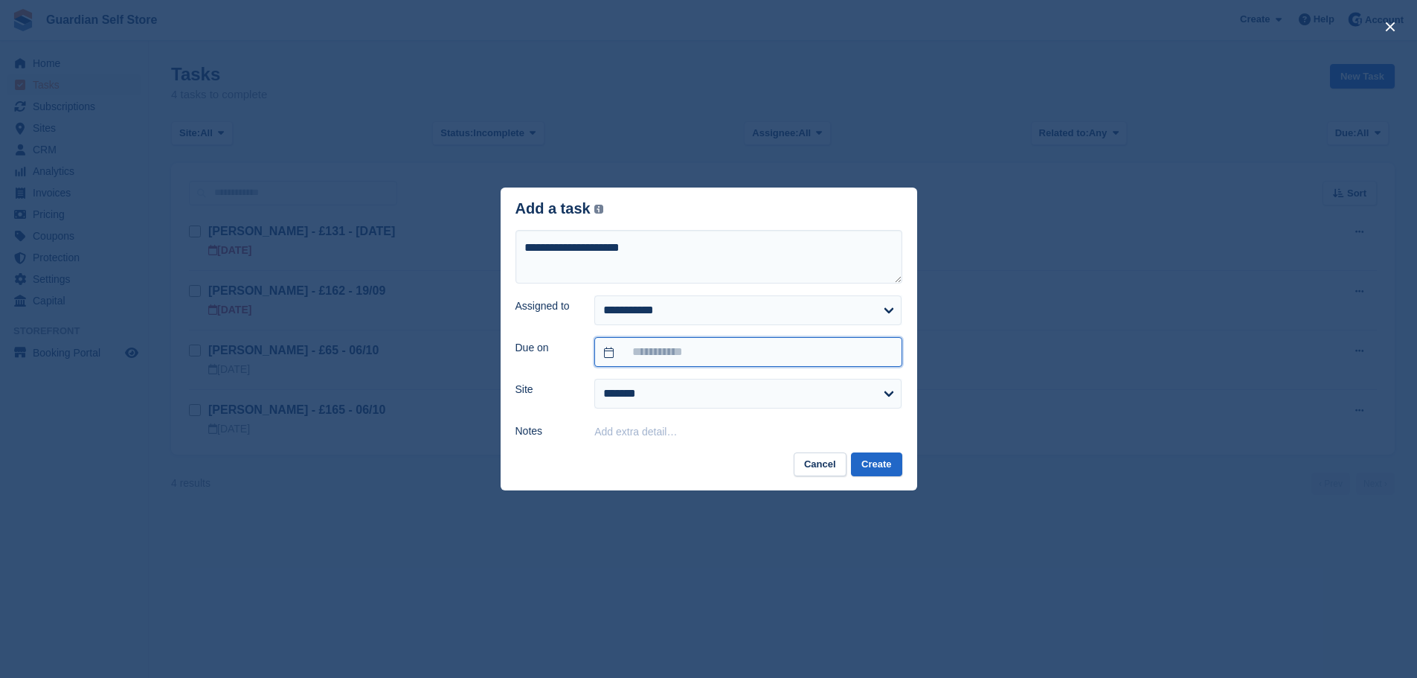
click at [668, 358] on input "text" at bounding box center [747, 352] width 307 height 30
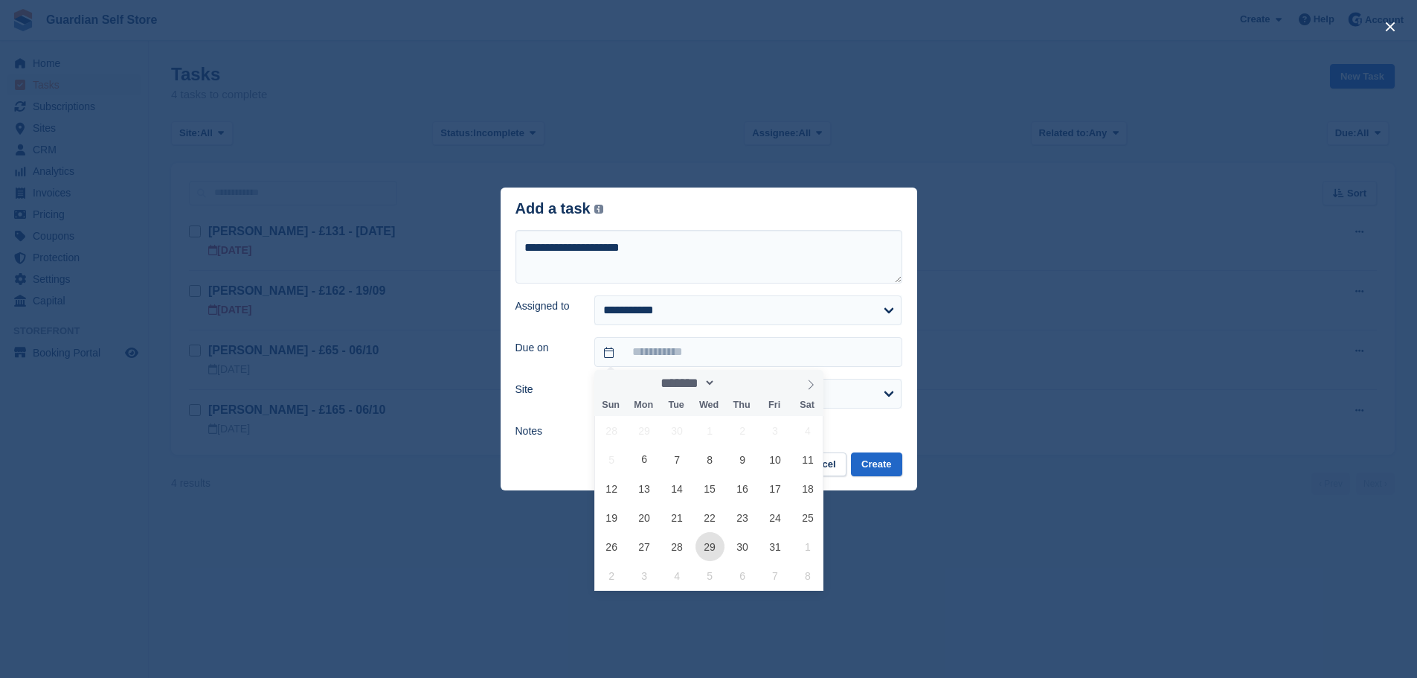
click at [713, 549] on span "29" at bounding box center [710, 546] width 29 height 29
type input "**********"
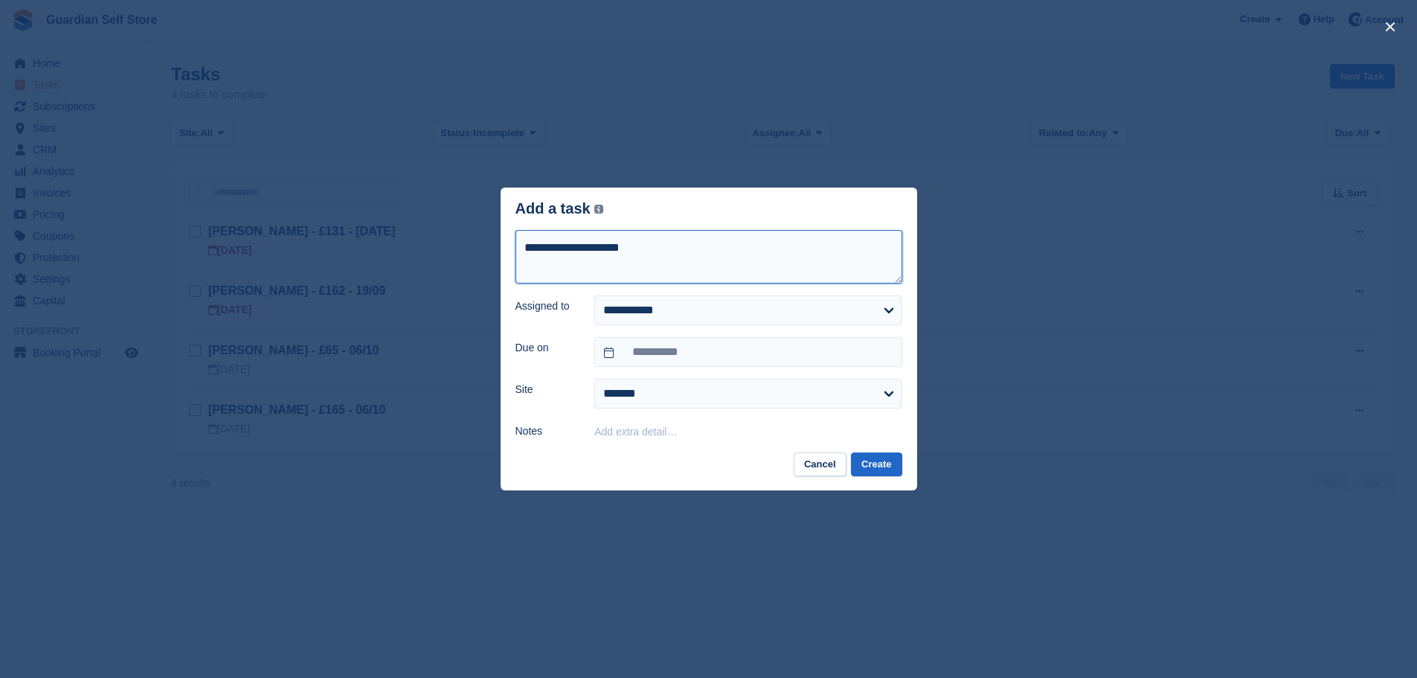
click at [658, 246] on textarea "**********" at bounding box center [709, 257] width 387 height 54
type textarea "**********"
click at [870, 457] on button "Create" at bounding box center [876, 464] width 51 height 25
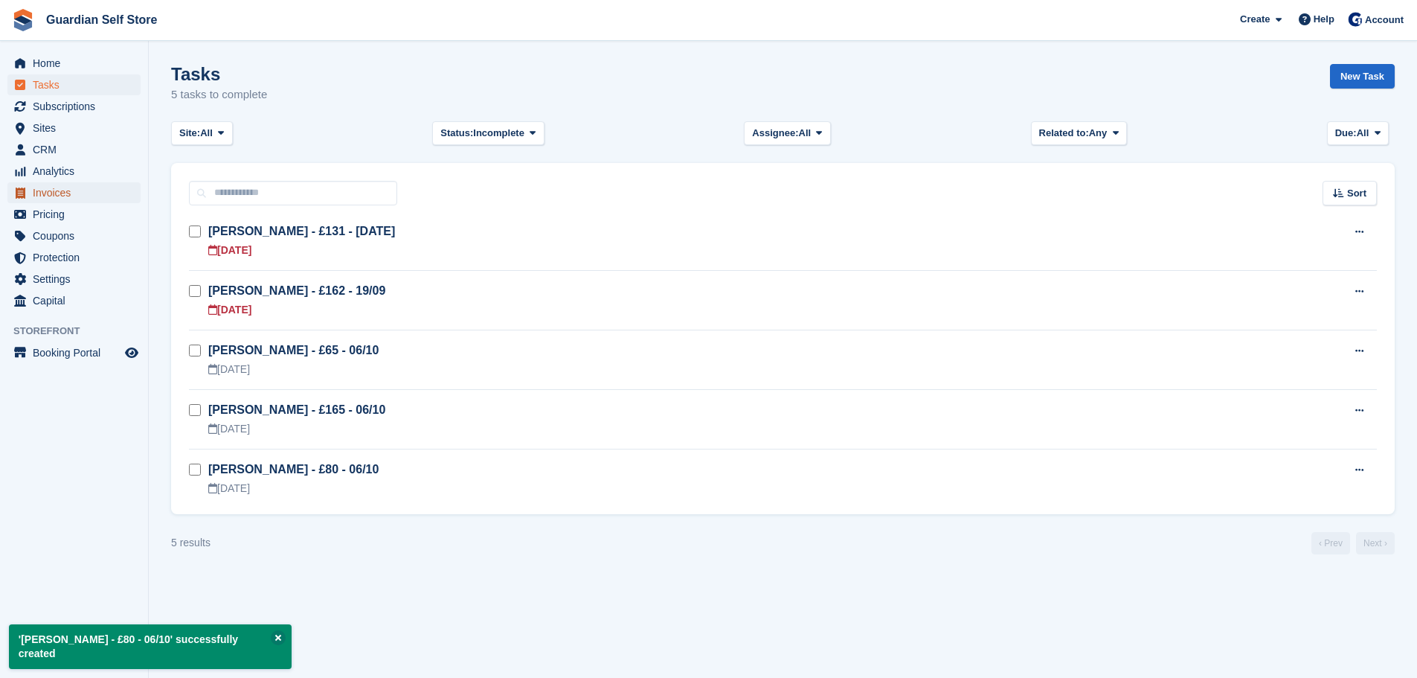
click at [74, 183] on span "Invoices" at bounding box center [77, 192] width 89 height 21
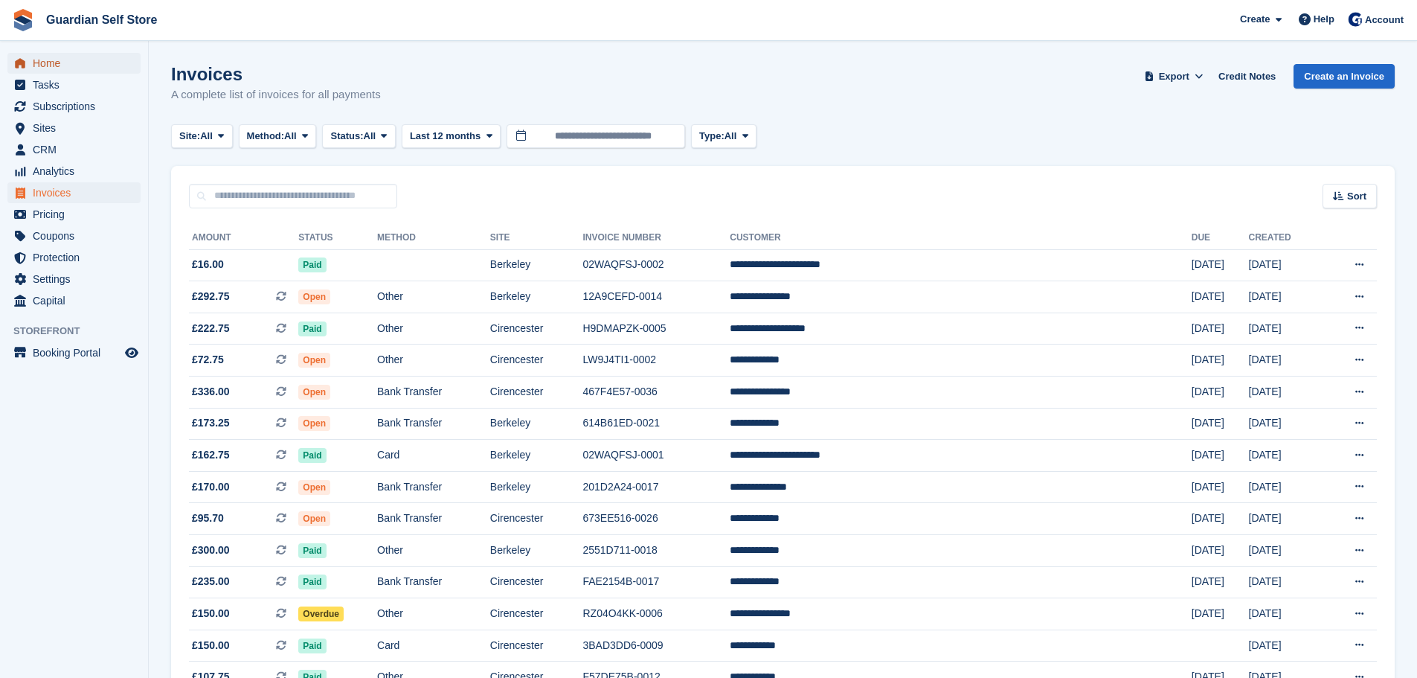
click at [63, 54] on span "Home" at bounding box center [77, 63] width 89 height 21
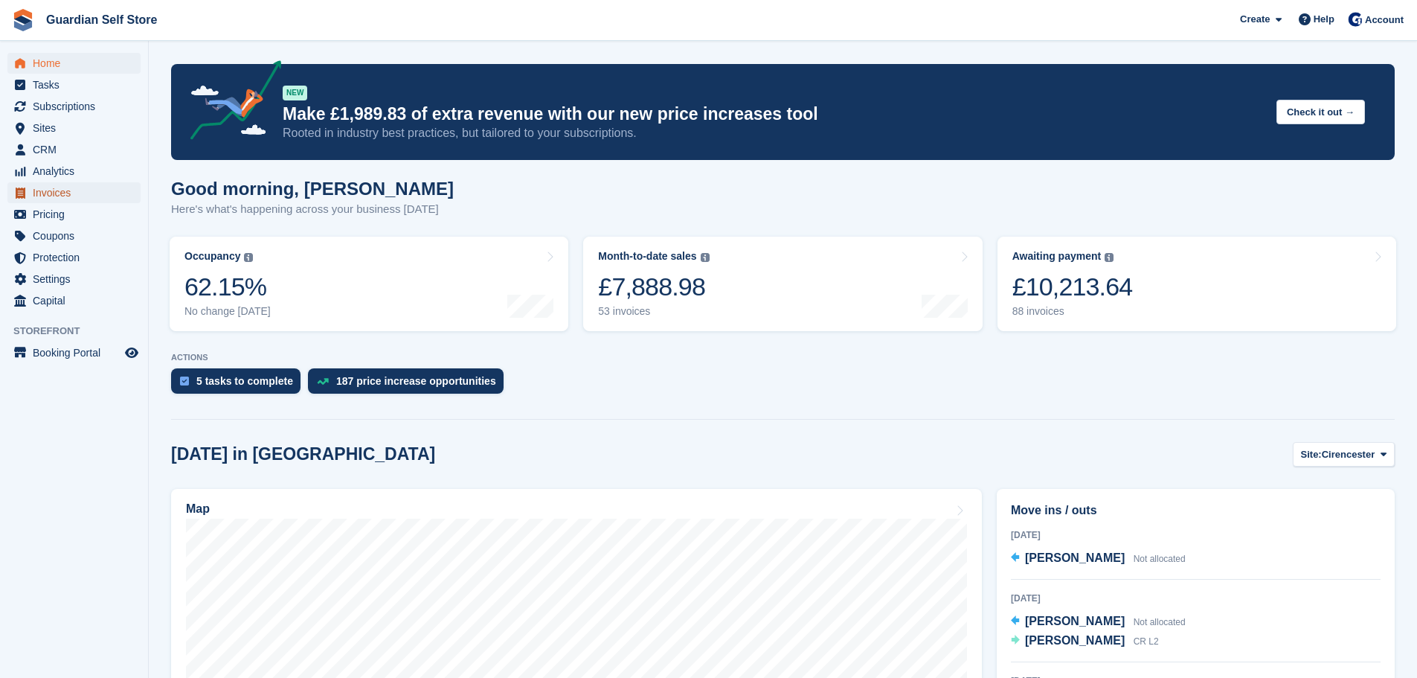
click at [55, 193] on span "Invoices" at bounding box center [77, 192] width 89 height 21
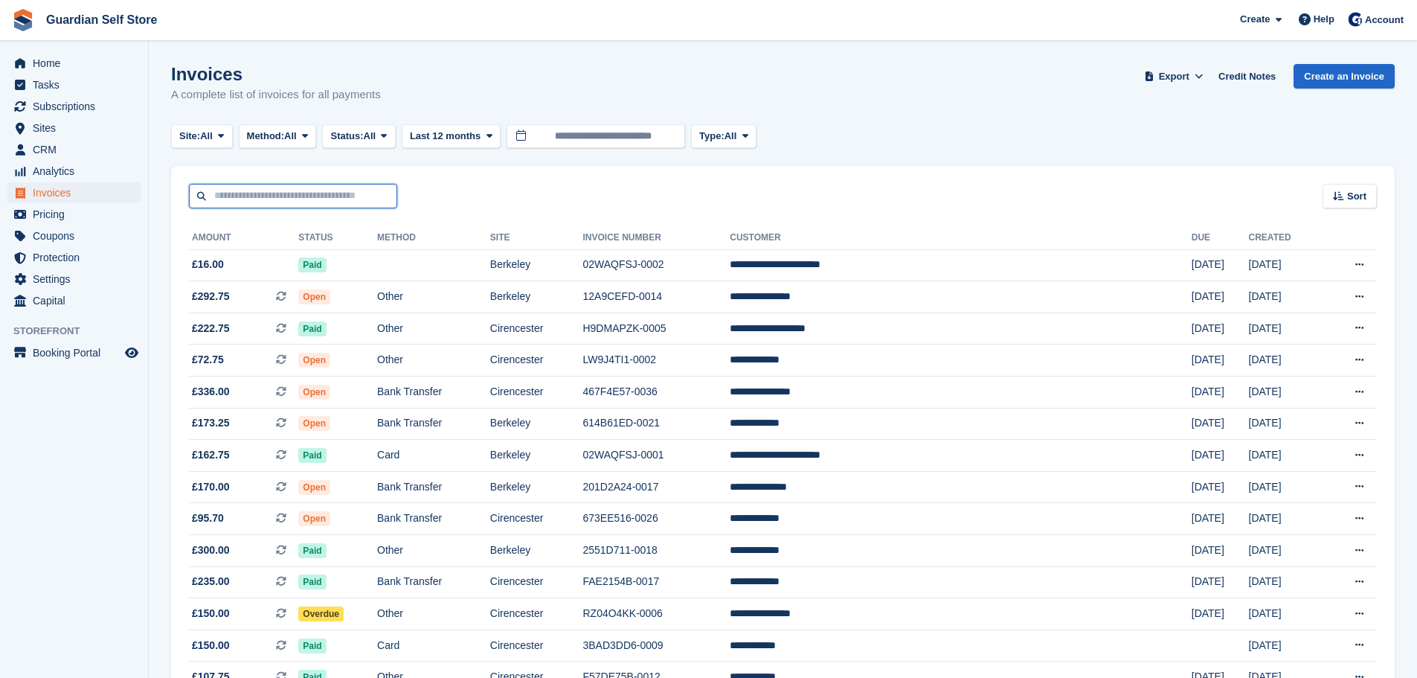
click at [262, 196] on input "text" at bounding box center [293, 196] width 208 height 25
type input "*****"
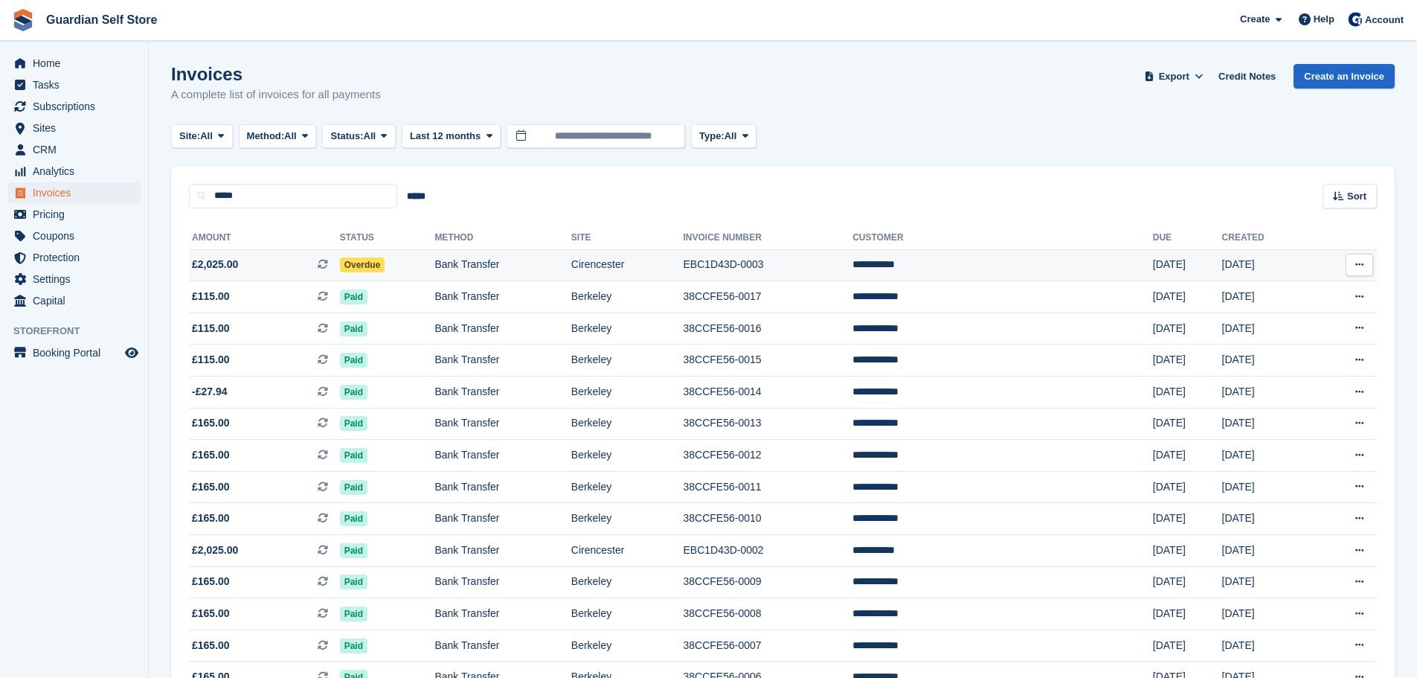
click at [280, 268] on span "£2,025.00 This is a recurring subscription invoice." at bounding box center [264, 265] width 151 height 16
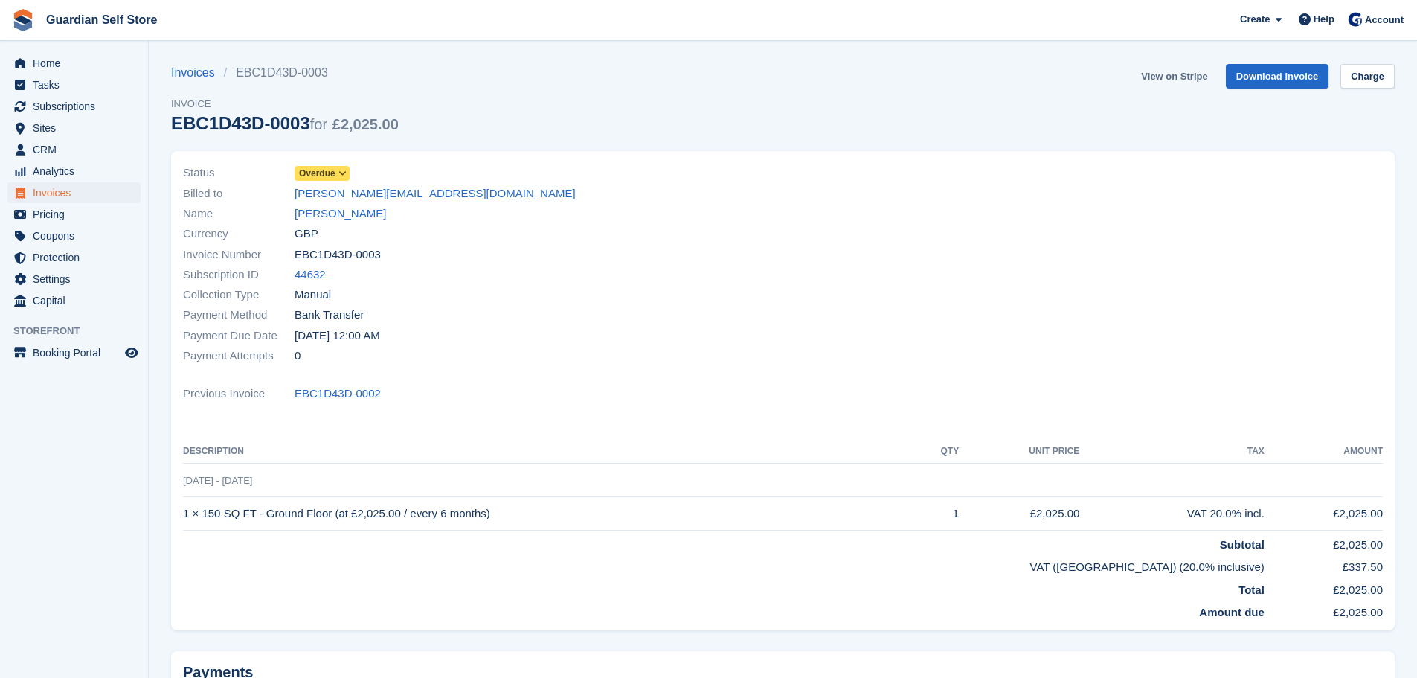
click at [1170, 71] on link "View on Stripe" at bounding box center [1174, 76] width 78 height 25
click at [30, 66] on link "Home" at bounding box center [73, 63] width 133 height 21
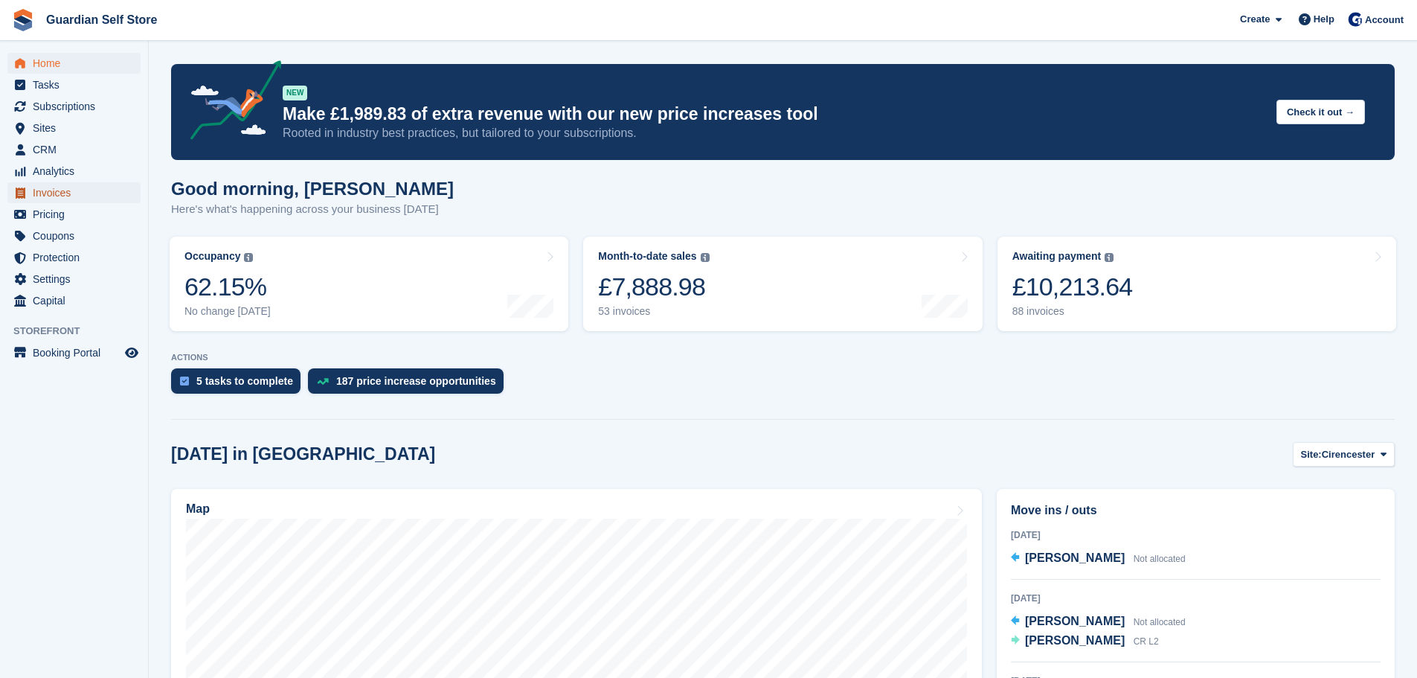
click at [37, 193] on span "Invoices" at bounding box center [77, 192] width 89 height 21
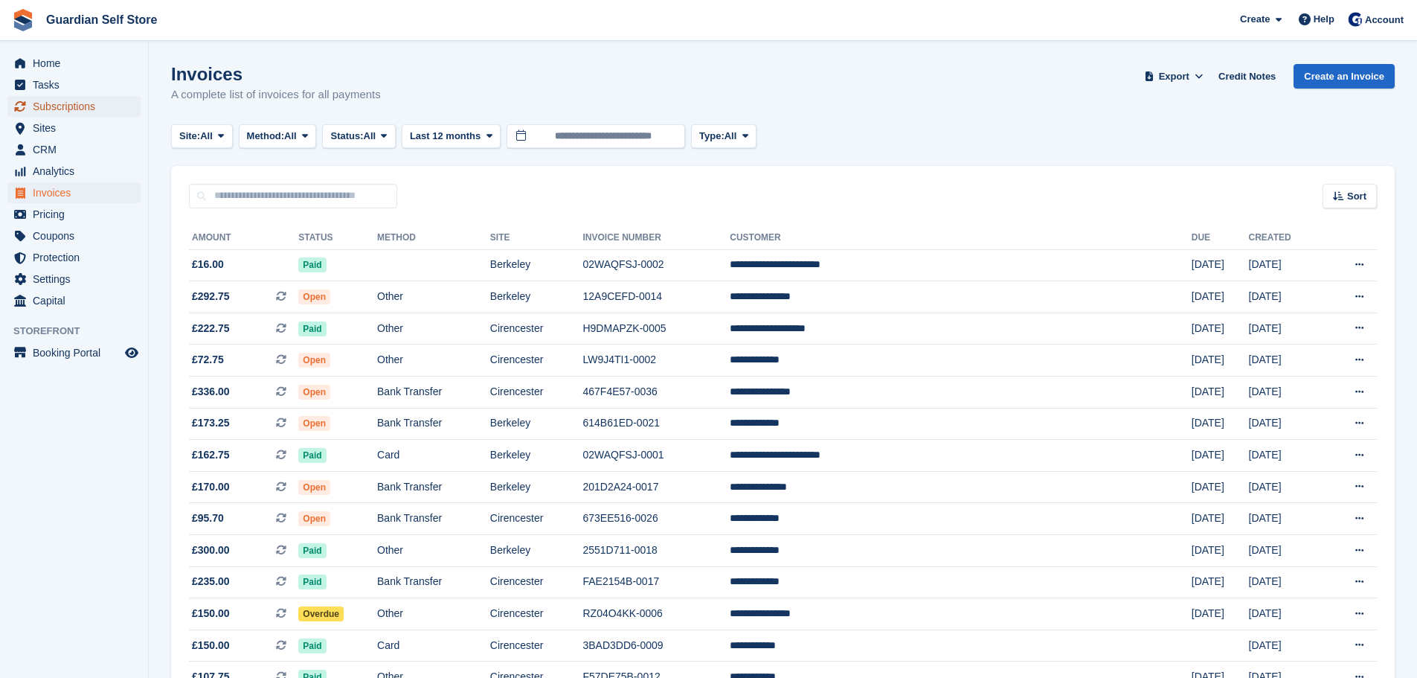
click at [93, 109] on span "Subscriptions" at bounding box center [77, 106] width 89 height 21
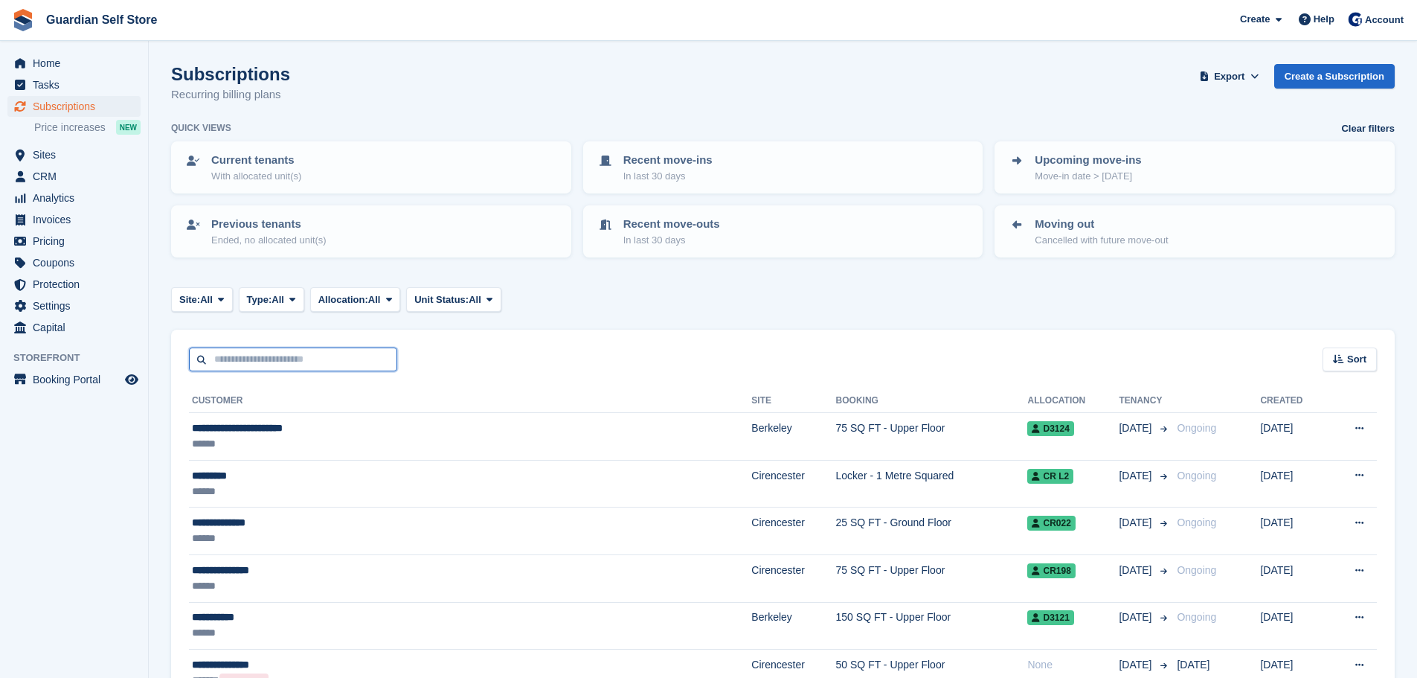
click at [295, 360] on input "text" at bounding box center [293, 359] width 208 height 25
type input "****"
